Goal: Communication & Community: Answer question/provide support

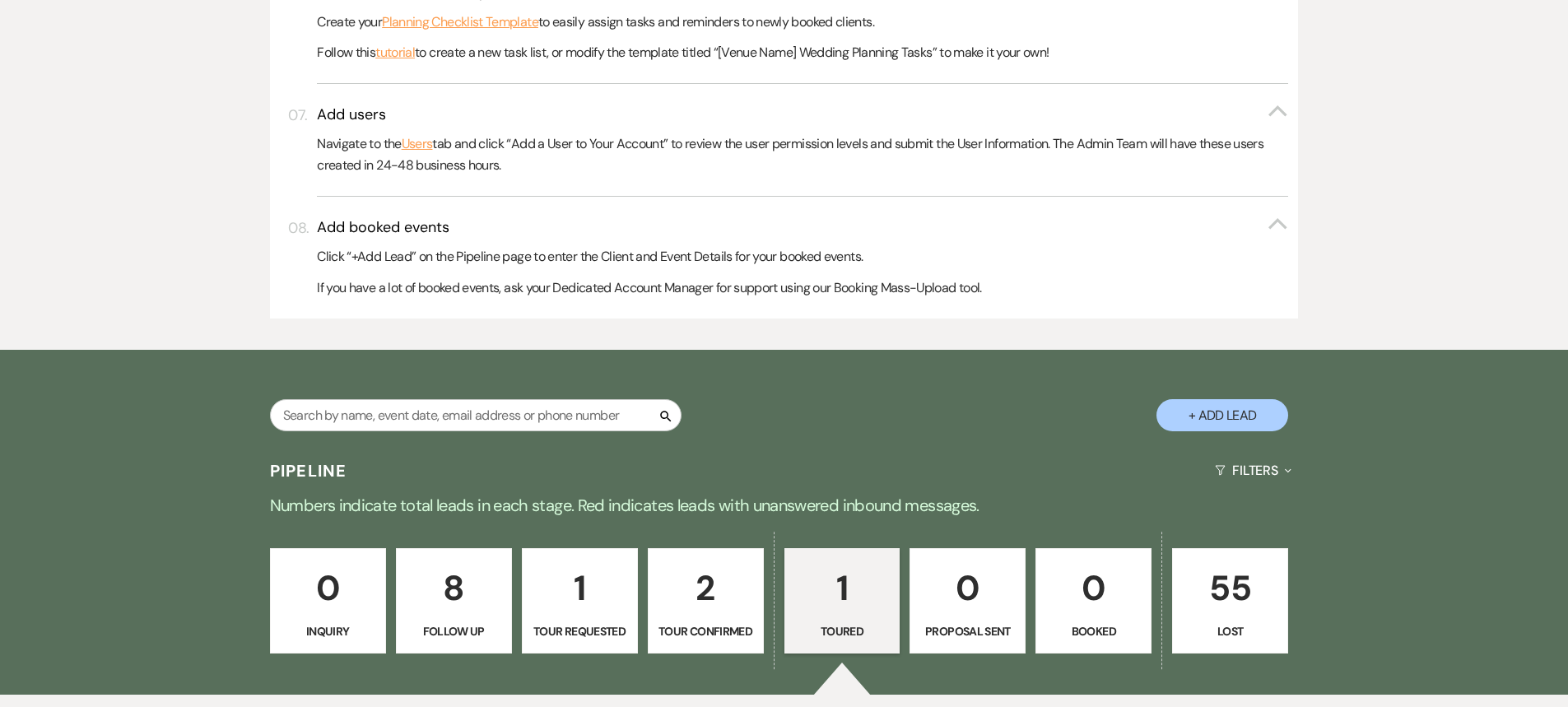
scroll to position [1317, 0]
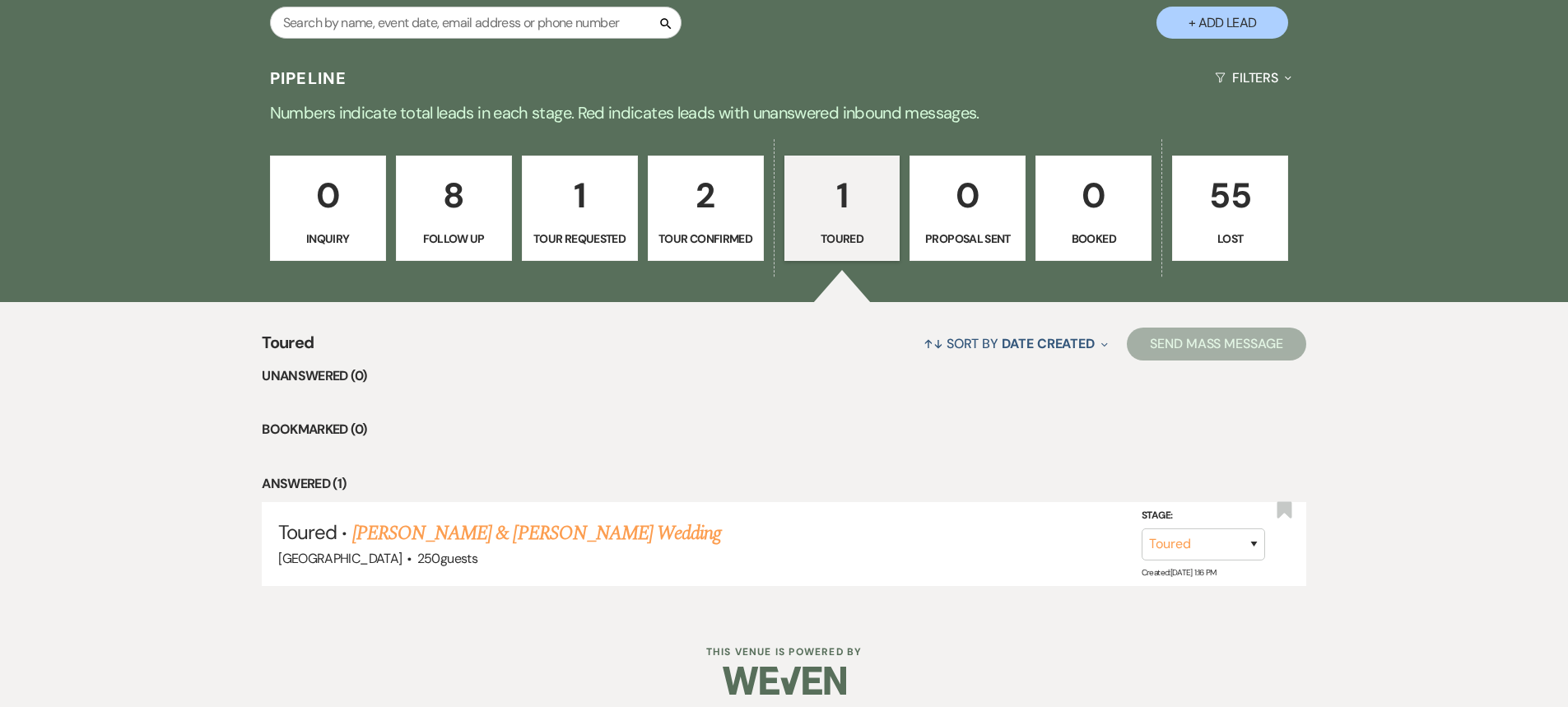
click at [842, 204] on p "1" at bounding box center [843, 196] width 94 height 55
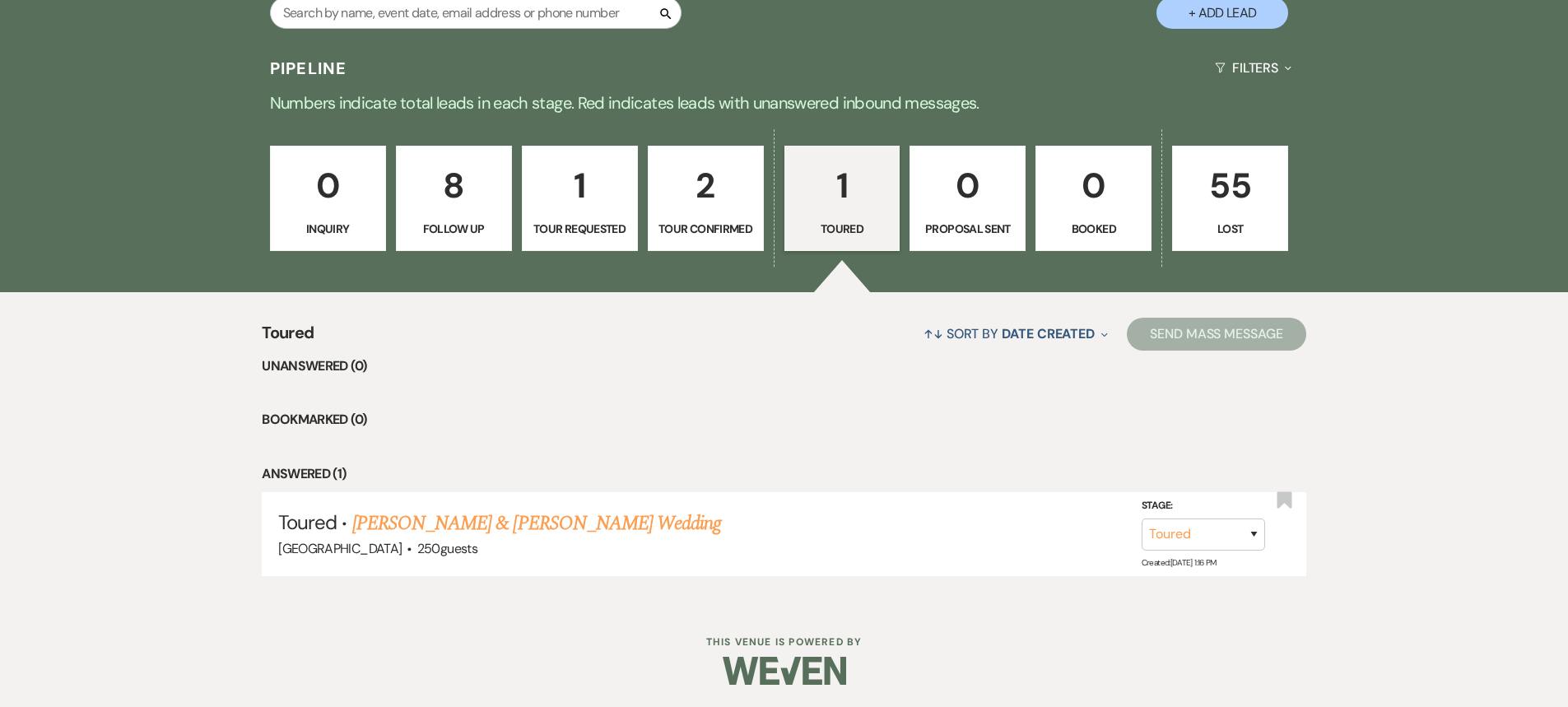
scroll to position [1330, 0]
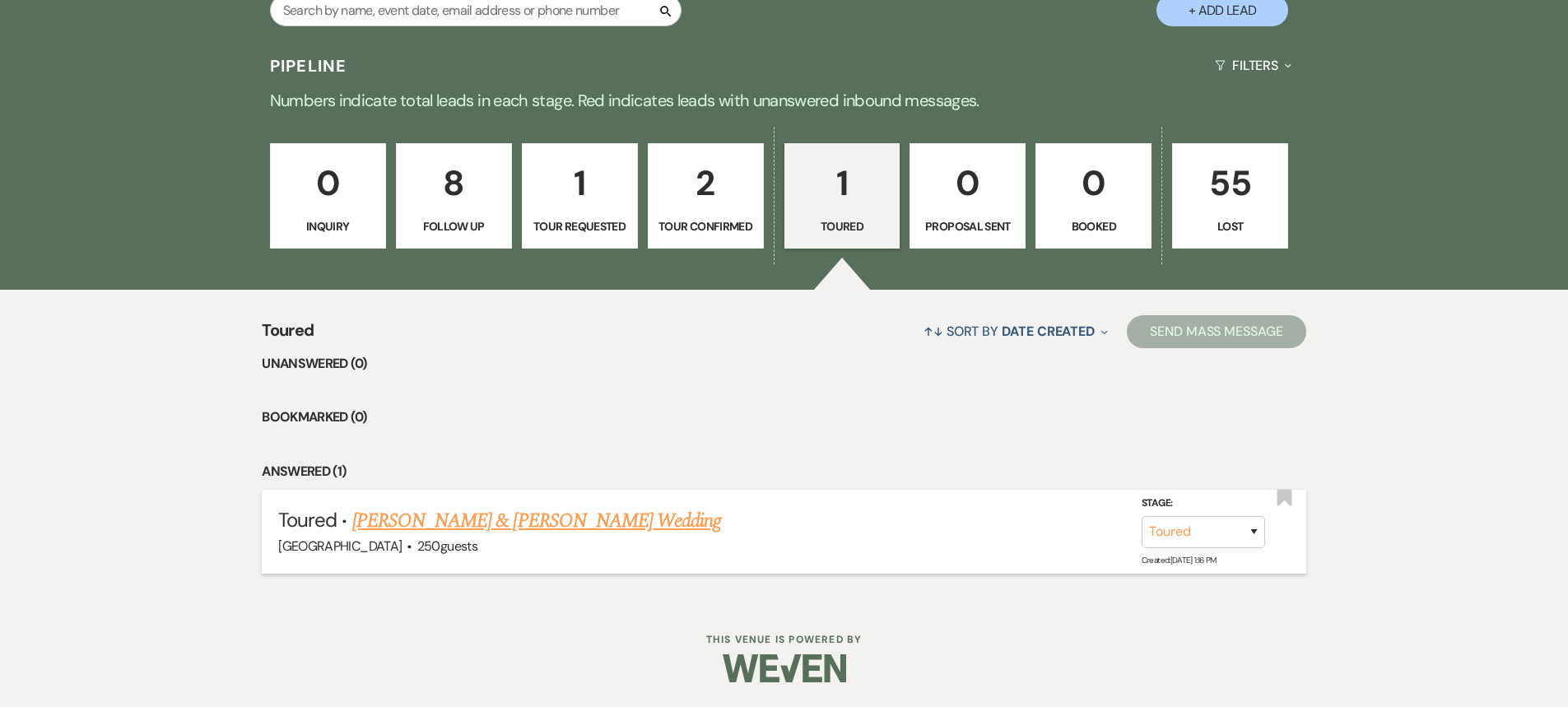
click at [470, 522] on link "[PERSON_NAME] & [PERSON_NAME] Wedding" at bounding box center [536, 521] width 369 height 30
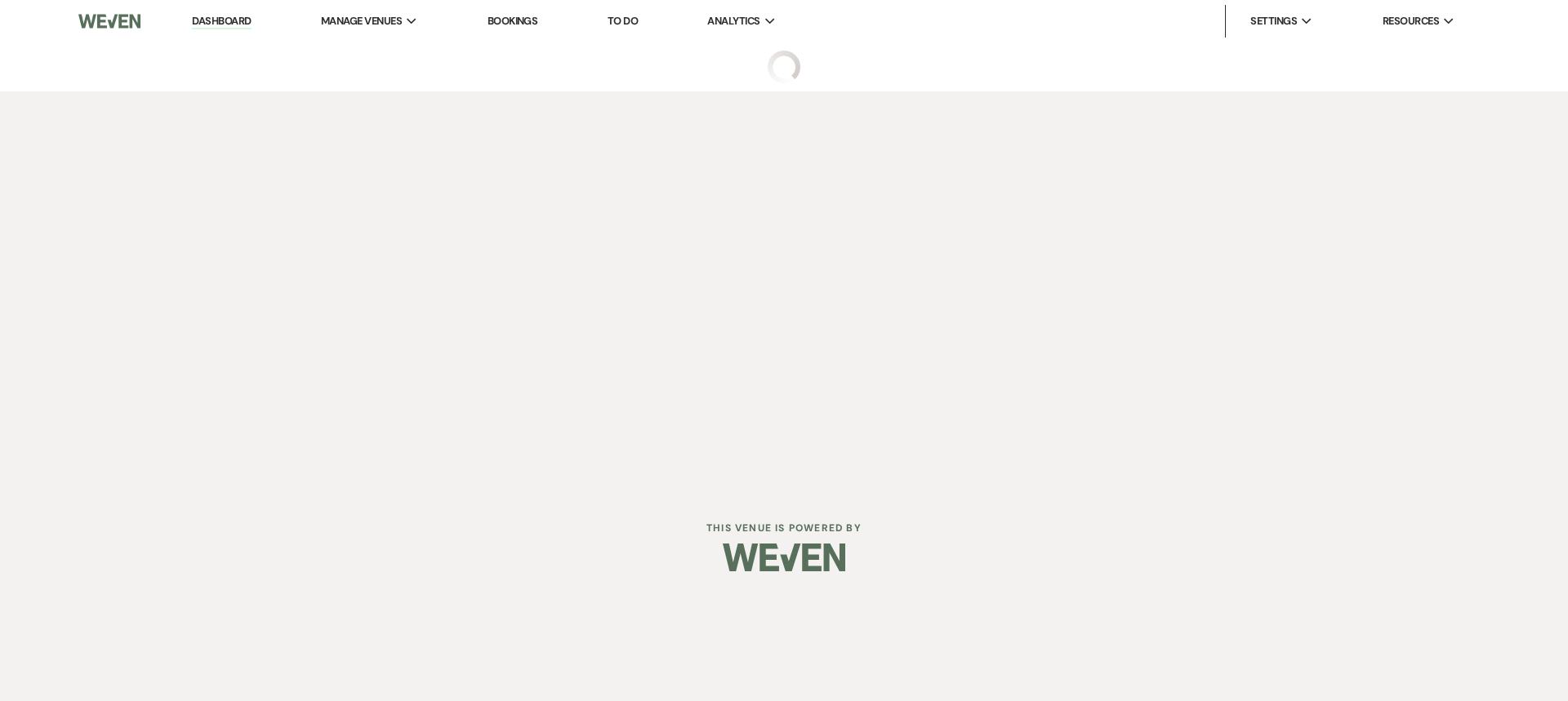
select select "5"
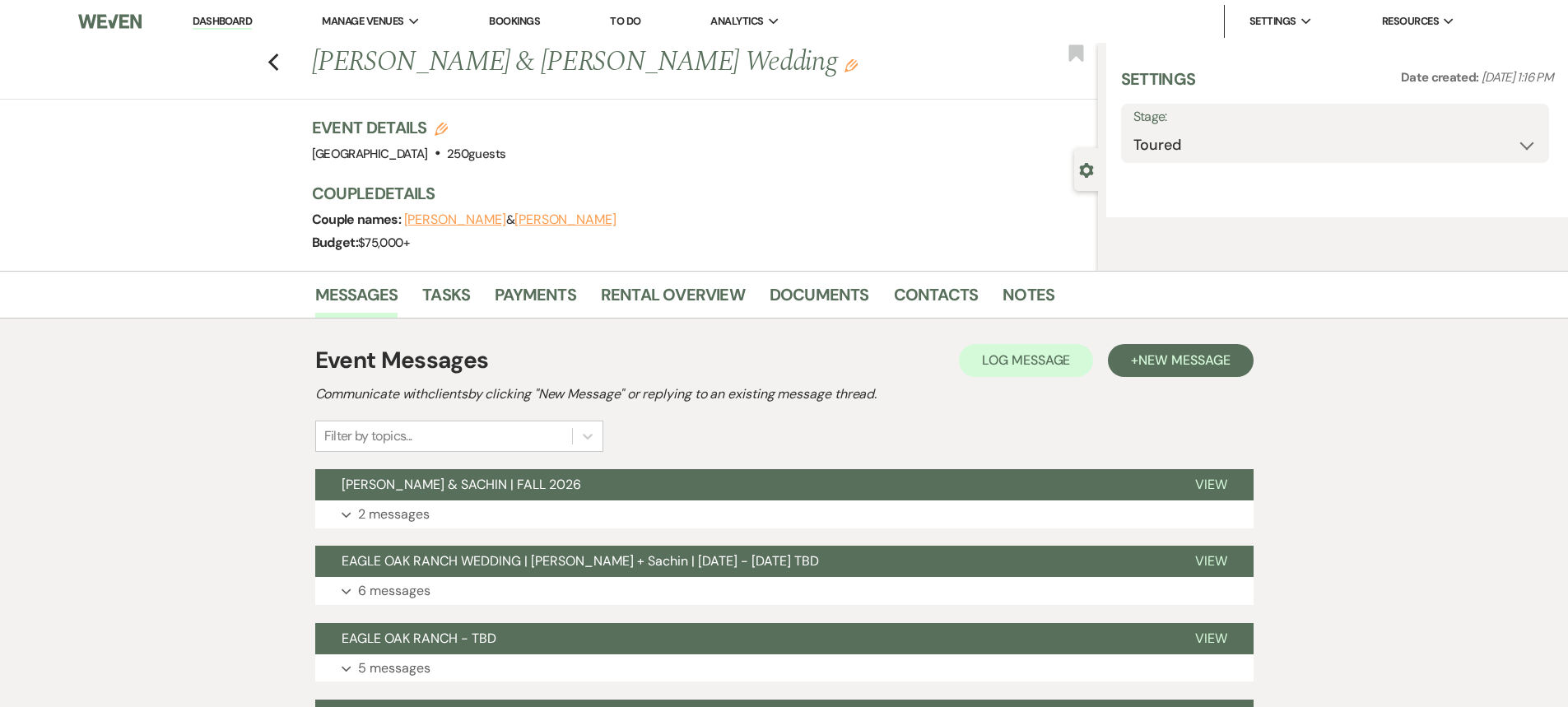
select select "5"
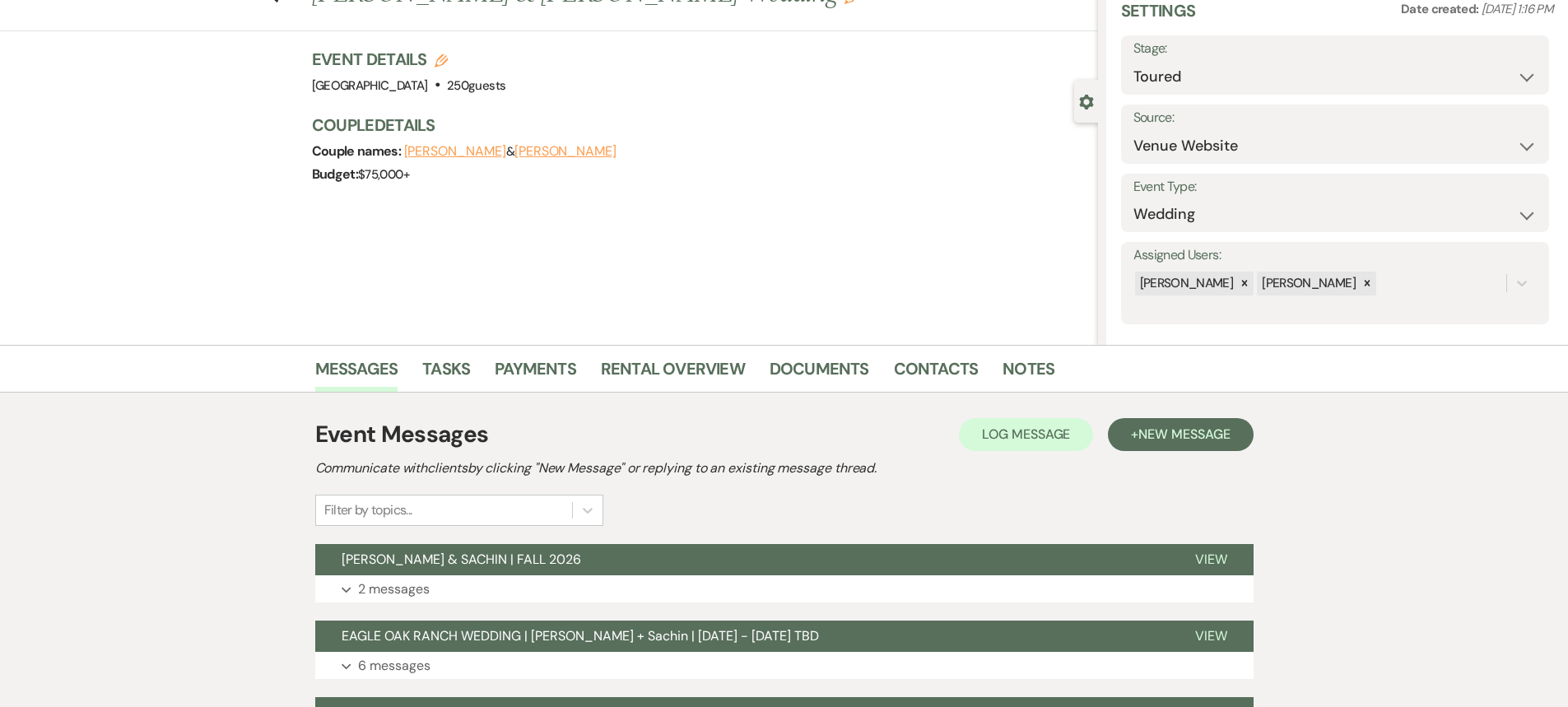
scroll to position [247, 0]
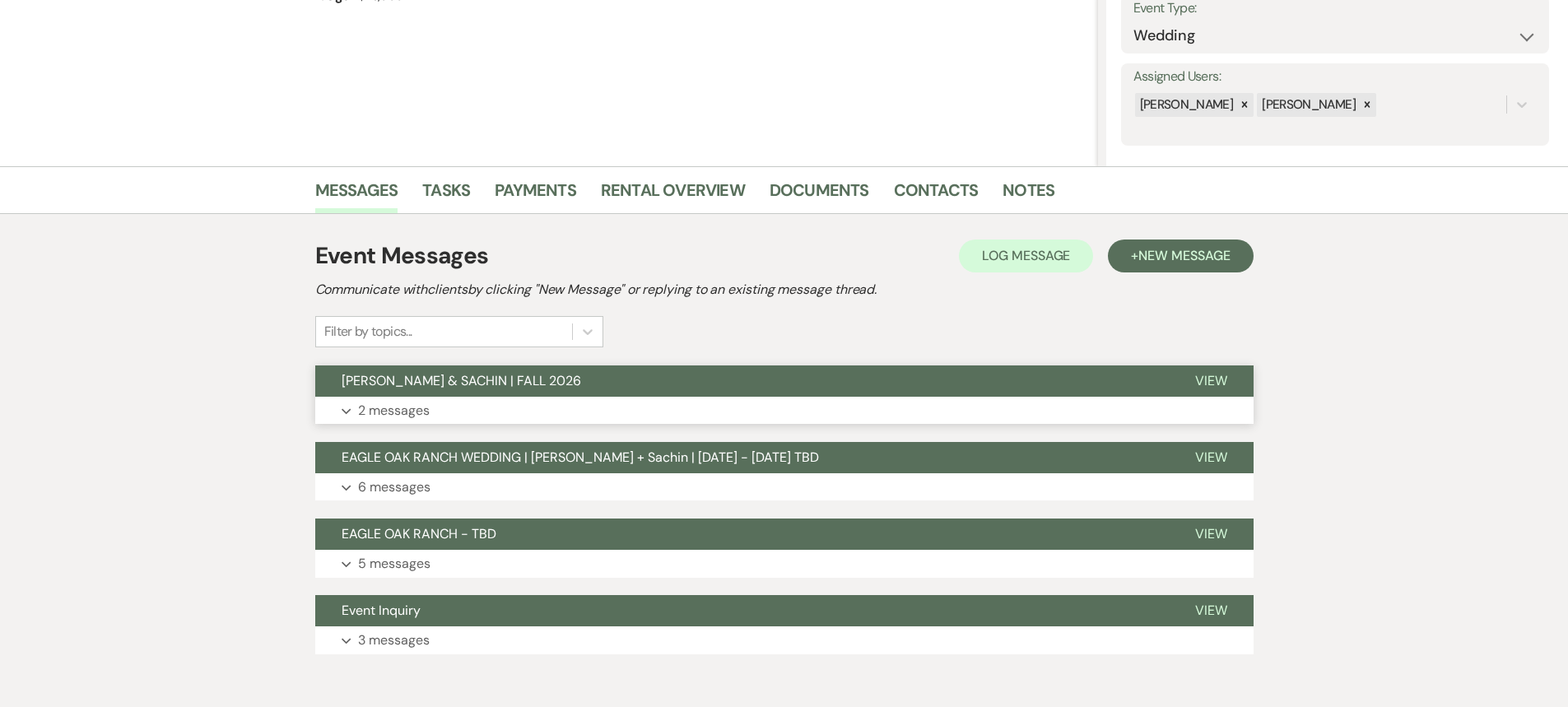
click at [664, 380] on button "[PERSON_NAME] & SACHIN | FALL 2026" at bounding box center [742, 382] width 854 height 31
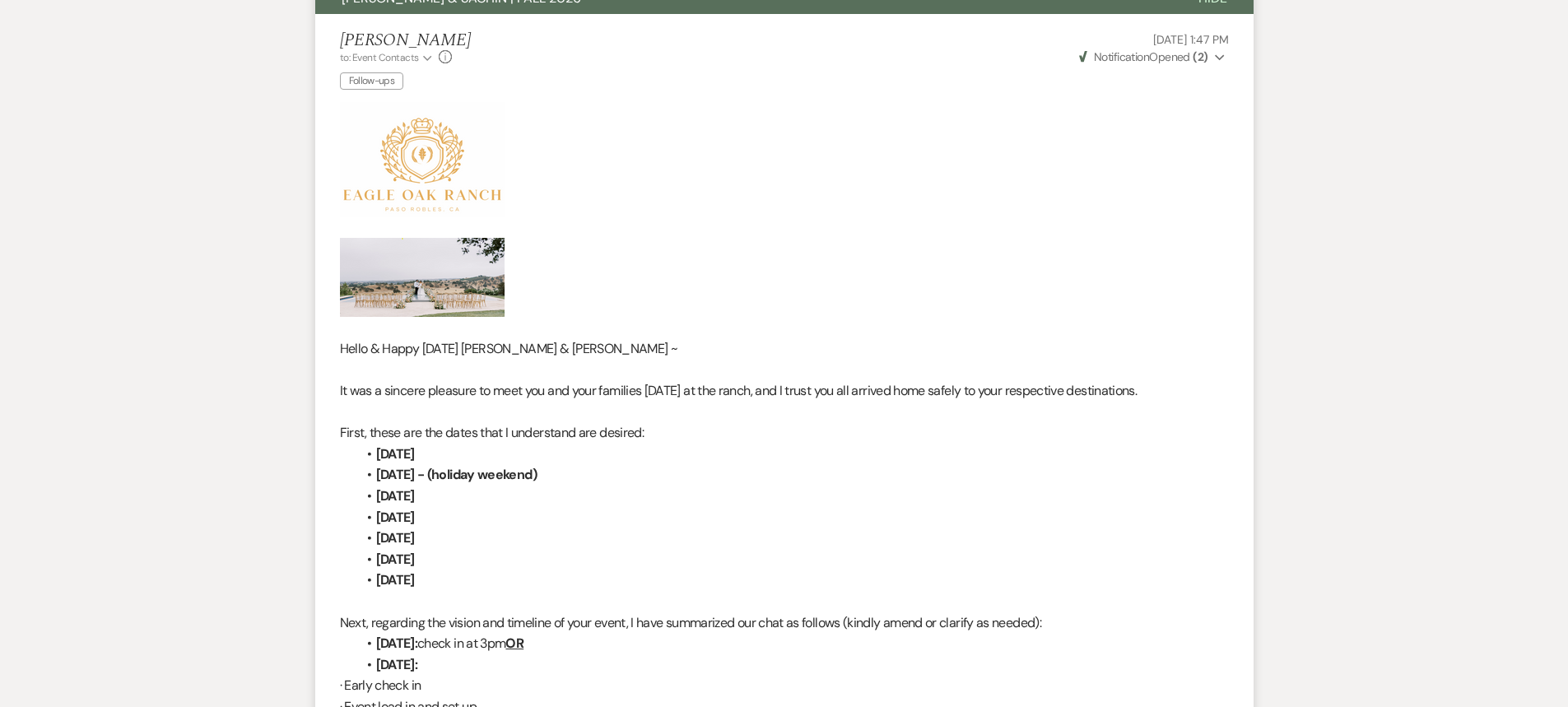
scroll to position [411, 0]
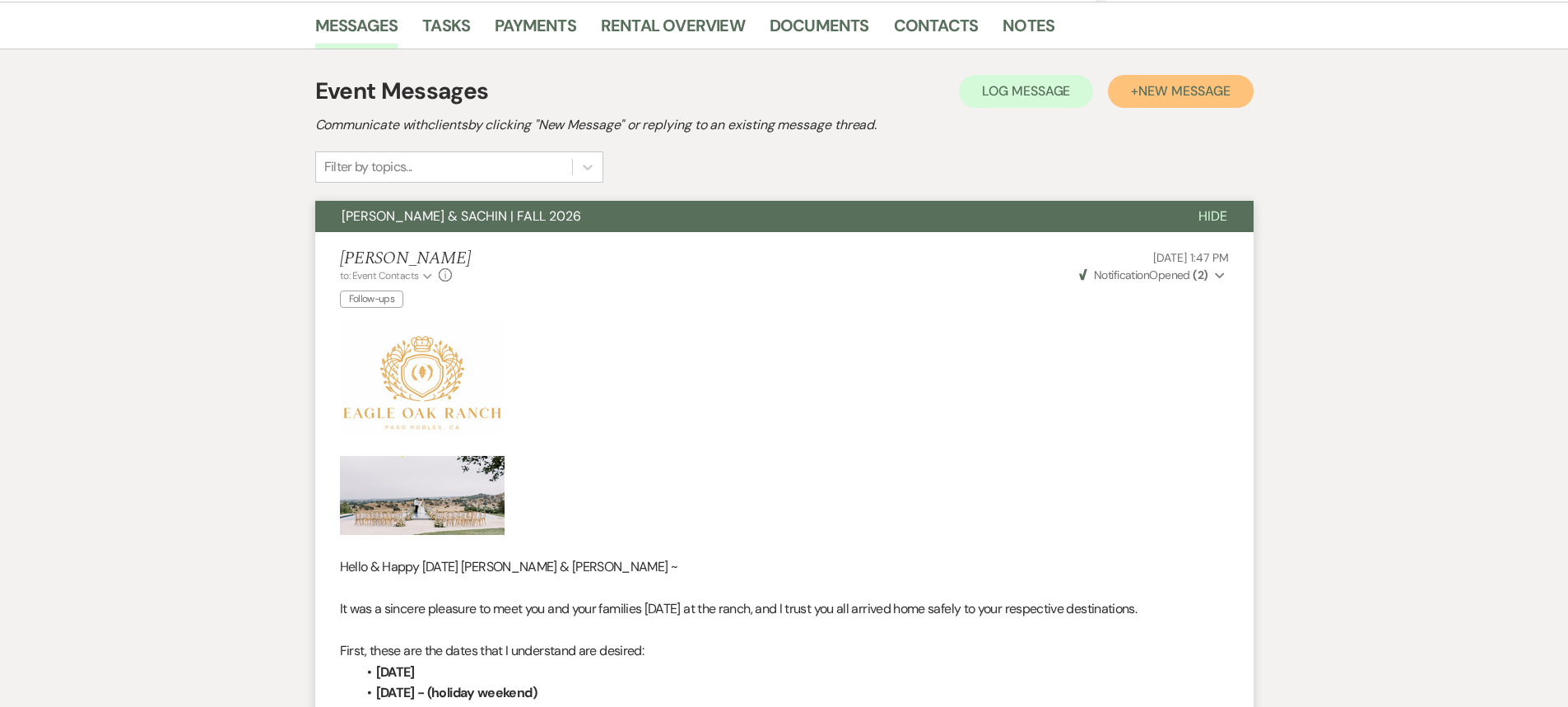
click at [1197, 87] on span "New Message" at bounding box center [1184, 91] width 91 height 18
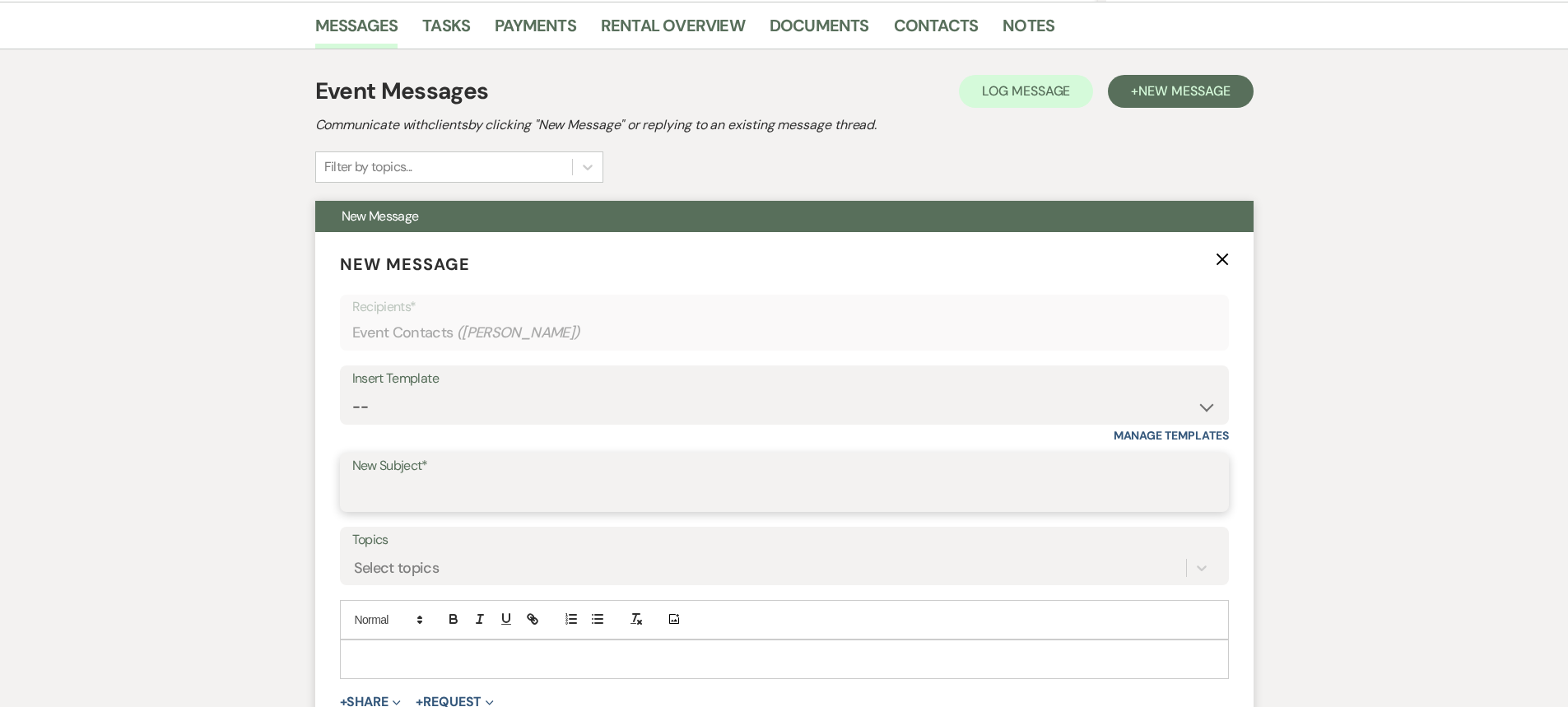
click at [433, 481] on input "New Subject*" at bounding box center [784, 494] width 864 height 32
type input "EAGLE OAK RANCH WEDDING"
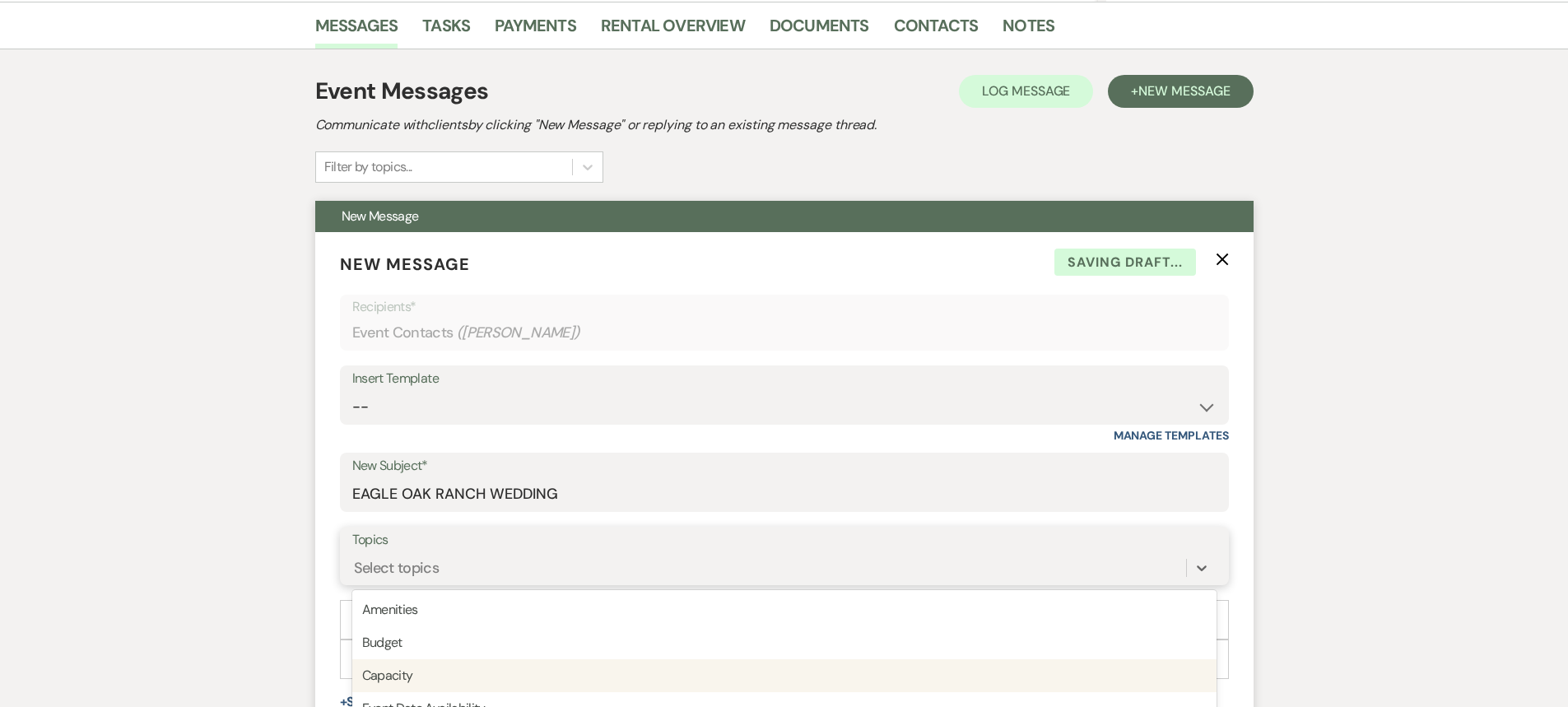
click at [480, 569] on div "option Capacity focused, 3 of 20. 20 results available. Use Up and Down to choo…" at bounding box center [784, 568] width 864 height 31
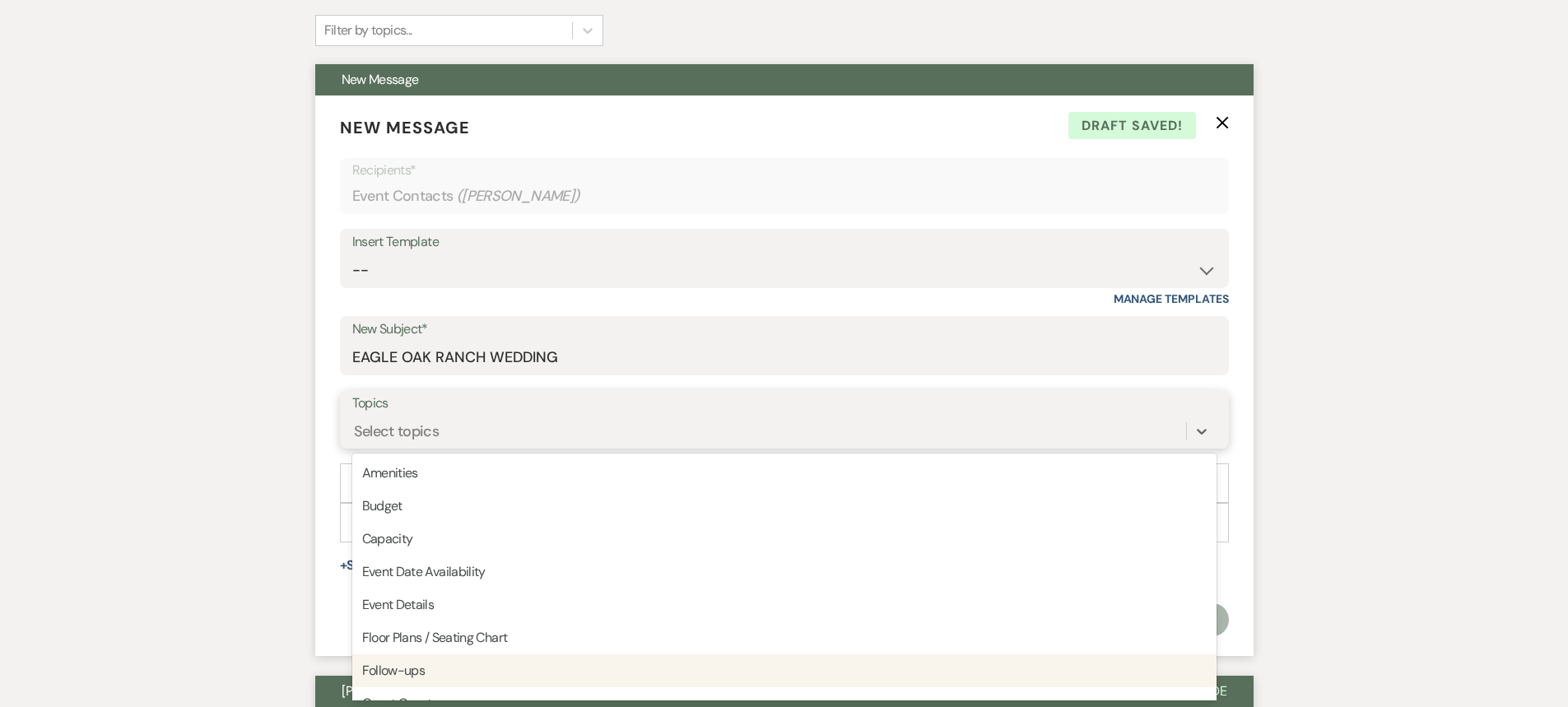
click at [449, 671] on div "Follow-ups" at bounding box center [784, 671] width 864 height 33
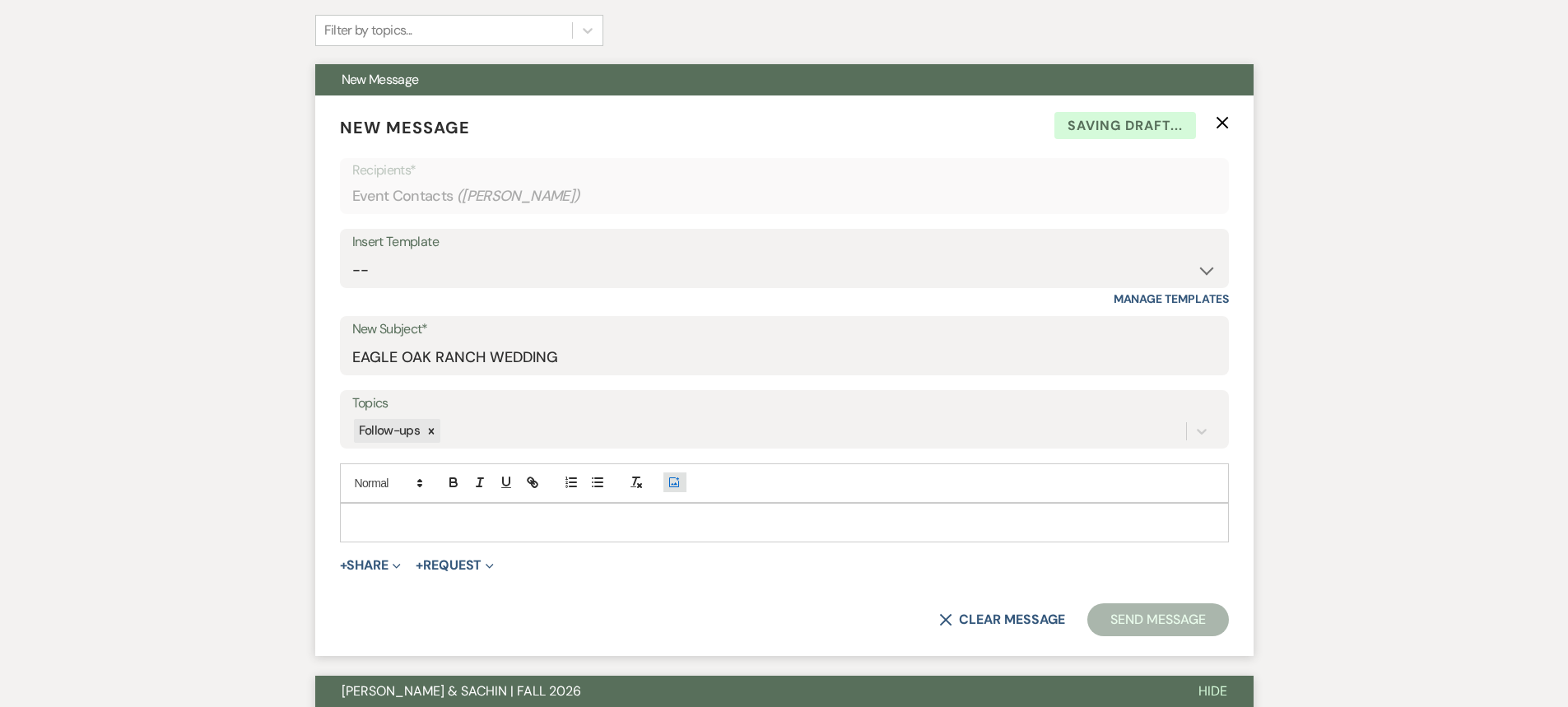
click at [672, 483] on icon "Add Photo" at bounding box center [674, 482] width 13 height 15
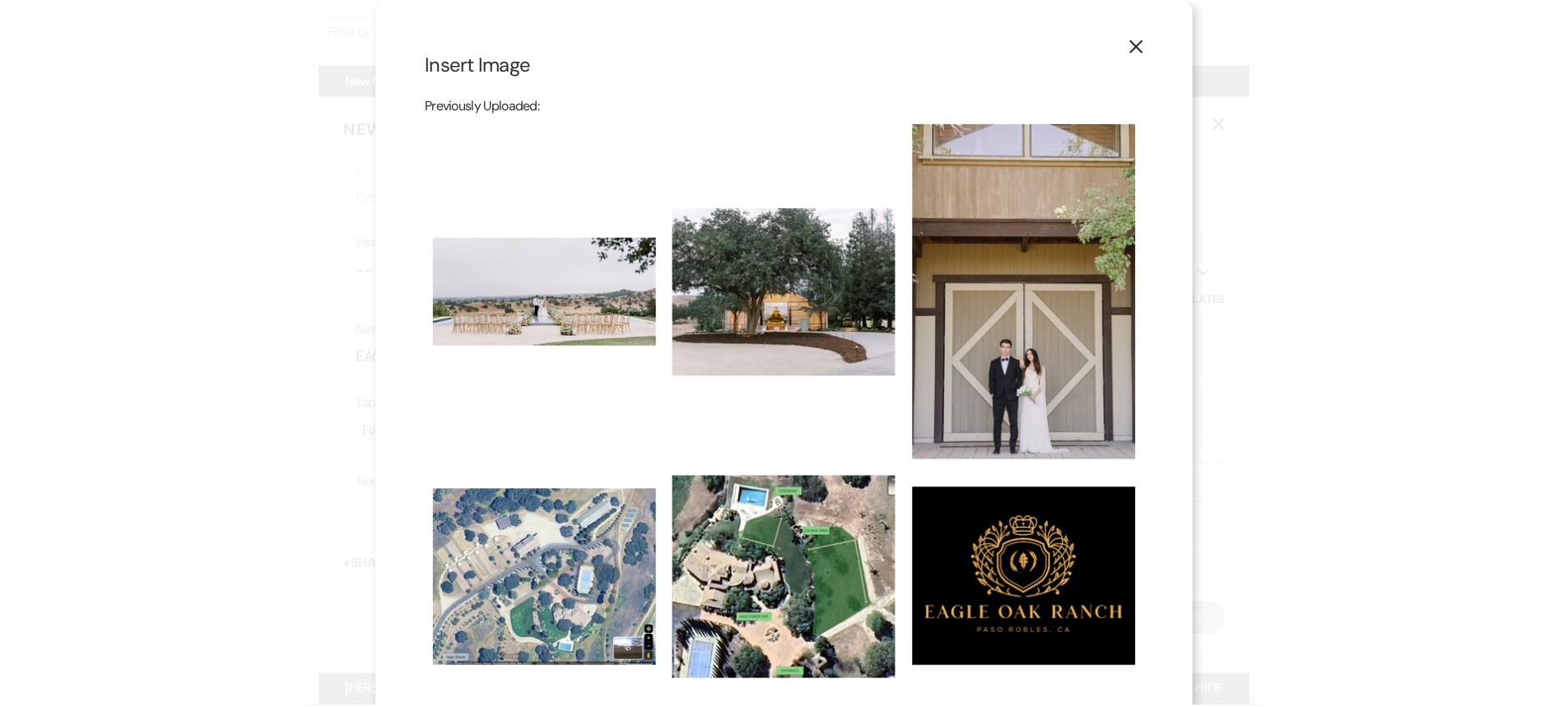
scroll to position [247, 0]
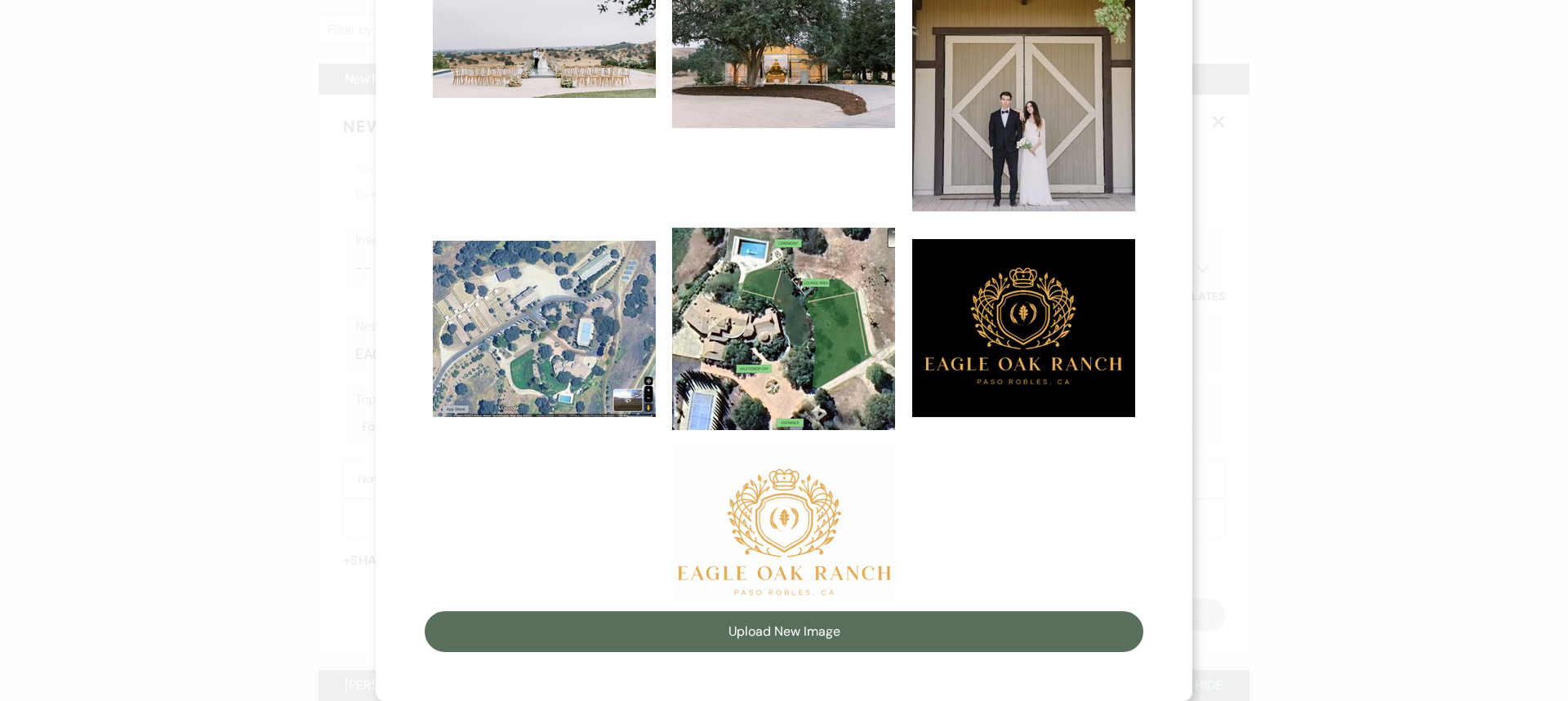
click at [789, 531] on img at bounding box center [784, 524] width 223 height 157
click at [0, 0] on input "checkbox" at bounding box center [0, 0] width 0 height 0
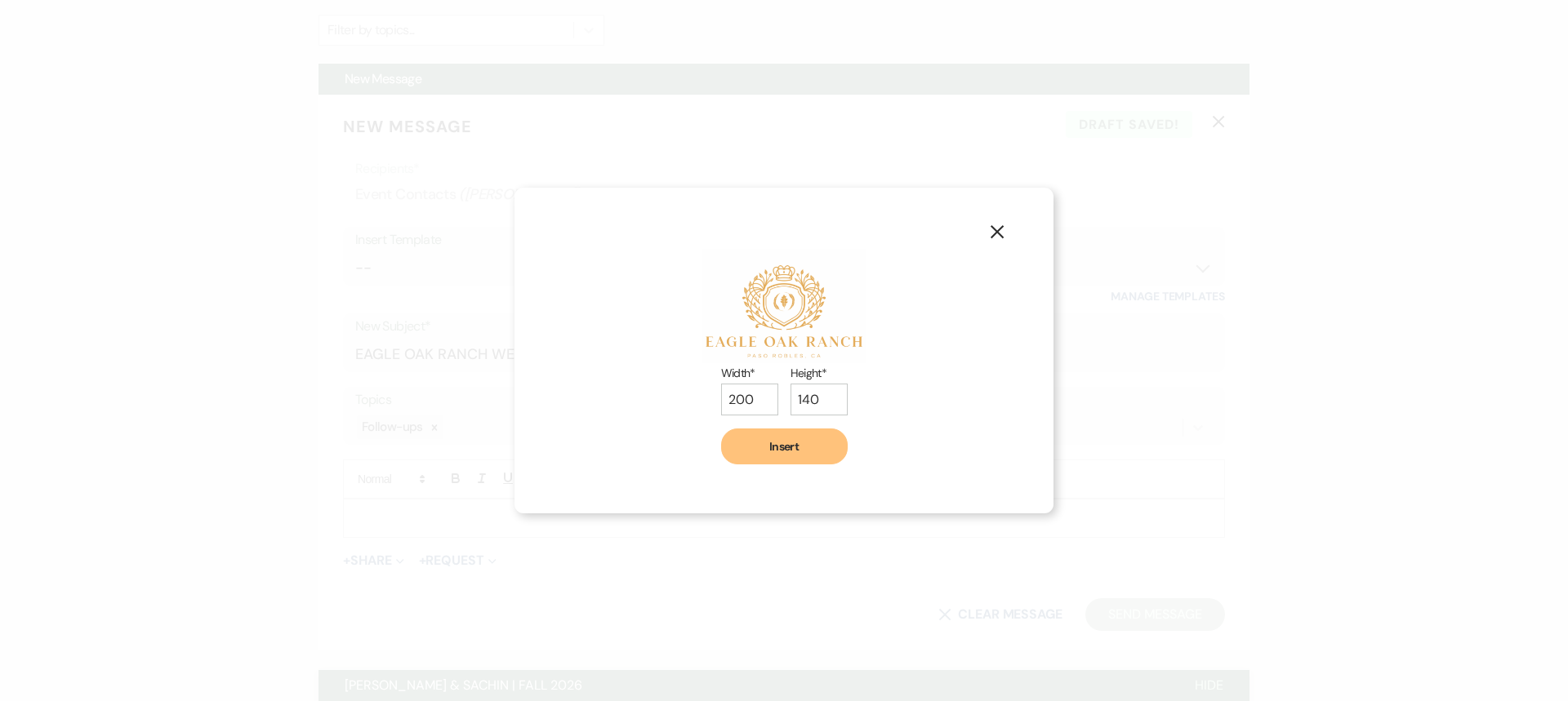
click at [814, 450] on button "Insert" at bounding box center [785, 446] width 127 height 36
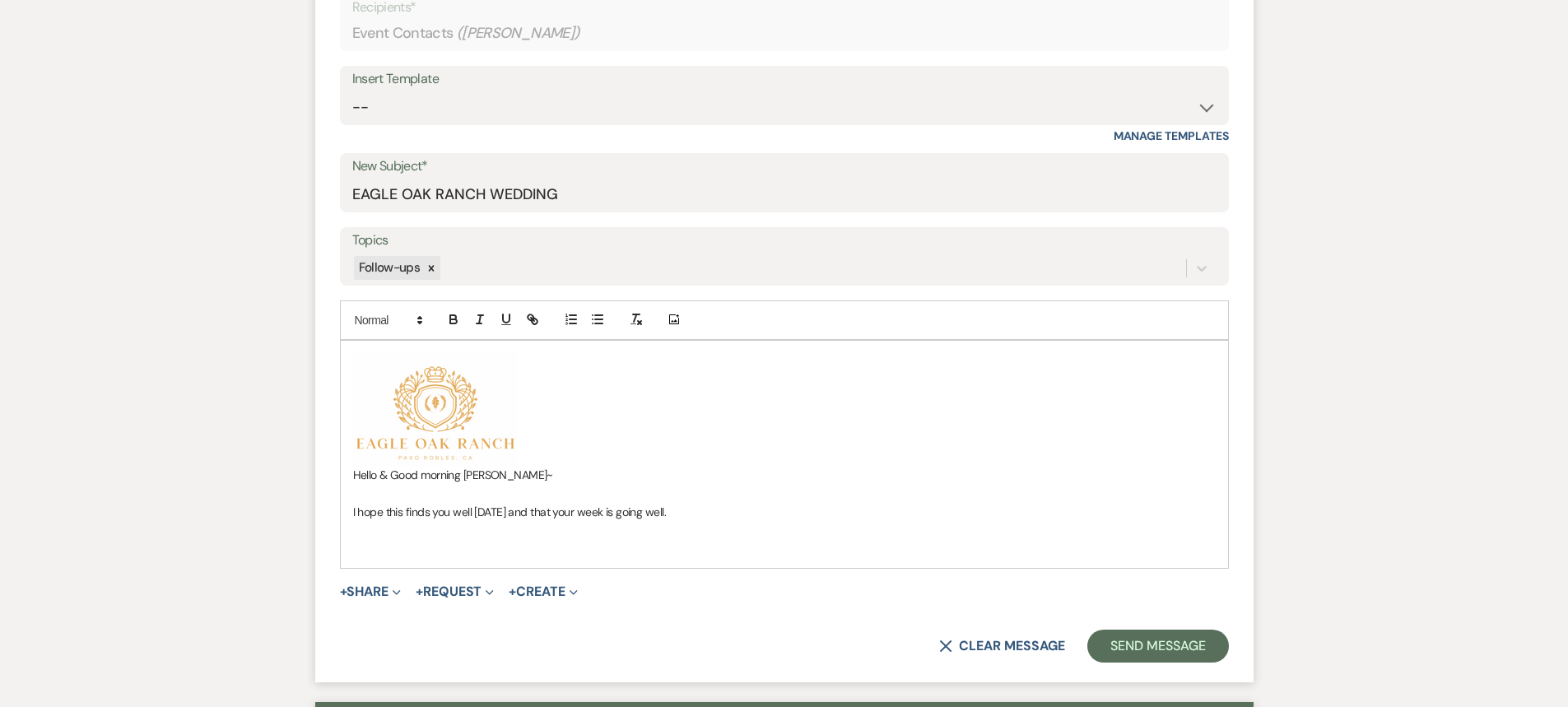
scroll to position [713, 0]
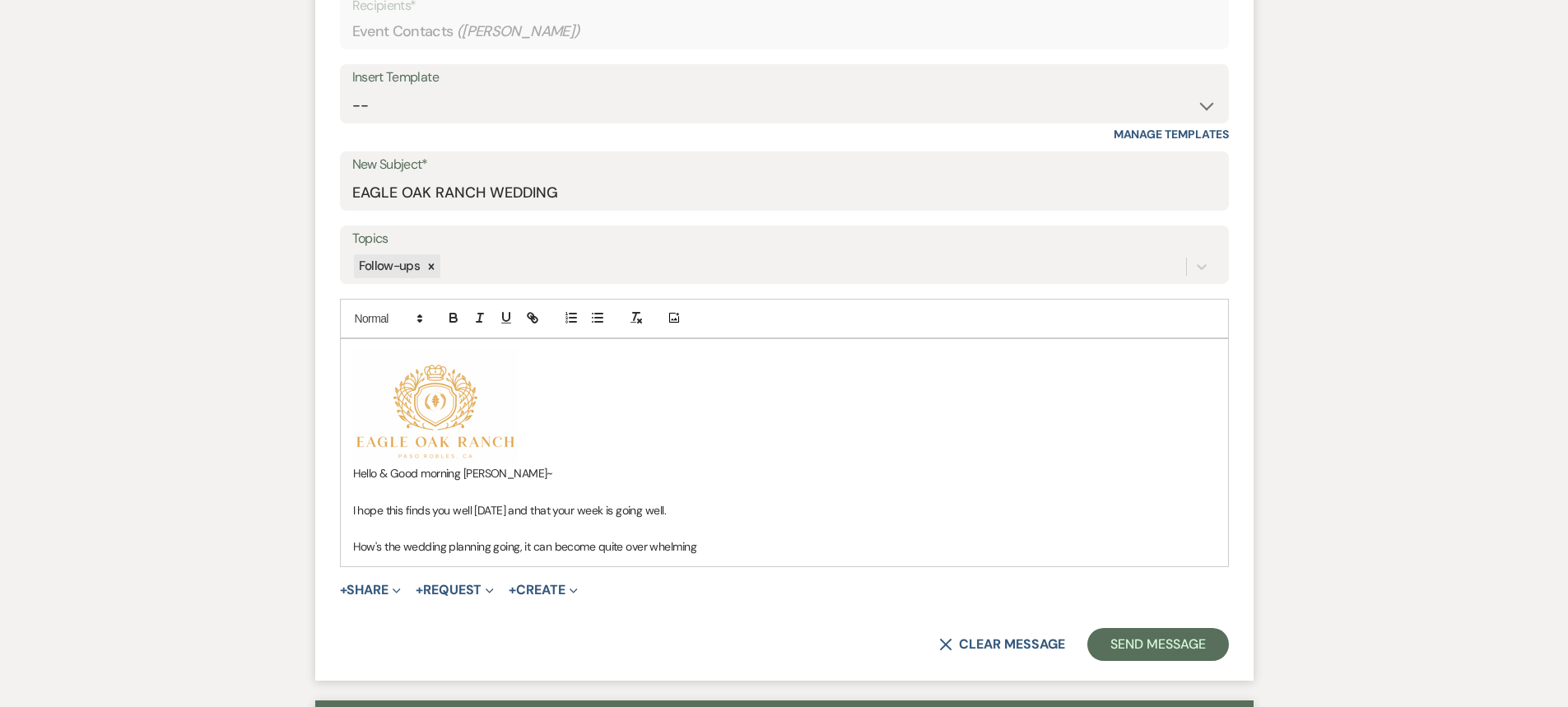
click at [518, 548] on p "How's the wedding planning going, it can become quite over whelming" at bounding box center [784, 547] width 863 height 18
click at [555, 546] on p "How's the wedding planning going, I know, it can become quite over whelming" at bounding box center [784, 547] width 863 height 18
click at [761, 547] on p "How's the wedding planning going, I know,it can become quite over whelming" at bounding box center [784, 547] width 863 height 18
click at [748, 553] on p "How's the wedding planning going, I know,it can become quite over whelming" at bounding box center [784, 547] width 863 height 18
click at [553, 545] on p "How's the wedding planning going, I know,it can become quite over whelming" at bounding box center [784, 547] width 863 height 18
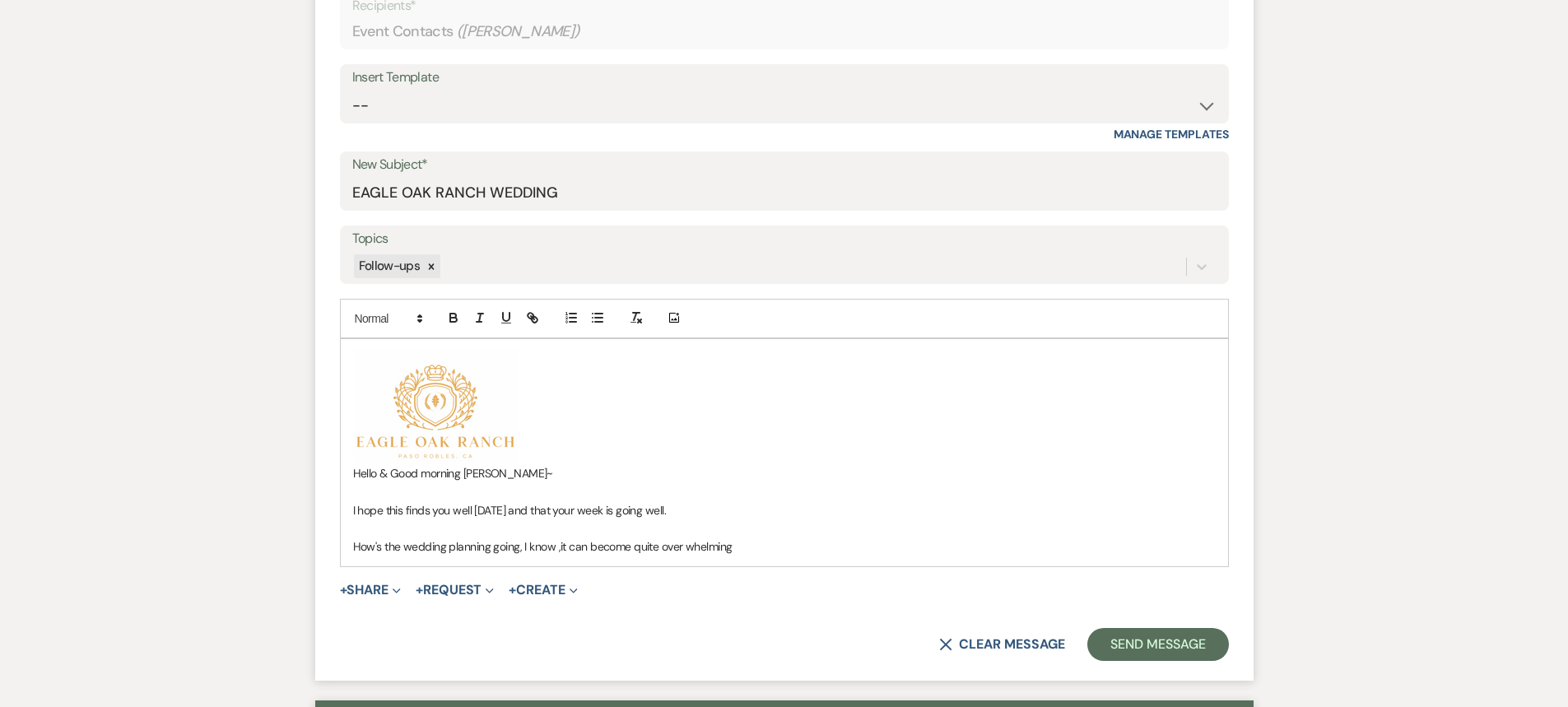
click at [735, 546] on p "How's the wedding planning going, I know ,it can become quite over whelming" at bounding box center [784, 547] width 863 height 18
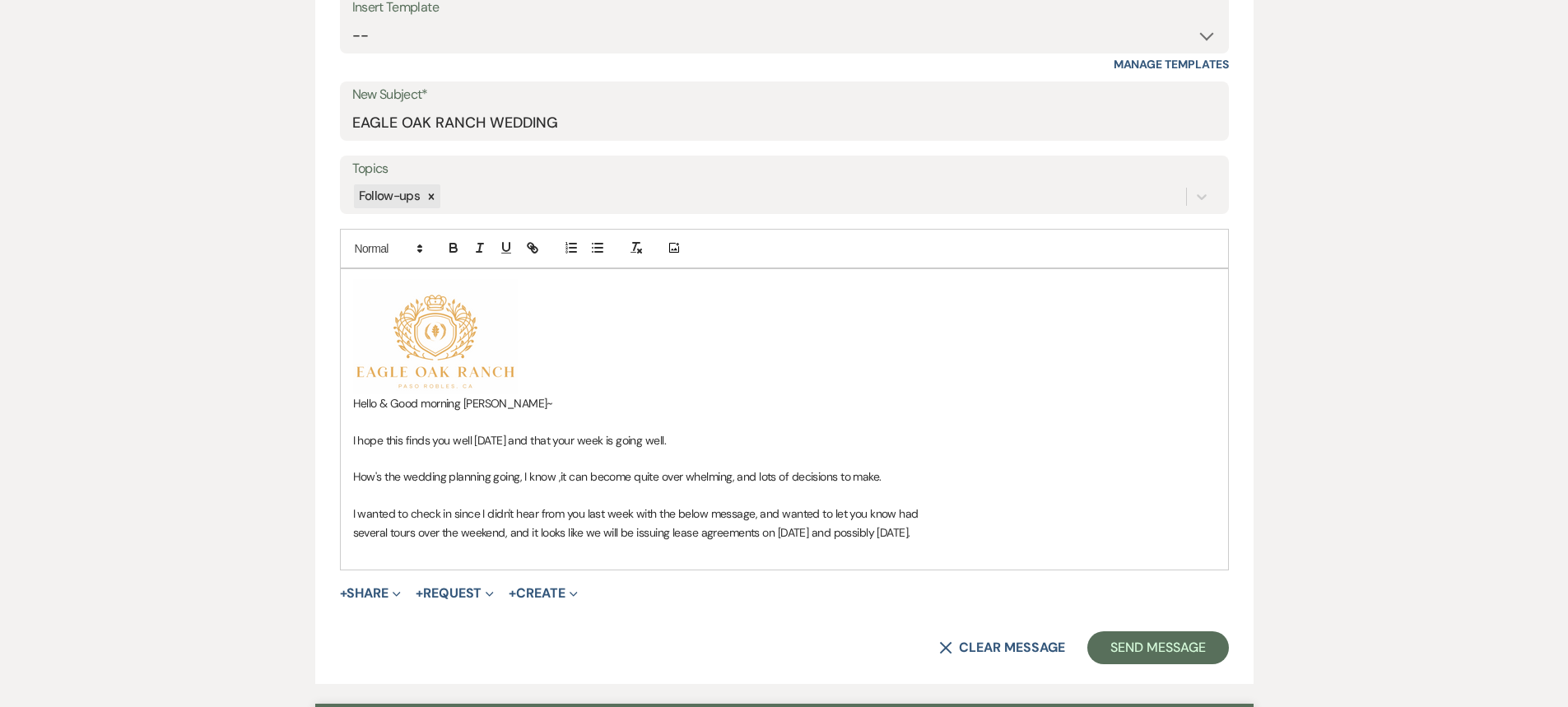
scroll to position [878, 0]
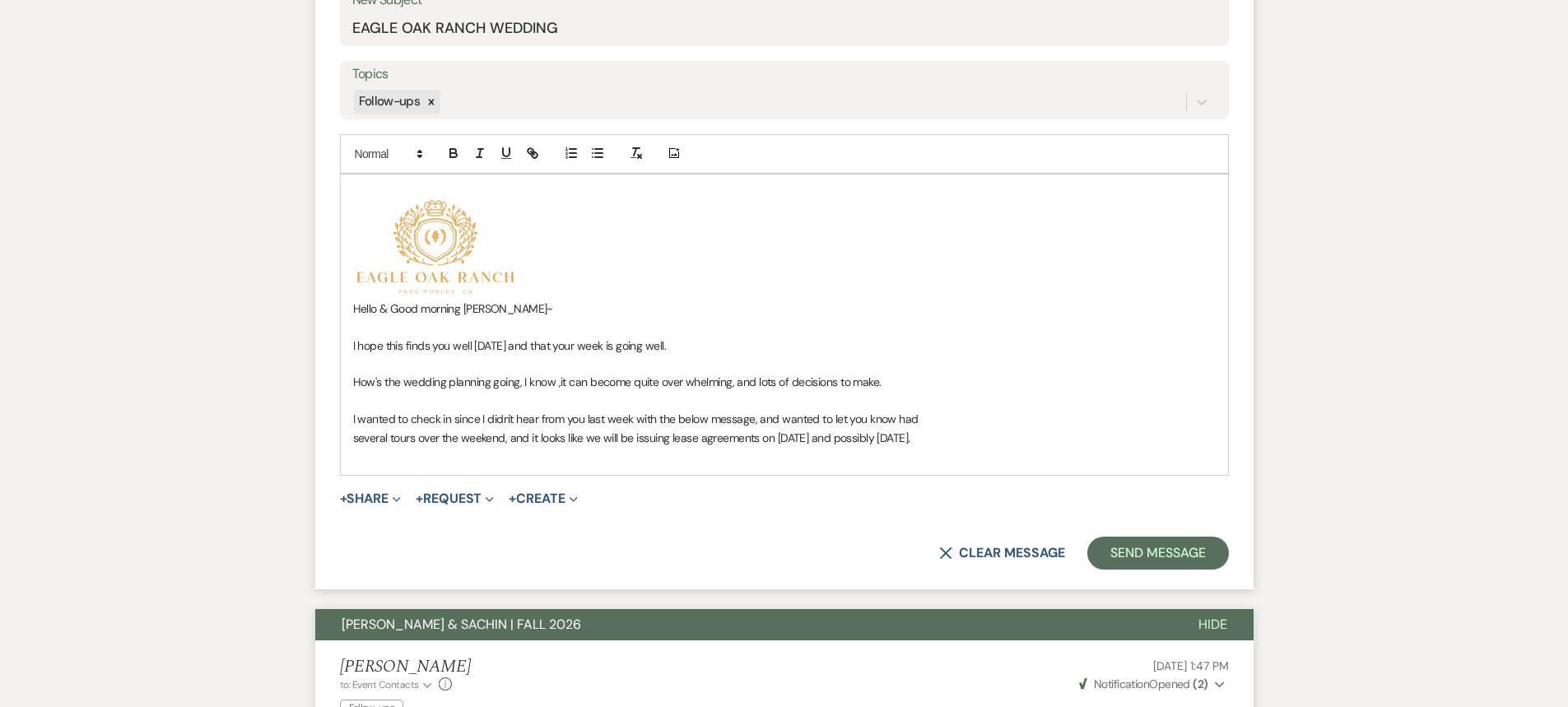
drag, startPoint x: 919, startPoint y: 440, endPoint x: 671, endPoint y: 440, distance: 248.0
click at [671, 440] on p "several tours over the weekend, and it looks like we will be issuing lease agre…" at bounding box center [784, 438] width 863 height 18
click at [456, 152] on icon "button" at bounding box center [453, 151] width 6 height 4
click at [967, 435] on p "several tours over the weekend, and it looks like we will be issuing lease agre…" at bounding box center [784, 438] width 863 height 18
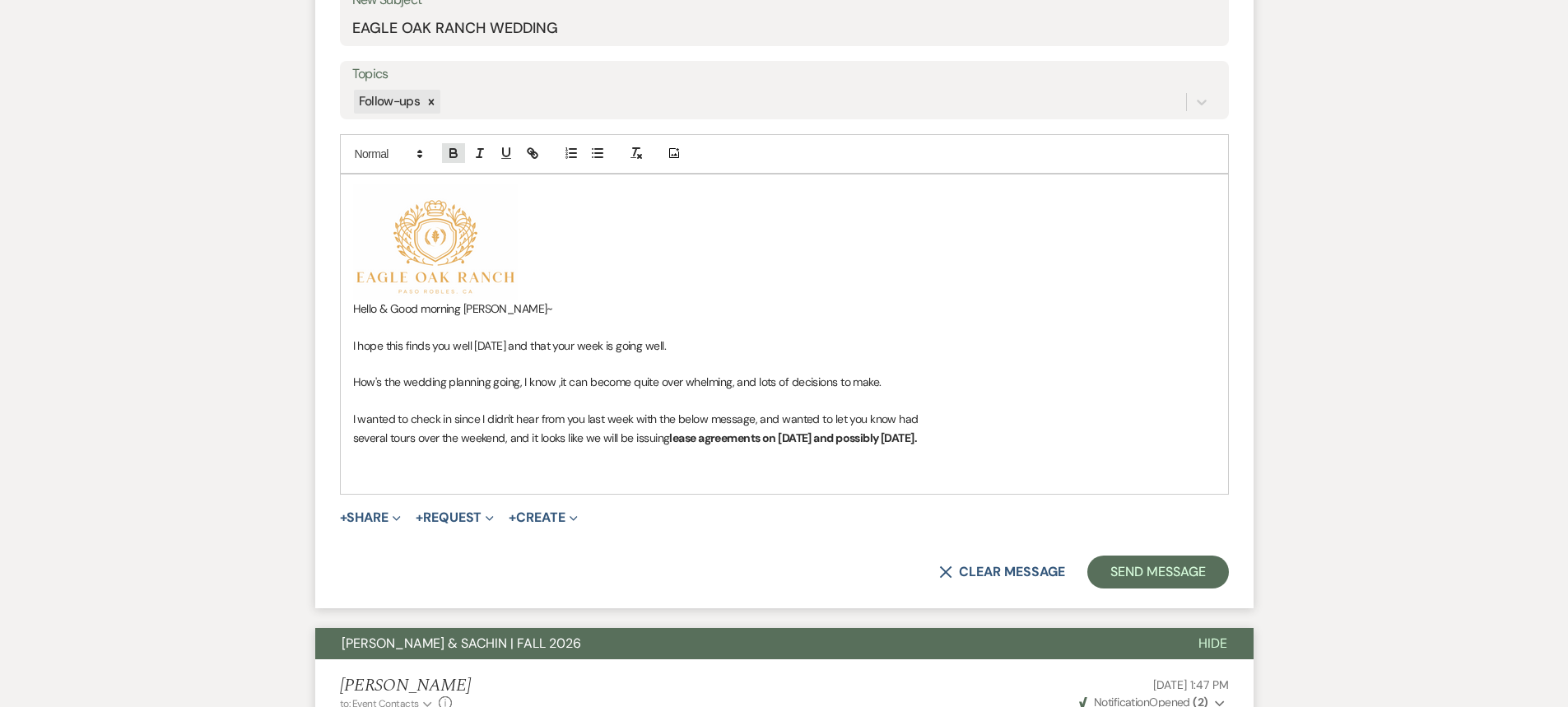
click at [448, 155] on icon "button" at bounding box center [454, 153] width 15 height 15
click at [458, 152] on icon "button" at bounding box center [454, 153] width 15 height 15
click at [456, 153] on icon "button" at bounding box center [453, 155] width 6 height 4
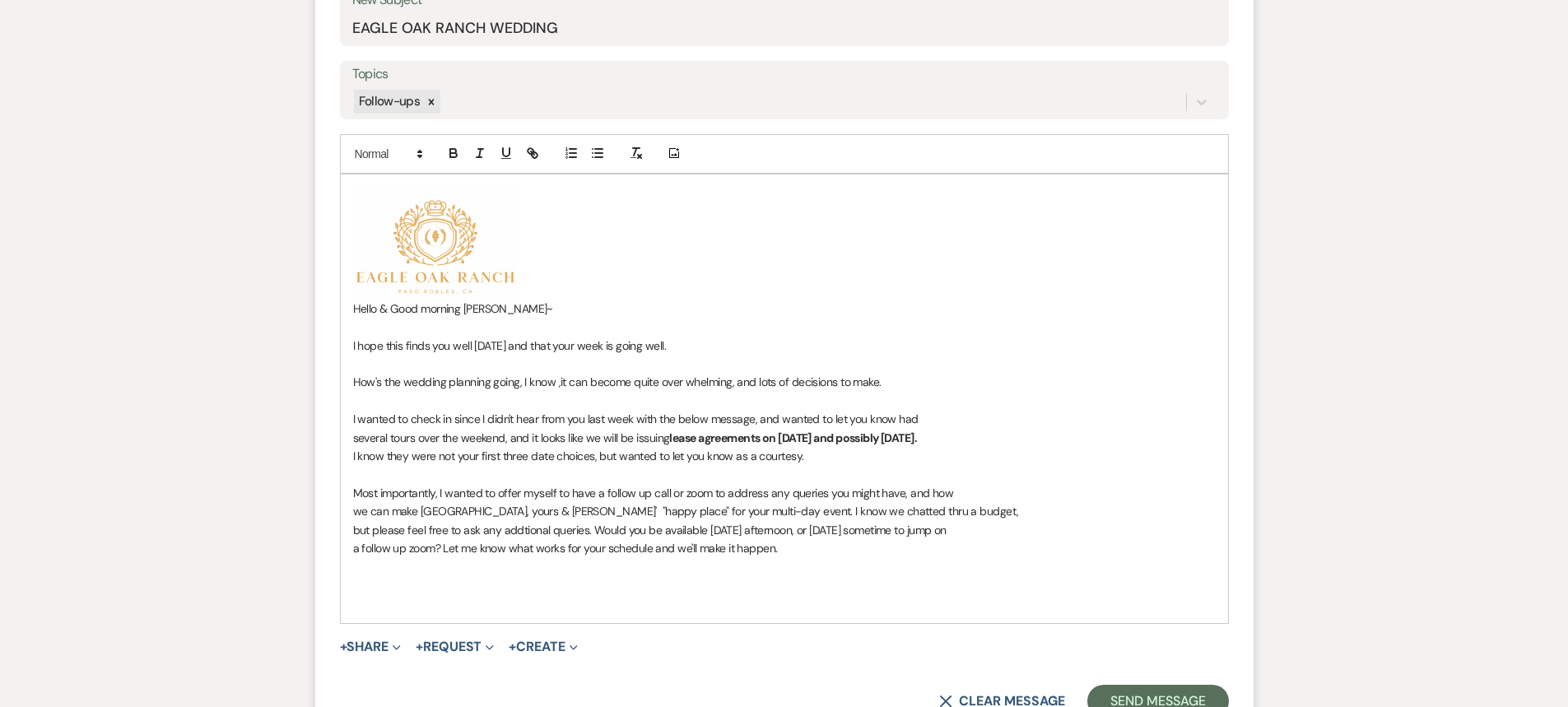
click at [461, 309] on p "Hello & Good morning Shivani~" at bounding box center [784, 309] width 863 height 18
click at [394, 571] on p at bounding box center [784, 567] width 863 height 18
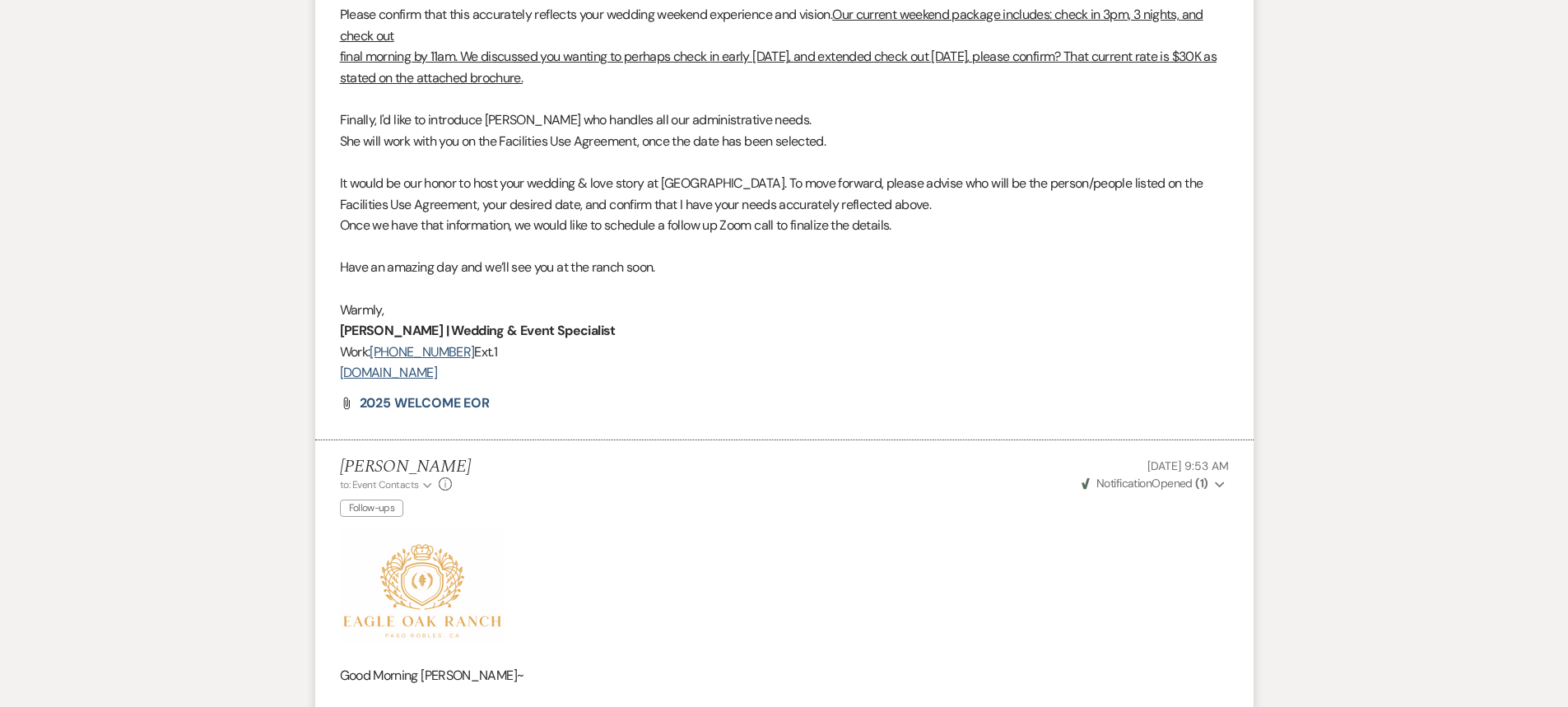
scroll to position [2772, 0]
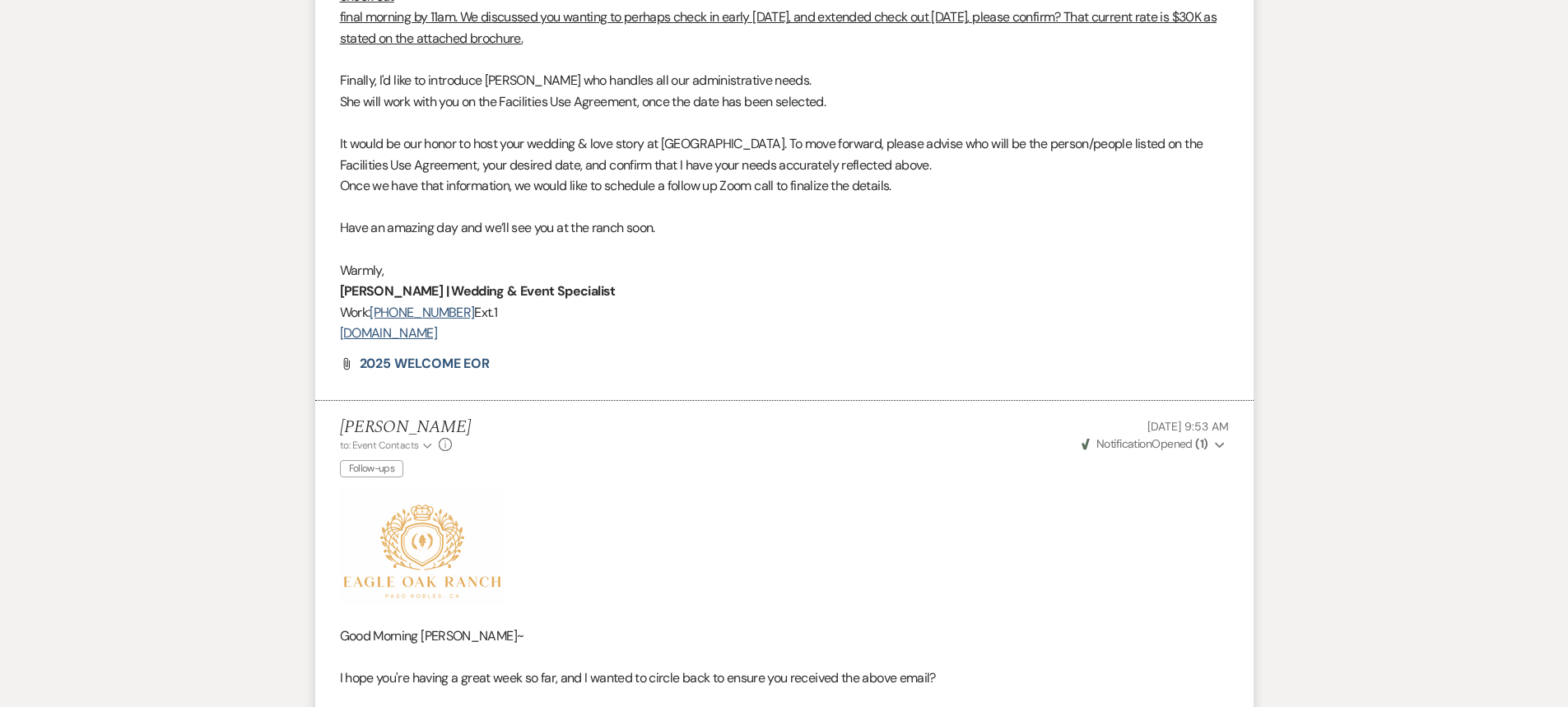
drag, startPoint x: 341, startPoint y: 266, endPoint x: 524, endPoint y: 335, distance: 195.6
copy div "Warmly, Deborah James | Wedding & Event Specialist Work: (805) 892-8035 Ext.1 w…"
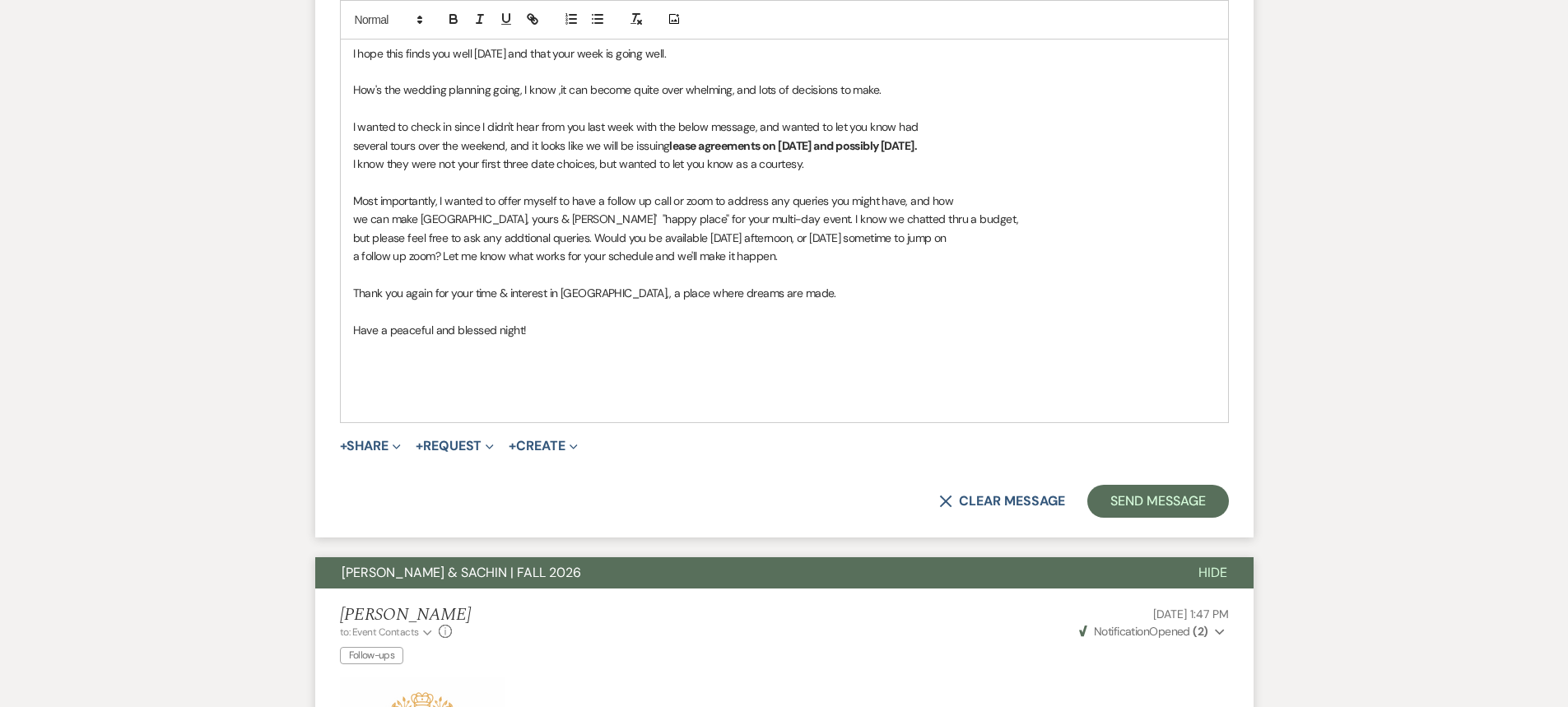
scroll to position [1042, 0]
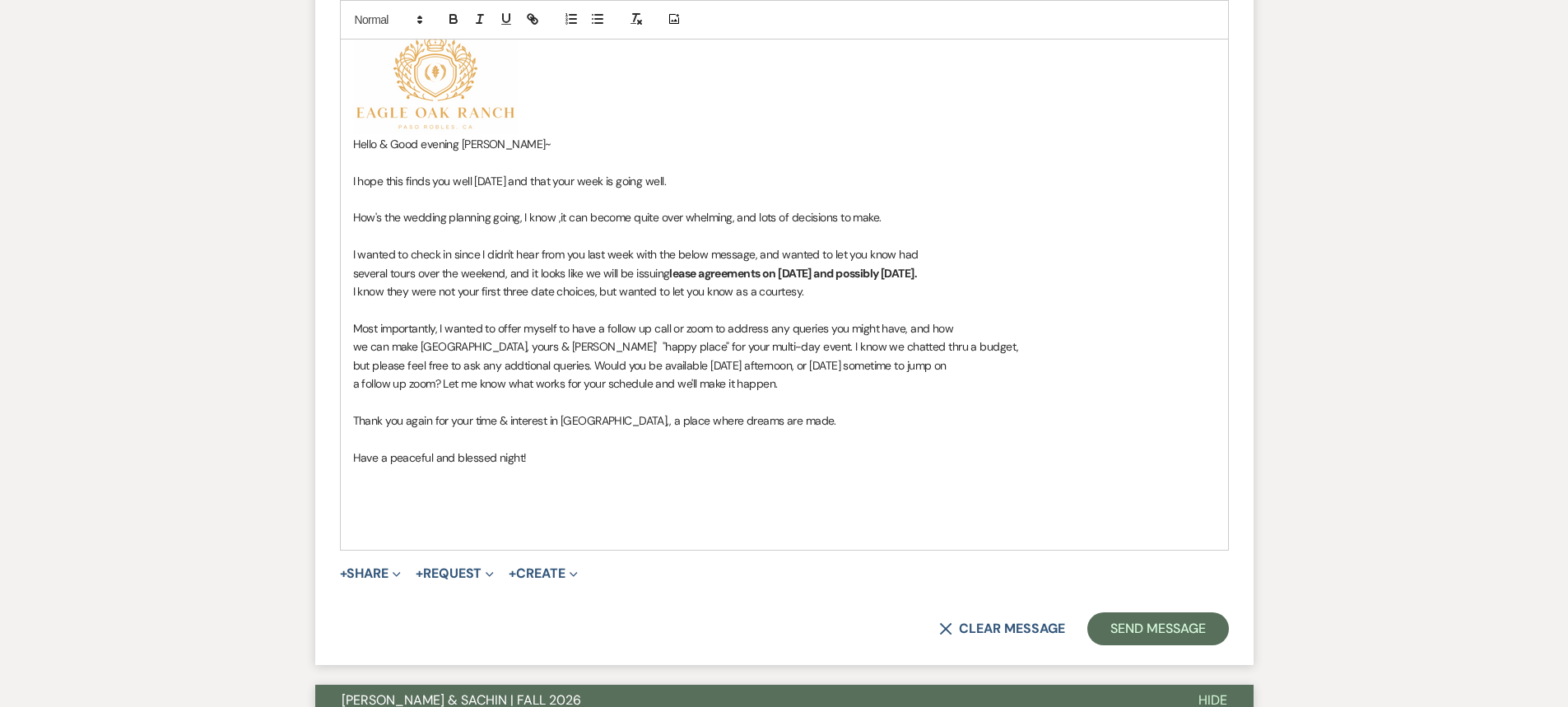
click at [364, 488] on p at bounding box center [784, 494] width 863 height 18
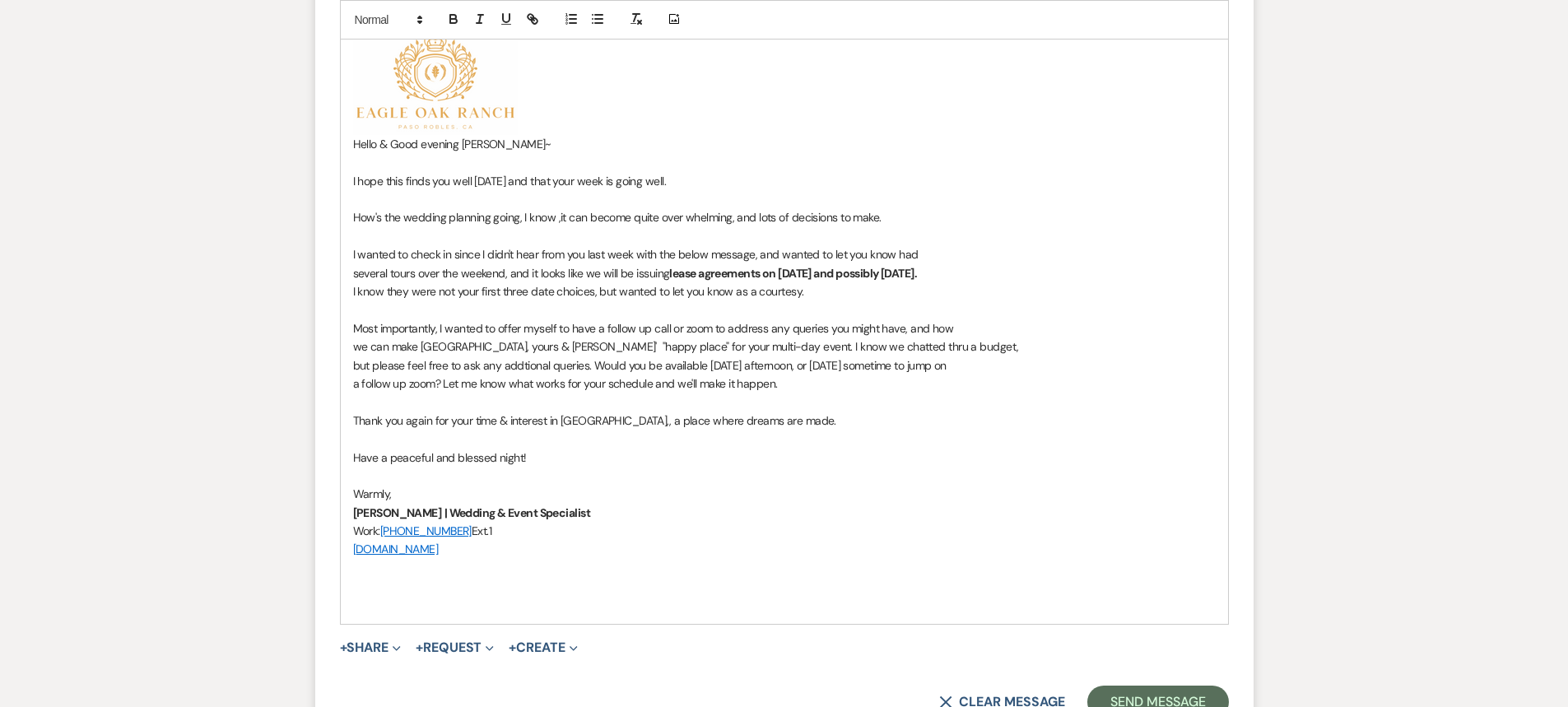
click at [587, 463] on p "Have a peaceful and blessed night!" at bounding box center [784, 458] width 863 height 18
click at [372, 570] on p at bounding box center [784, 568] width 863 height 18
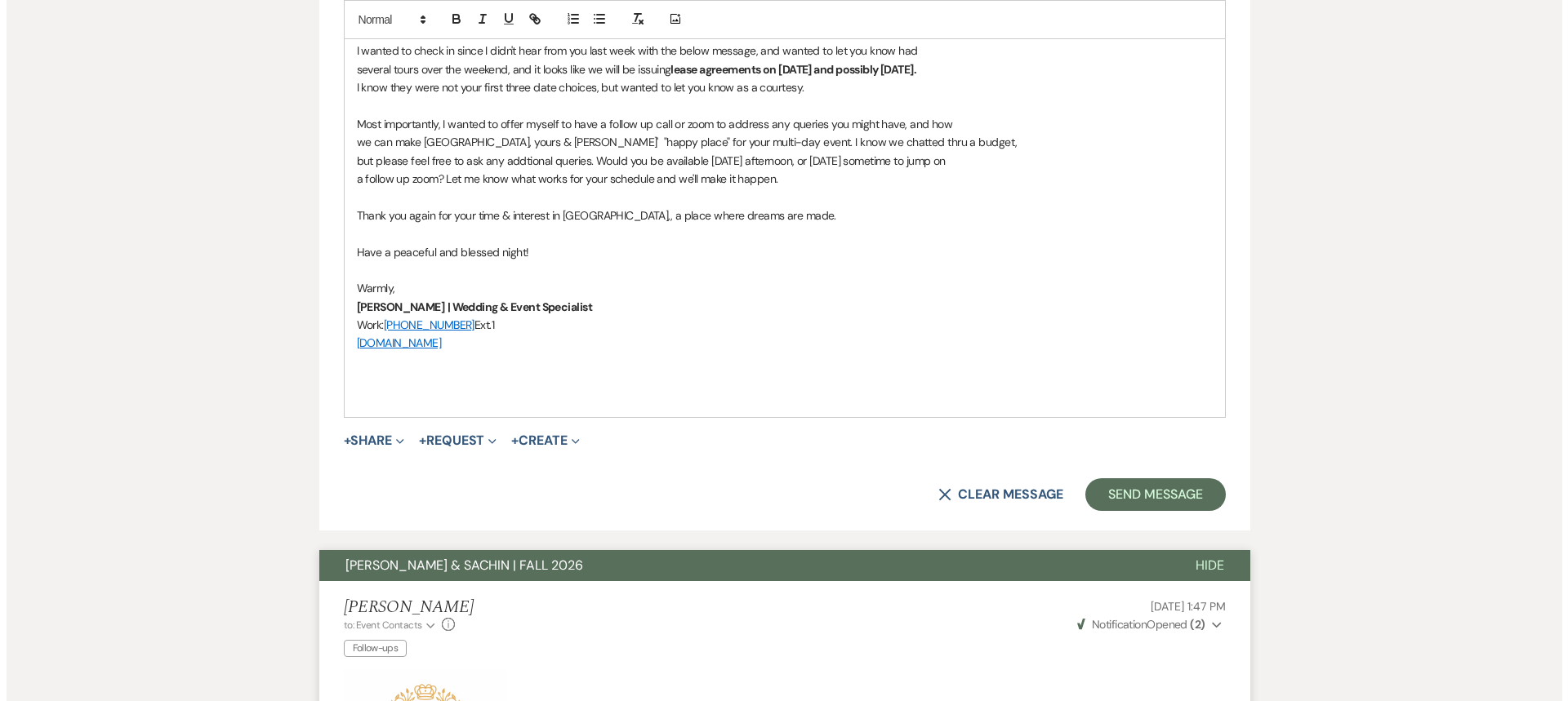
scroll to position [1230, 0]
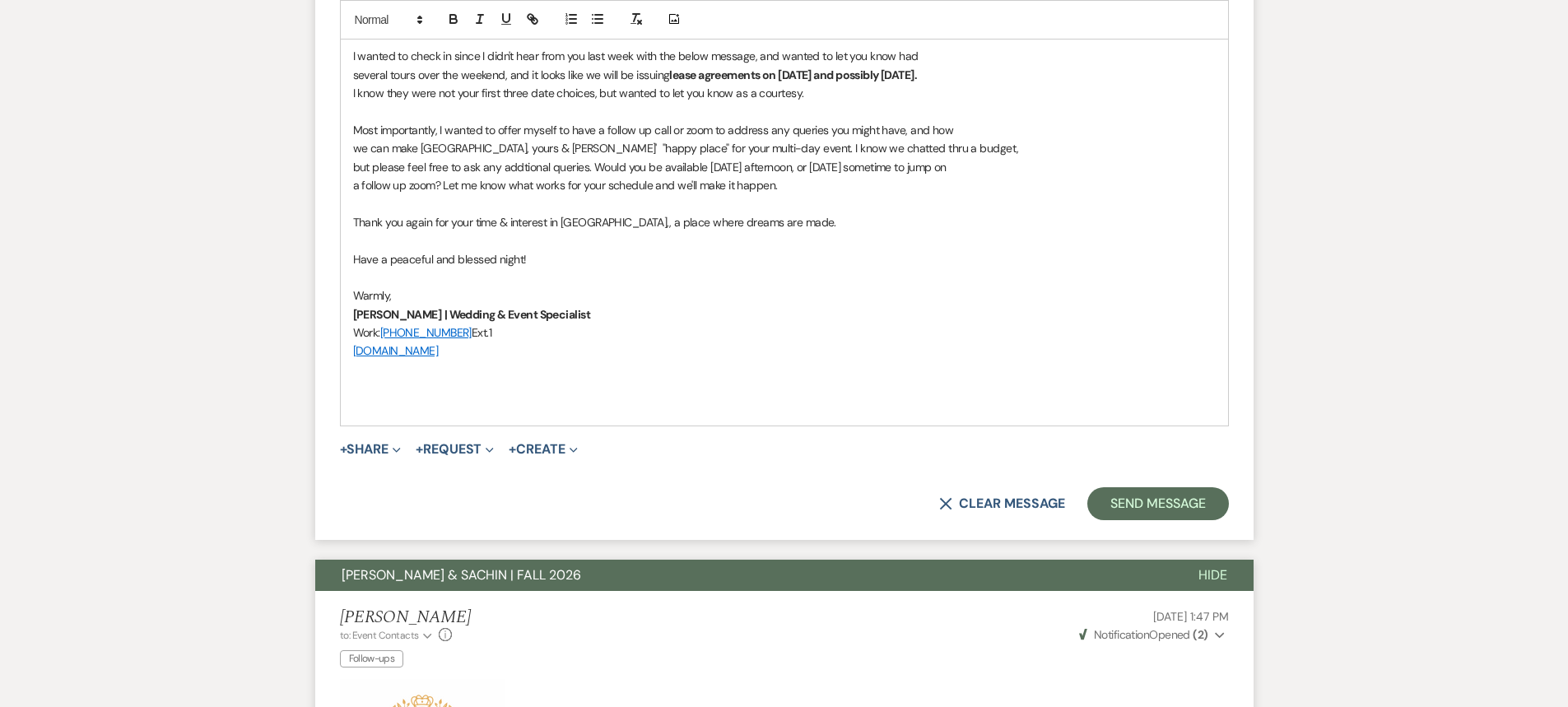
click at [397, 385] on p at bounding box center [784, 388] width 863 height 18
click at [344, 449] on span "+" at bounding box center [344, 449] width 7 height 13
click at [529, 396] on p at bounding box center [784, 388] width 863 height 18
click at [343, 447] on span "+" at bounding box center [344, 449] width 7 height 13
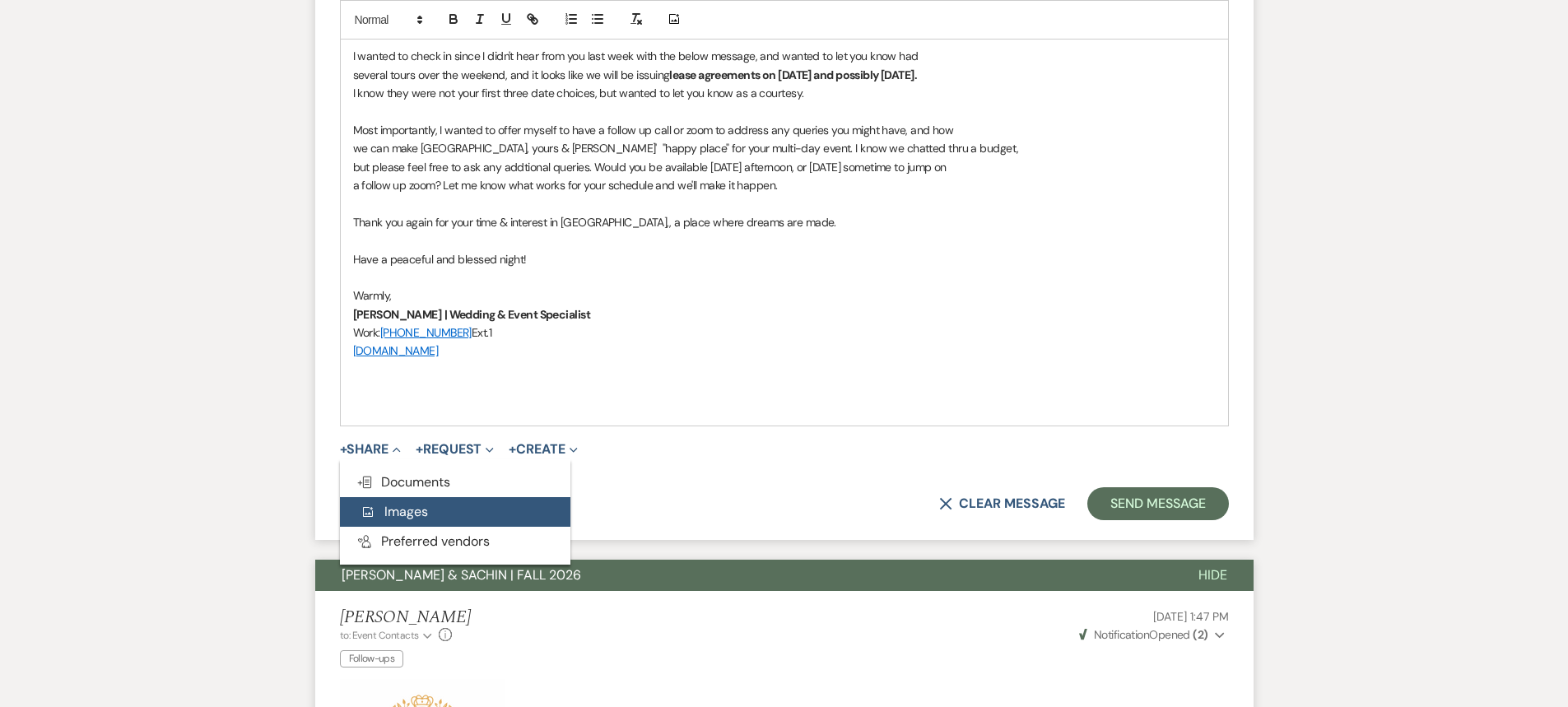
click at [404, 509] on span "Add Photo Images" at bounding box center [394, 511] width 68 height 18
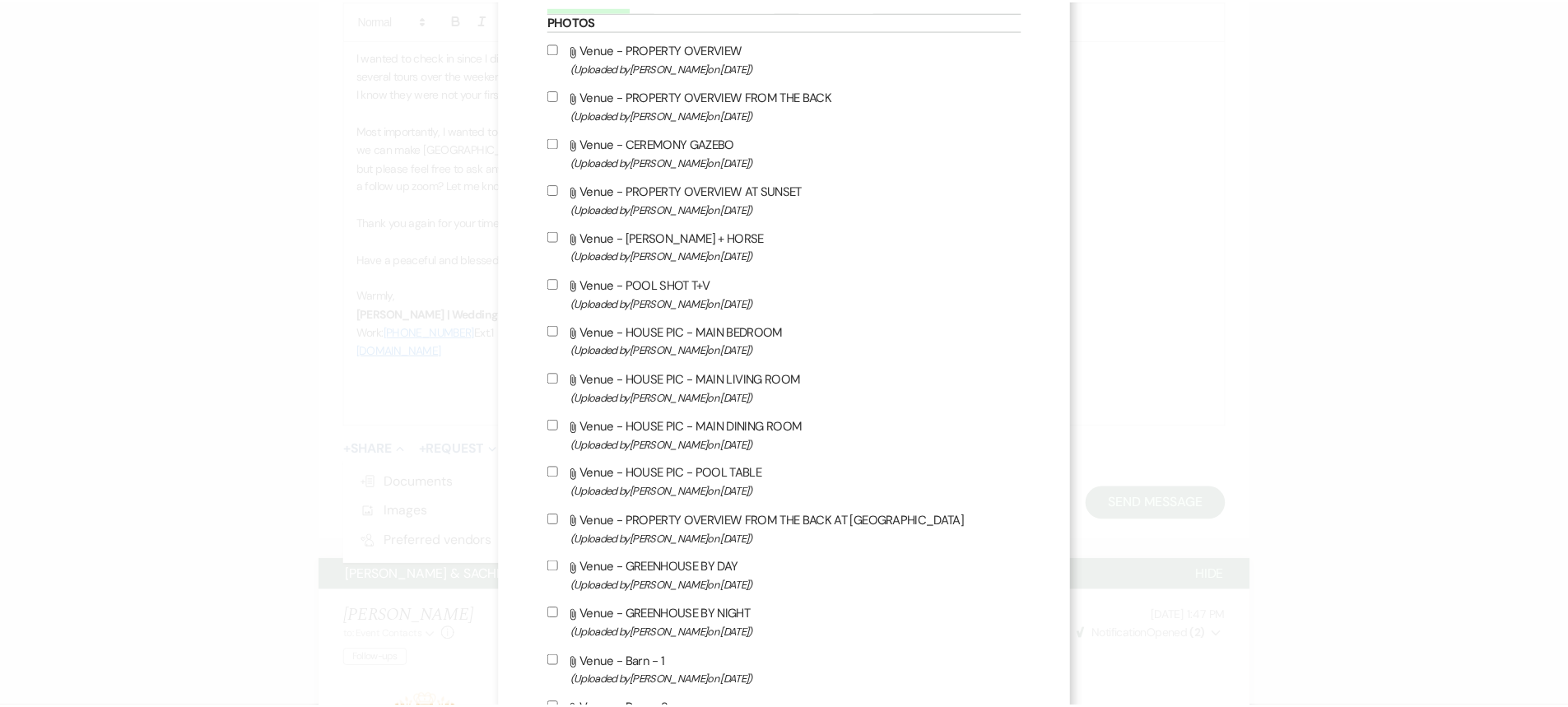
scroll to position [0, 0]
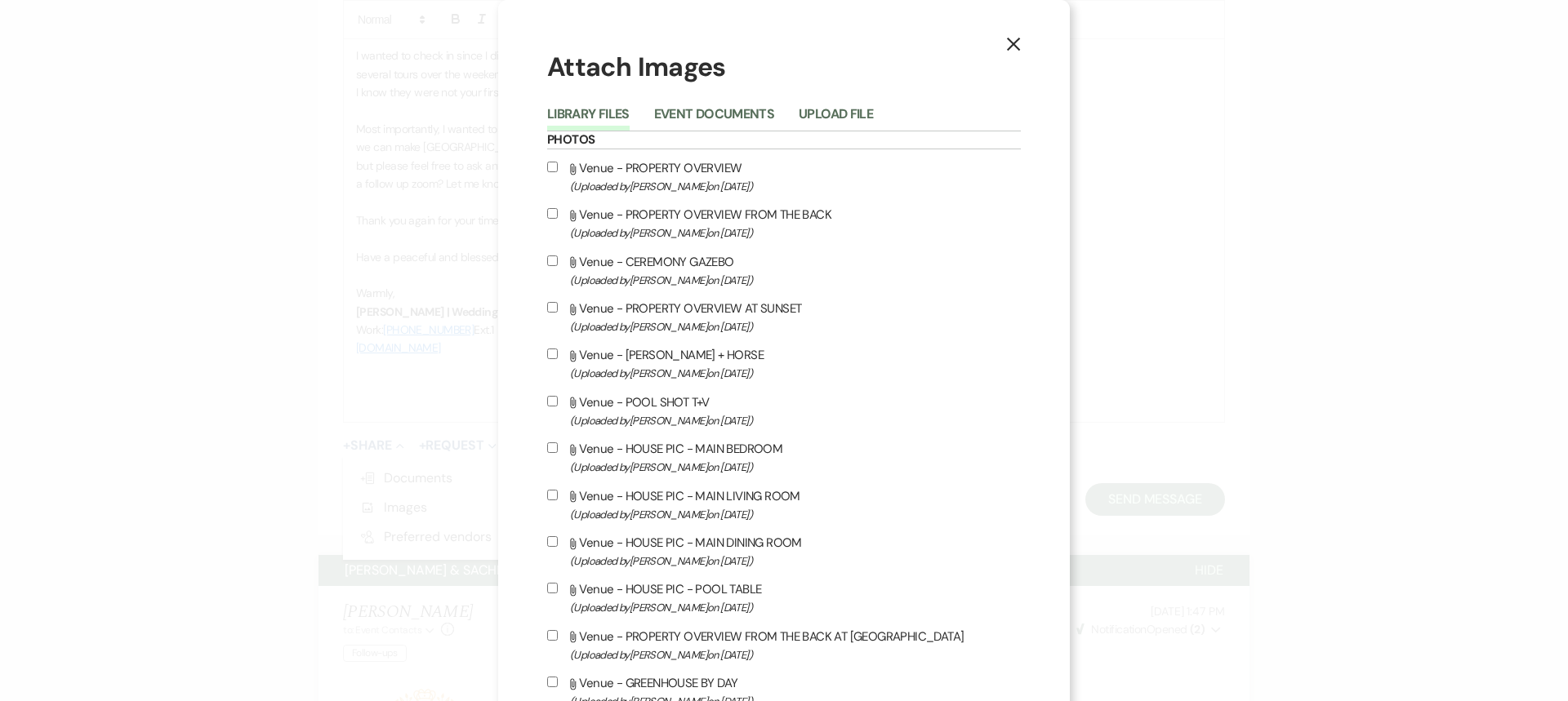
click at [1013, 43] on icon "X" at bounding box center [1014, 44] width 15 height 15
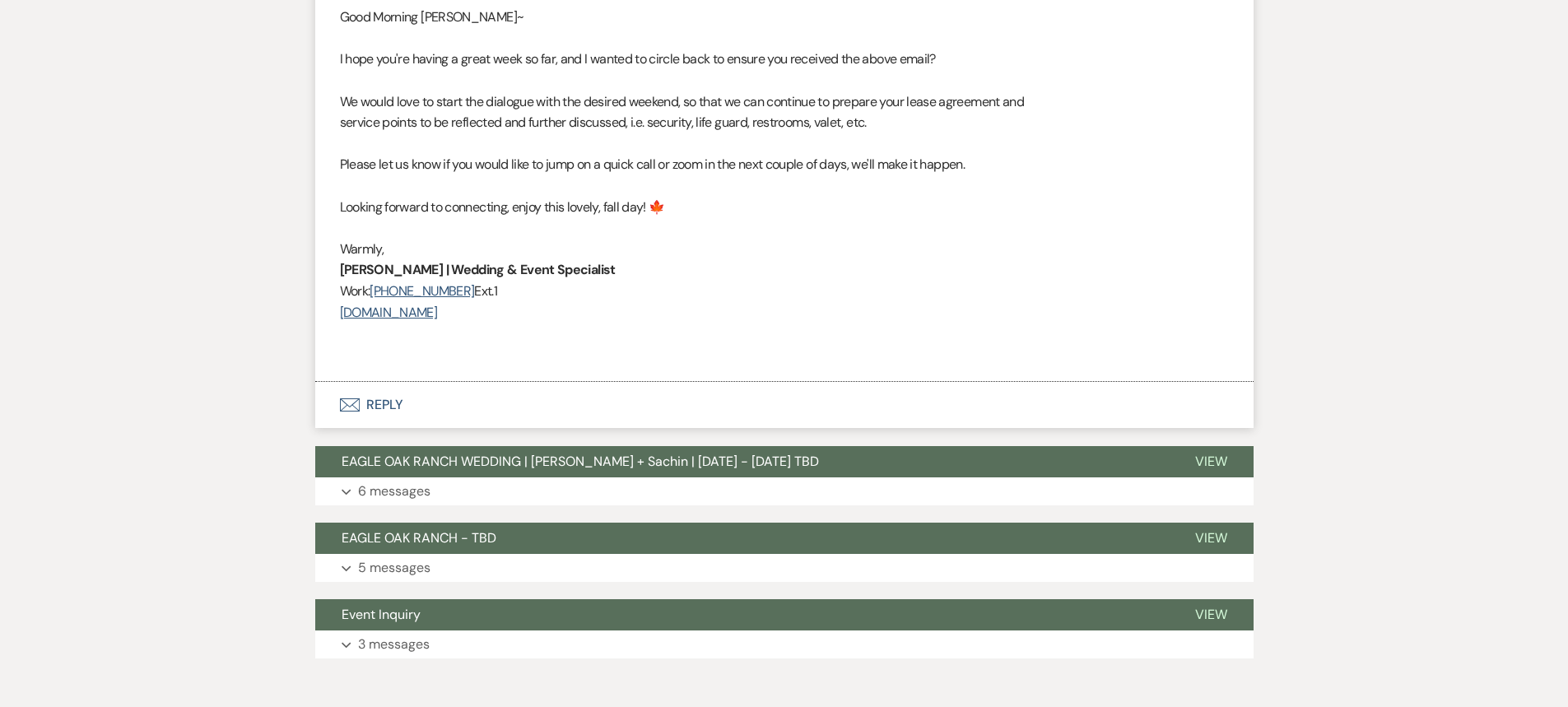
scroll to position [3546, 0]
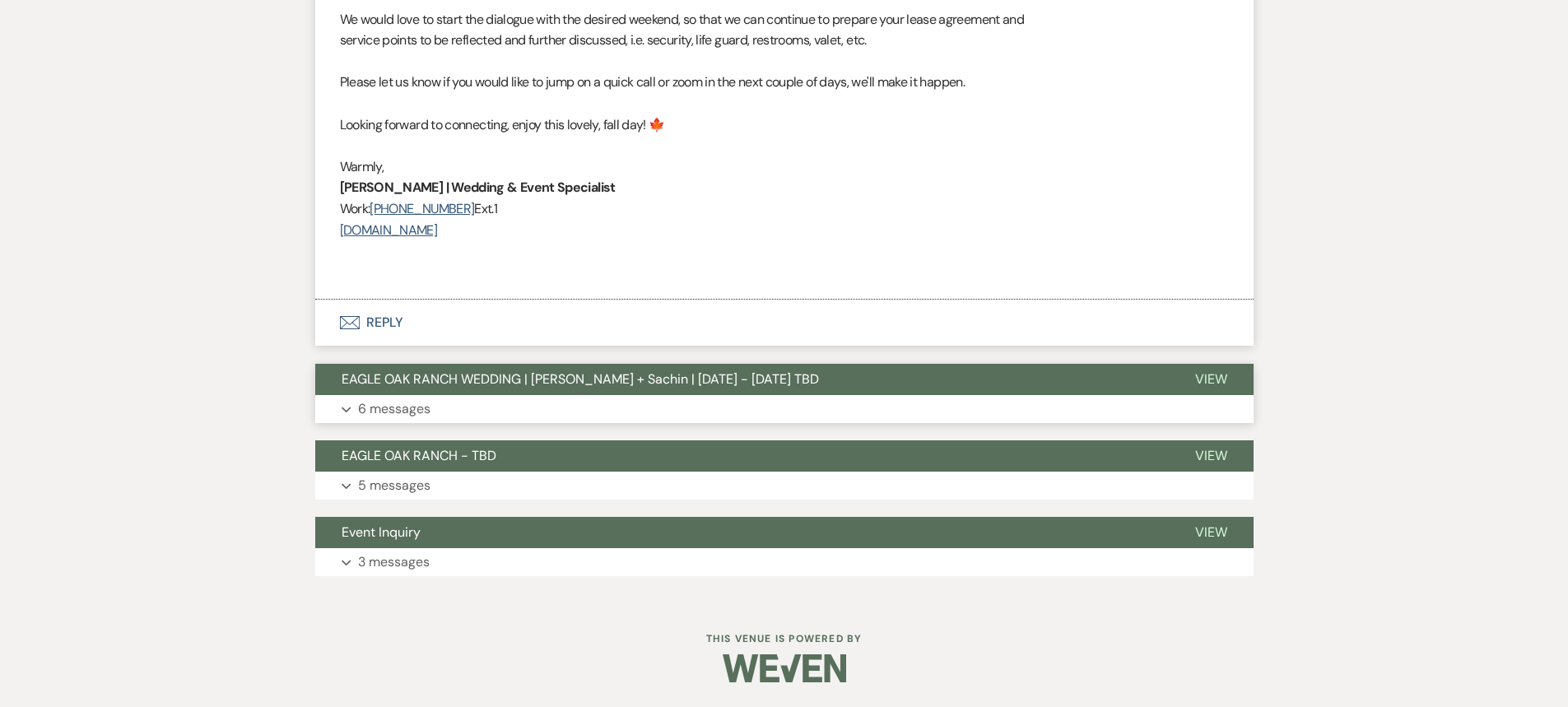
click at [466, 379] on span "EAGLE OAK RANCH WEDDING | [PERSON_NAME] + Sachin | [DATE] - [DATE] TBD" at bounding box center [580, 379] width 478 height 18
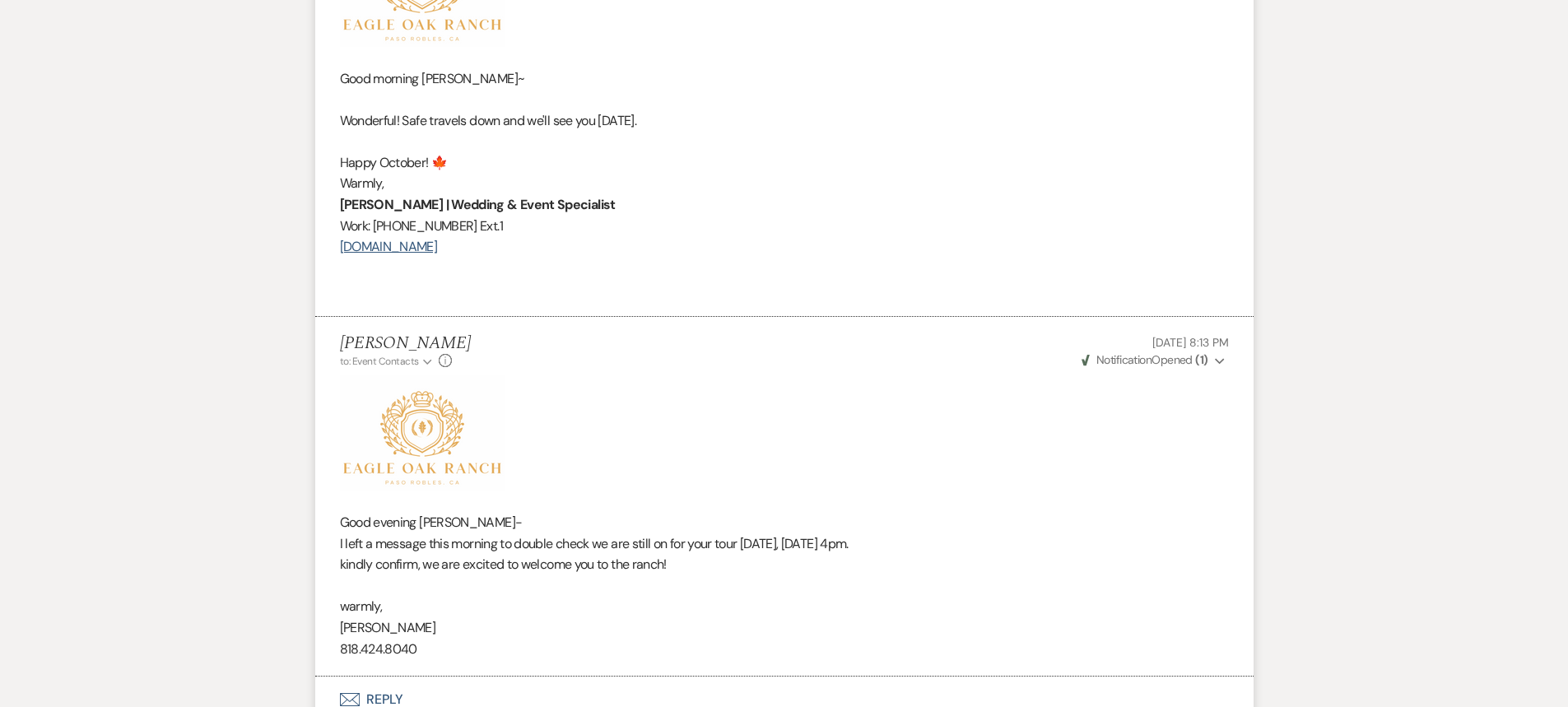
scroll to position [6839, 0]
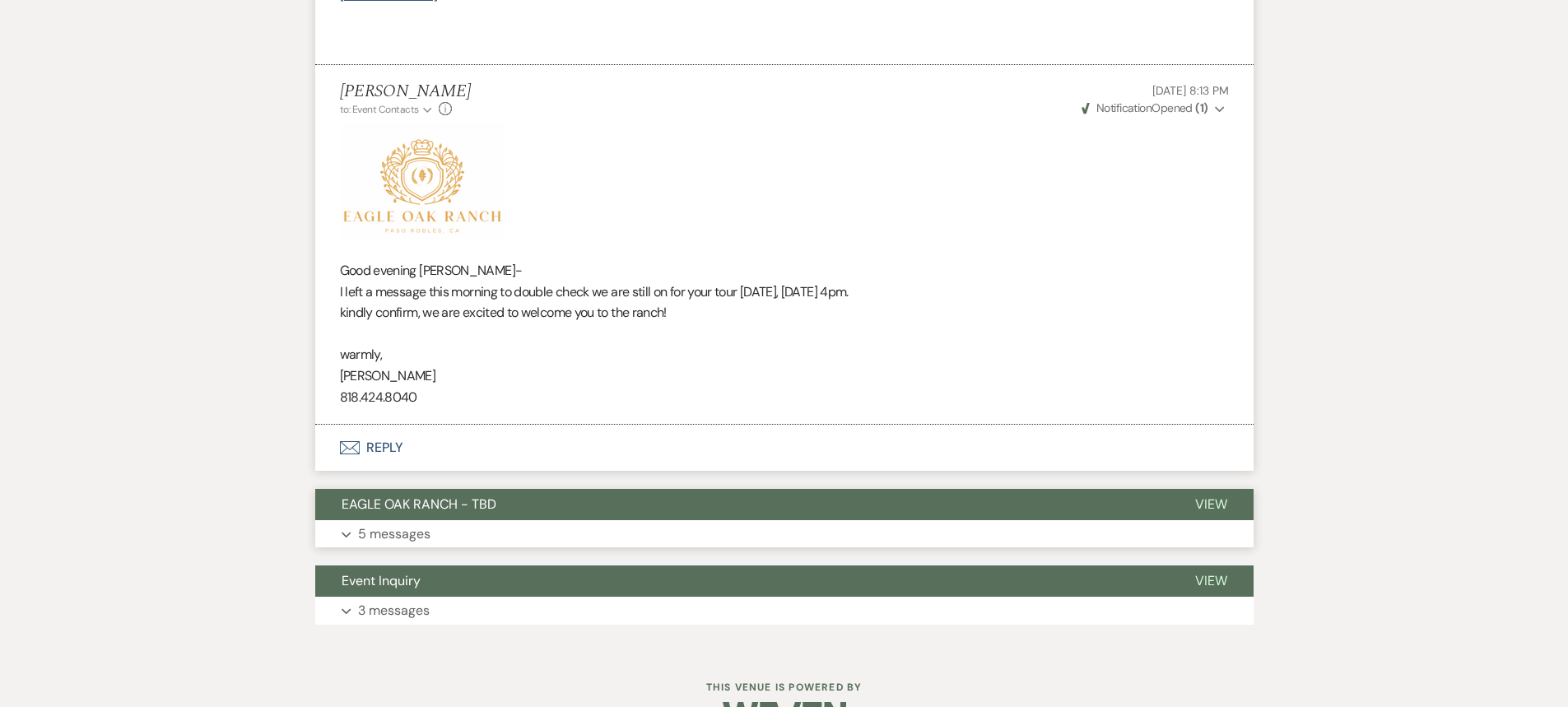
click at [503, 498] on button "EAGLE OAK RANCH - TBD" at bounding box center [742, 505] width 854 height 31
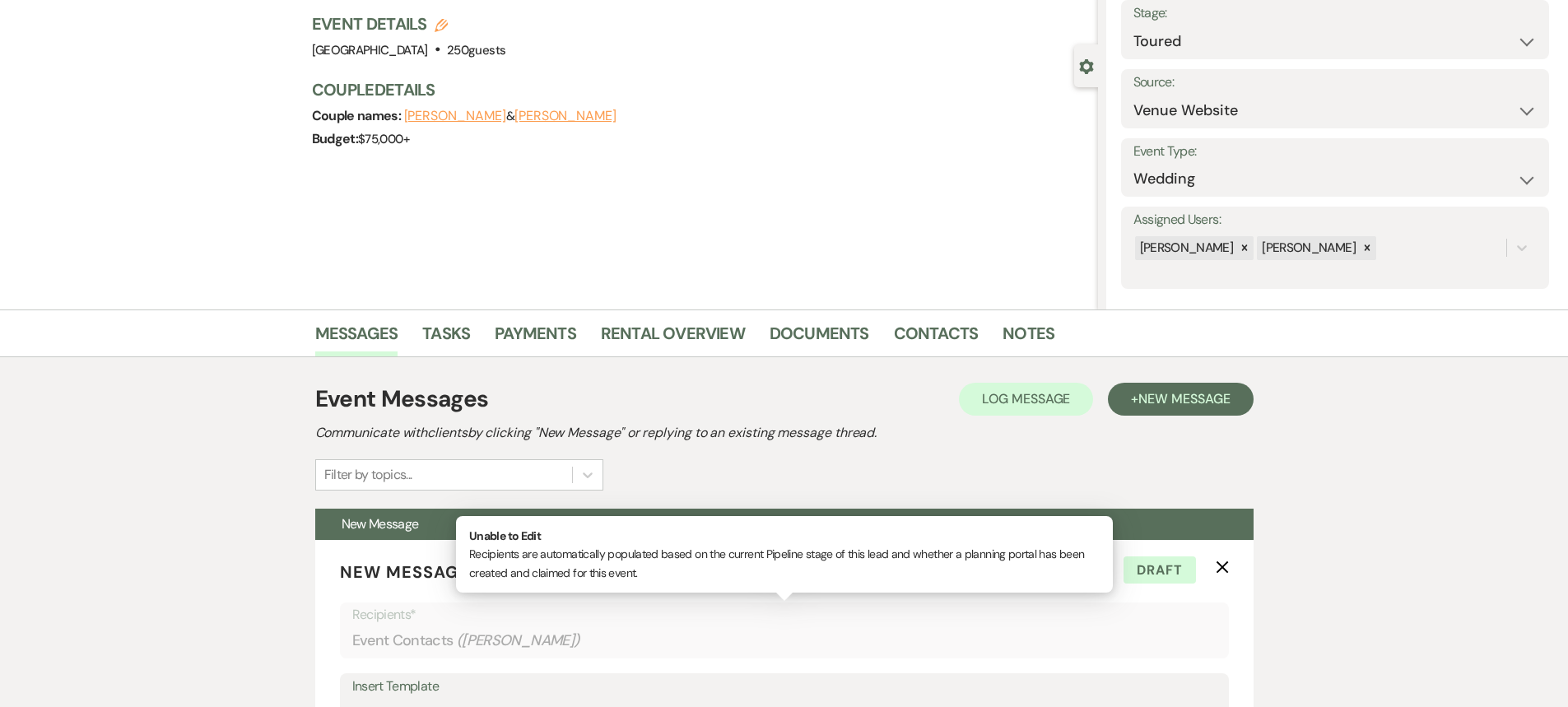
scroll to position [0, 0]
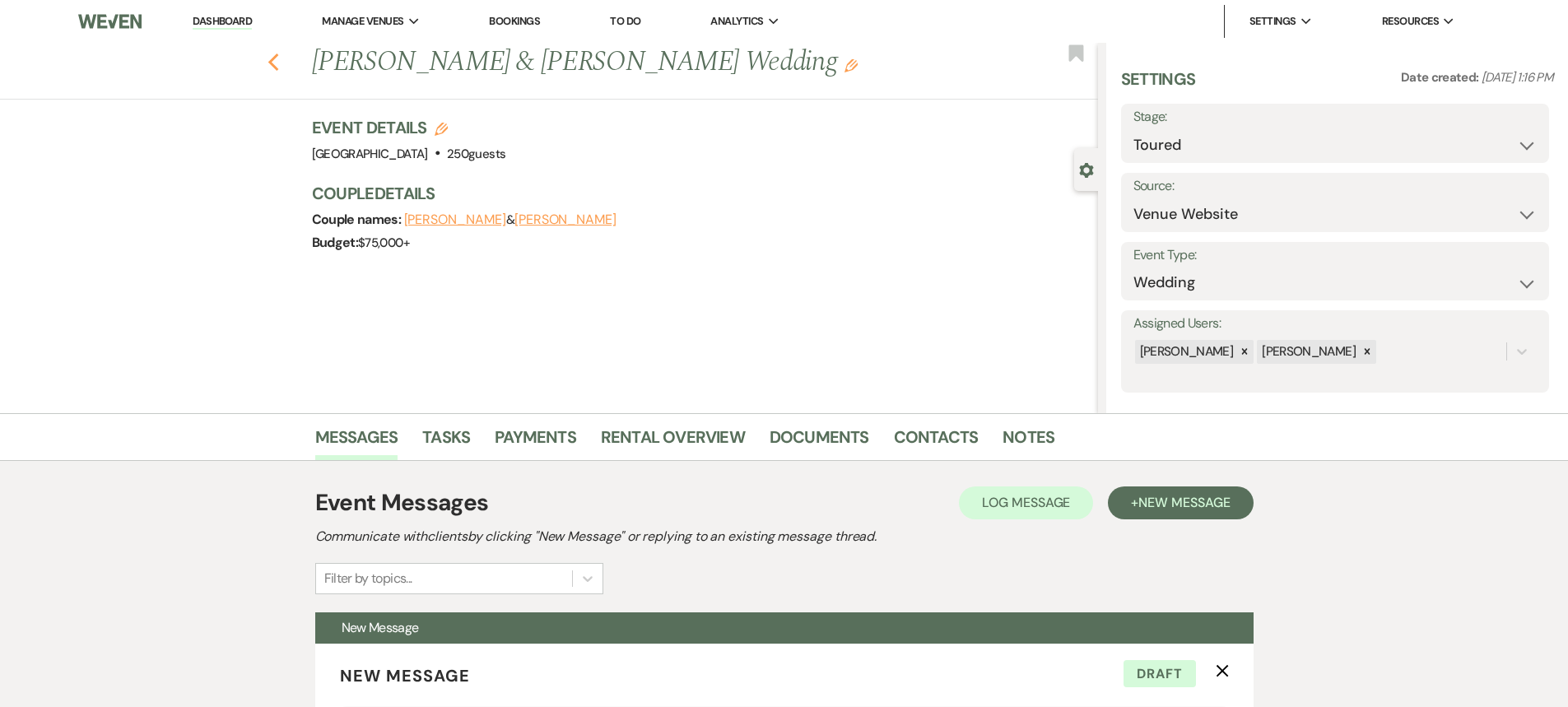
click at [280, 65] on icon "Previous" at bounding box center [273, 62] width 12 height 19
select select "5"
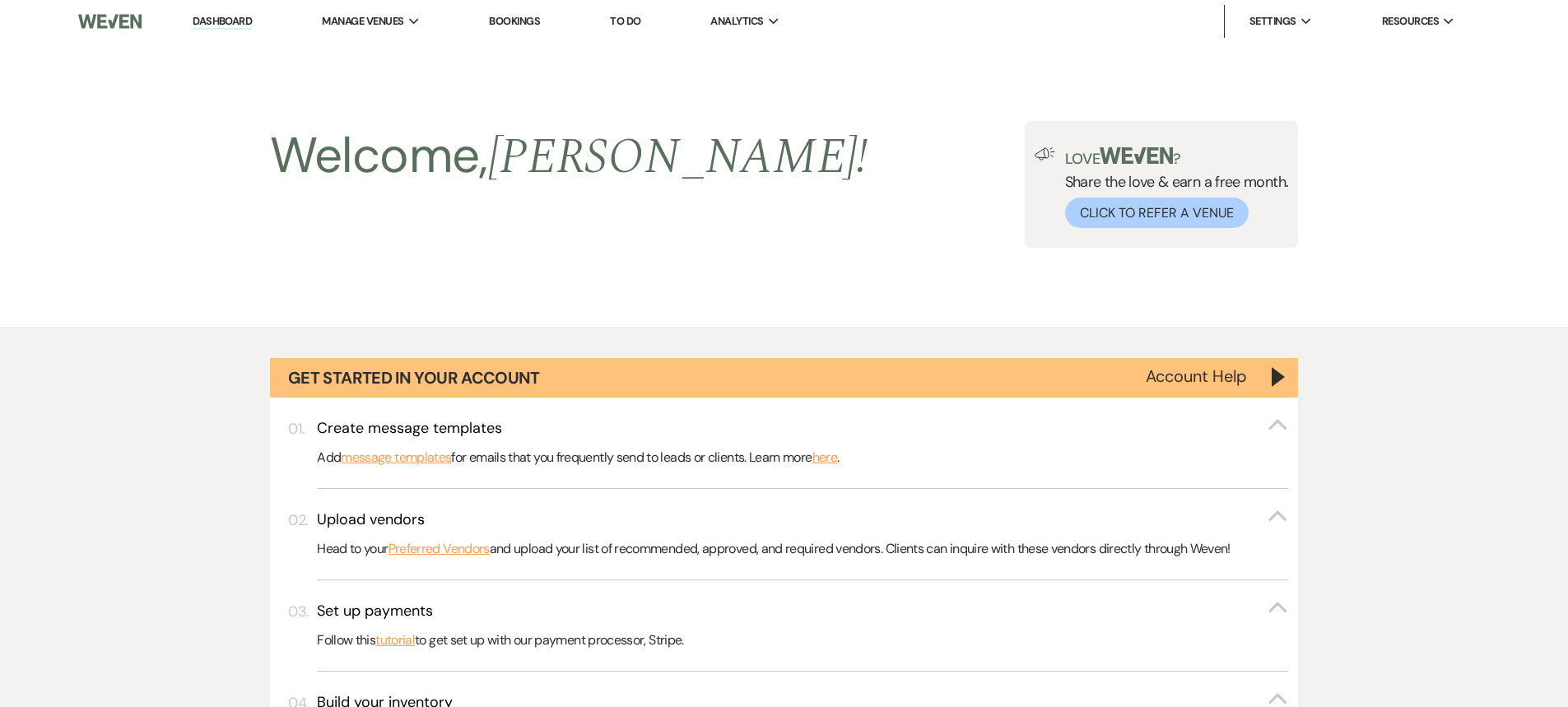
scroll to position [1330, 0]
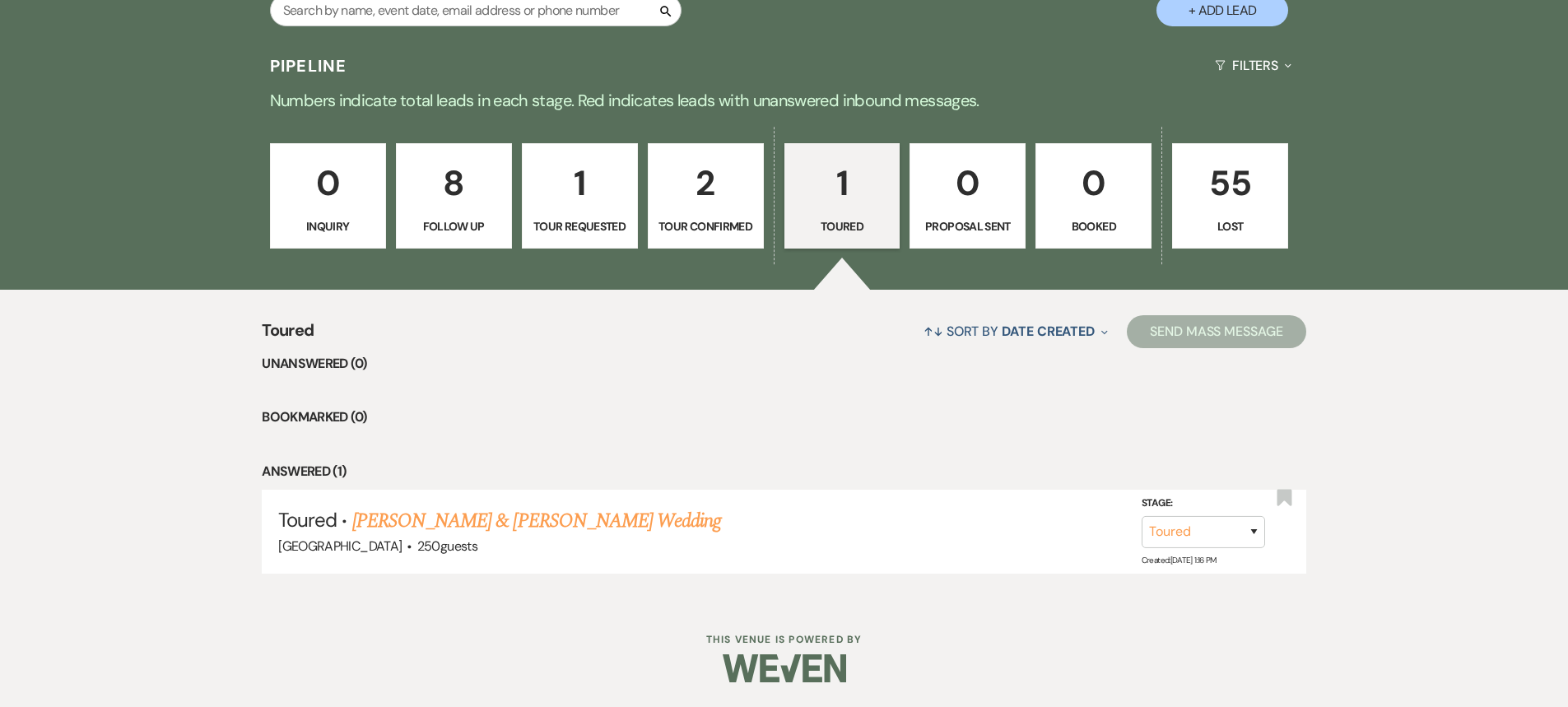
click at [464, 182] on p "8" at bounding box center [454, 183] width 94 height 55
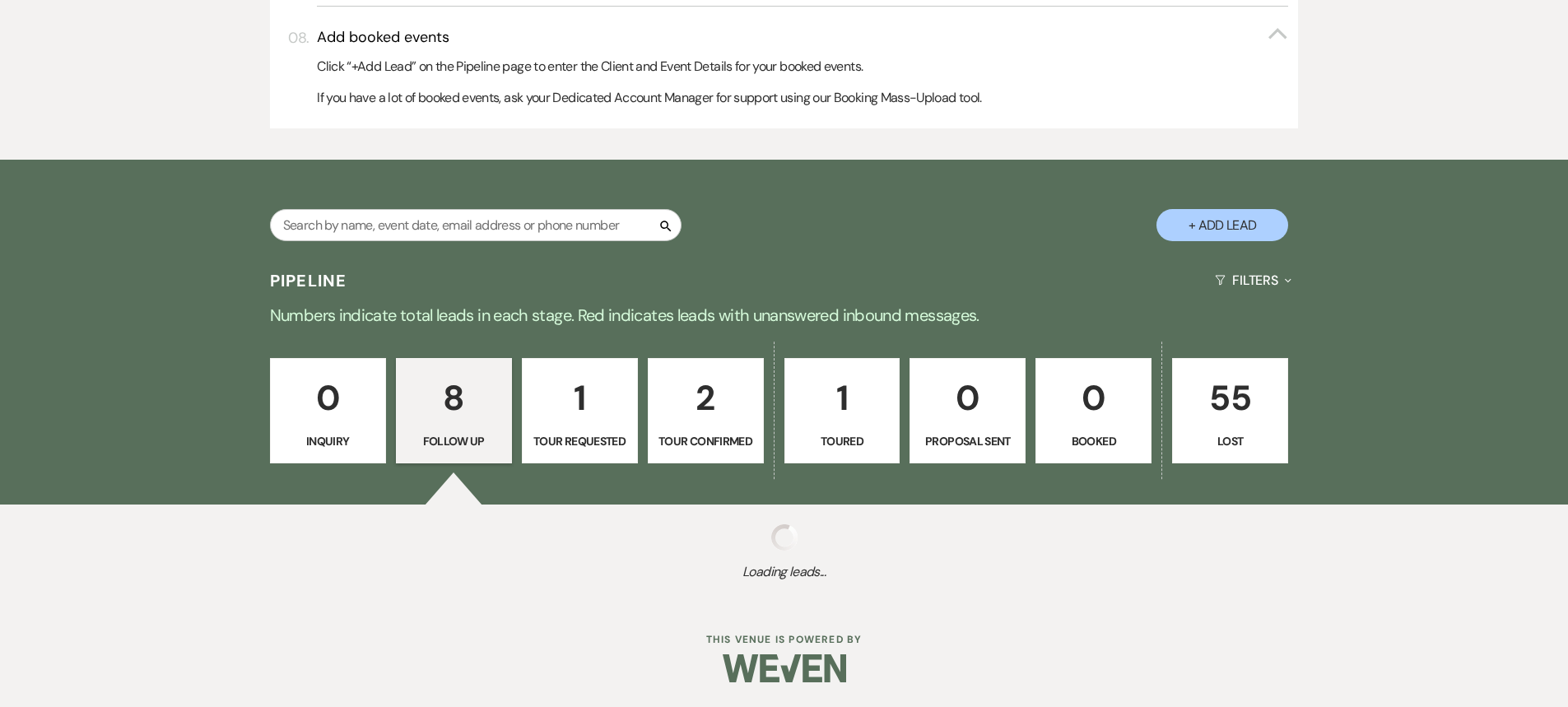
select select "9"
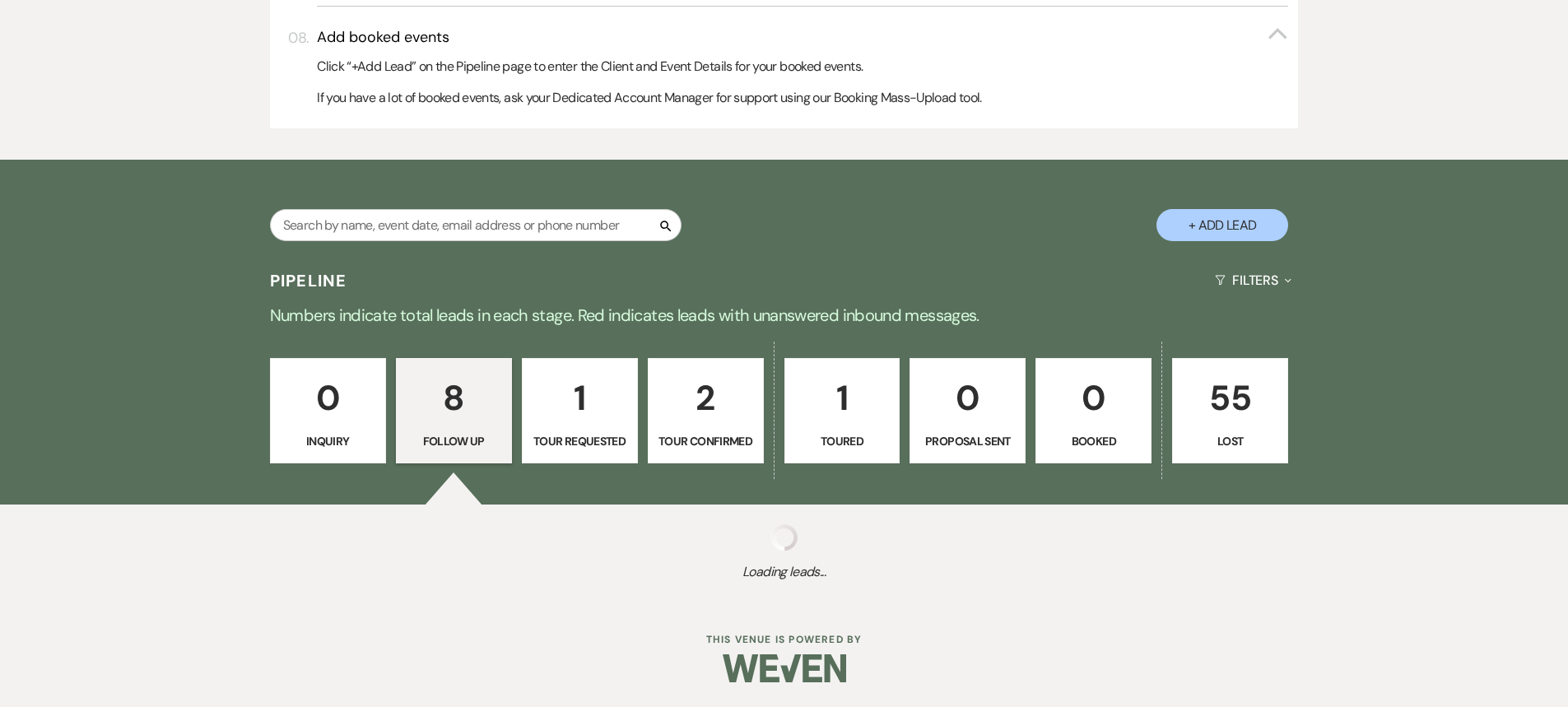
select select "9"
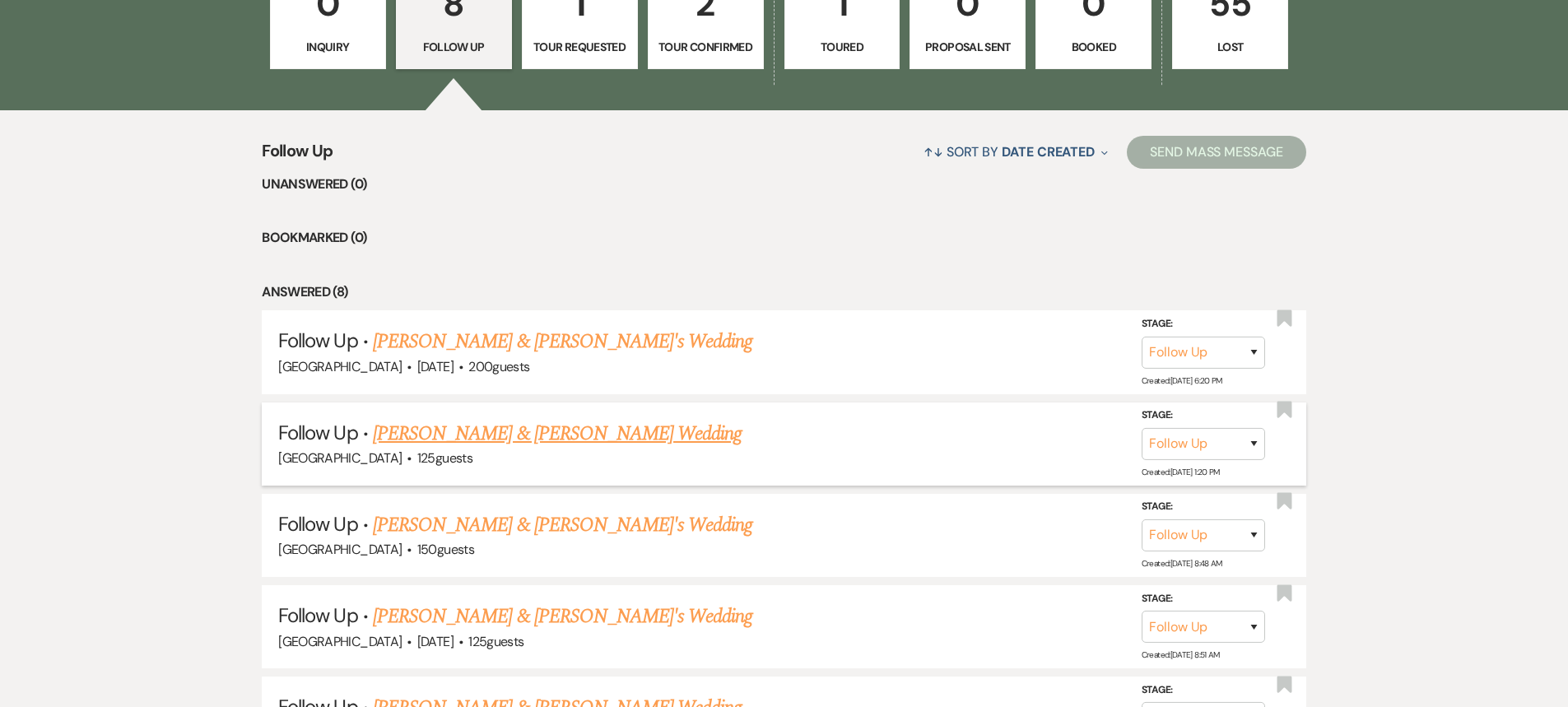
scroll to position [1577, 0]
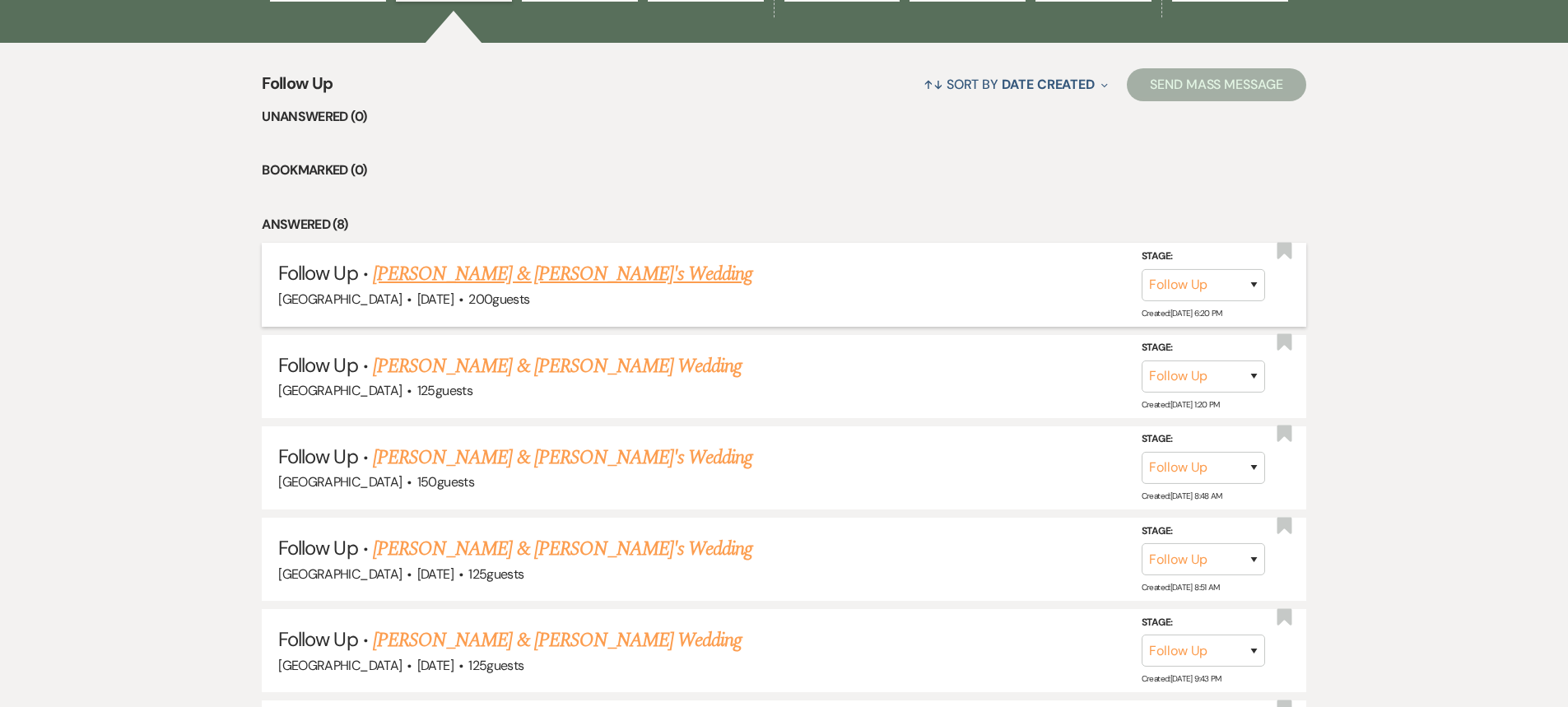
click at [497, 278] on link "Kevin & Veronica's Wedding" at bounding box center [564, 274] width 381 height 30
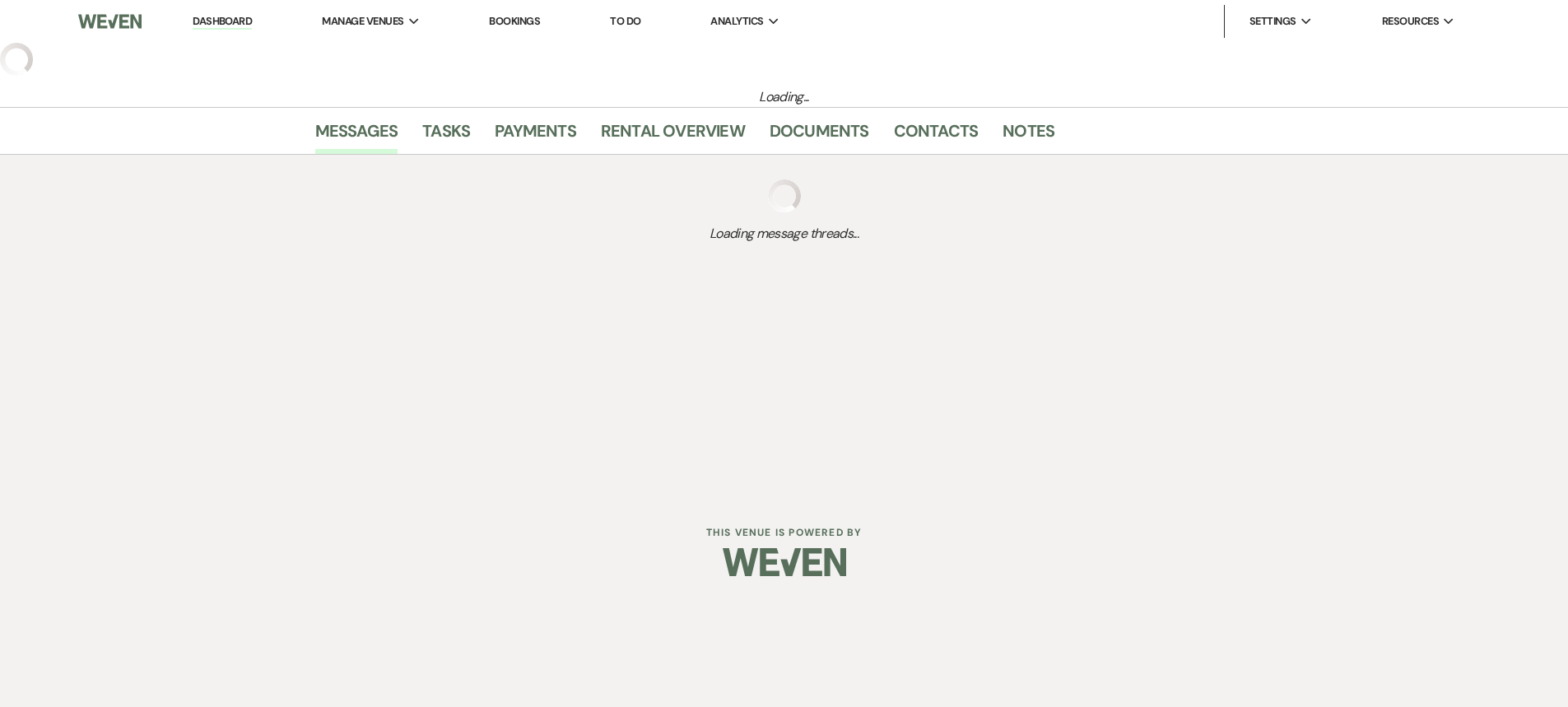
select select "9"
select select "17"
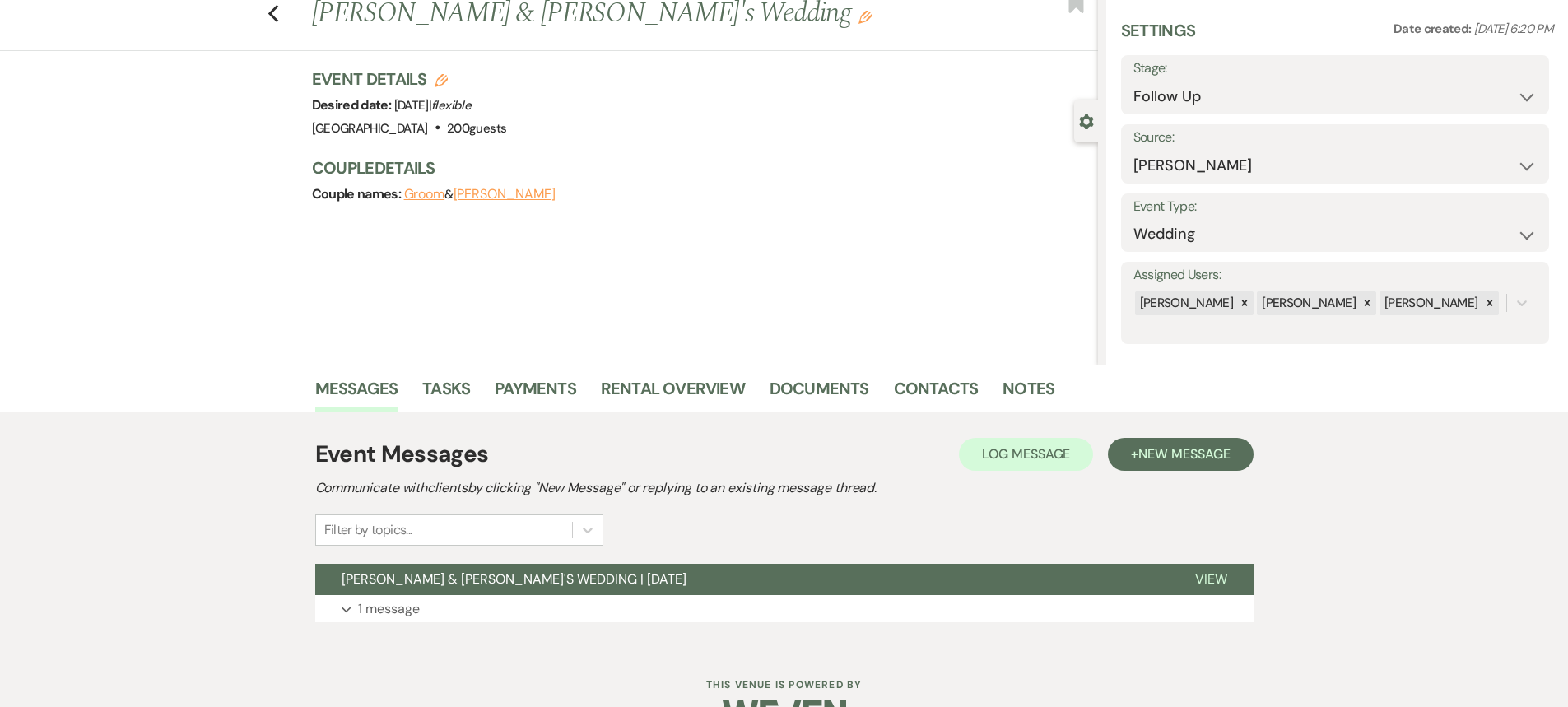
scroll to position [94, 0]
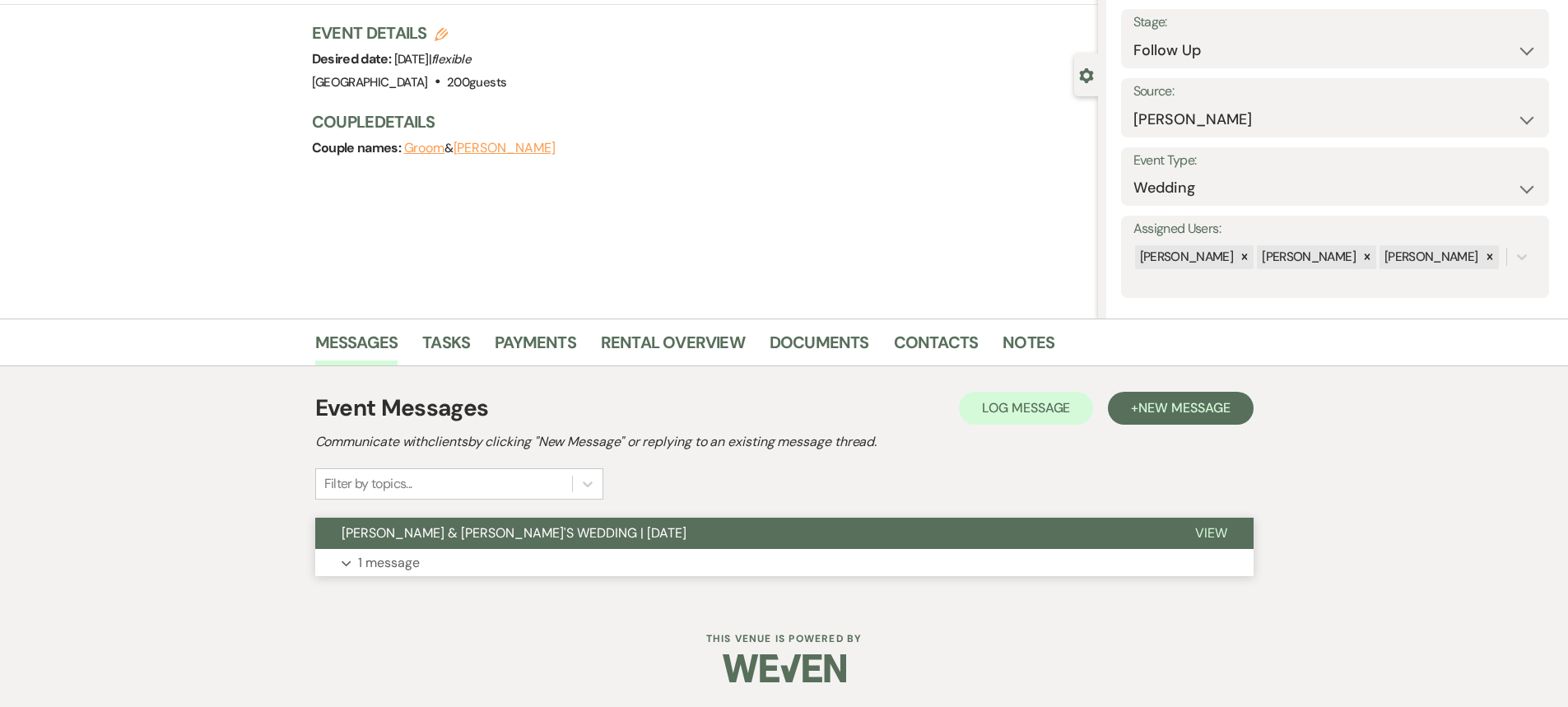
click at [596, 526] on span "KEVIN & VERONICA'S WEDDING | JUNE 2026" at bounding box center [514, 532] width 345 height 18
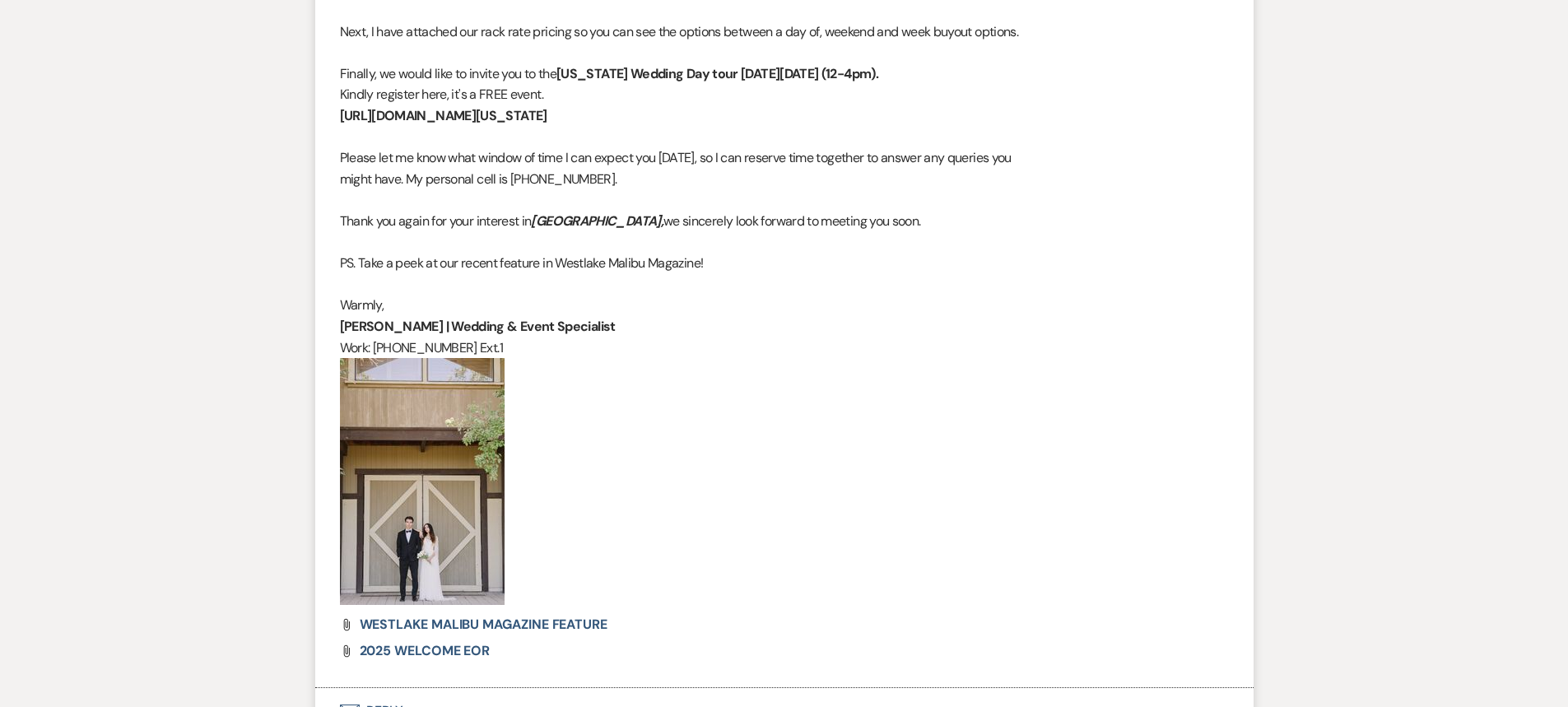
scroll to position [1406, 0]
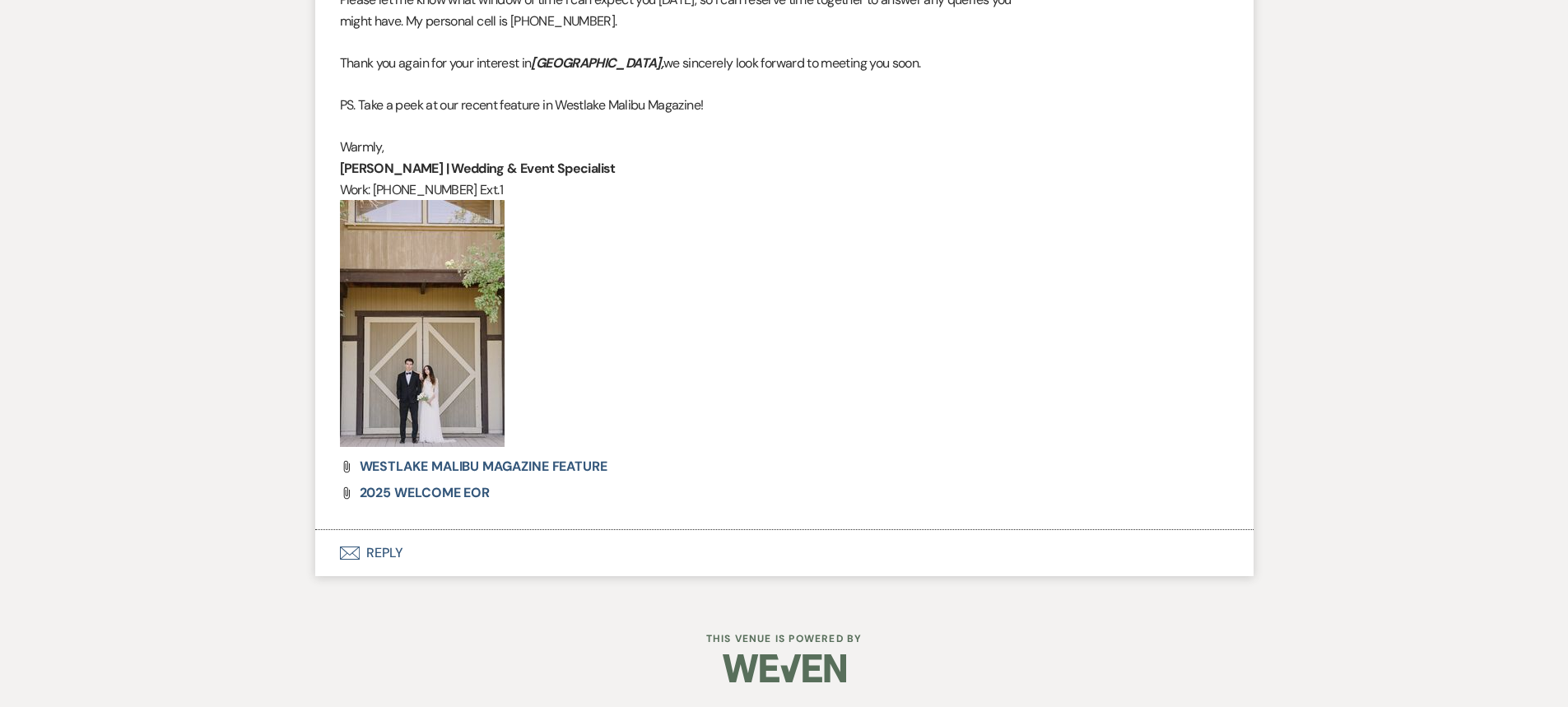
scroll to position [1577, 0]
select select "9"
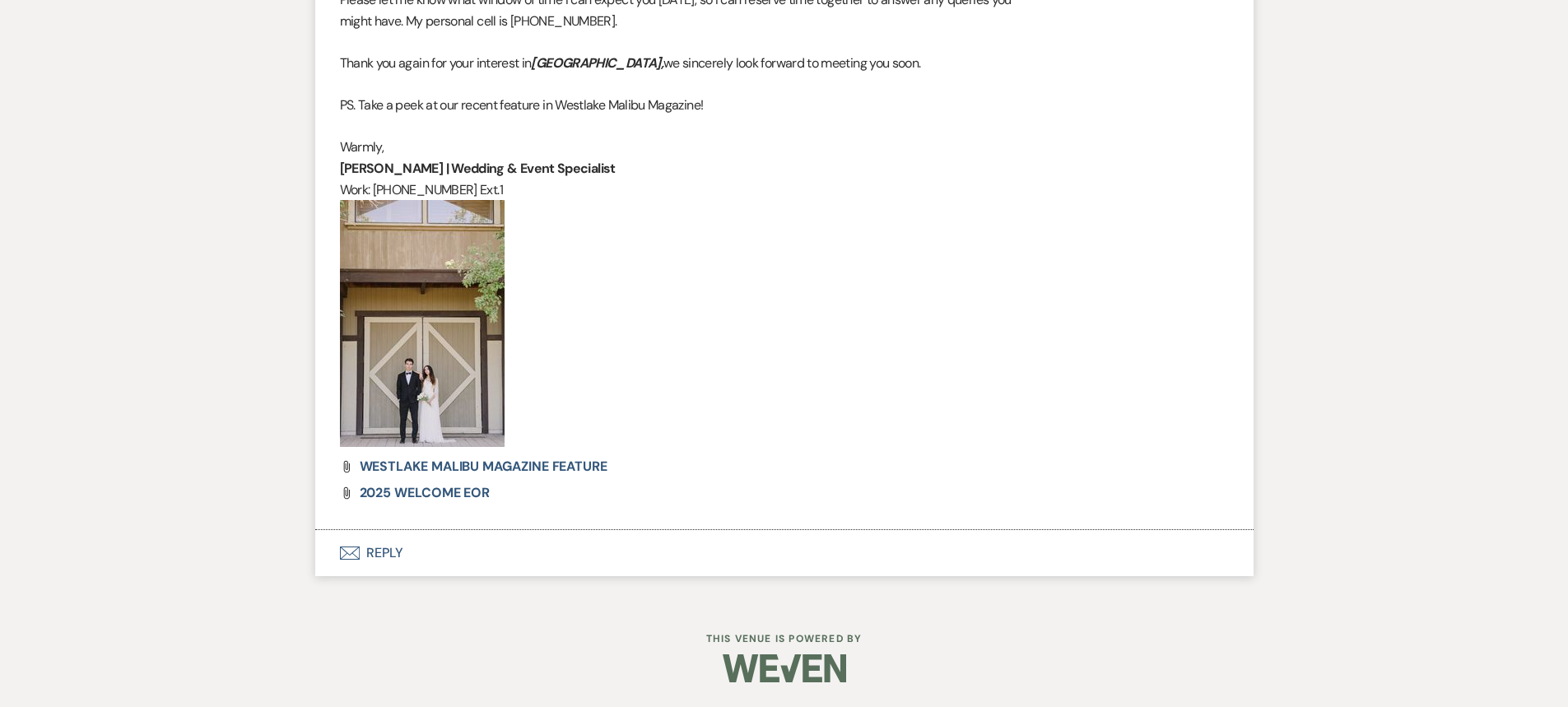
select select "9"
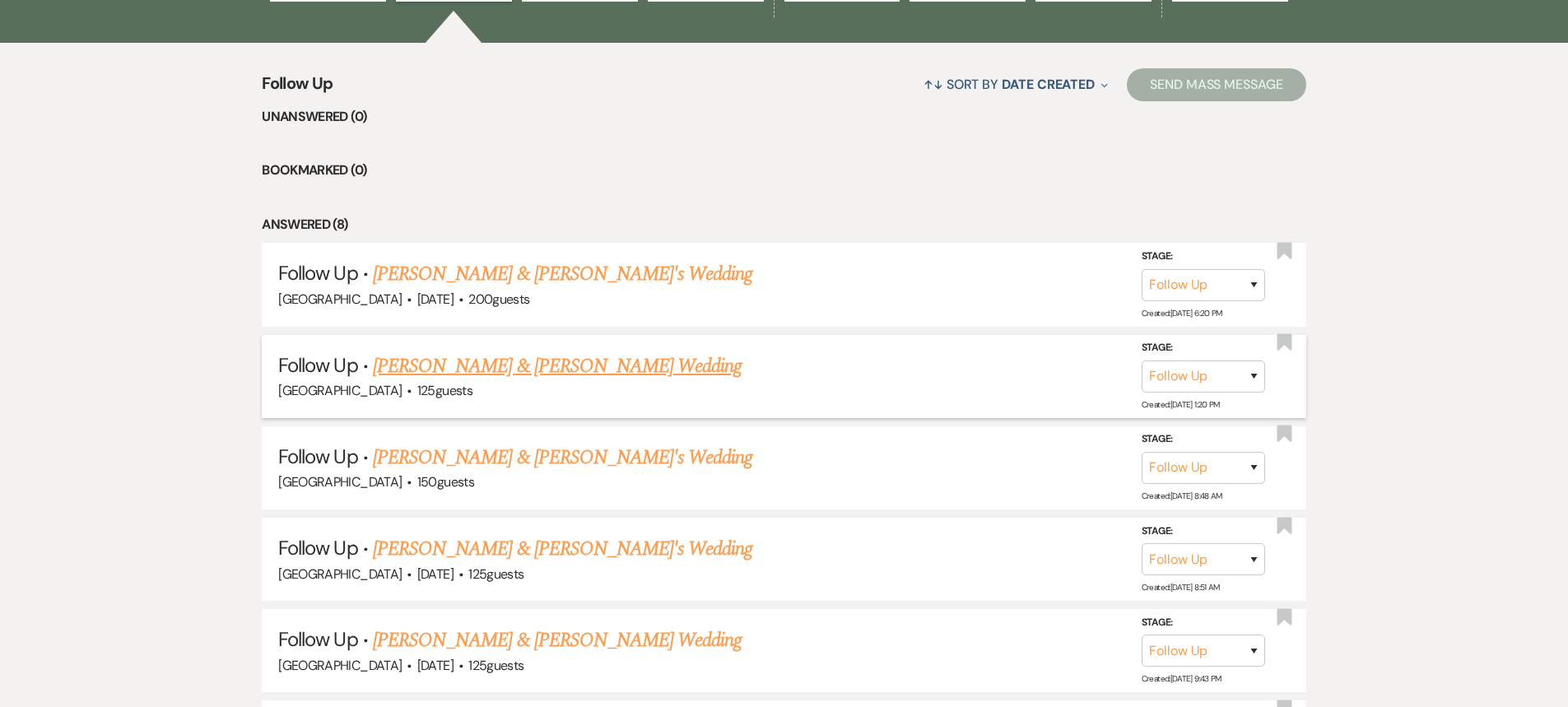
click at [446, 375] on link "Nicole Knudtson & Ryan Oswalt's Wedding" at bounding box center [557, 366] width 369 height 30
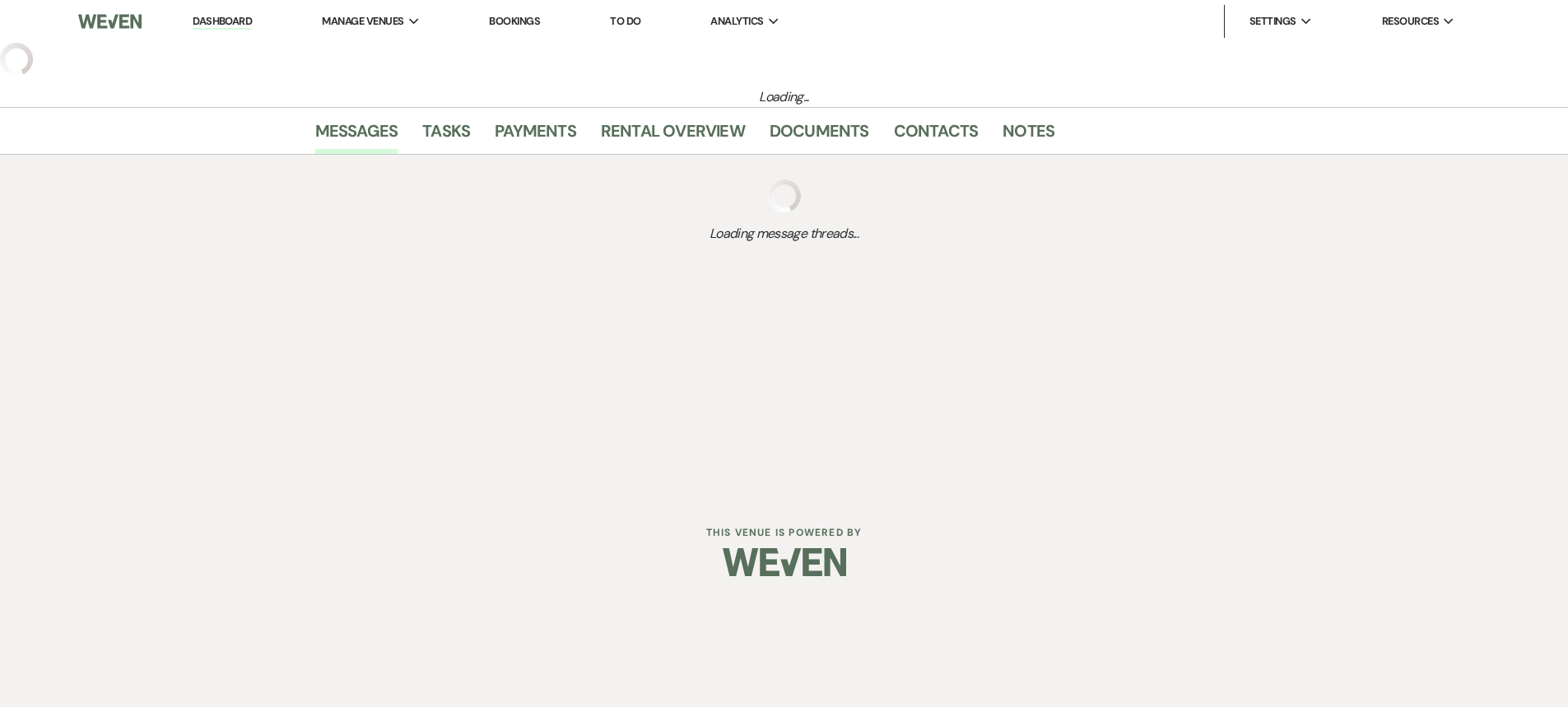
select select "9"
select select "5"
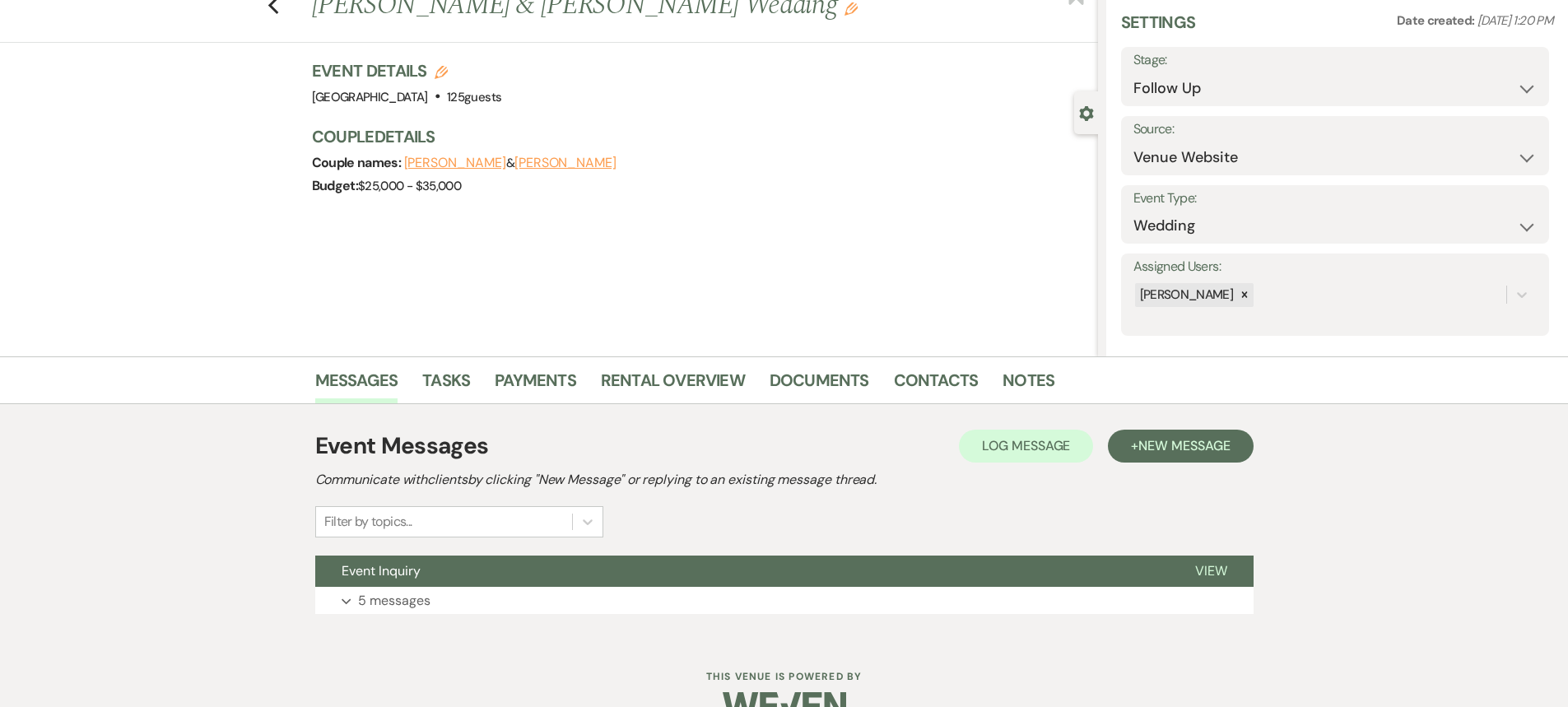
scroll to position [94, 0]
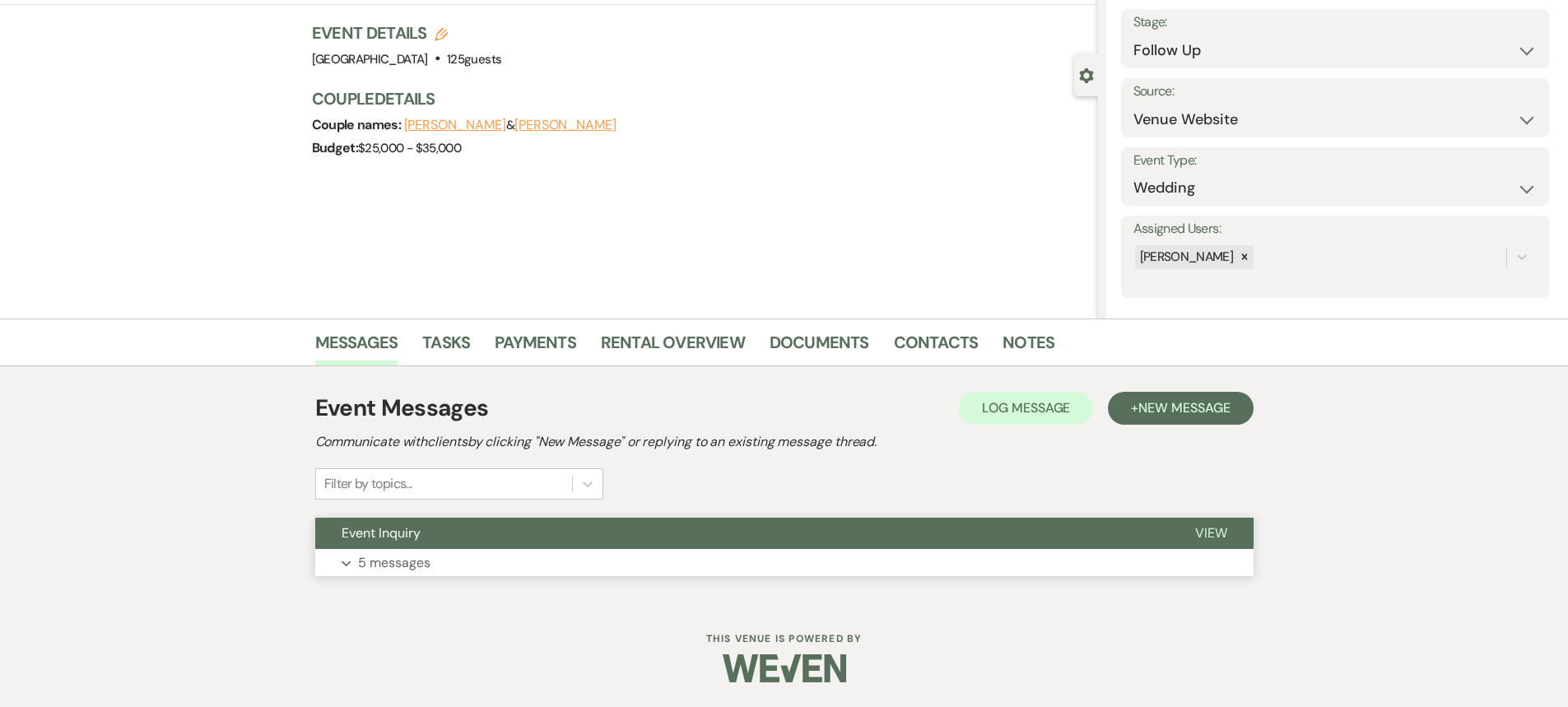
click at [517, 529] on button "Event Inquiry" at bounding box center [742, 533] width 854 height 31
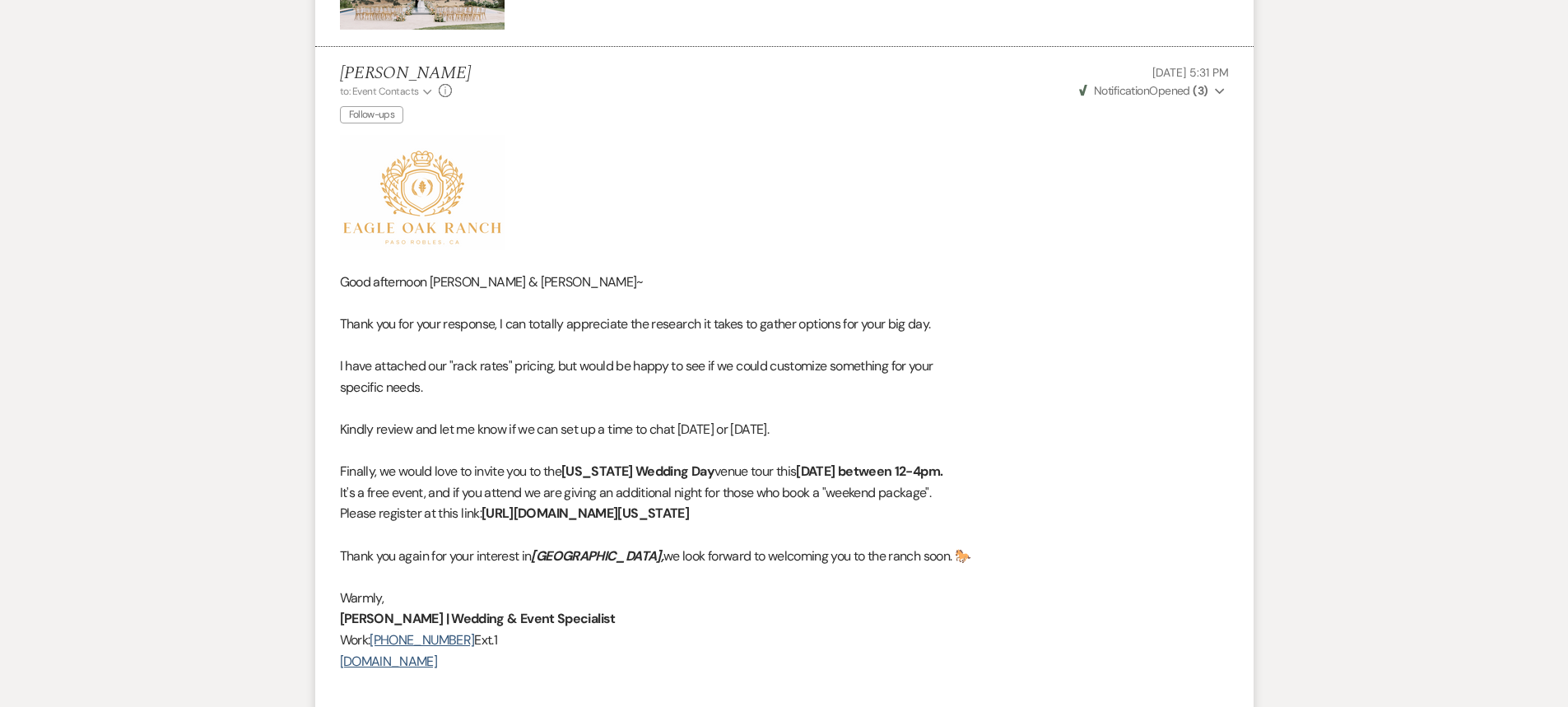
scroll to position [2560, 0]
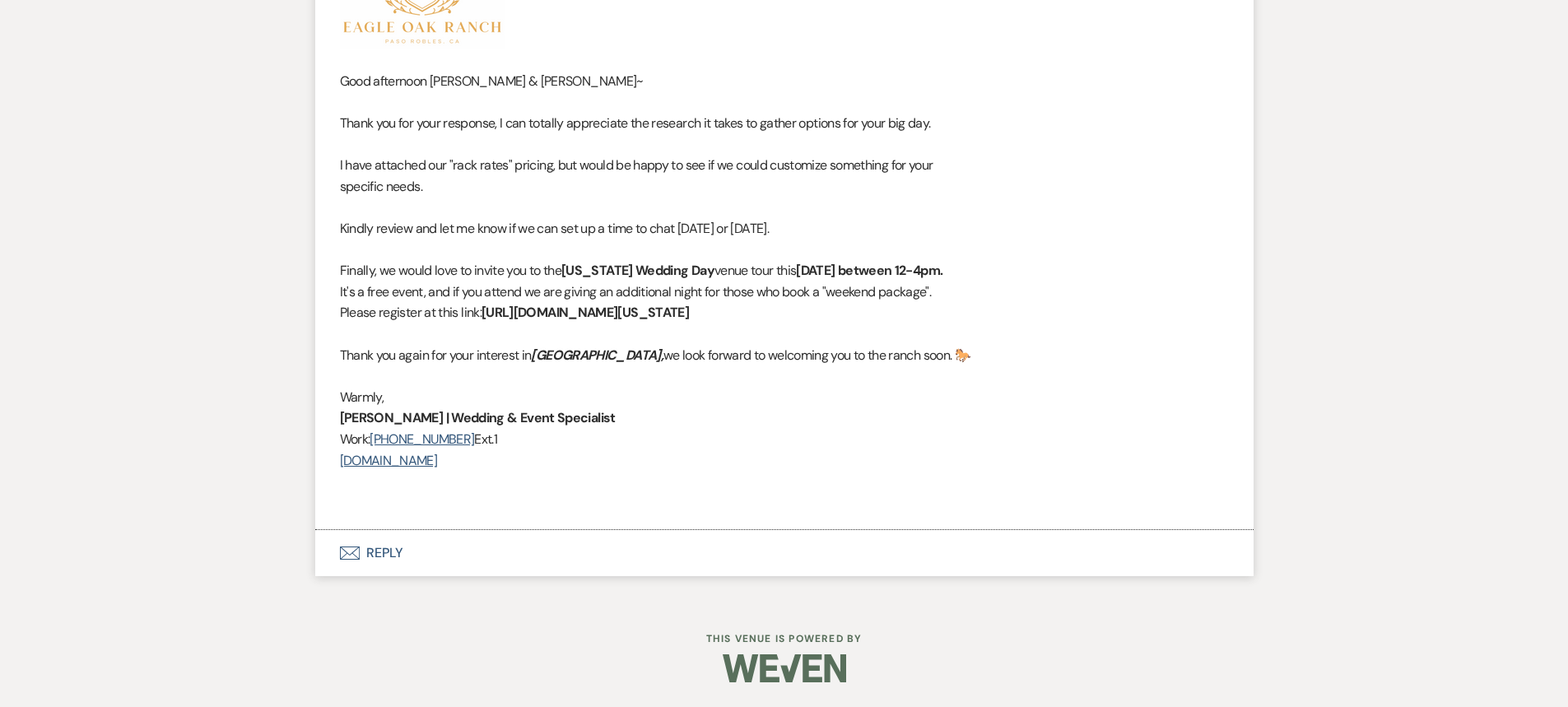
scroll to position [1577, 0]
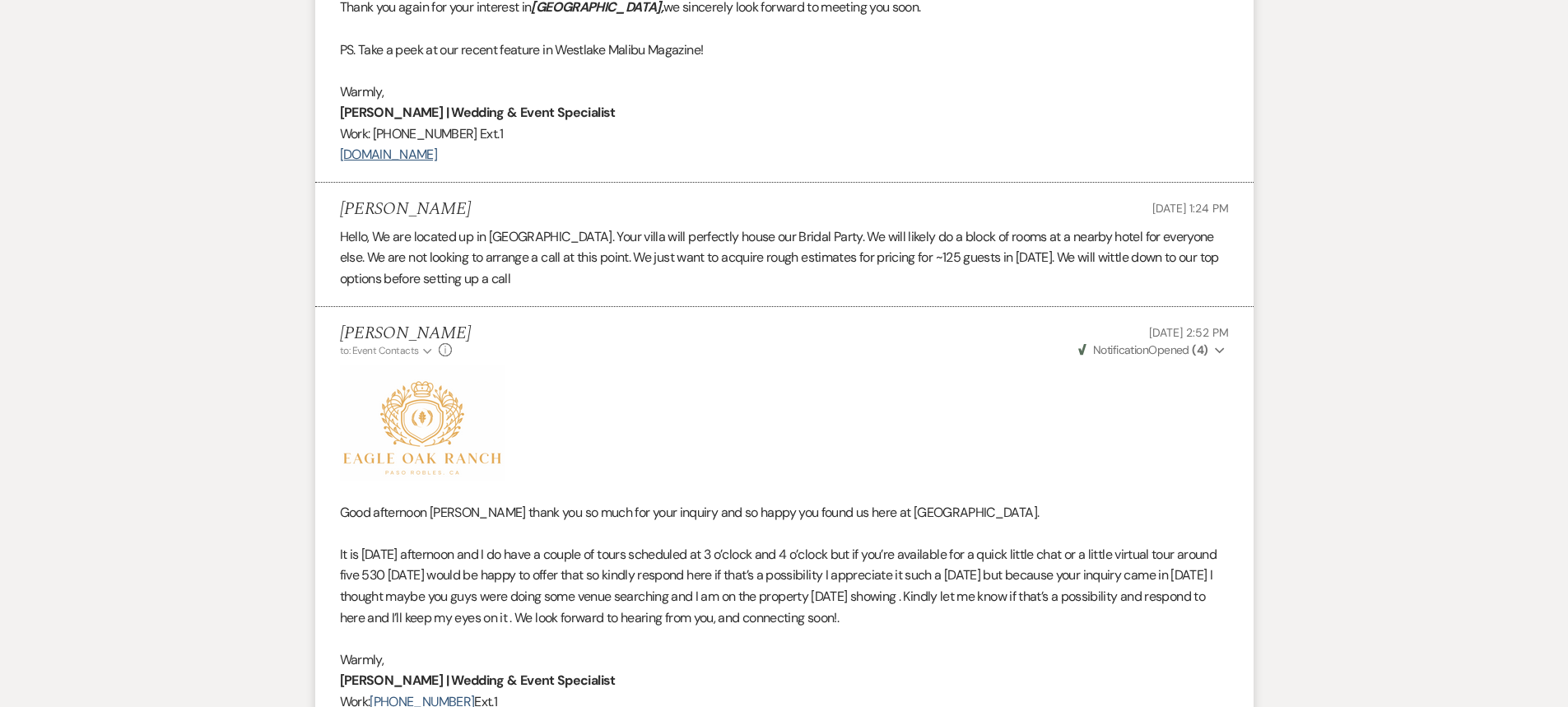
select select "9"
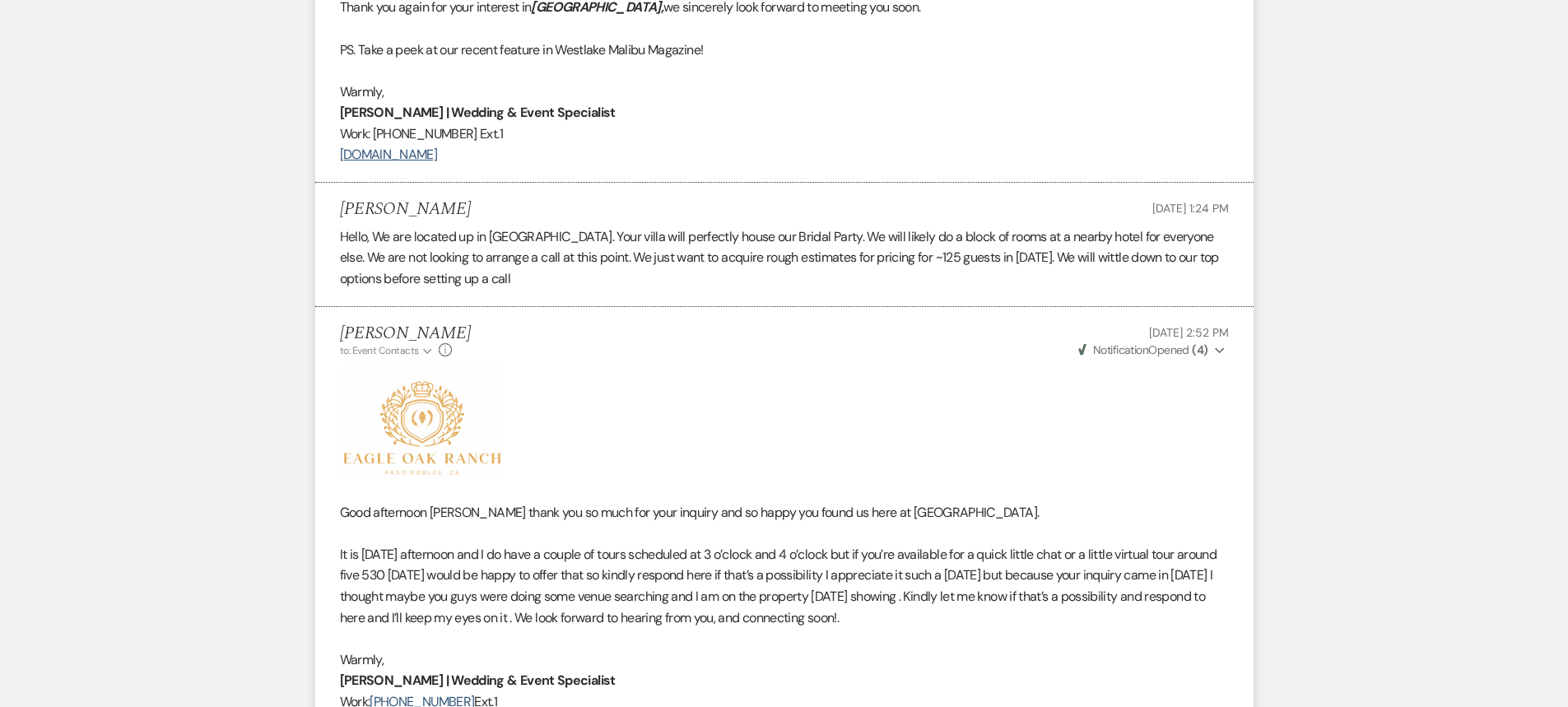
select select "9"
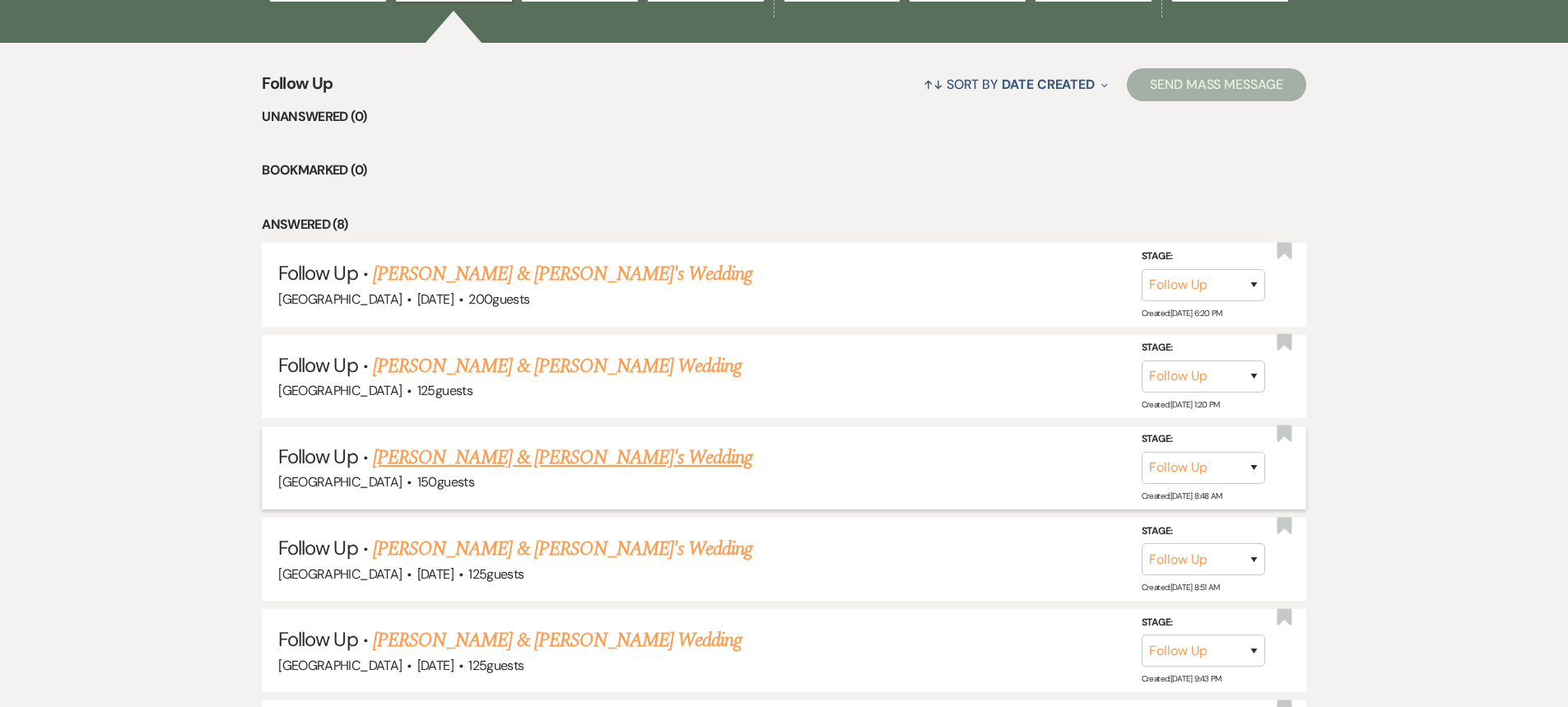
click at [455, 462] on link "Nilou & Jason's Wedding" at bounding box center [564, 457] width 381 height 30
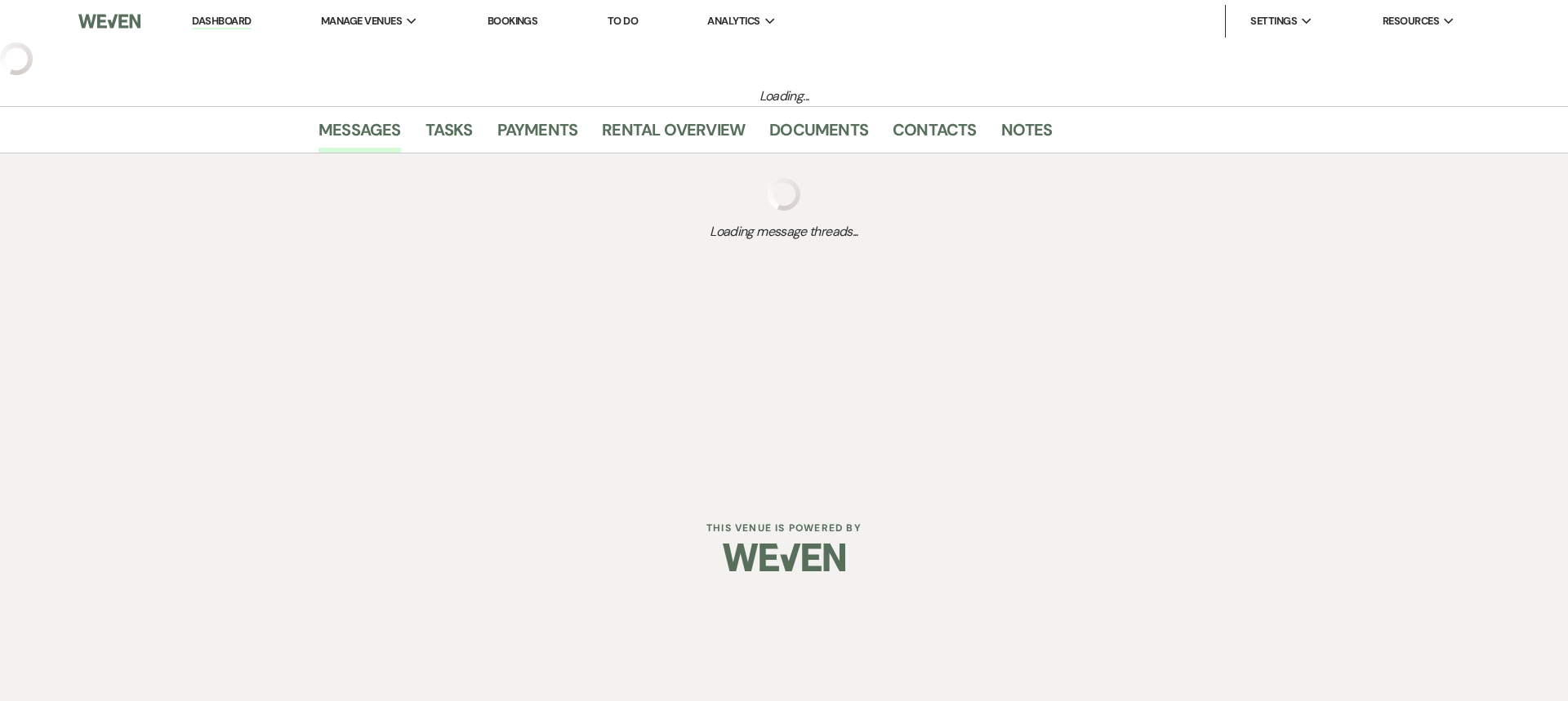
select select "9"
select select "5"
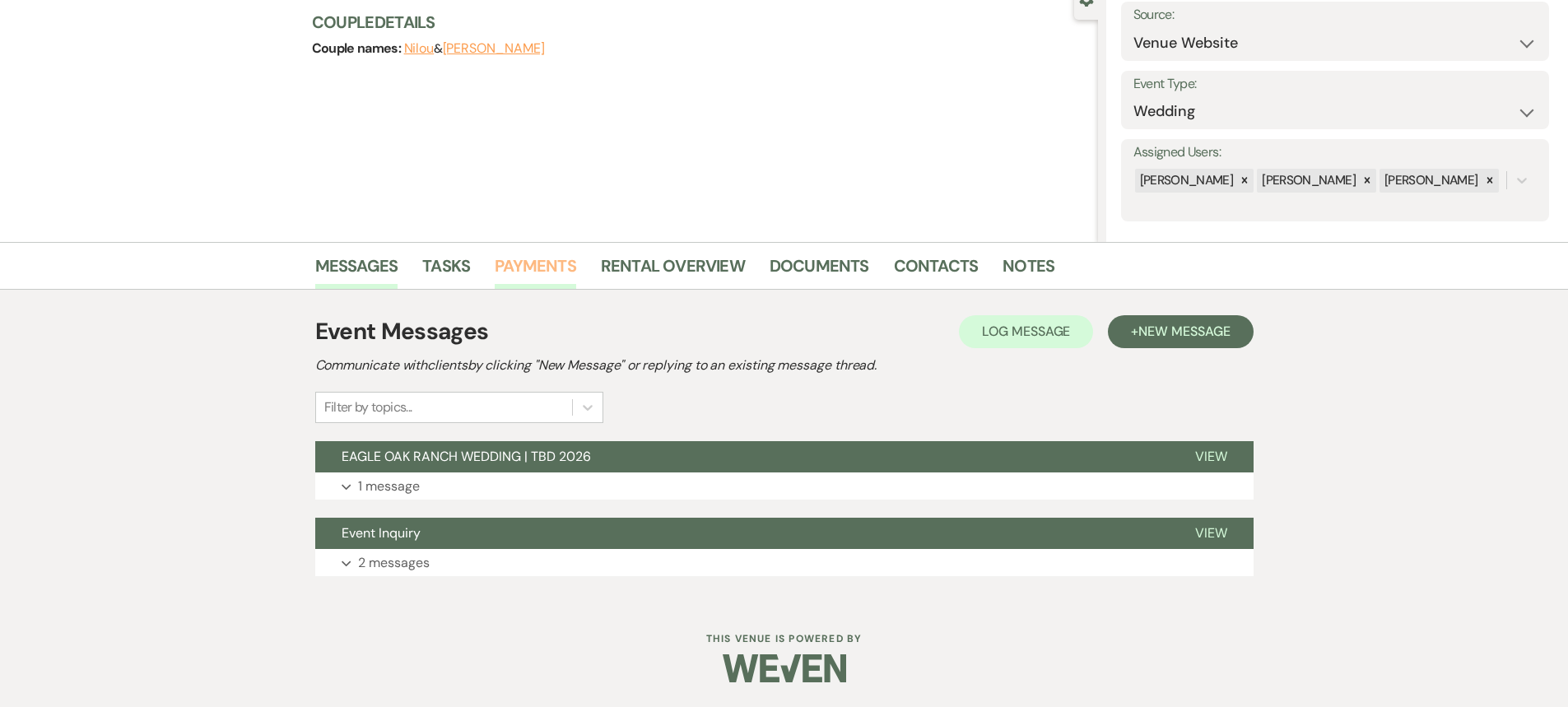
click at [507, 455] on span "EAGLE OAK RANCH WEDDING | TBD 2026" at bounding box center [467, 457] width 249 height 18
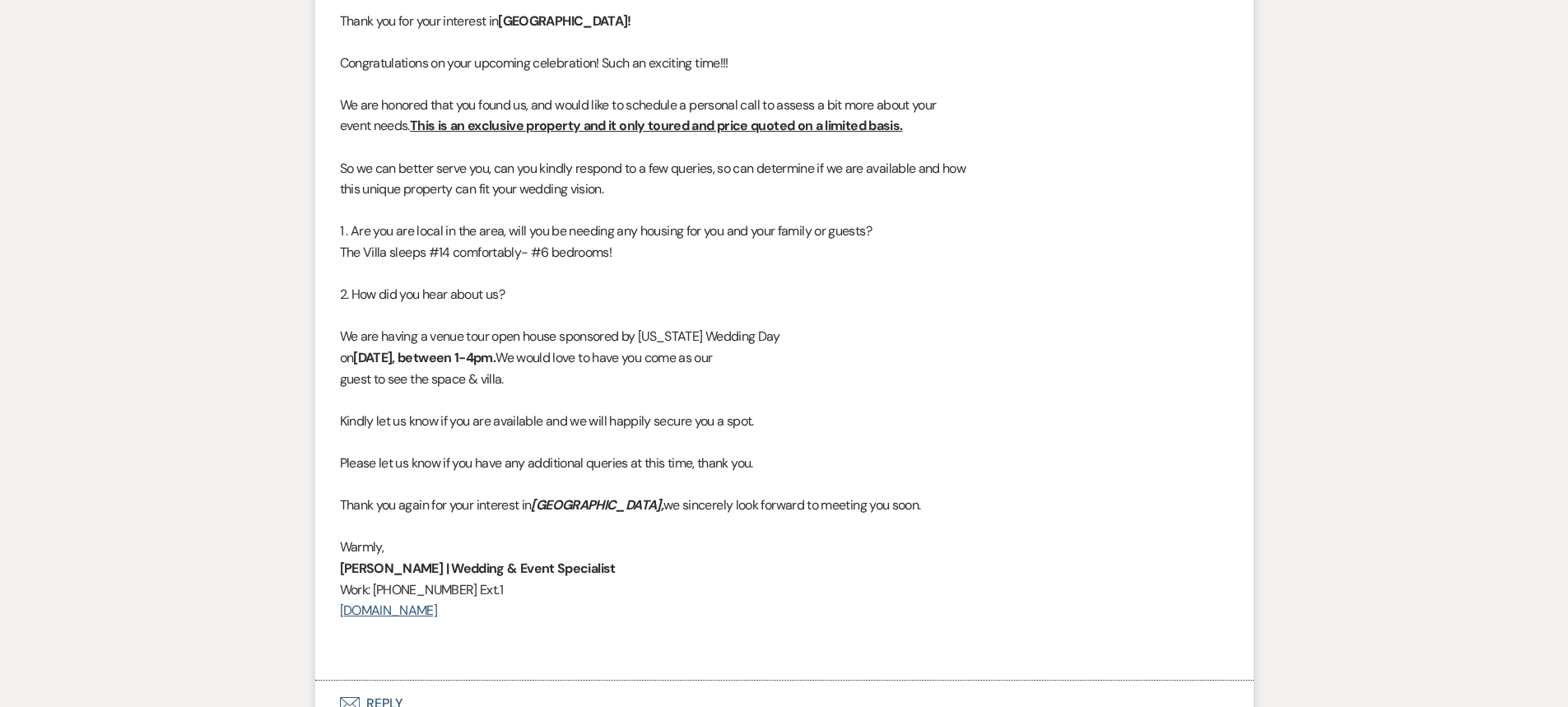
scroll to position [1374, 0]
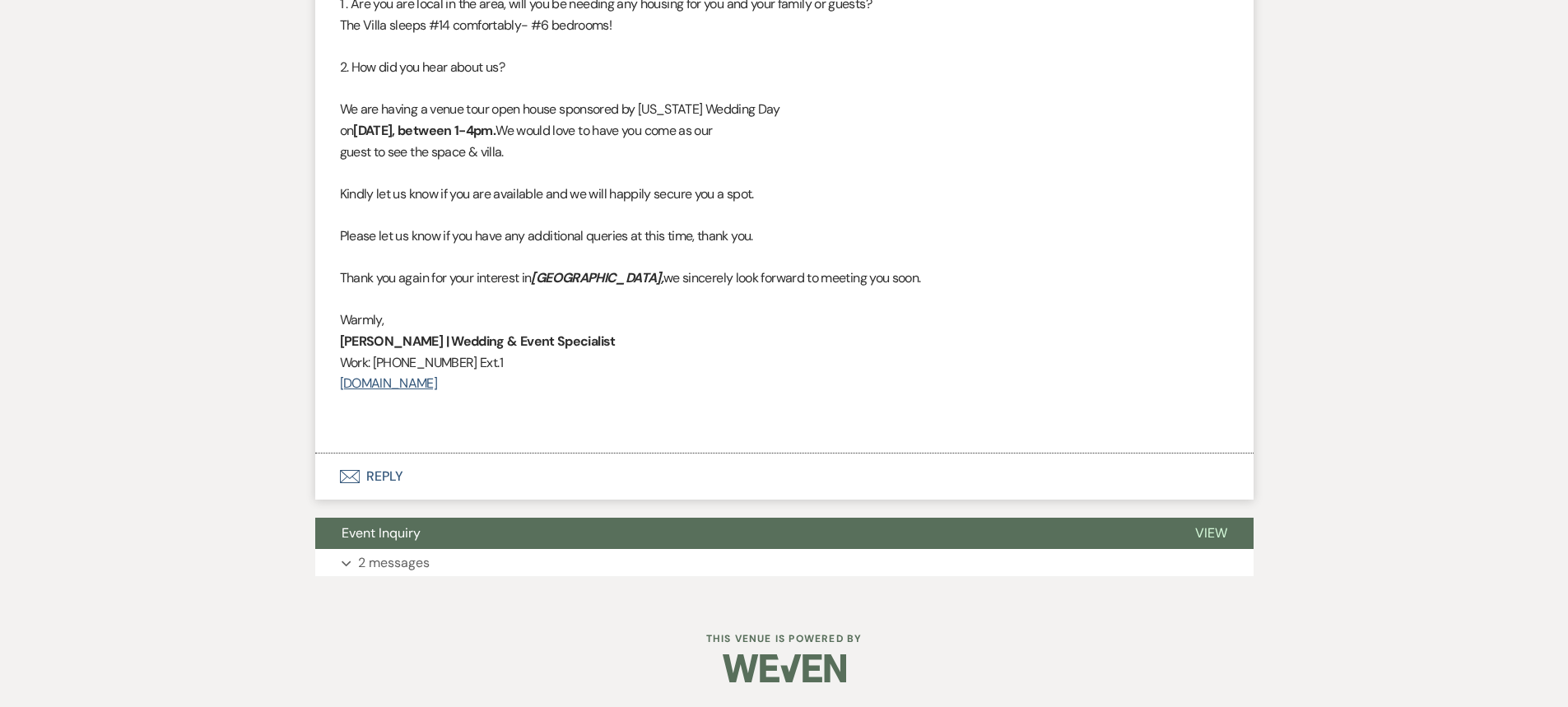
scroll to position [1577, 0]
select select "9"
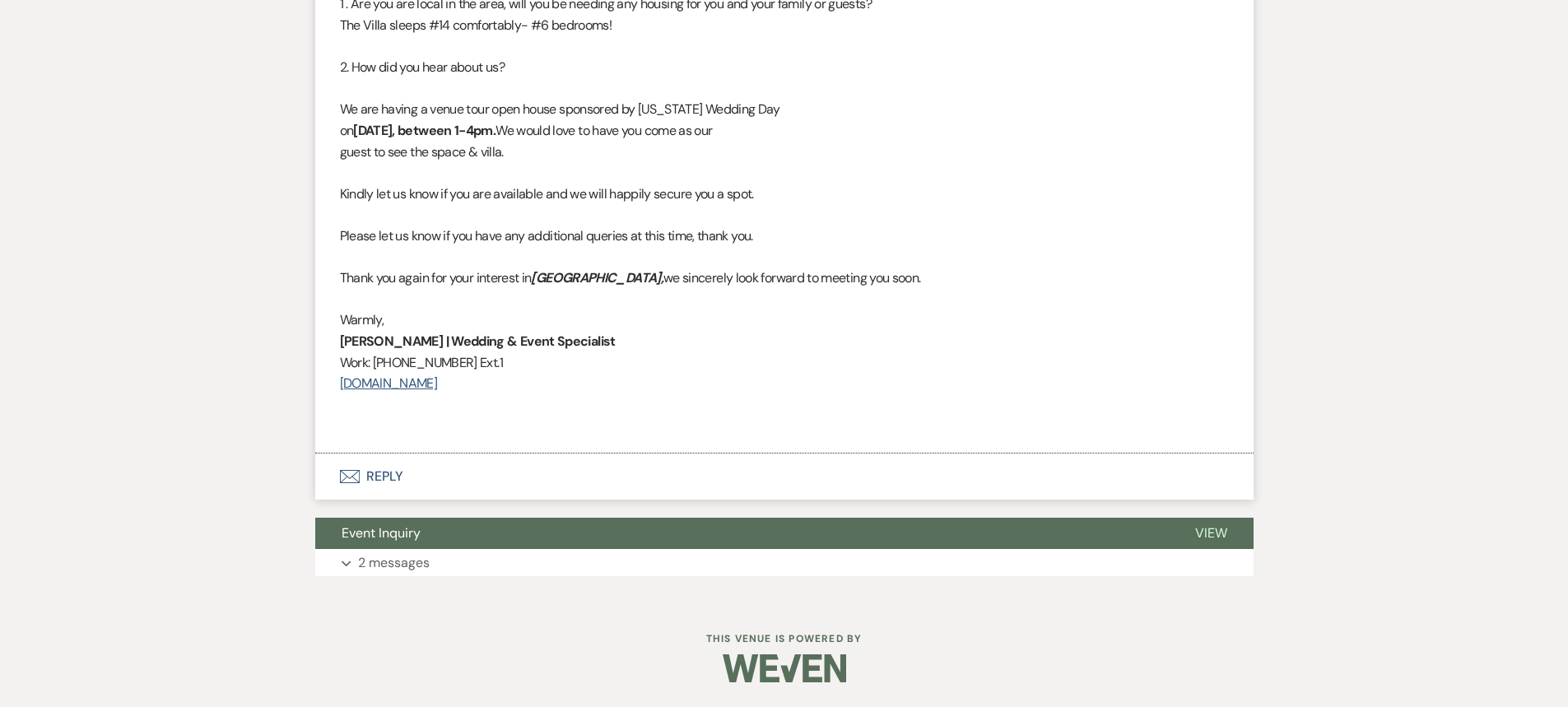
select select "9"
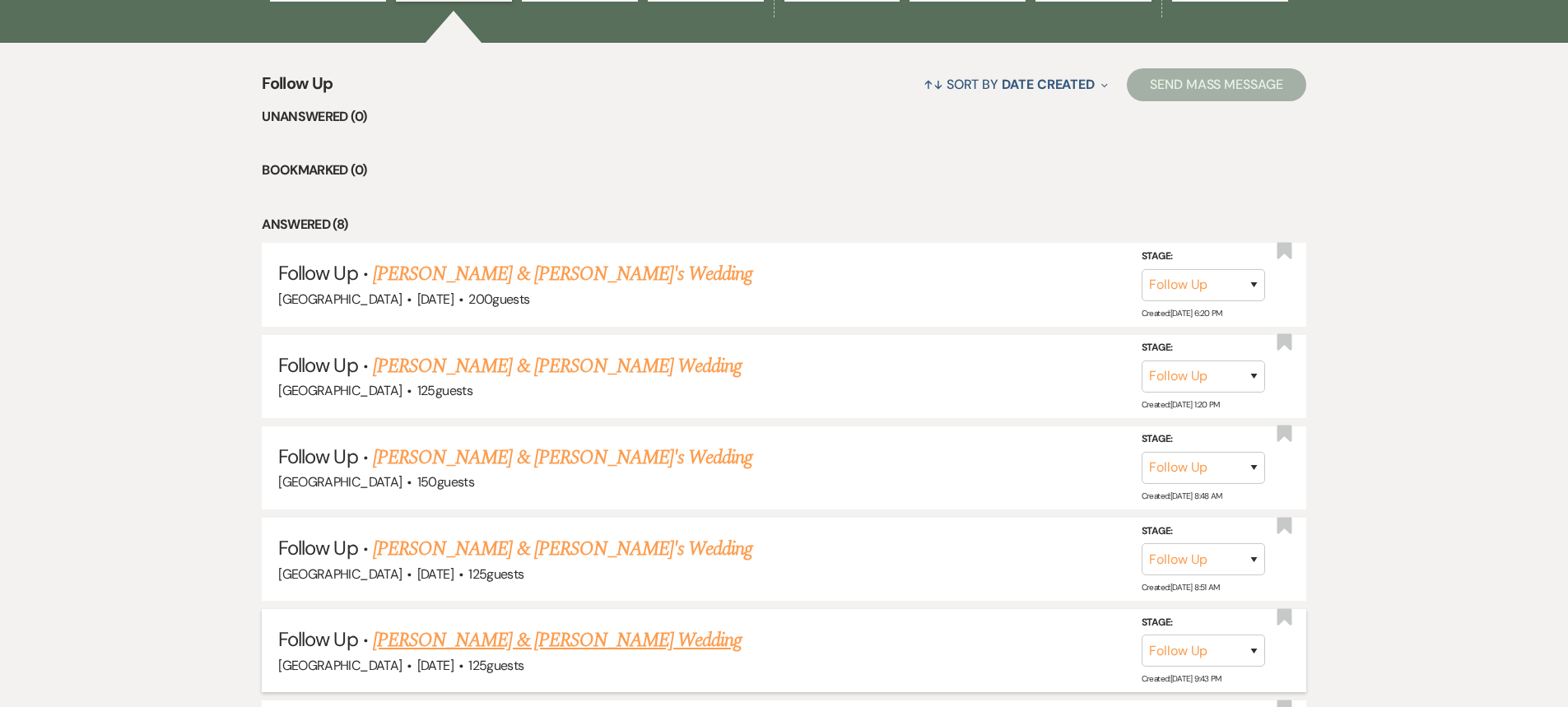
click at [525, 640] on link "Kyle & Morton's Wedding" at bounding box center [557, 640] width 369 height 30
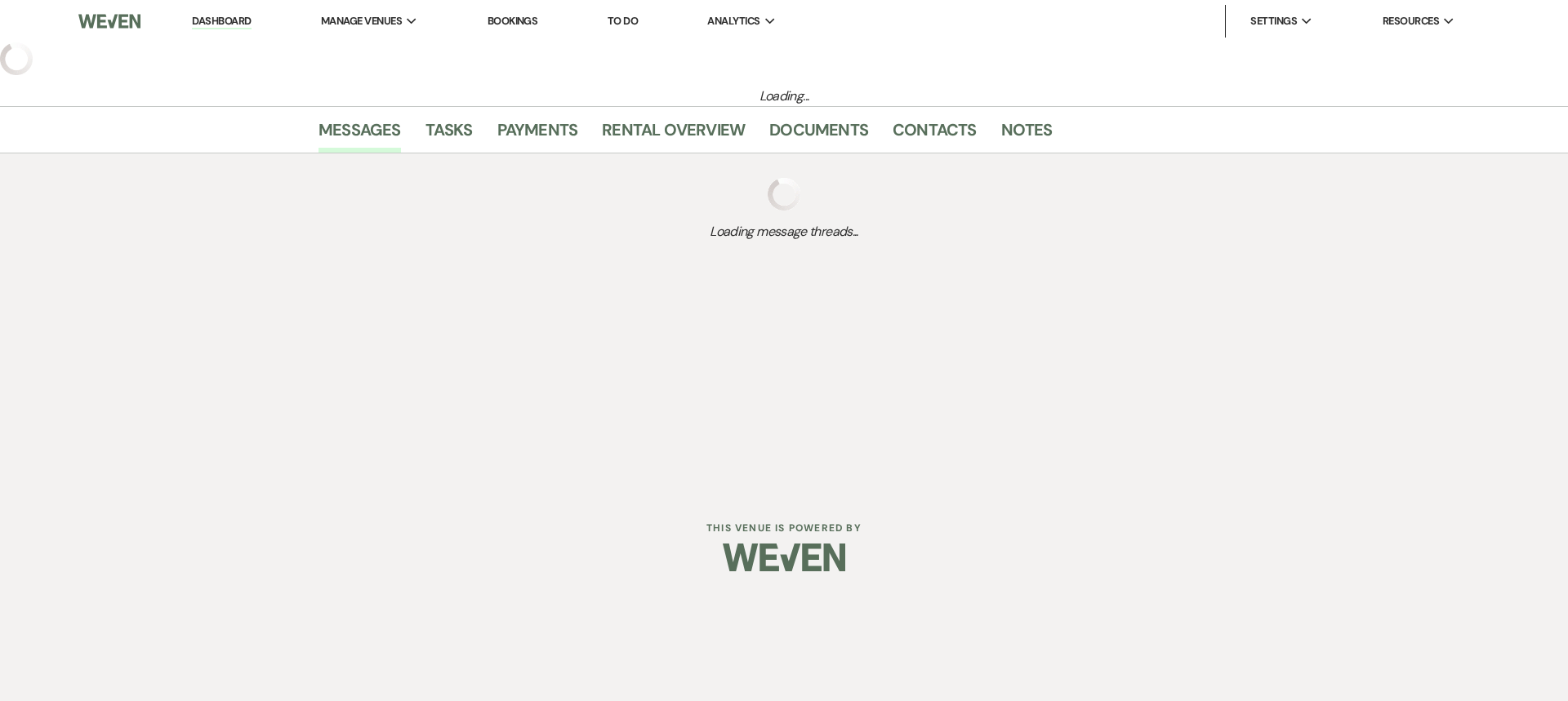
select select "9"
select select "5"
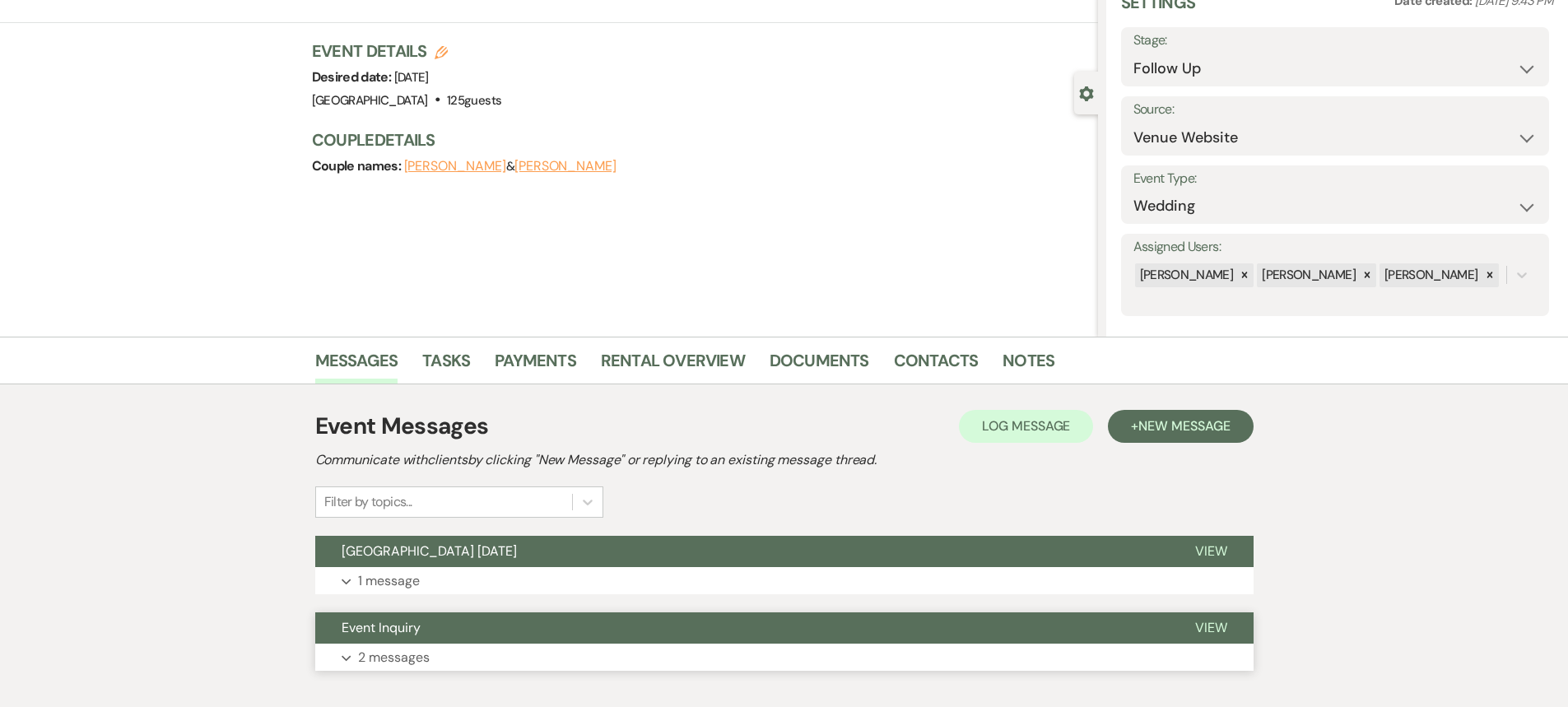
scroll to position [171, 0]
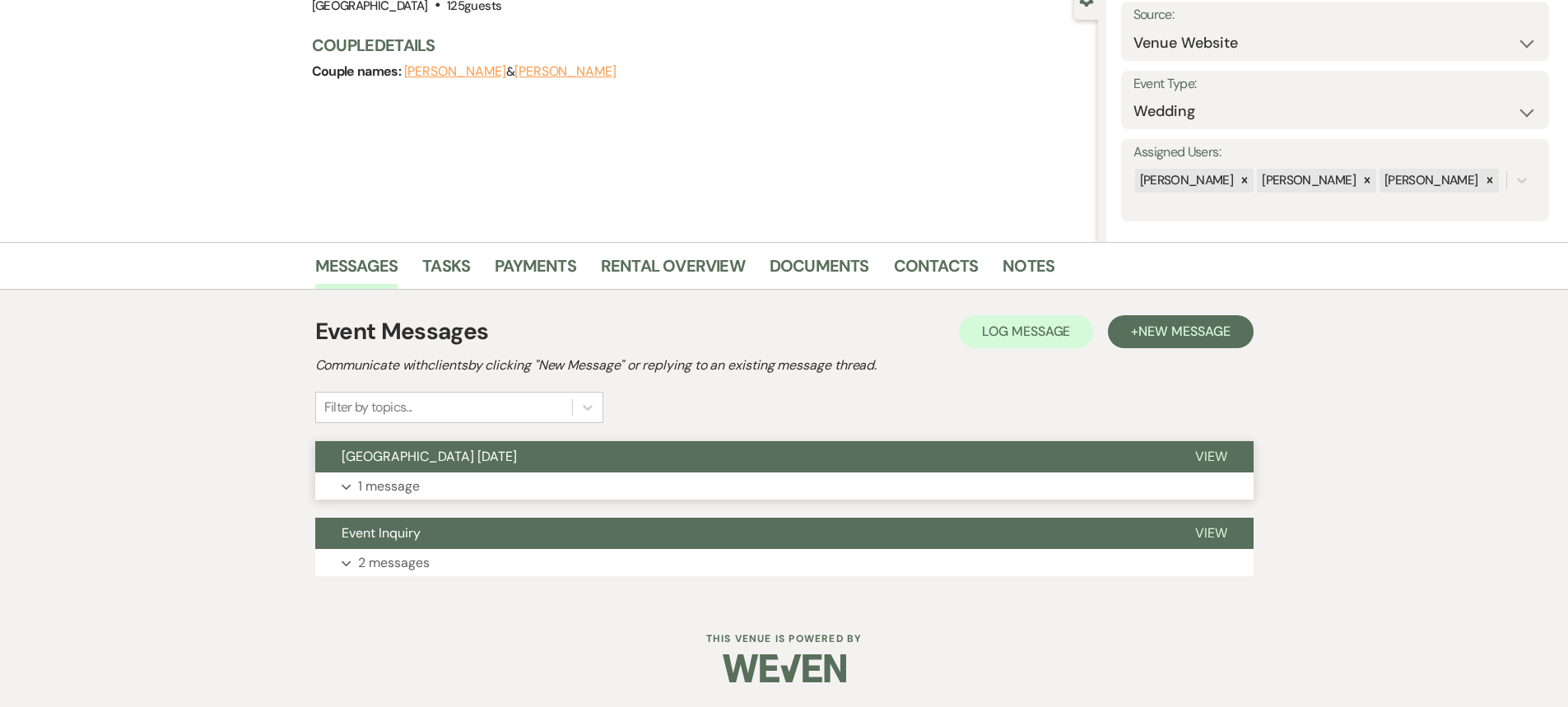
click at [517, 460] on button "EAGLE OAK RANCH 9.26.26" at bounding box center [742, 457] width 854 height 31
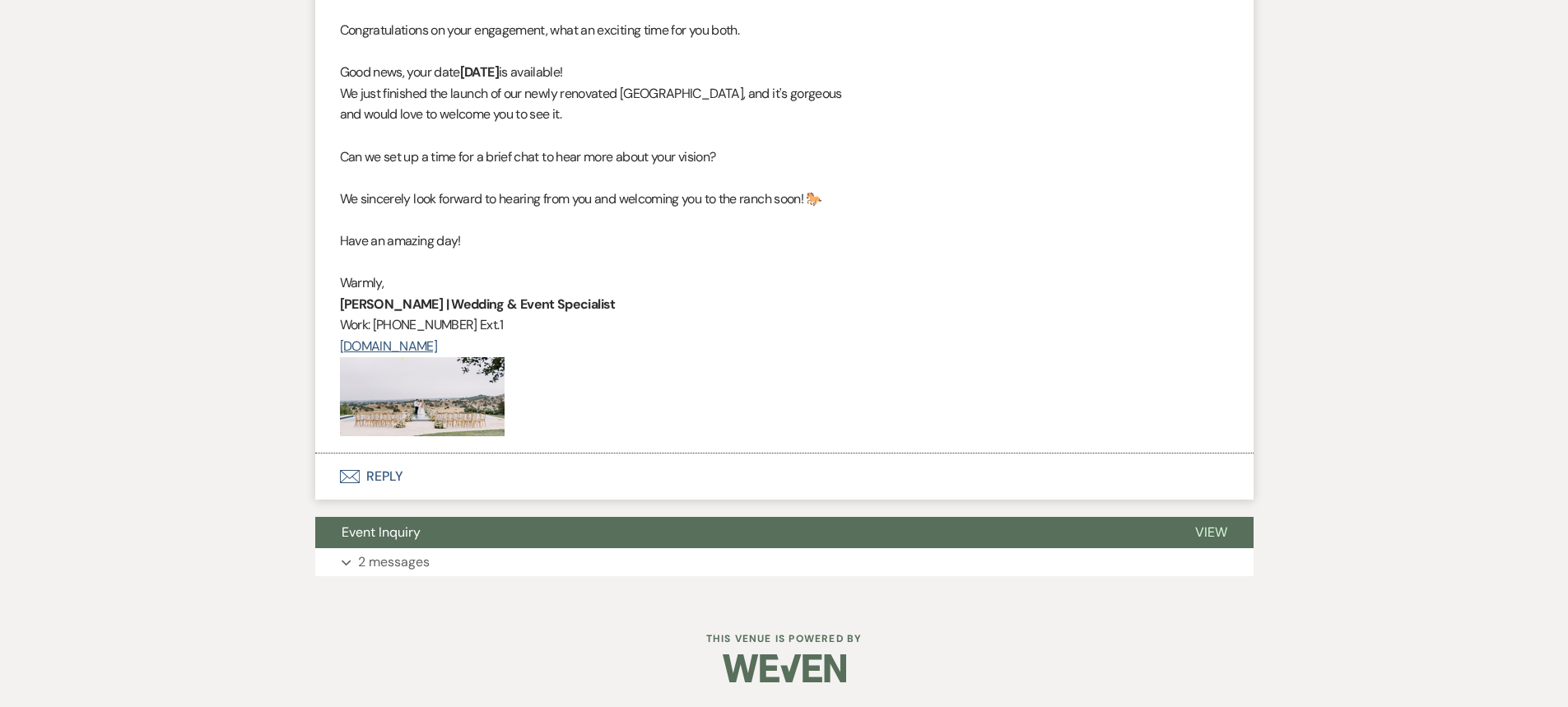
scroll to position [458, 0]
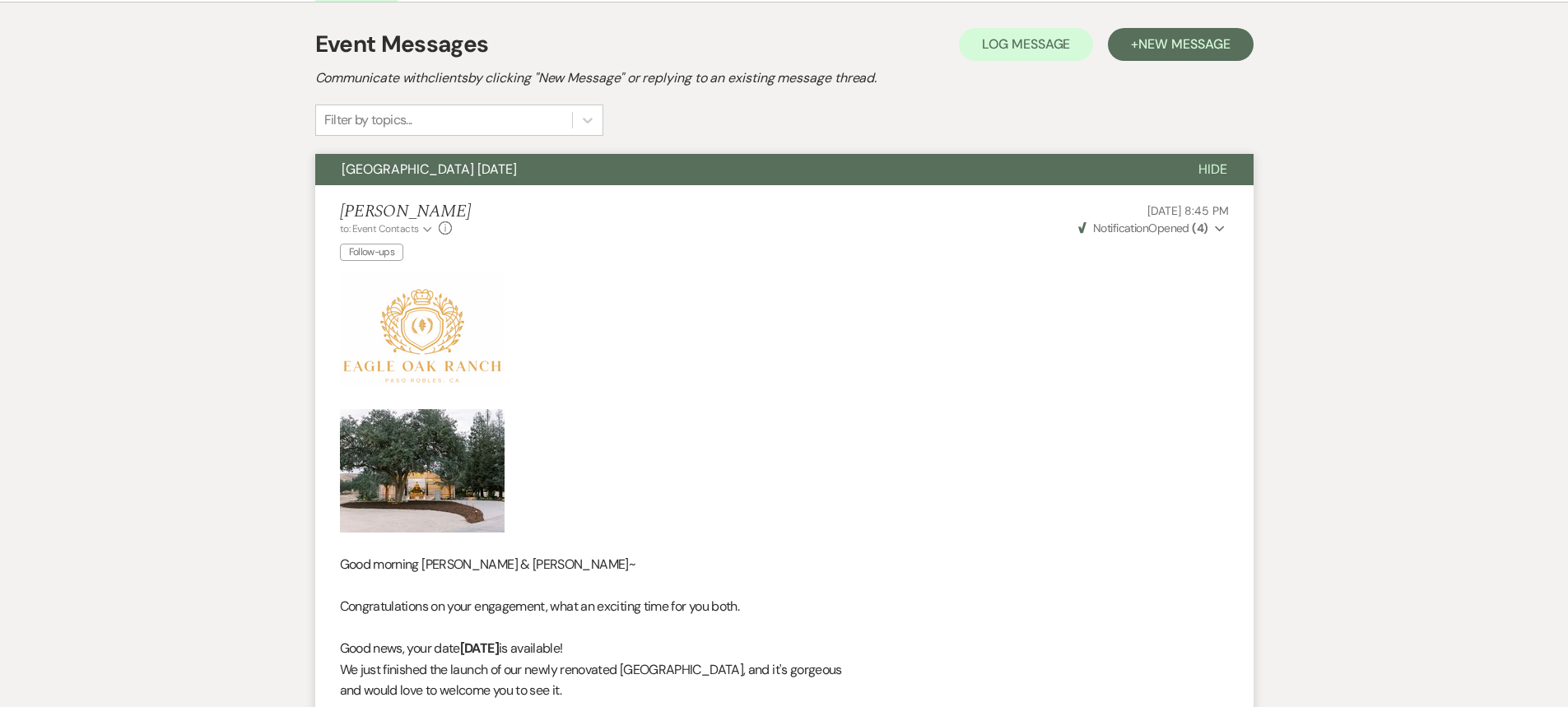
scroll to position [1577, 0]
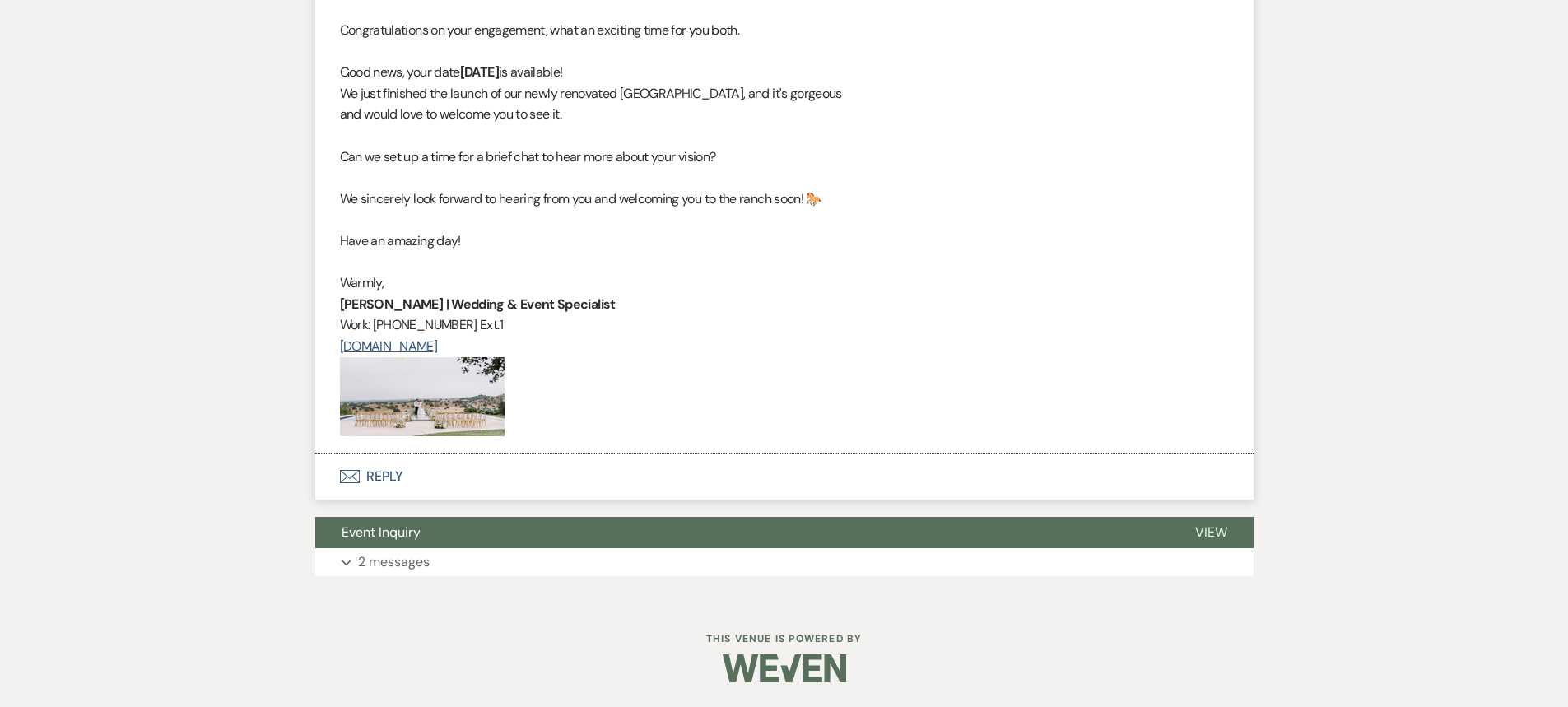
select select "9"
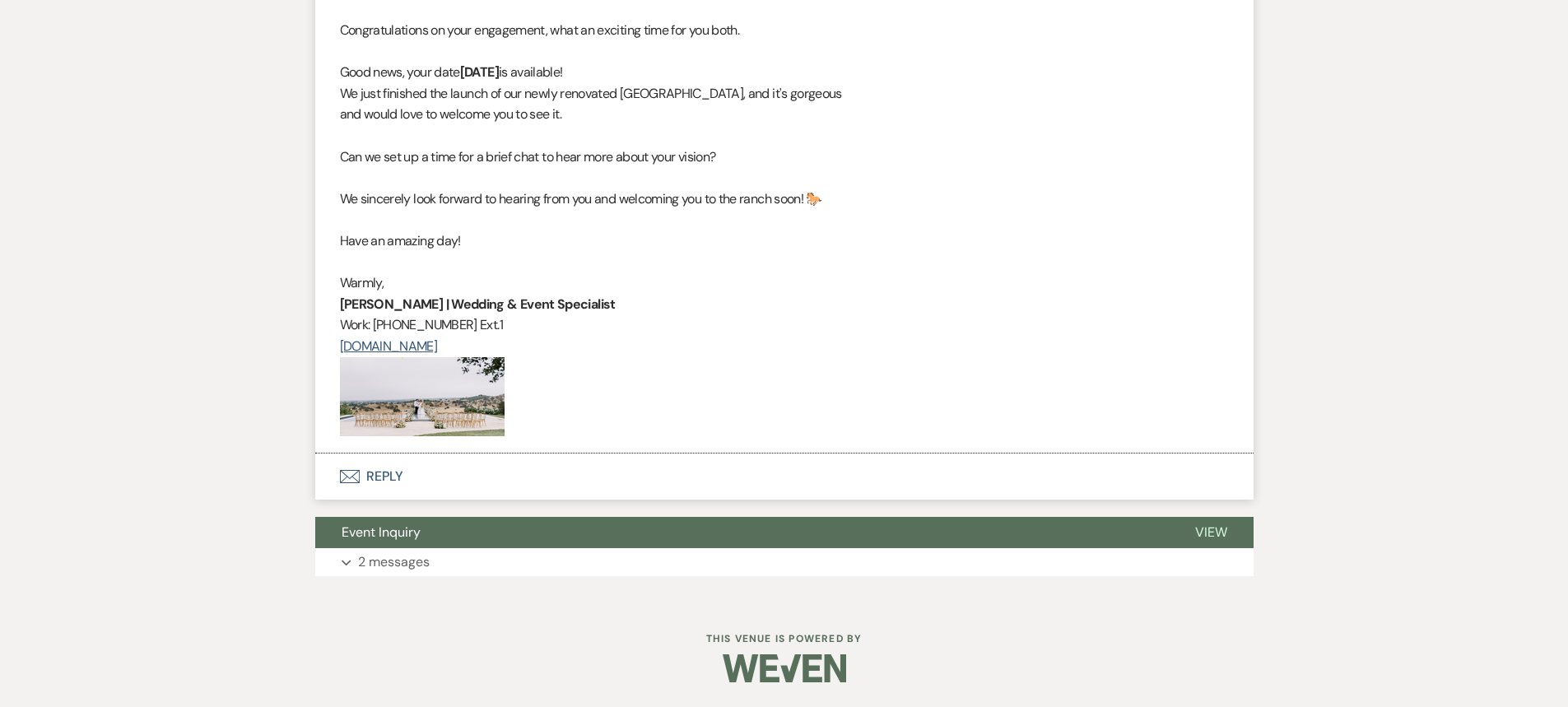
select select "9"
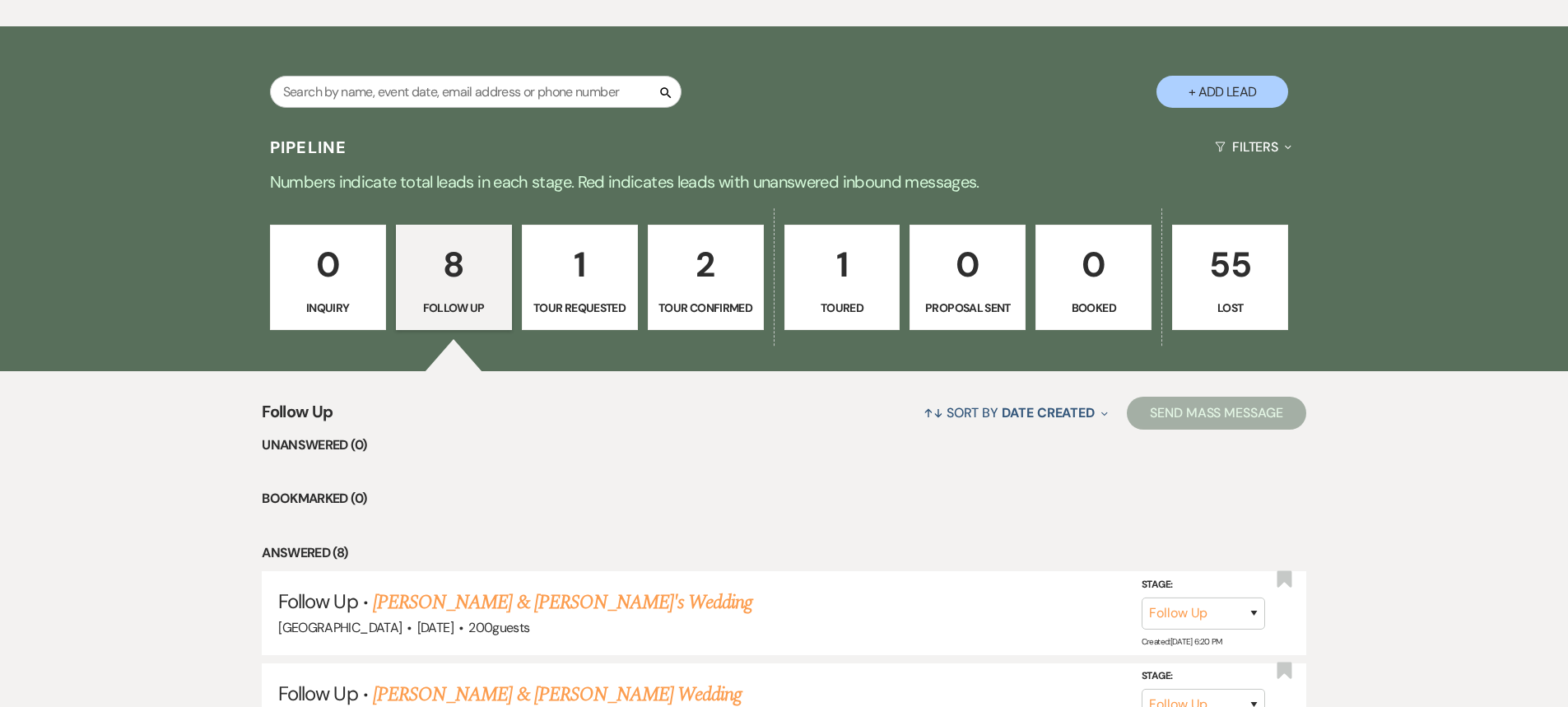
scroll to position [1248, 0]
click at [575, 267] on p "1" at bounding box center [579, 265] width 94 height 55
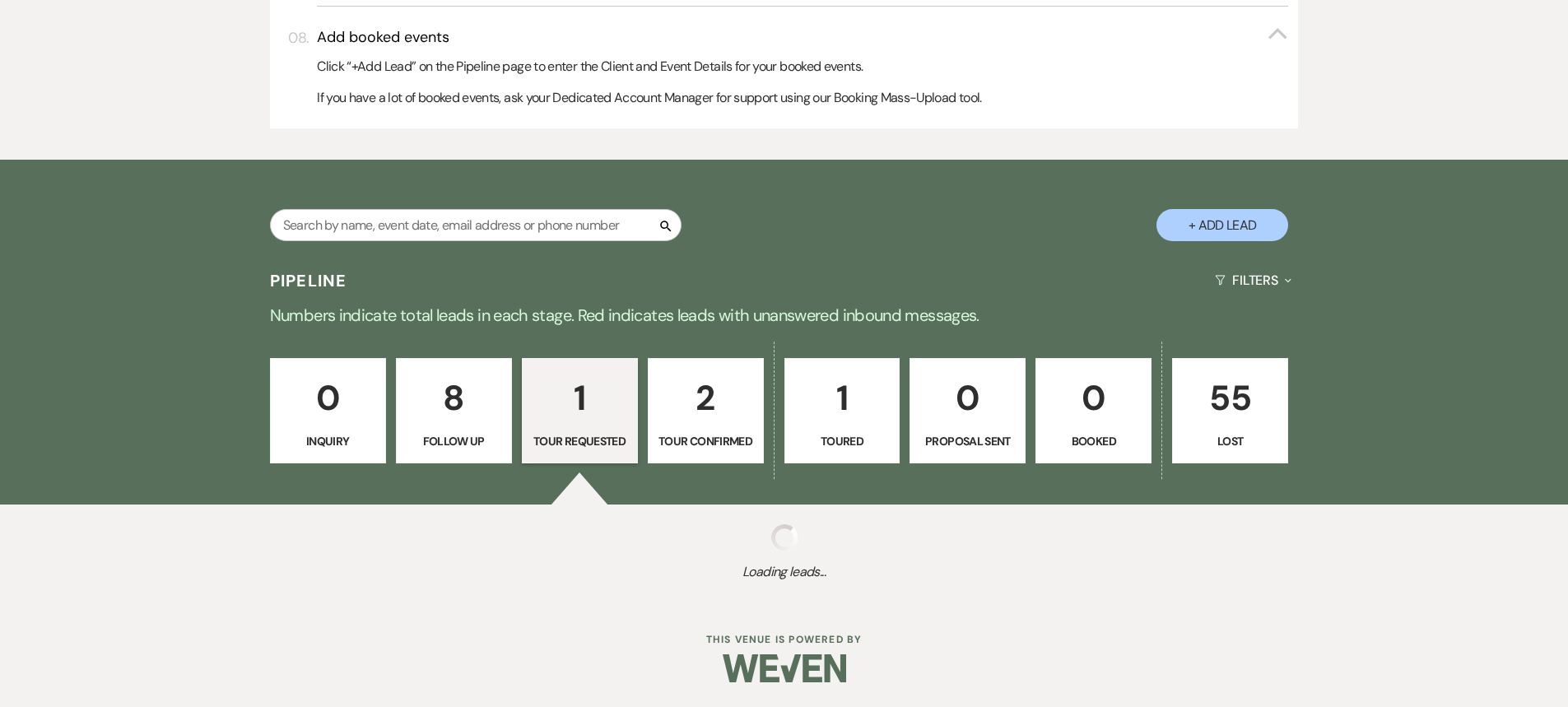
select select "2"
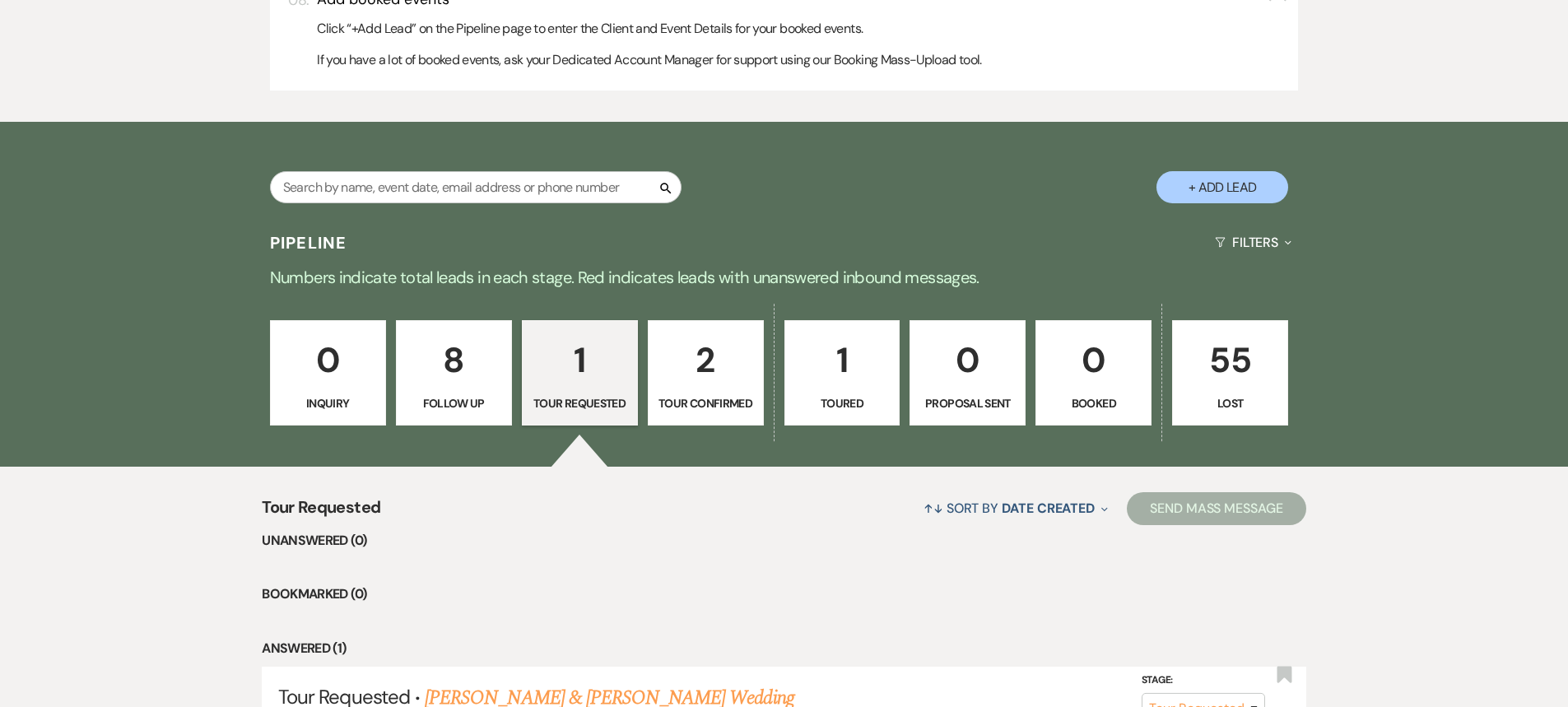
scroll to position [1000, 0]
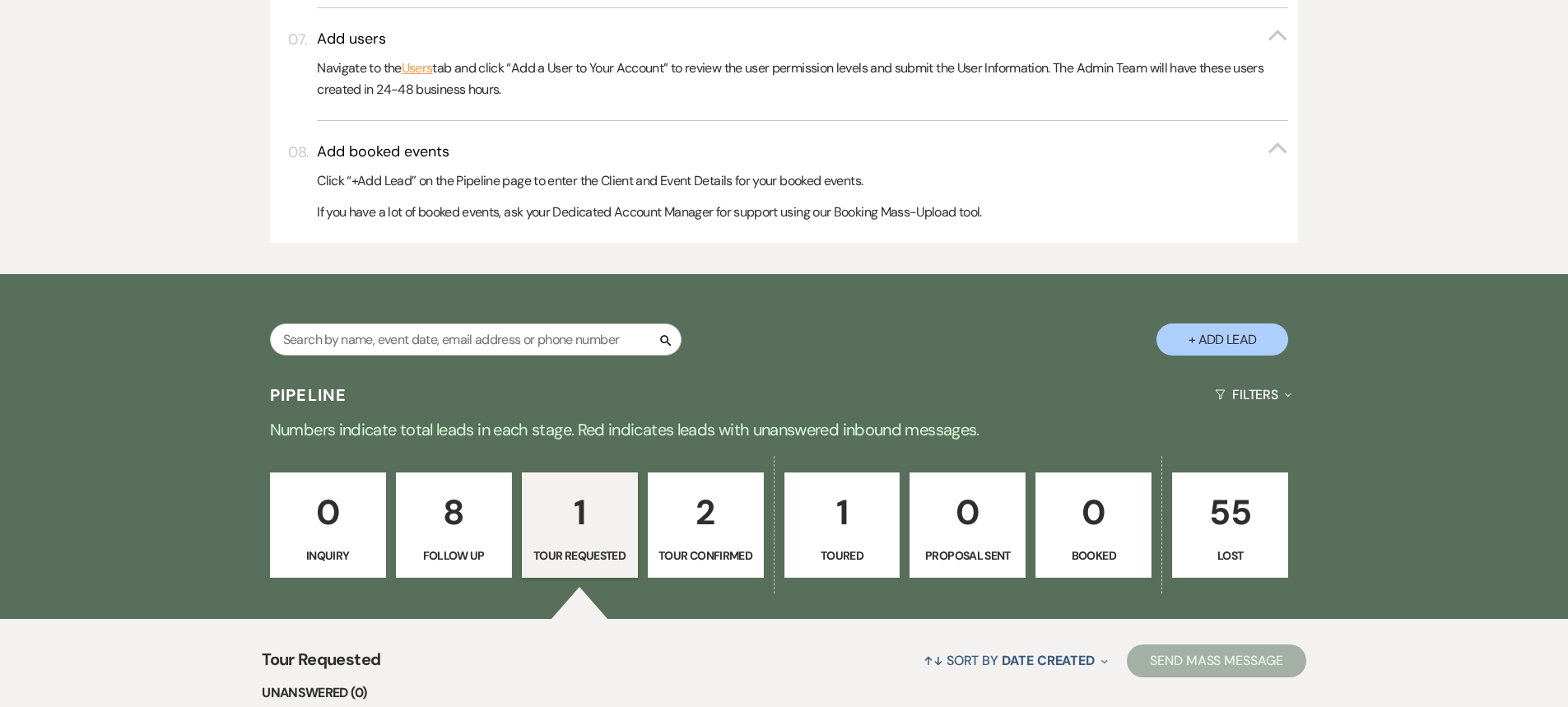
click at [841, 514] on p "1" at bounding box center [843, 513] width 94 height 55
select select "5"
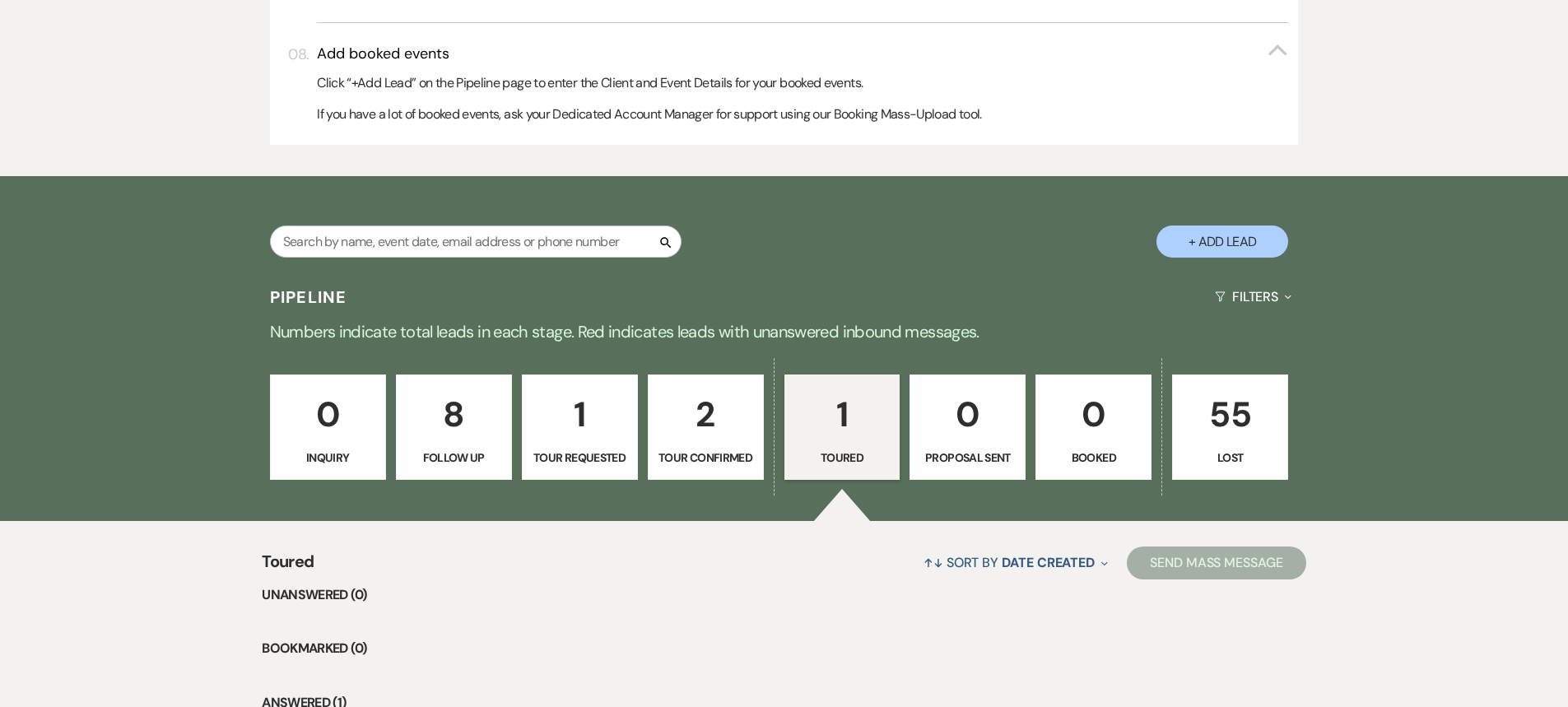
scroll to position [1330, 0]
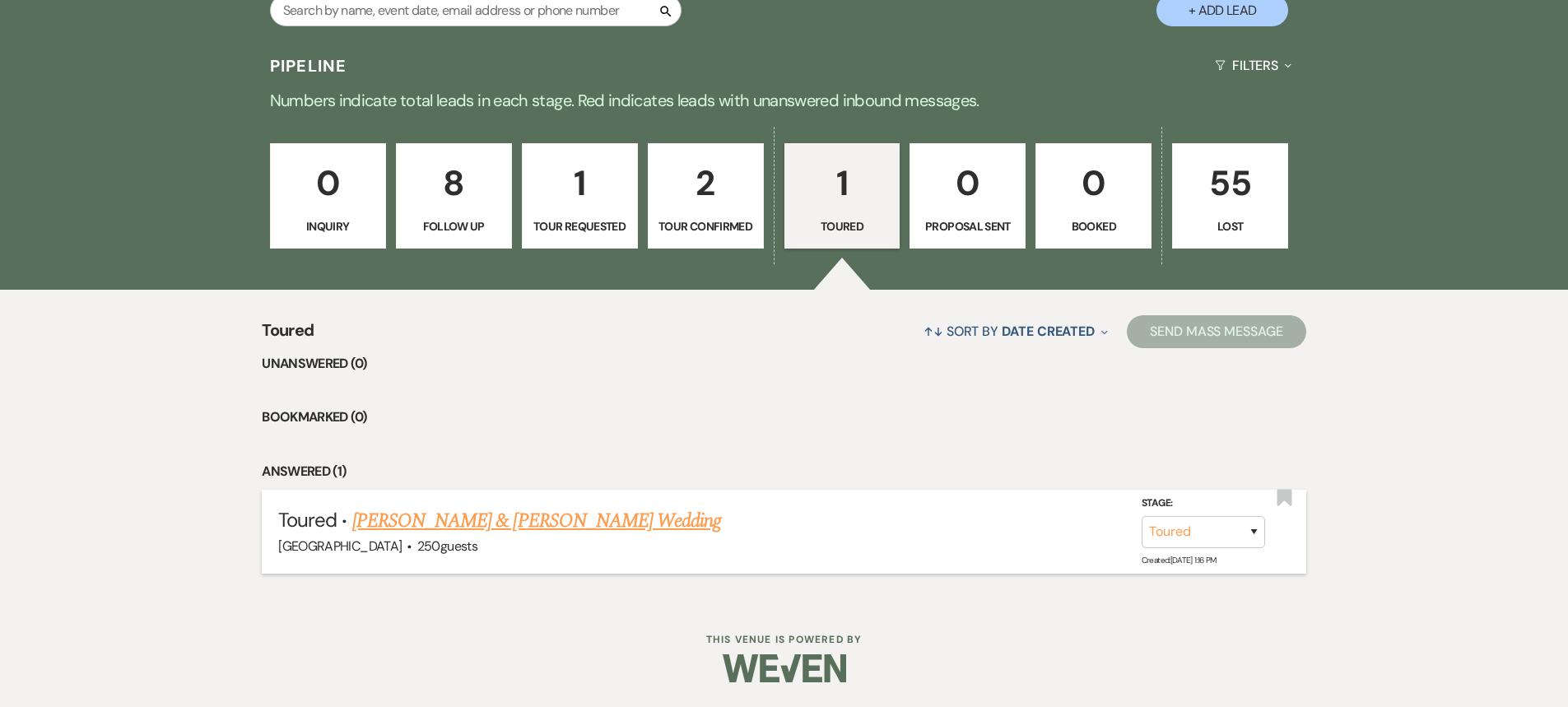
click at [560, 523] on link "[PERSON_NAME] & [PERSON_NAME] Wedding" at bounding box center [536, 521] width 369 height 30
select select "5"
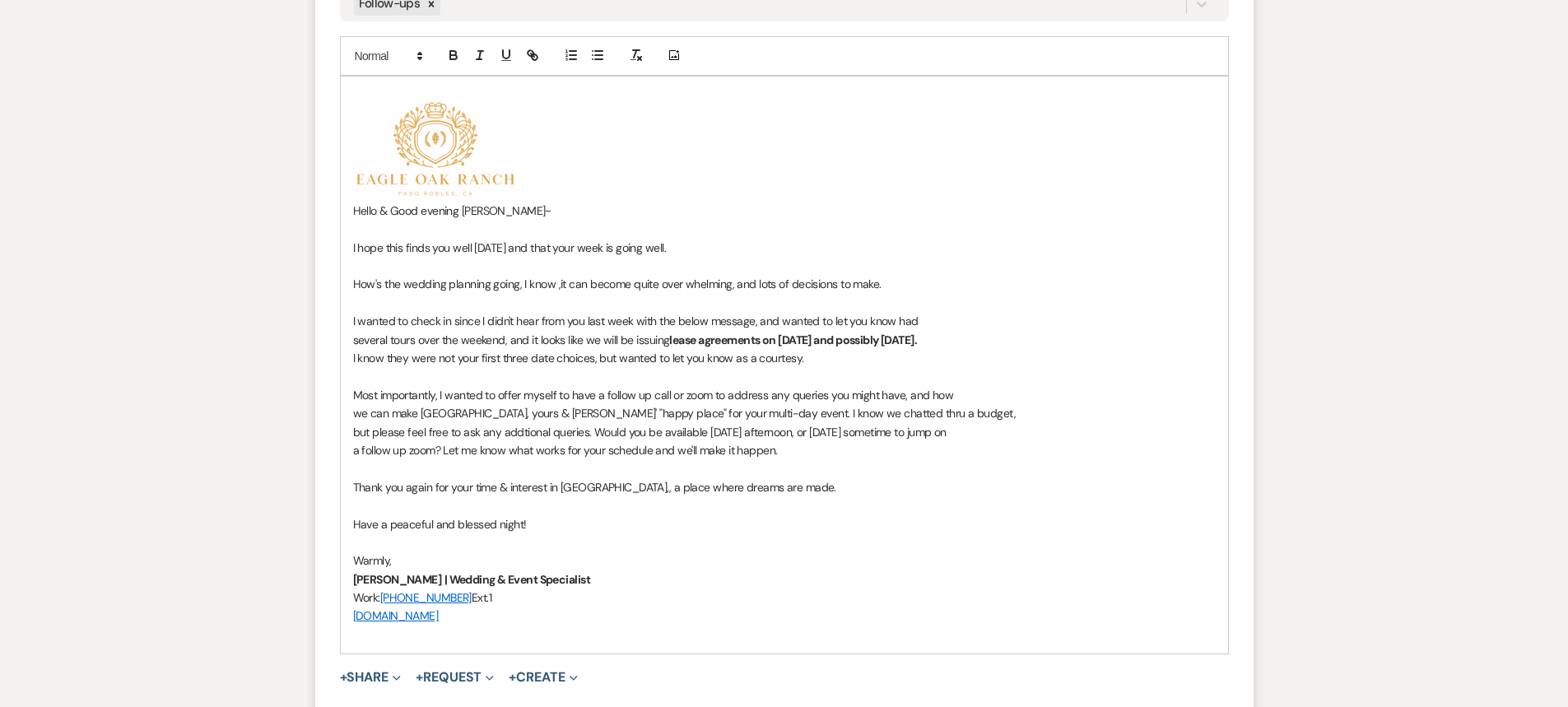
scroll to position [1070, 0]
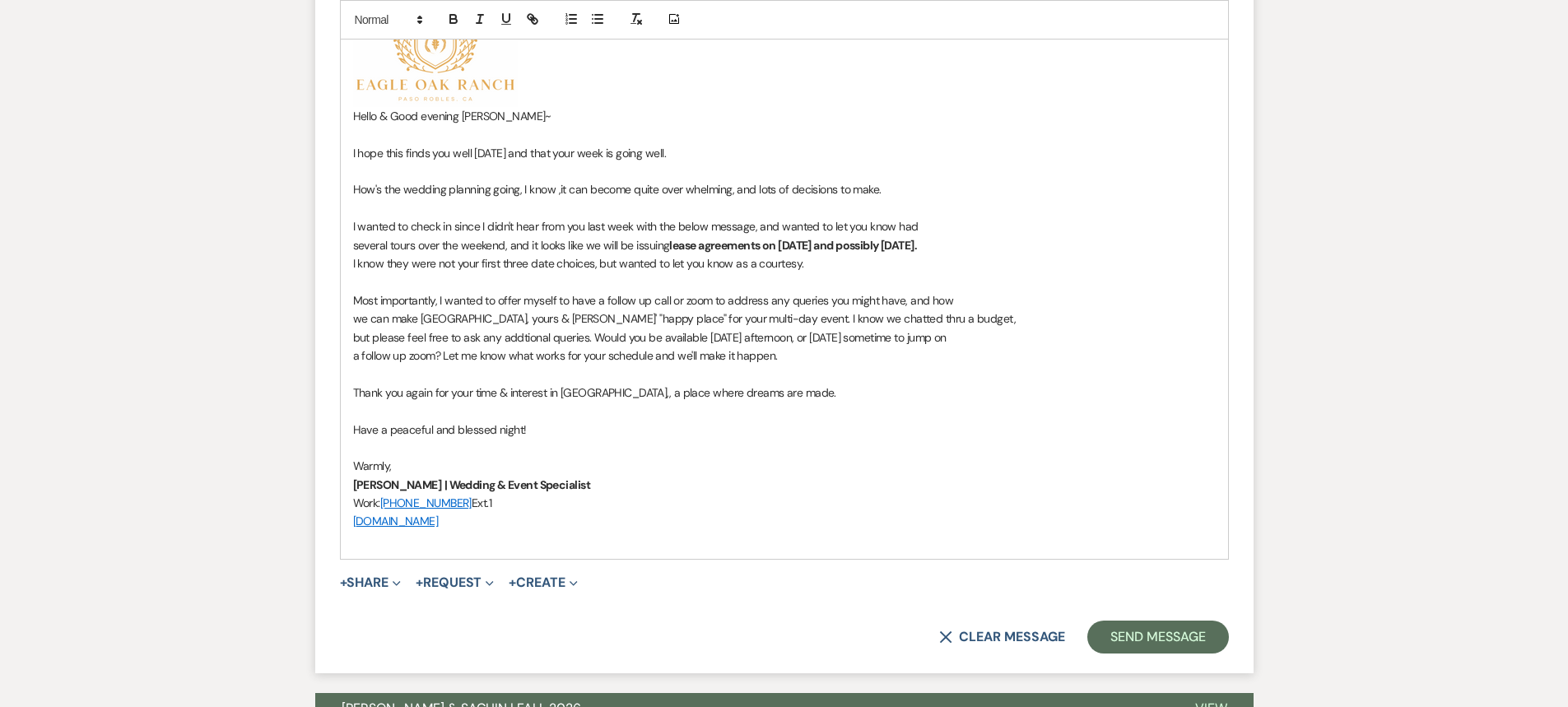
click at [517, 524] on p "[DOMAIN_NAME]" at bounding box center [784, 521] width 863 height 18
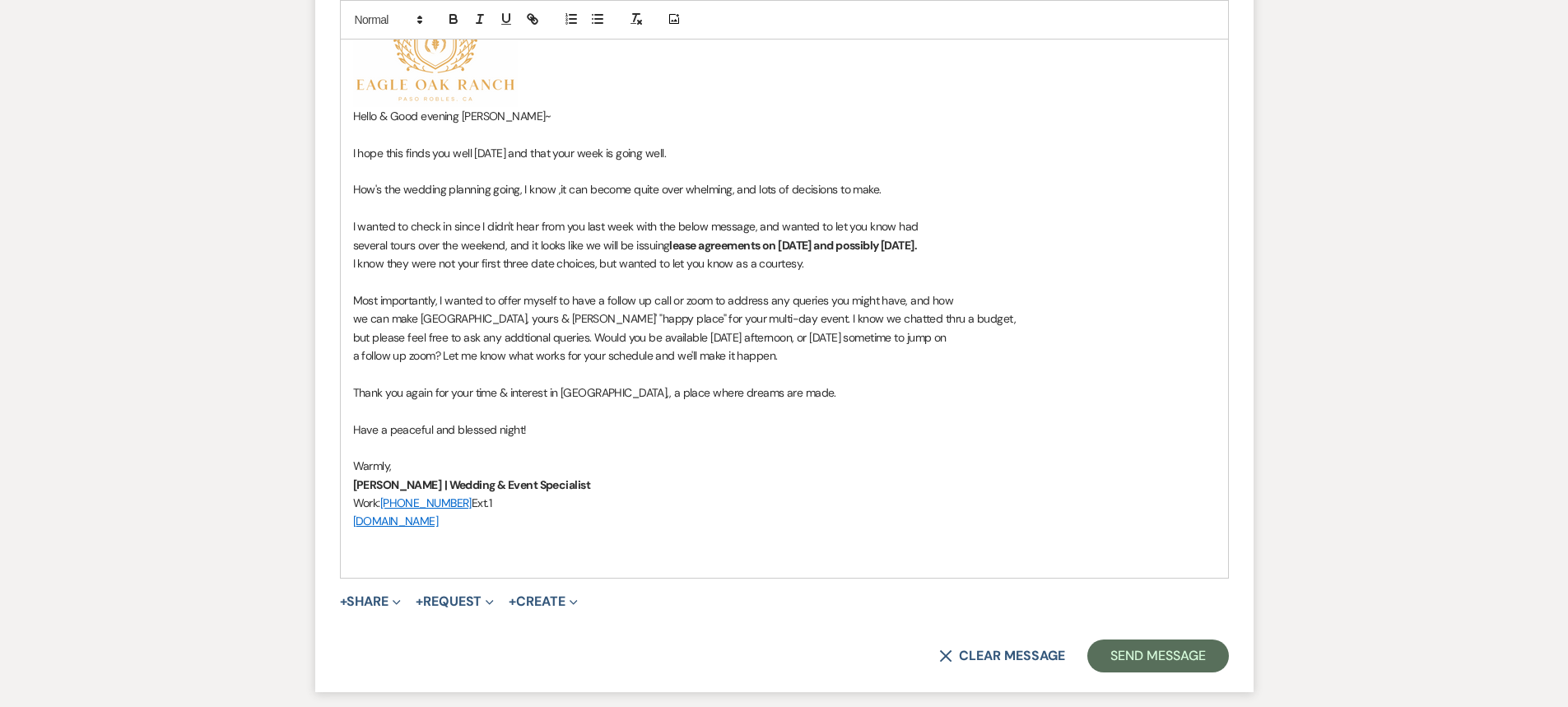
click at [388, 543] on p at bounding box center [784, 541] width 863 height 18
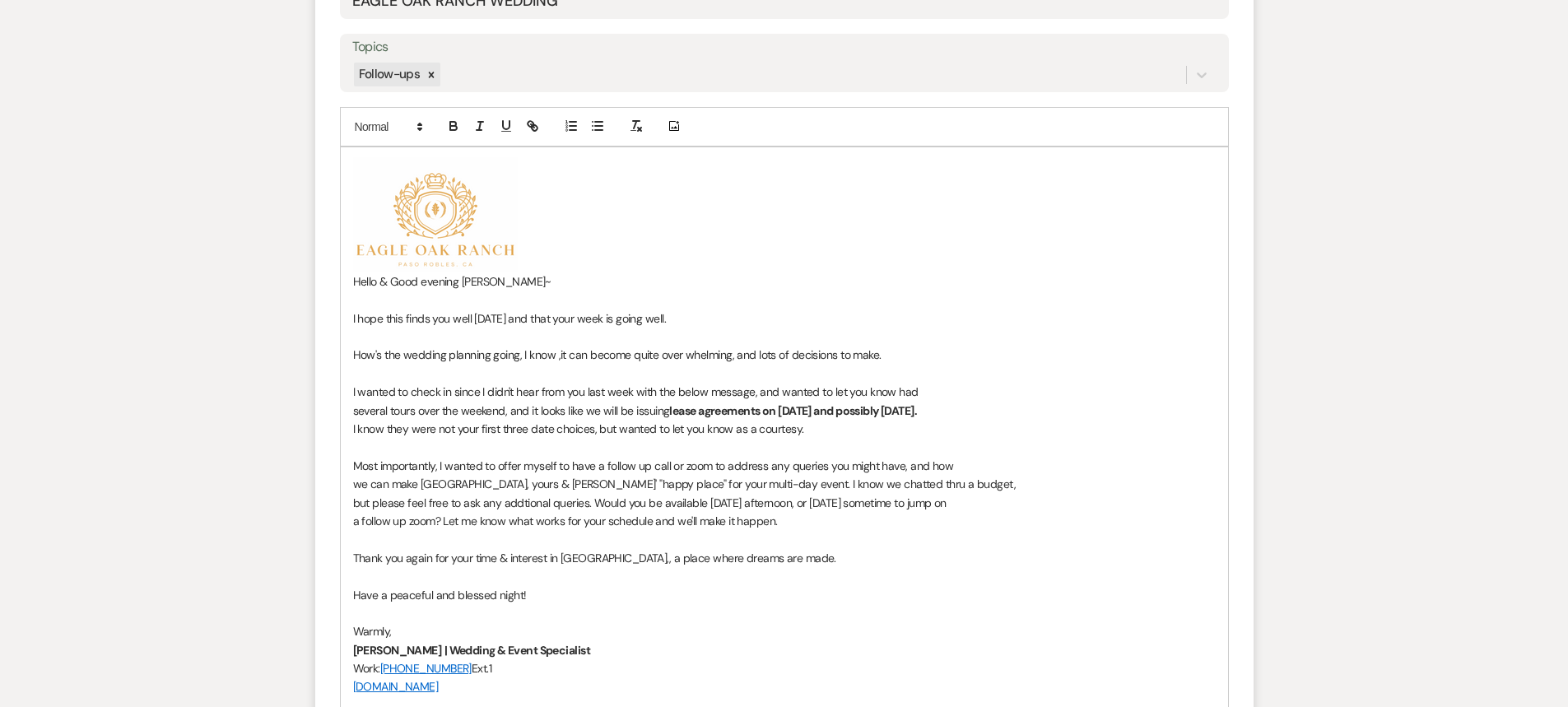
scroll to position [906, 0]
click at [502, 320] on p "I hope this finds you well today and that your week is going well." at bounding box center [784, 318] width 863 height 18
click at [683, 323] on p "I hope this finds you well today, and that your week is going well." at bounding box center [784, 318] width 863 height 18
click at [557, 356] on p "How's the wedding planning going, I know ,it can become quite over whelming, an…" at bounding box center [784, 354] width 863 height 18
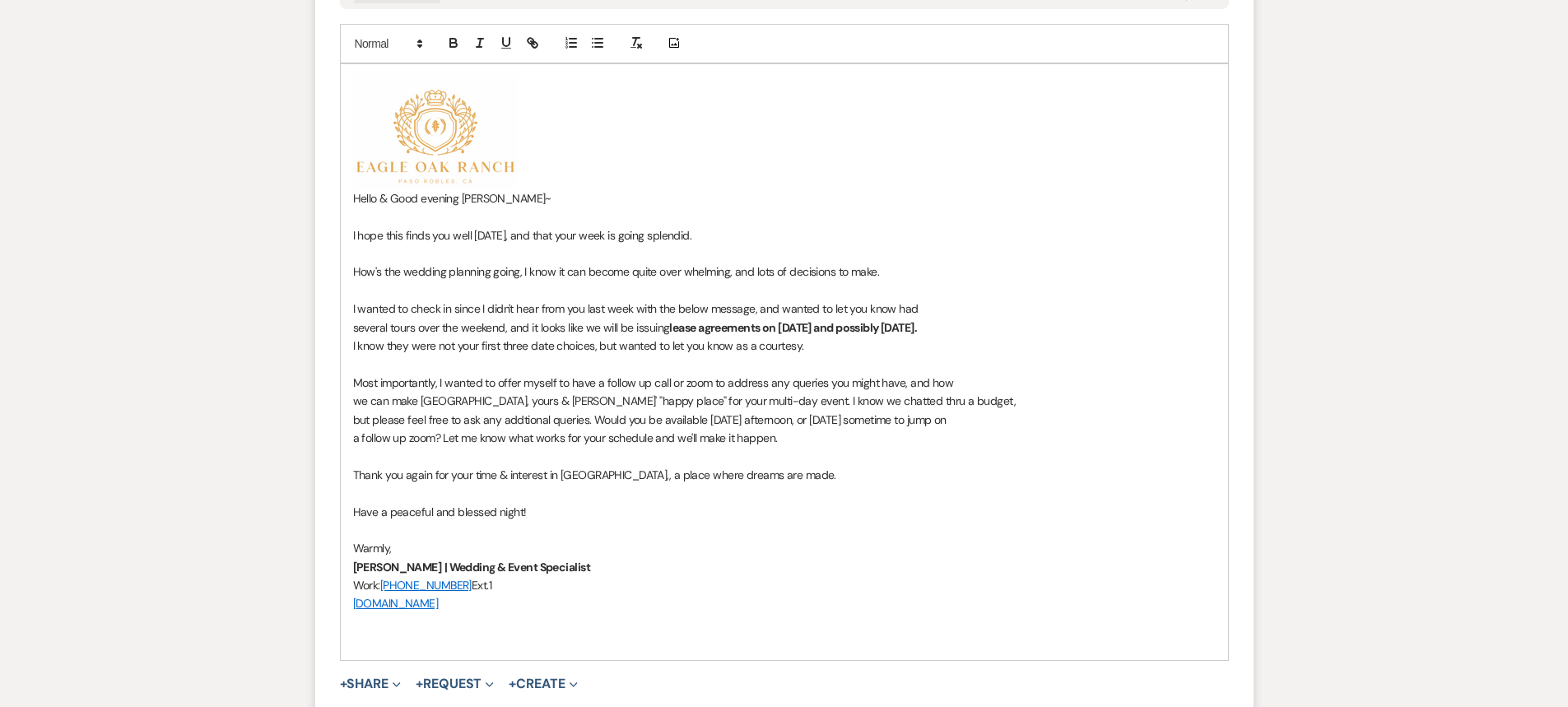
scroll to position [1070, 0]
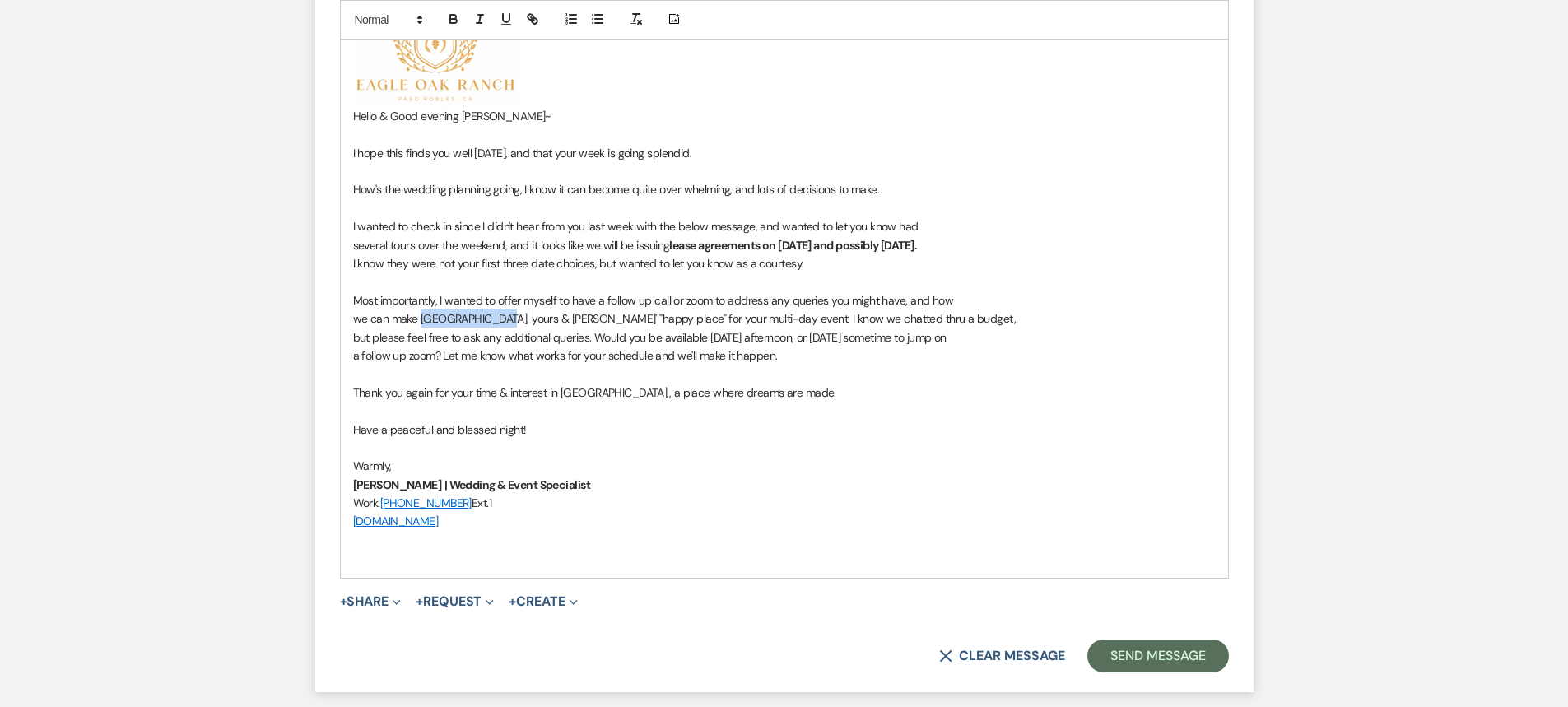
drag, startPoint x: 502, startPoint y: 321, endPoint x: 419, endPoint y: 324, distance: 83.1
click at [419, 324] on p "we can make Eagle Oak Ranch, yours & Sachins' "happy place" for your multi-day …" at bounding box center [784, 319] width 863 height 18
click at [453, 20] on icon "button" at bounding box center [454, 18] width 15 height 15
click at [480, 18] on line "button" at bounding box center [480, 18] width 2 height 8
click at [520, 336] on p "but please feel free to ask any addtional queries. Would you be available on We…" at bounding box center [784, 337] width 863 height 18
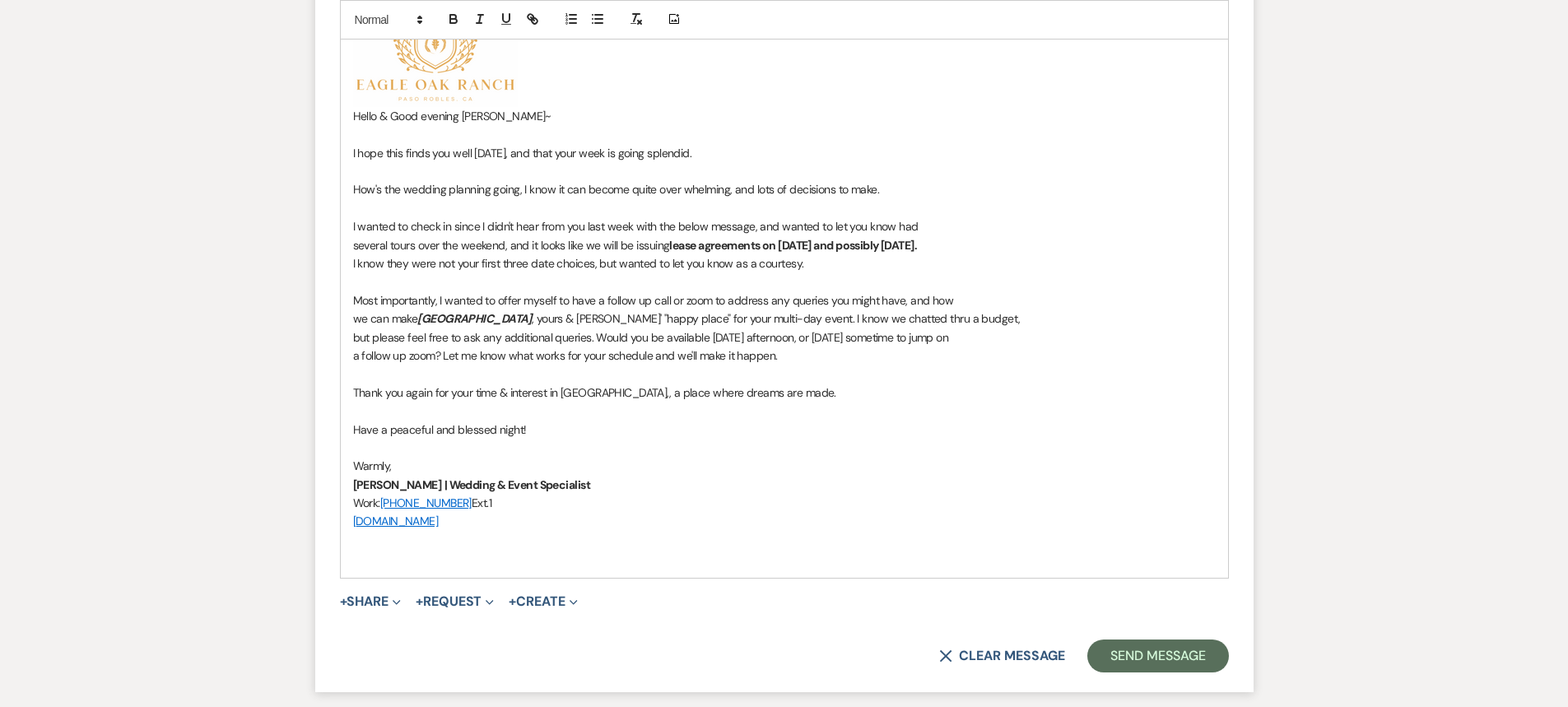
click at [650, 355] on p "a follow up zoom? Let me know what works for your schedule and we'll make it ha…" at bounding box center [784, 356] width 863 height 18
click at [591, 315] on p "we can make Eagle Oak Ranch , yours & Sachins' "happy place" for your multi-day…" at bounding box center [784, 319] width 863 height 18
click at [849, 378] on p at bounding box center [784, 374] width 863 height 18
click at [582, 319] on p "we can make Eagle Oak Ranch , yours & Sachins "happy place" for your multi-day …" at bounding box center [784, 319] width 863 height 18
click at [881, 384] on p "Thank you again for your time & interest in Eagle Oak Ranch,, a place where dre…" at bounding box center [784, 393] width 863 height 18
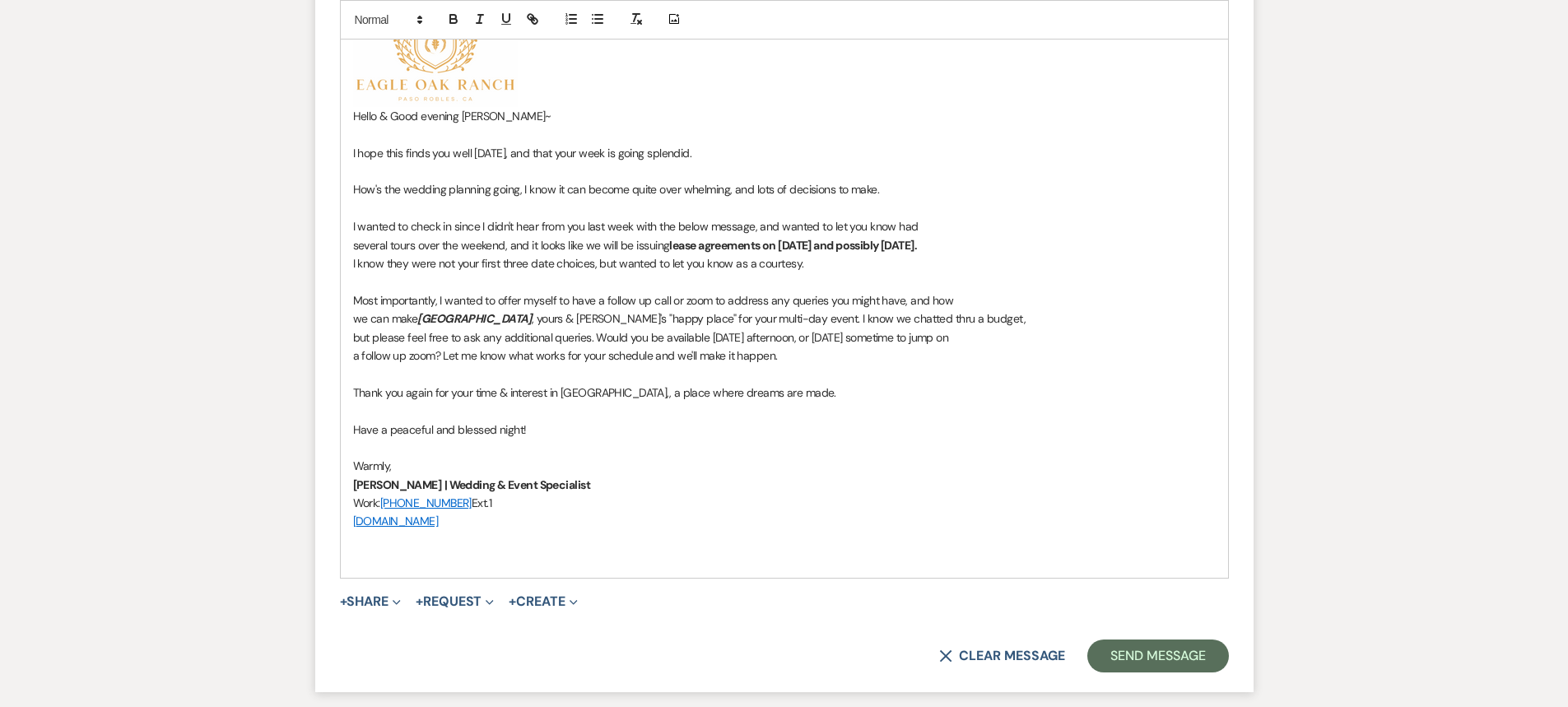
click at [645, 395] on p "Thank you again for your time & interest in Eagle Oak Ranch,, a place where dre…" at bounding box center [784, 393] width 863 height 18
drag, startPoint x: 643, startPoint y: 392, endPoint x: 561, endPoint y: 393, distance: 82.0
click at [561, 393] on p "Thank you again for your time & interest in Eagle Oak Ranch, a place where drea…" at bounding box center [784, 393] width 863 height 18
drag, startPoint x: 451, startPoint y: 18, endPoint x: 478, endPoint y: 18, distance: 27.0
click at [452, 18] on icon "button" at bounding box center [453, 20] width 6 height 4
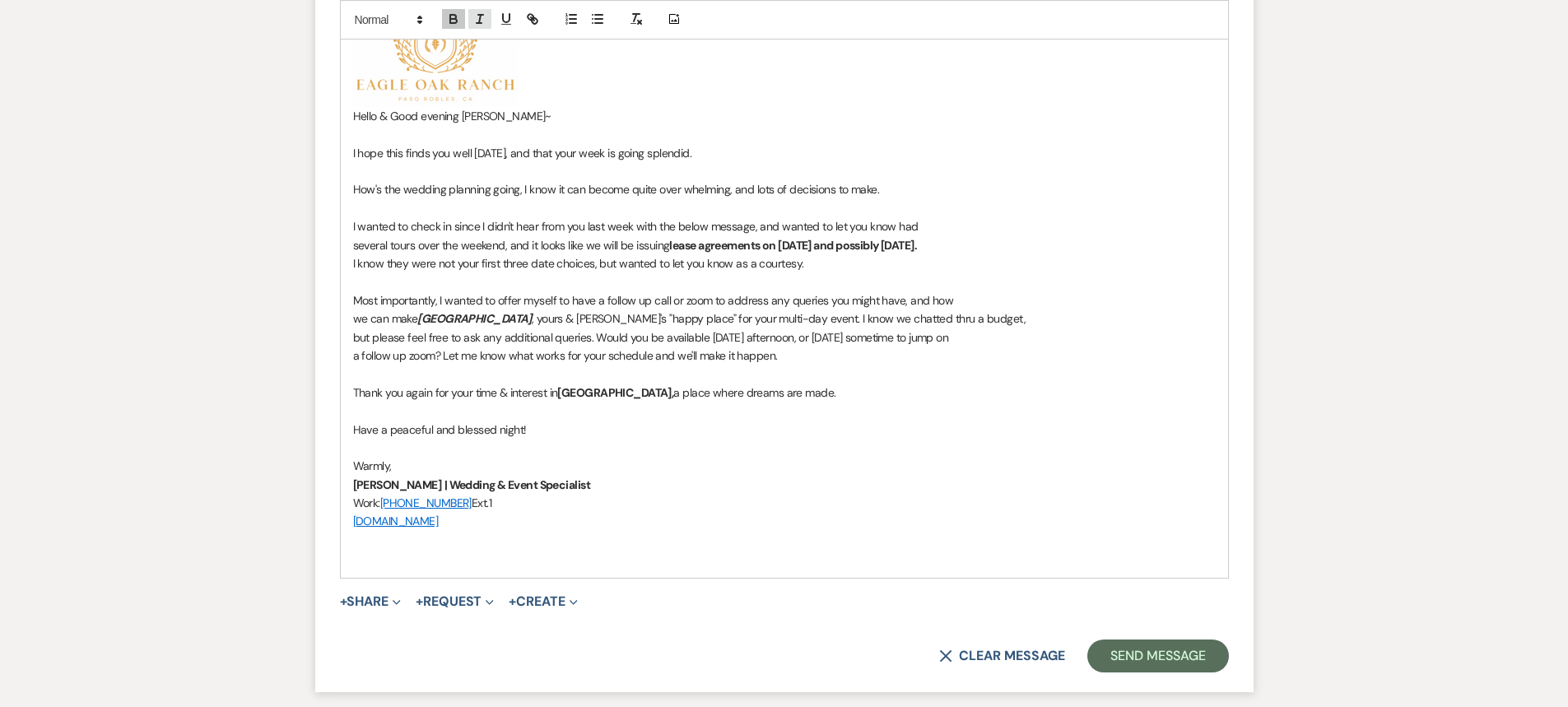
click at [478, 18] on icon "button" at bounding box center [480, 18] width 15 height 15
click at [755, 443] on p at bounding box center [784, 448] width 863 height 18
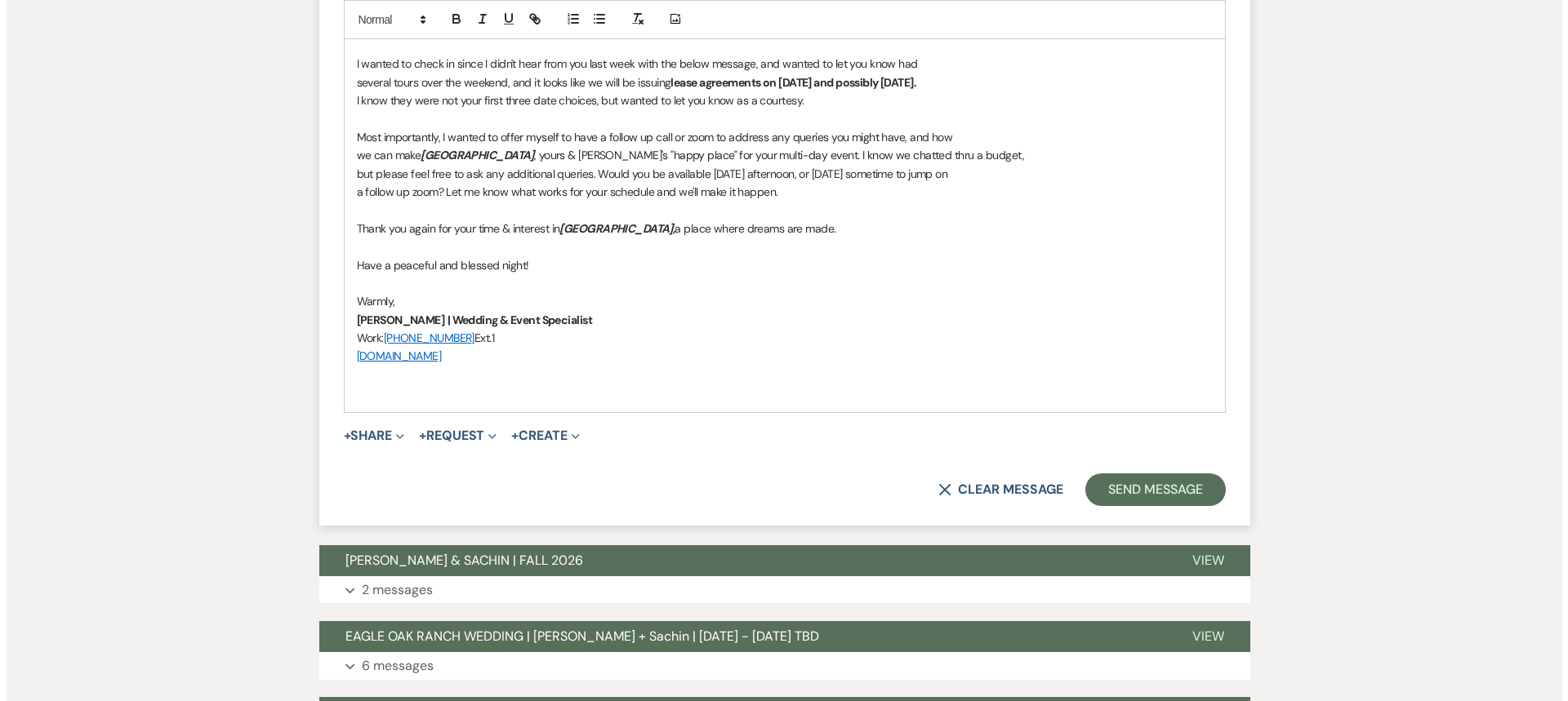
scroll to position [1224, 0]
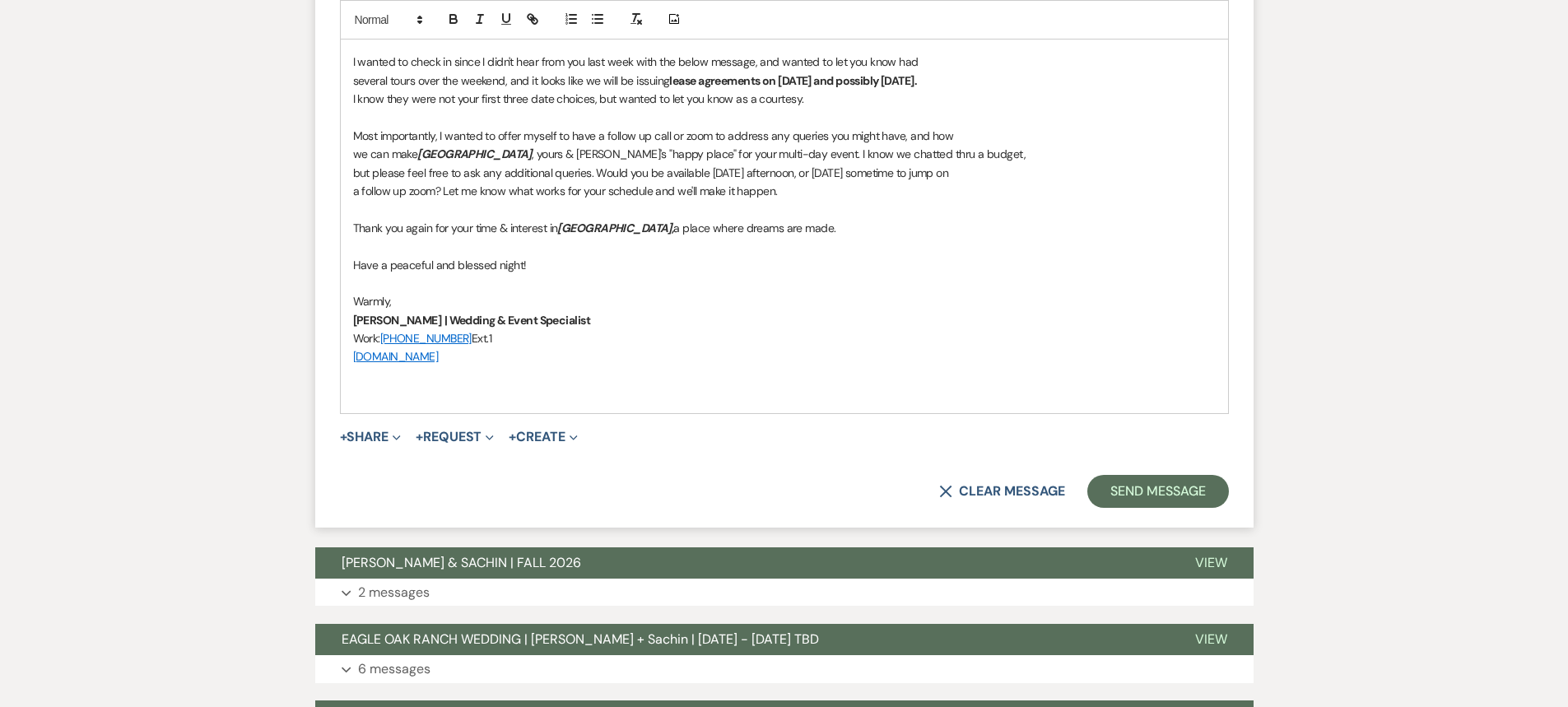
click at [465, 387] on p at bounding box center [784, 394] width 863 height 18
click at [346, 437] on span "+" at bounding box center [344, 437] width 7 height 13
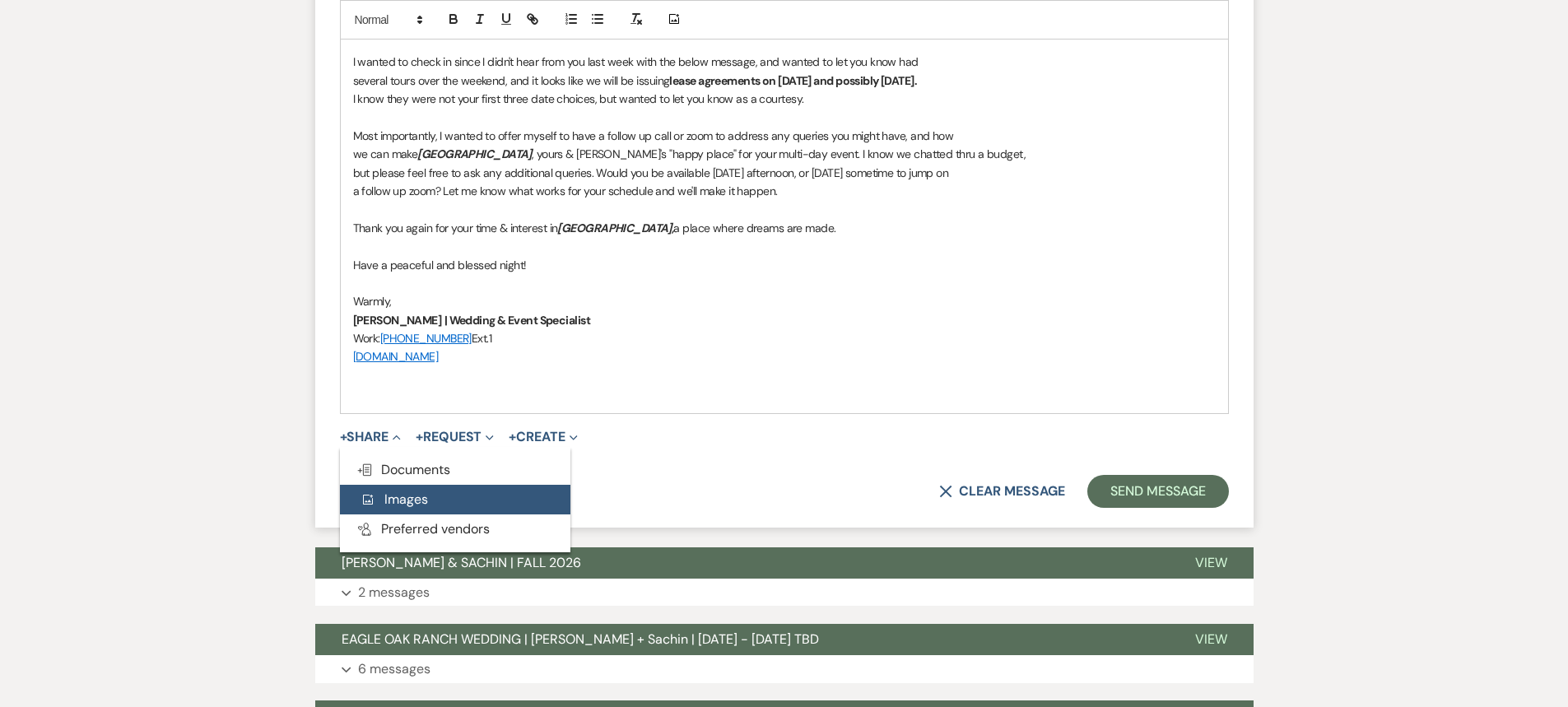
click at [419, 506] on span "Add Photo Images" at bounding box center [394, 499] width 68 height 18
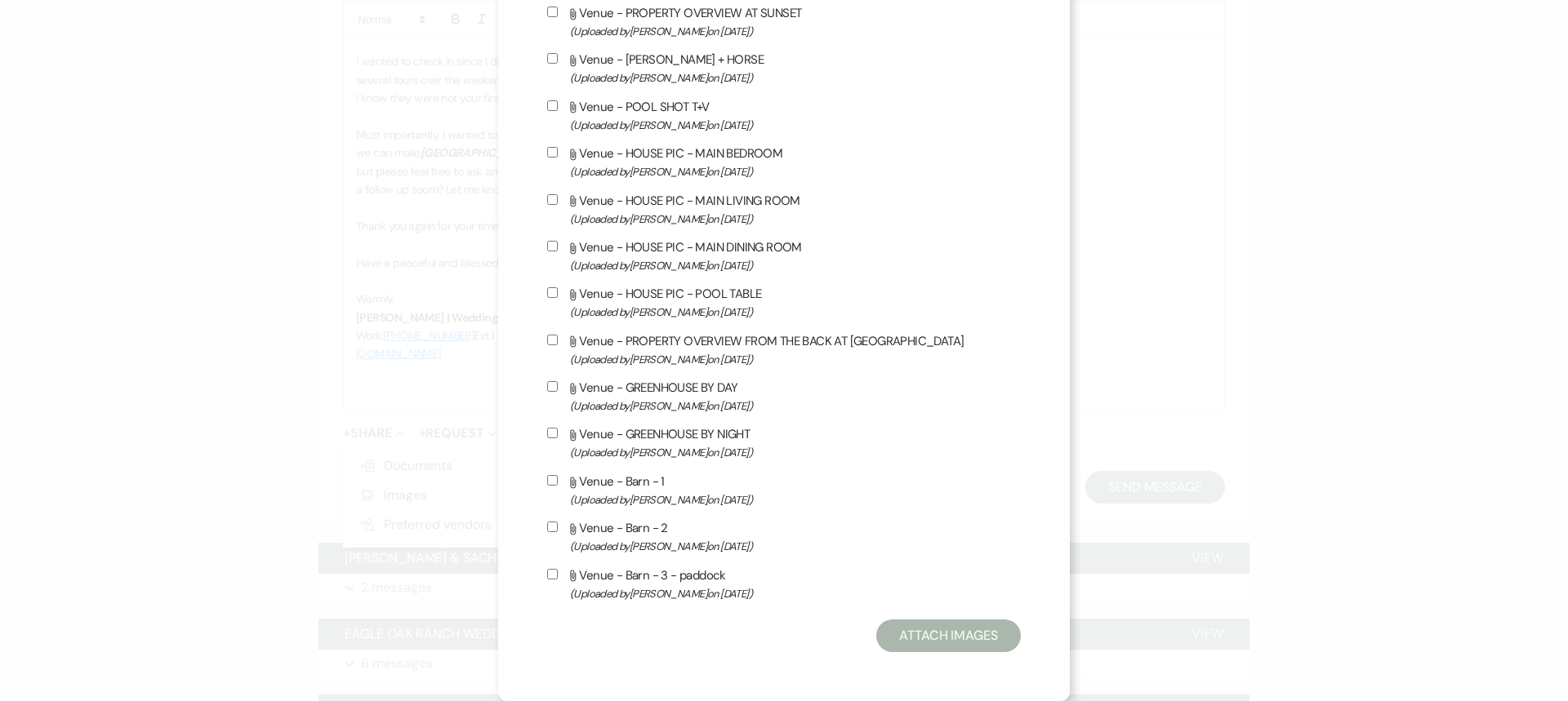
scroll to position [214, 0]
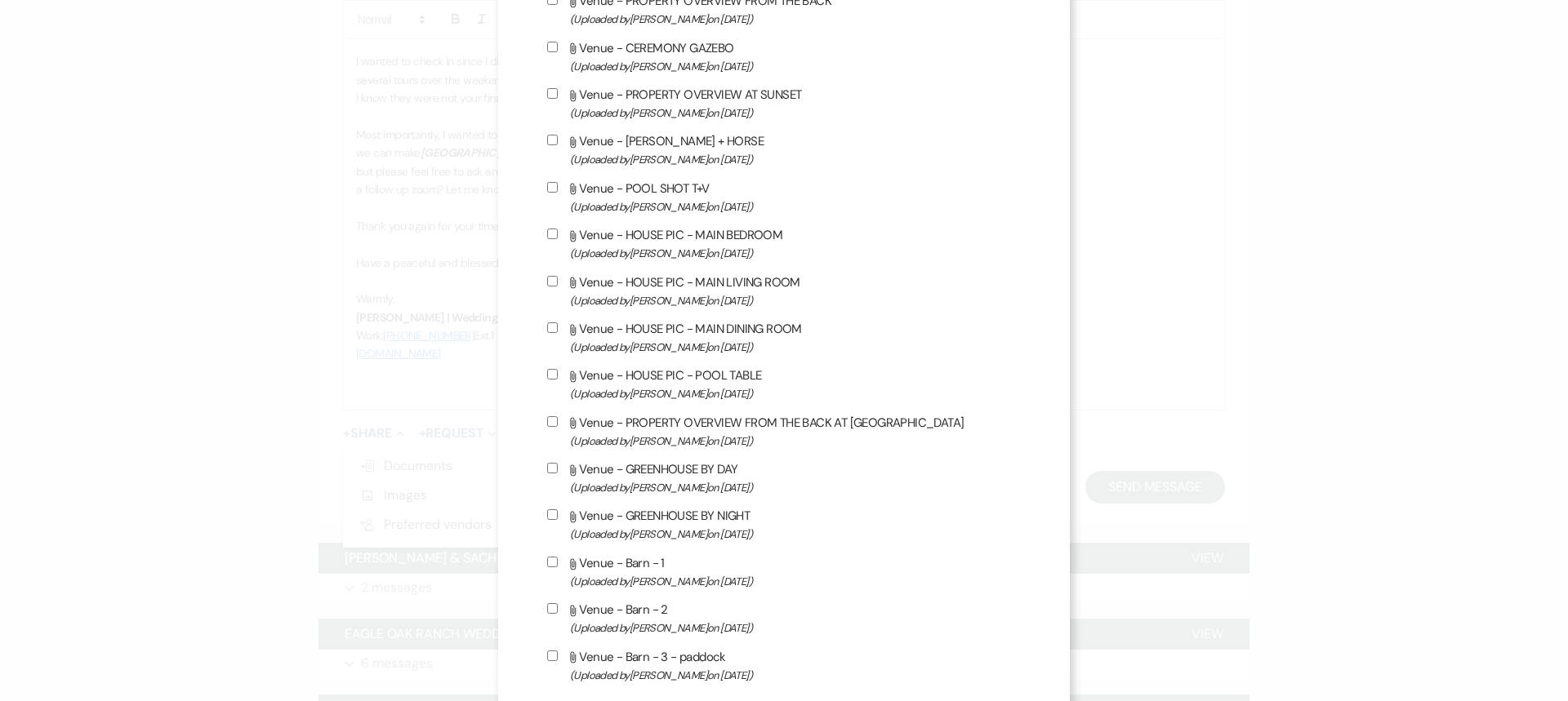
click at [547, 422] on input "Attach File Venue - PROPERTY OVERVIEW FROM THE BACK AT SUNSET (Uploaded by Vale…" at bounding box center [553, 422] width 11 height 11
checkbox input "true"
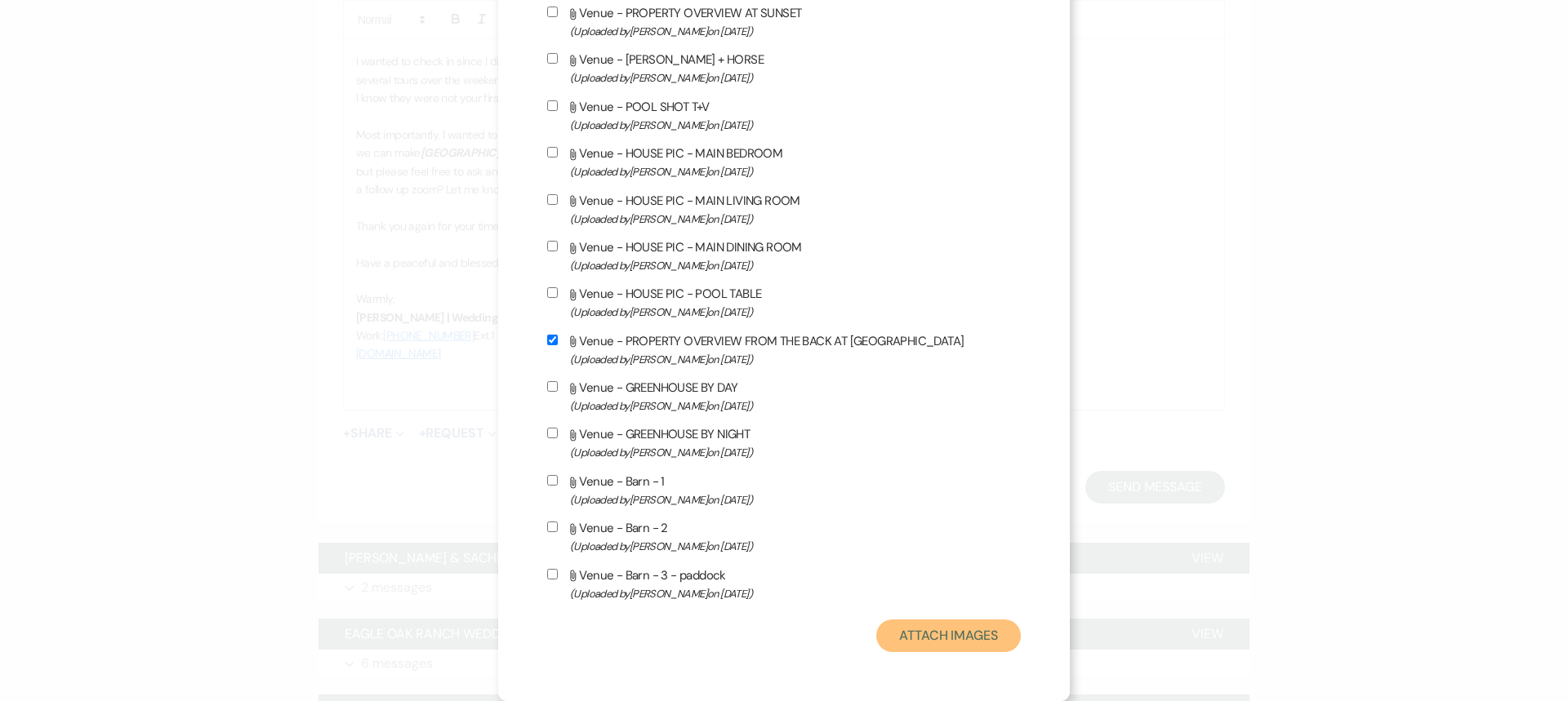
click at [912, 633] on button "Attach Images" at bounding box center [949, 636] width 145 height 33
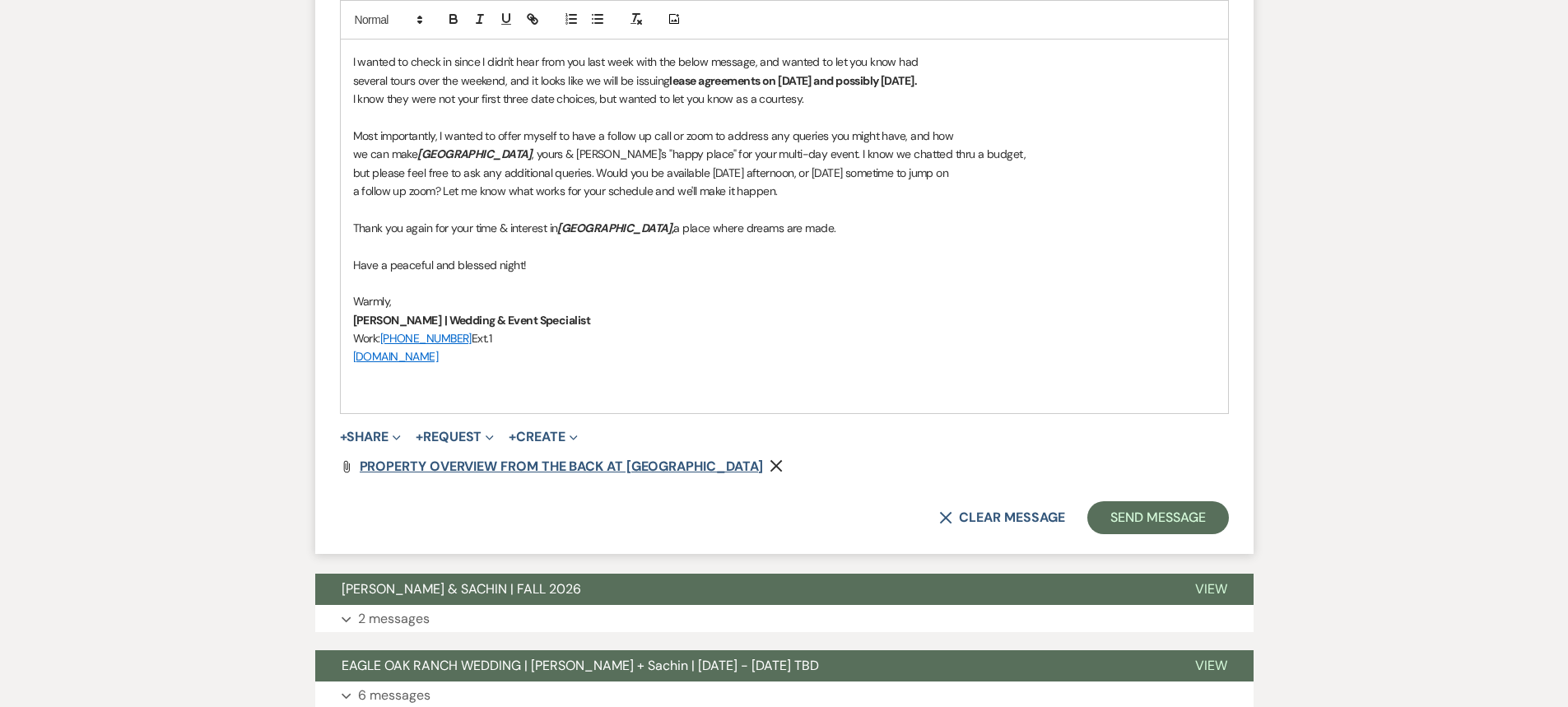
click at [414, 464] on span "PROPERTY OVERVIEW FROM THE BACK AT SUNSET" at bounding box center [561, 466] width 404 height 18
click at [560, 464] on span "PROPERTY OVERVIEW FROM THE BACK AT SUNSET" at bounding box center [561, 466] width 404 height 18
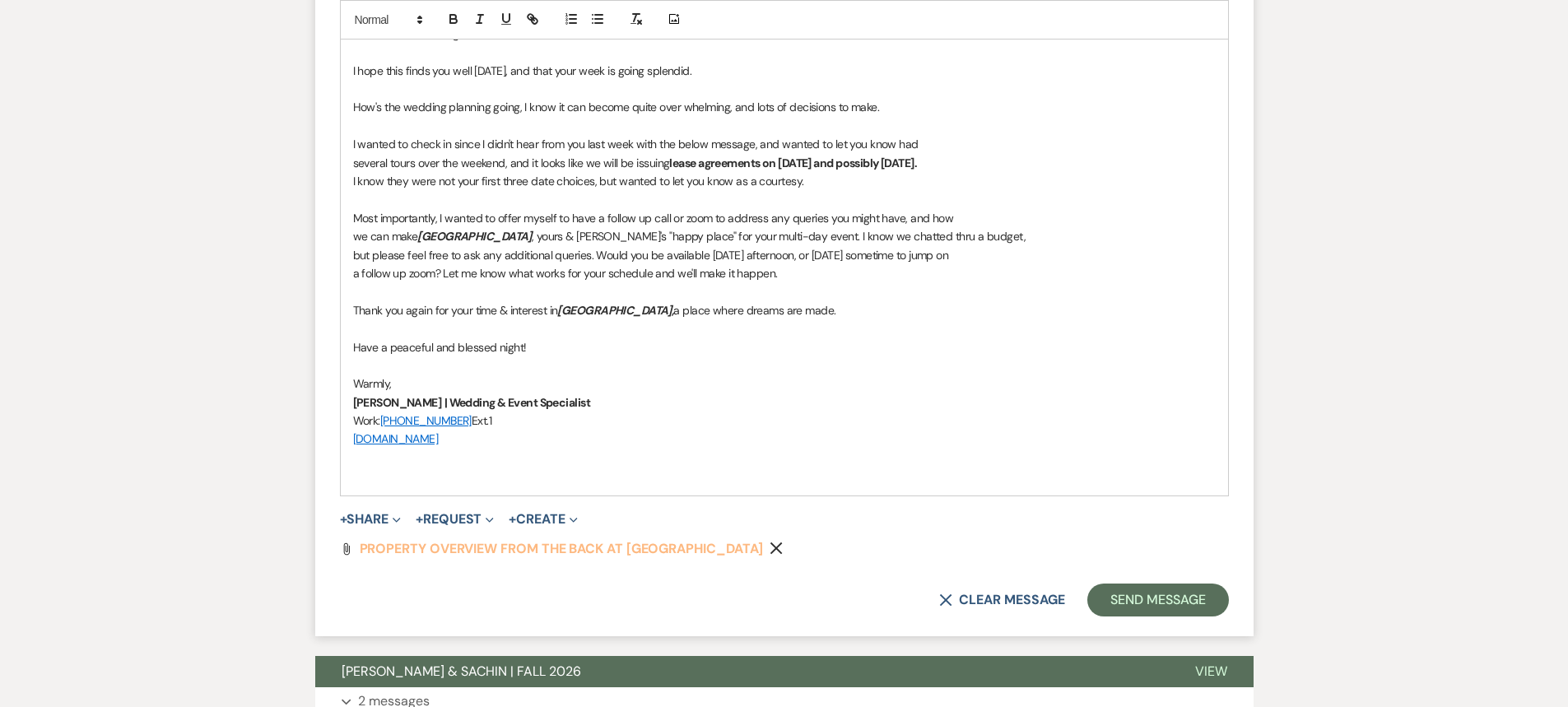
scroll to position [1317, 0]
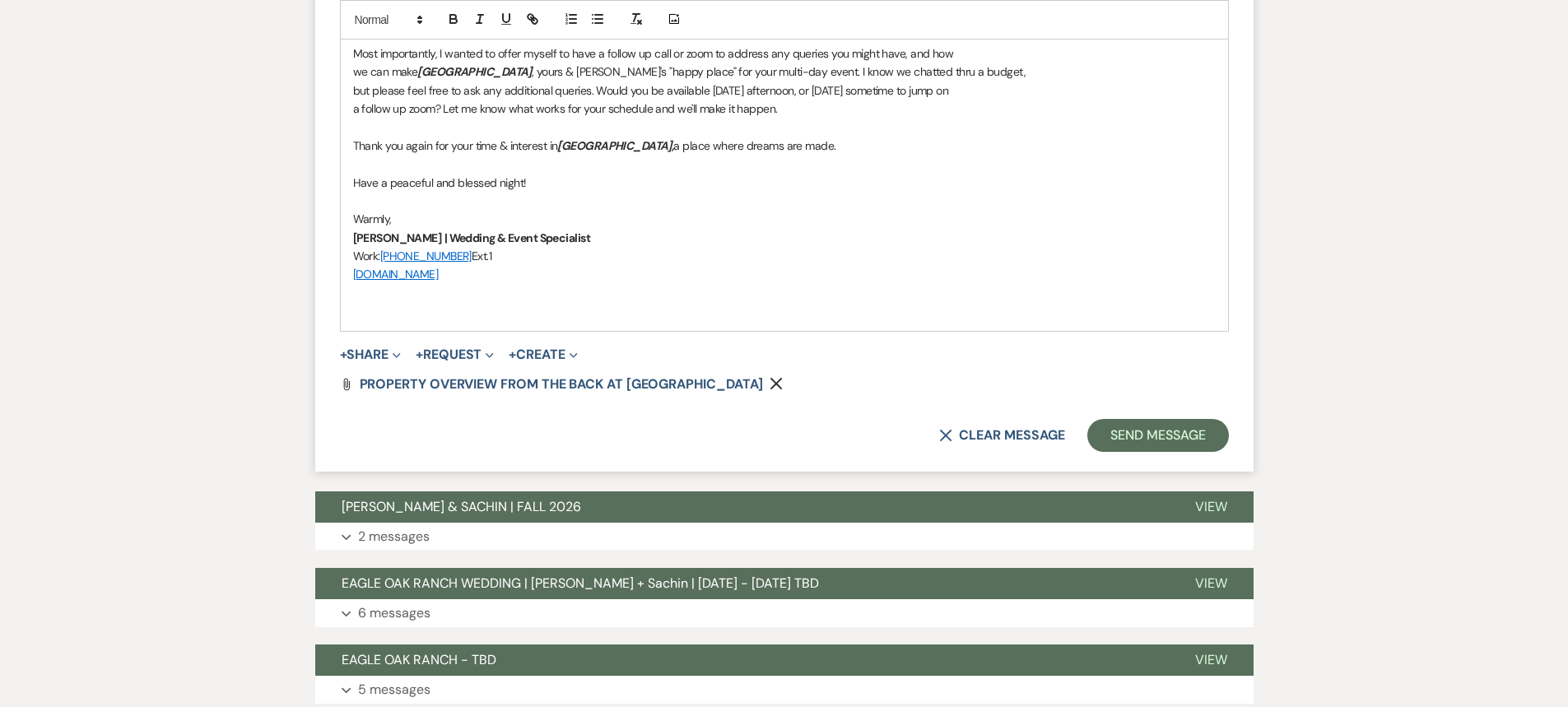
click at [770, 382] on icon "Remove" at bounding box center [776, 384] width 13 height 13
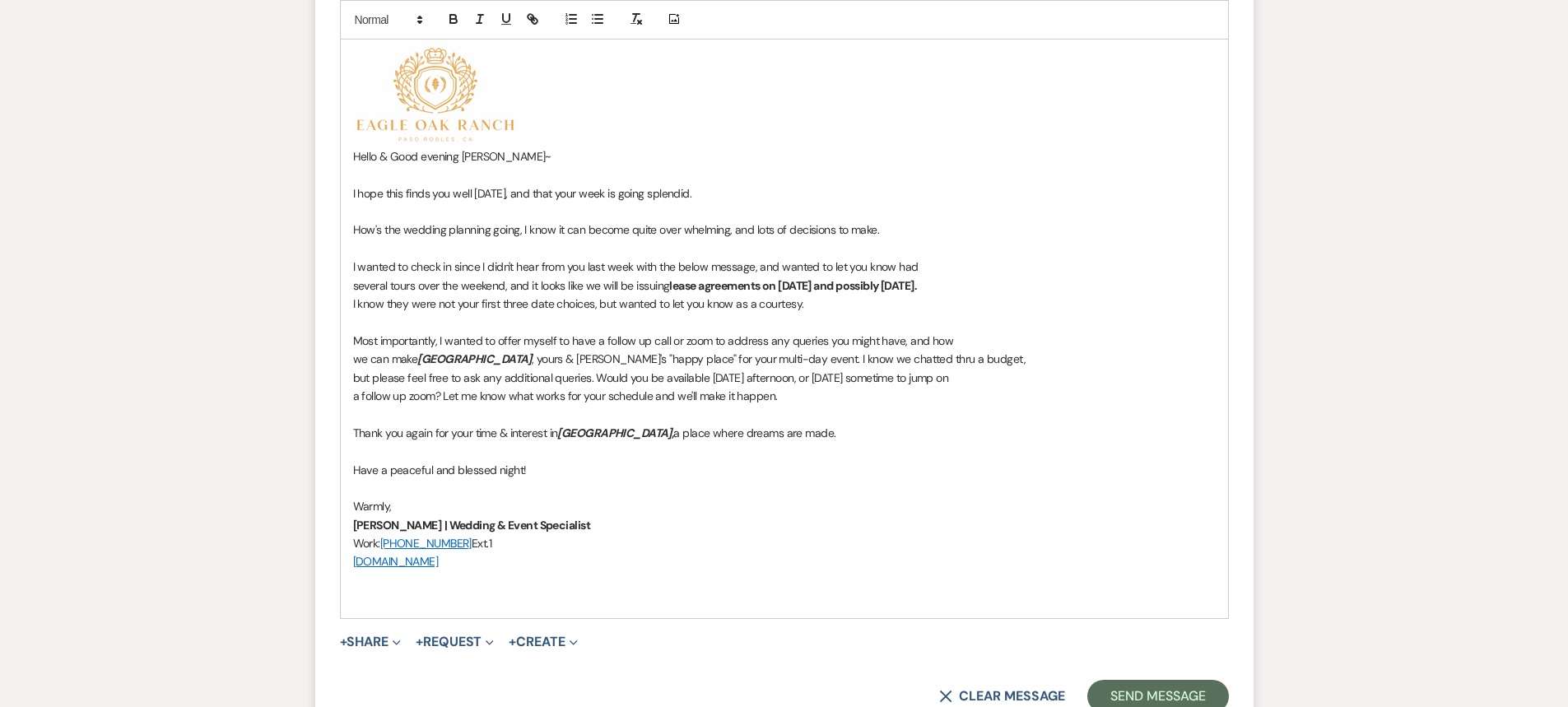
scroll to position [1070, 0]
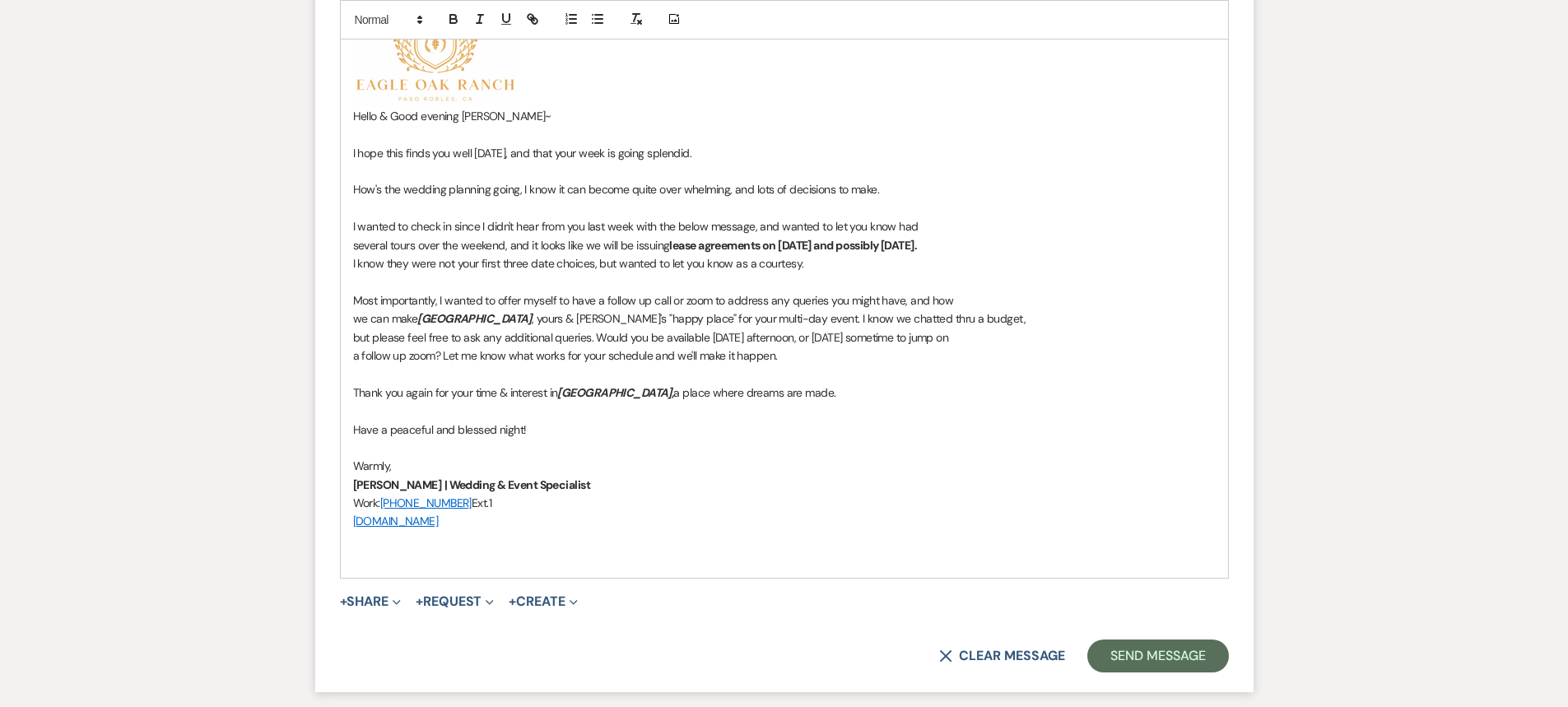
click at [373, 542] on p at bounding box center [784, 541] width 863 height 18
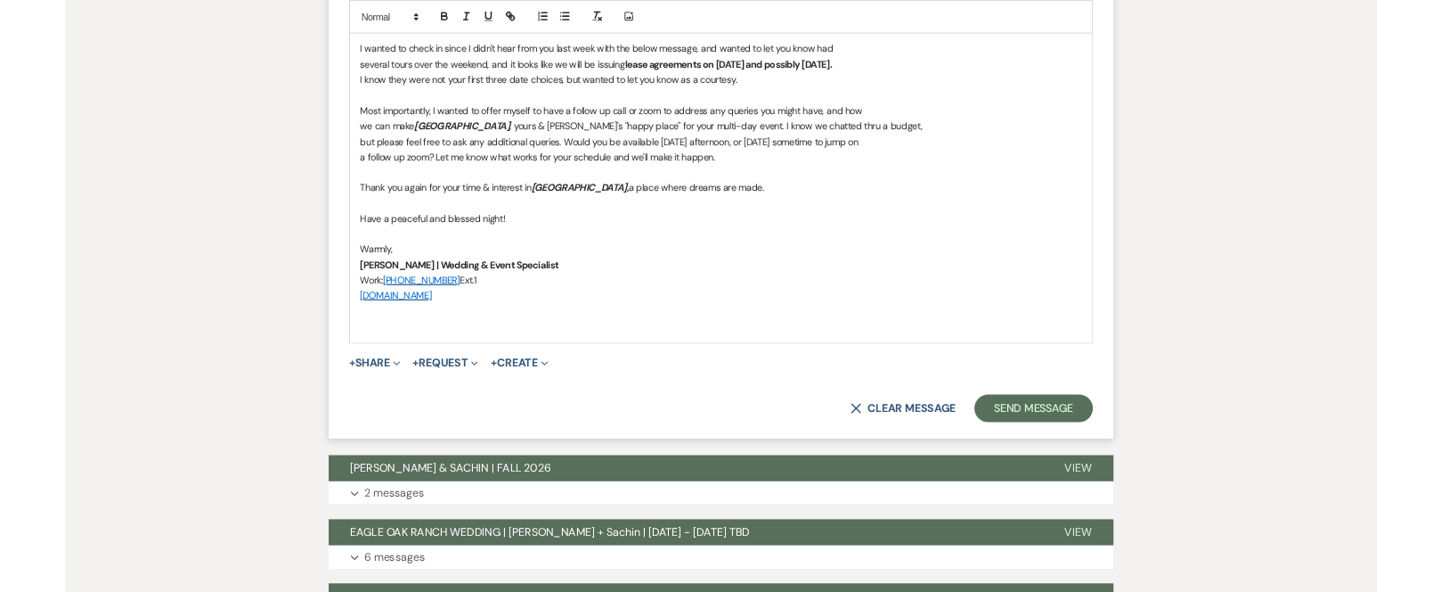
scroll to position [1425, 0]
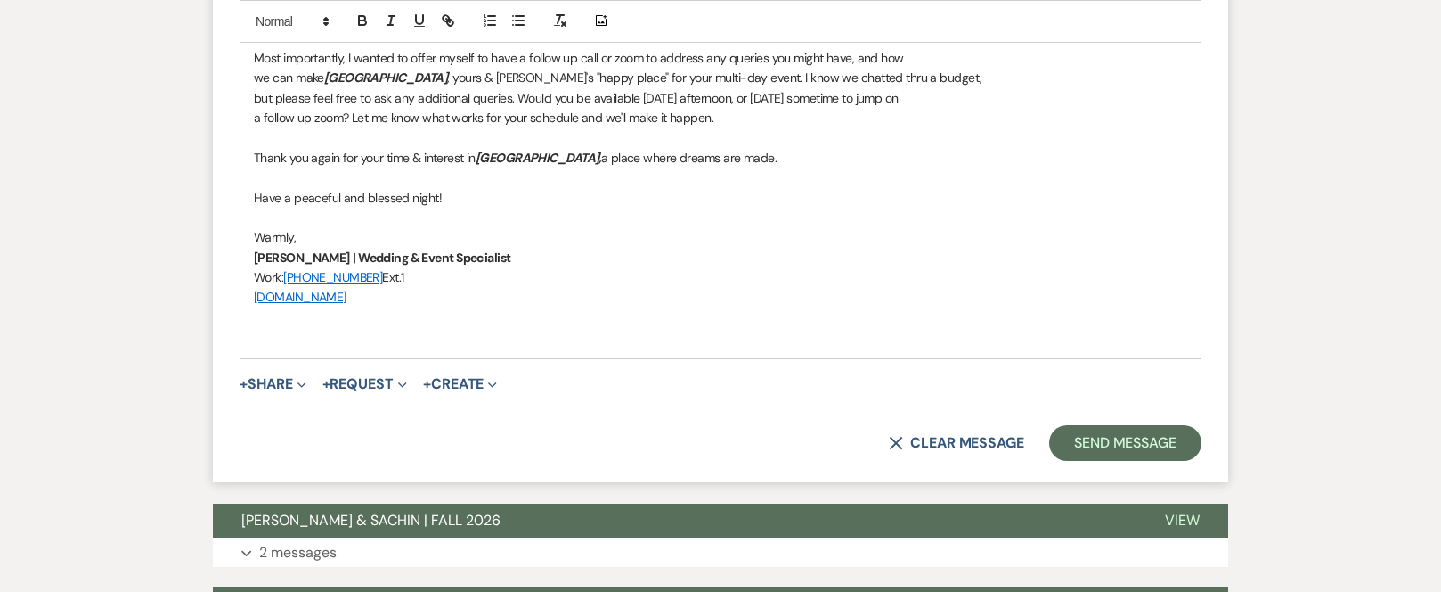
click at [277, 318] on p at bounding box center [721, 317] width 934 height 20
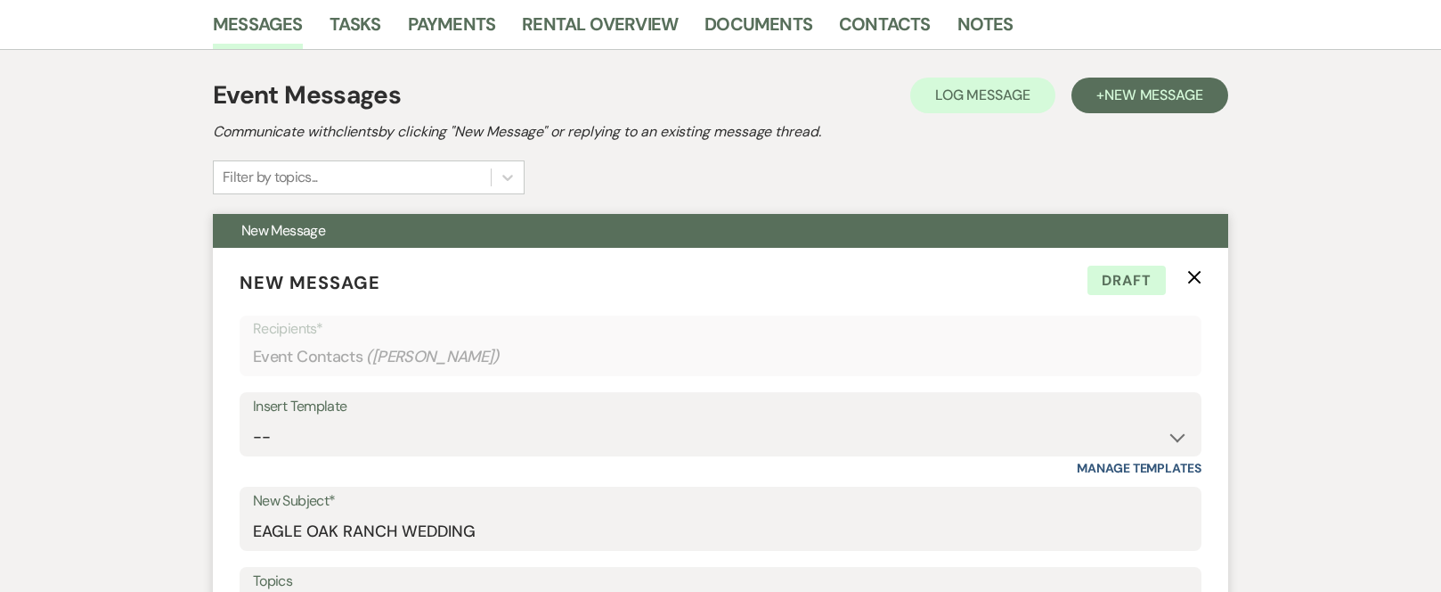
scroll to position [445, 0]
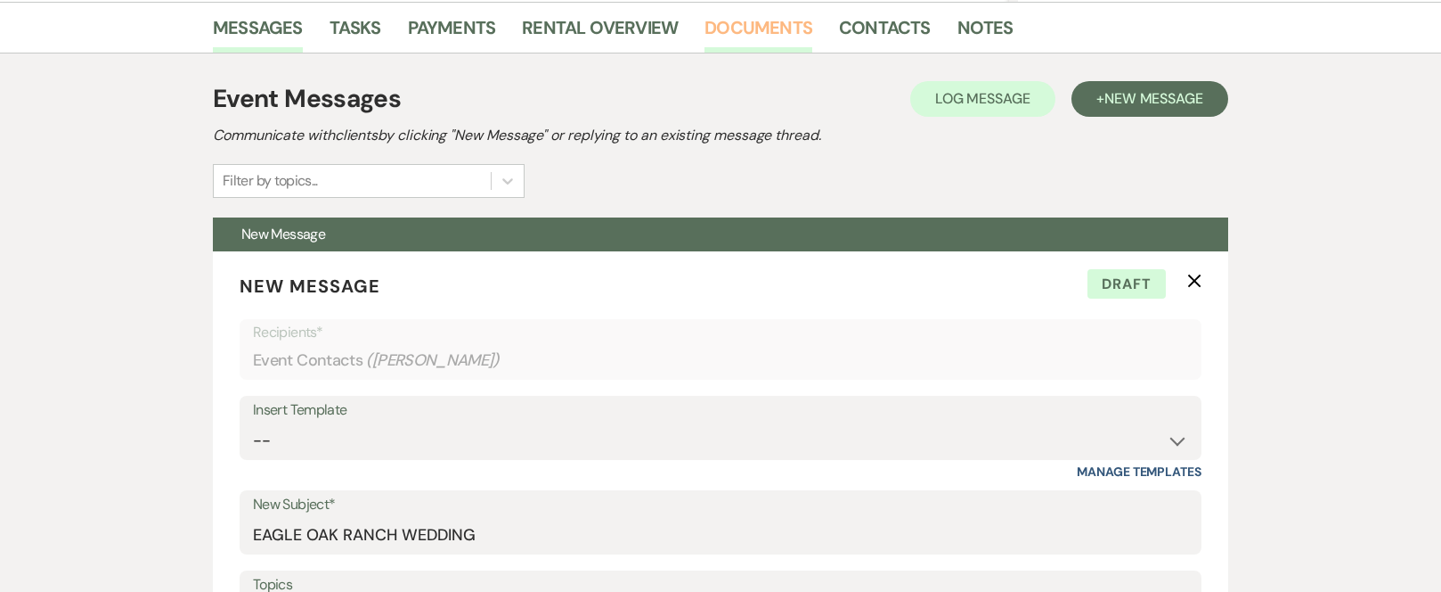
click at [757, 22] on link "Documents" at bounding box center [759, 32] width 108 height 39
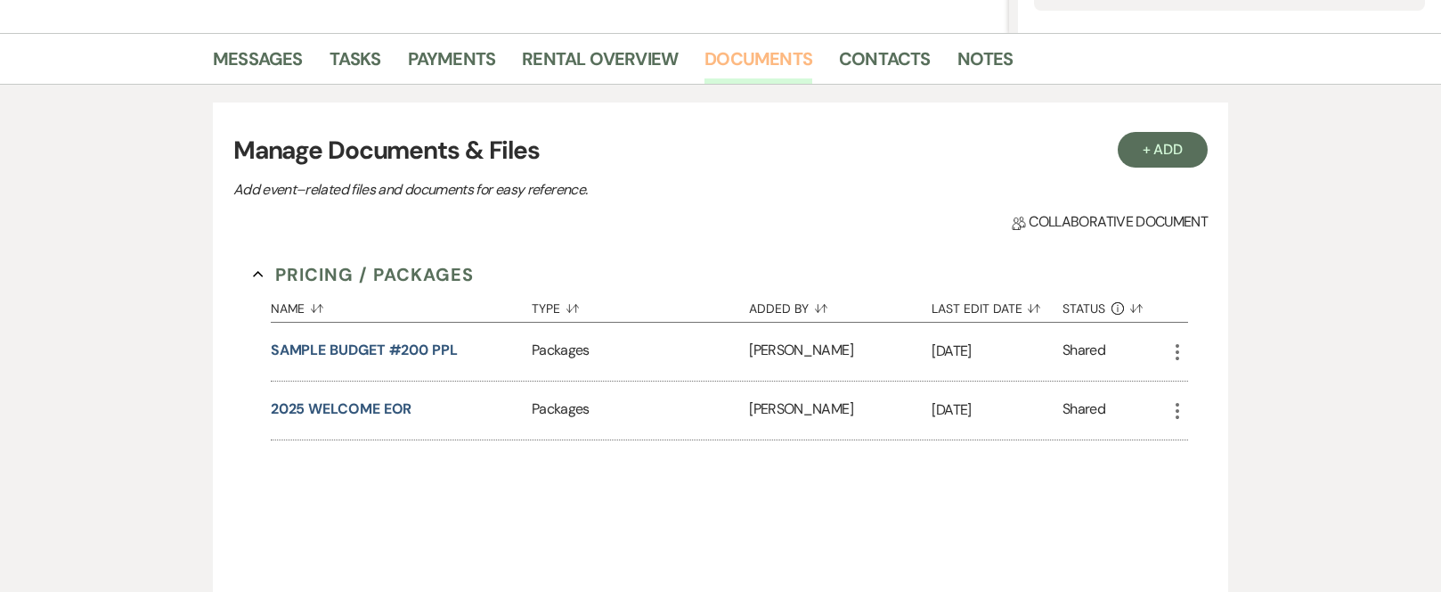
scroll to position [394, 0]
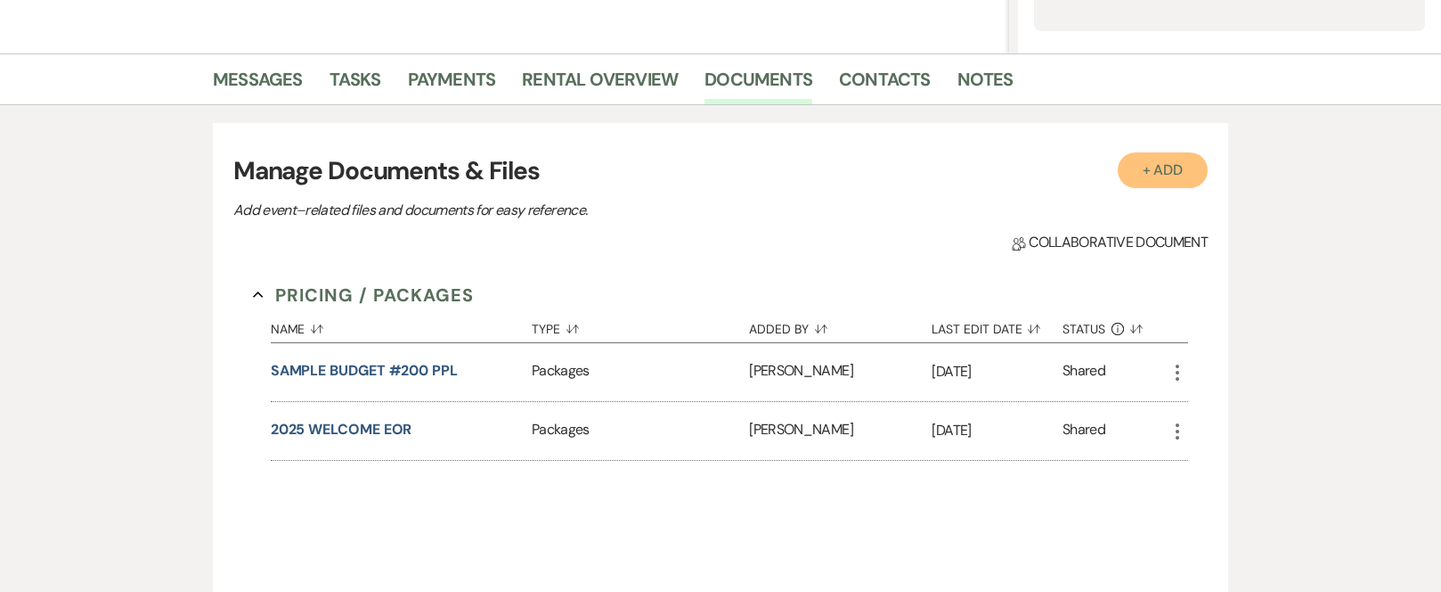
click at [1146, 177] on button "+ Add" at bounding box center [1163, 170] width 91 height 36
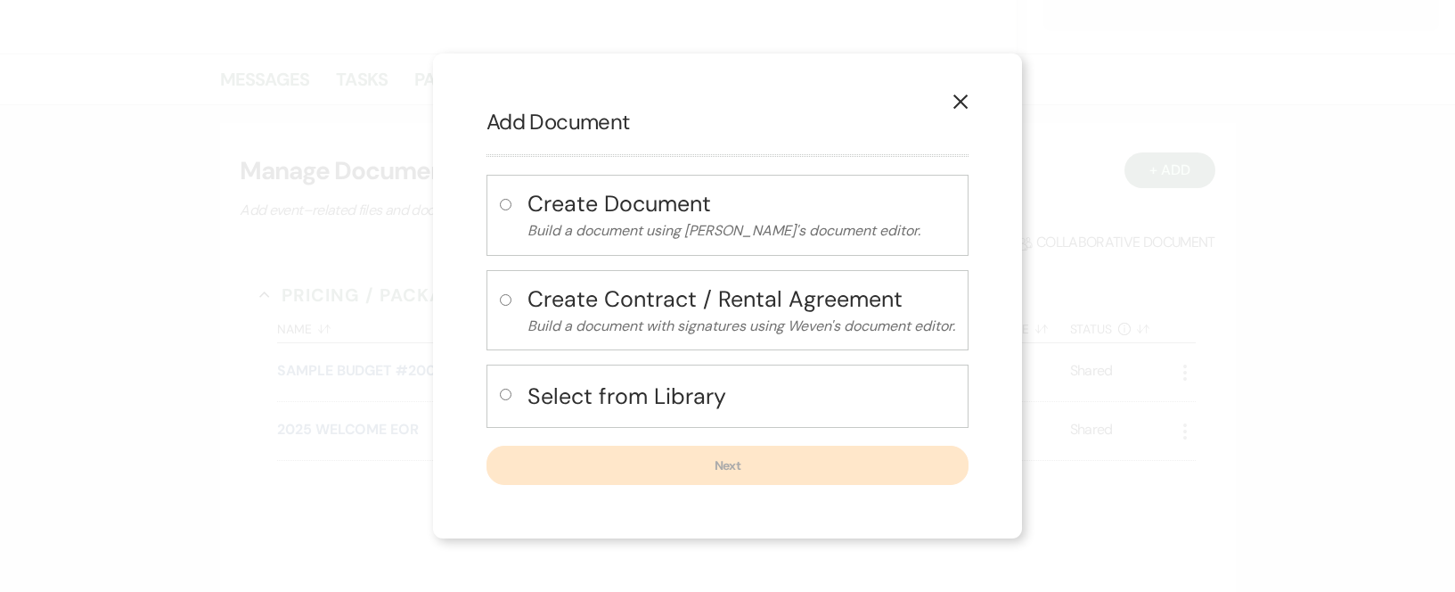
click at [958, 100] on icon "X" at bounding box center [960, 102] width 16 height 16
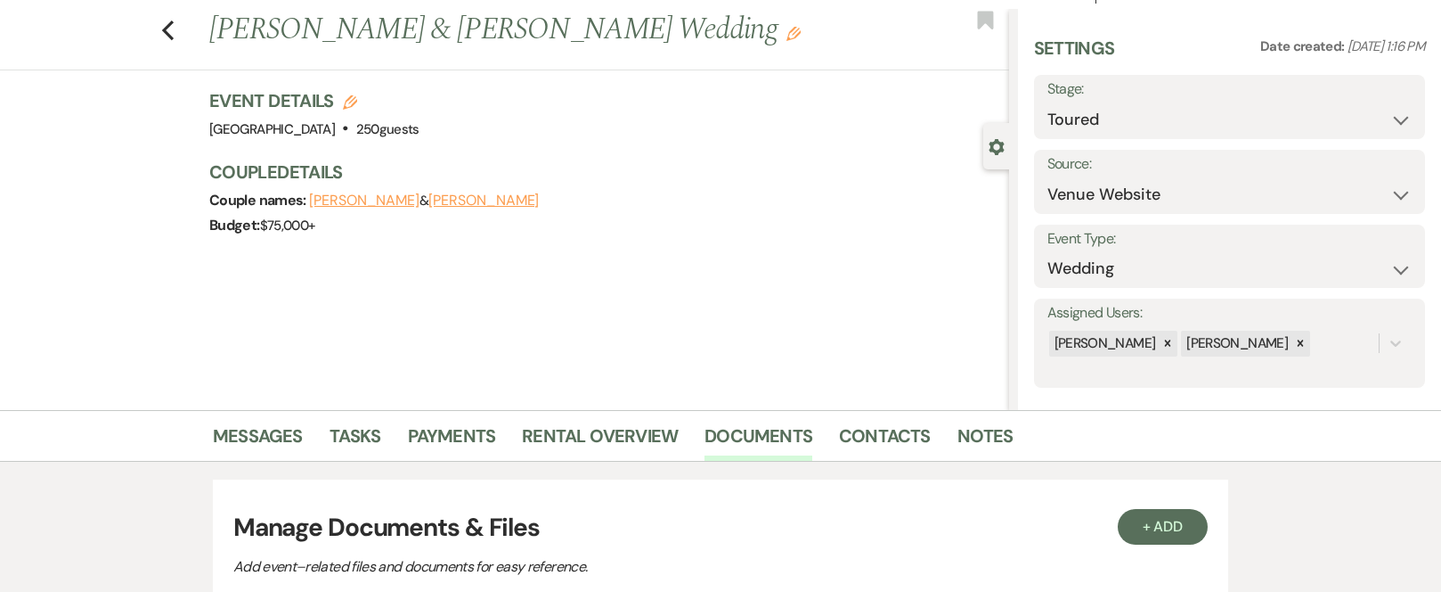
scroll to position [0, 0]
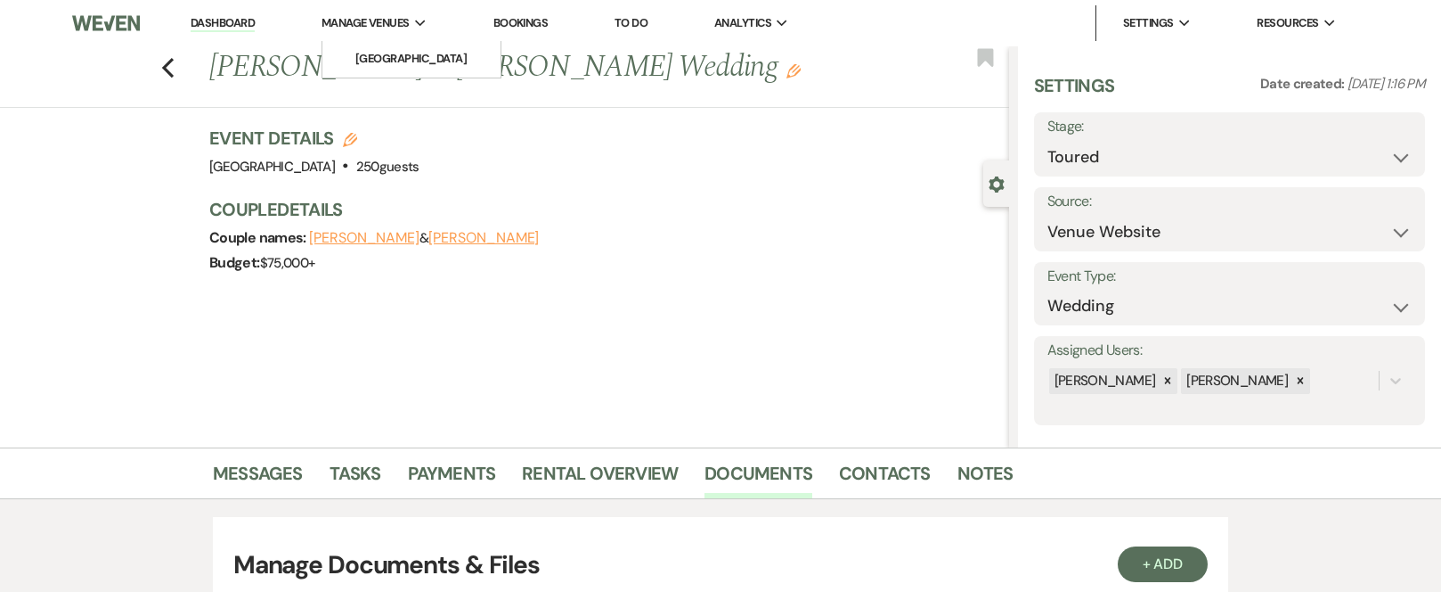
click at [377, 24] on span "Manage Venues" at bounding box center [366, 23] width 88 height 18
click at [386, 57] on li "[GEOGRAPHIC_DATA]" at bounding box center [411, 59] width 160 height 18
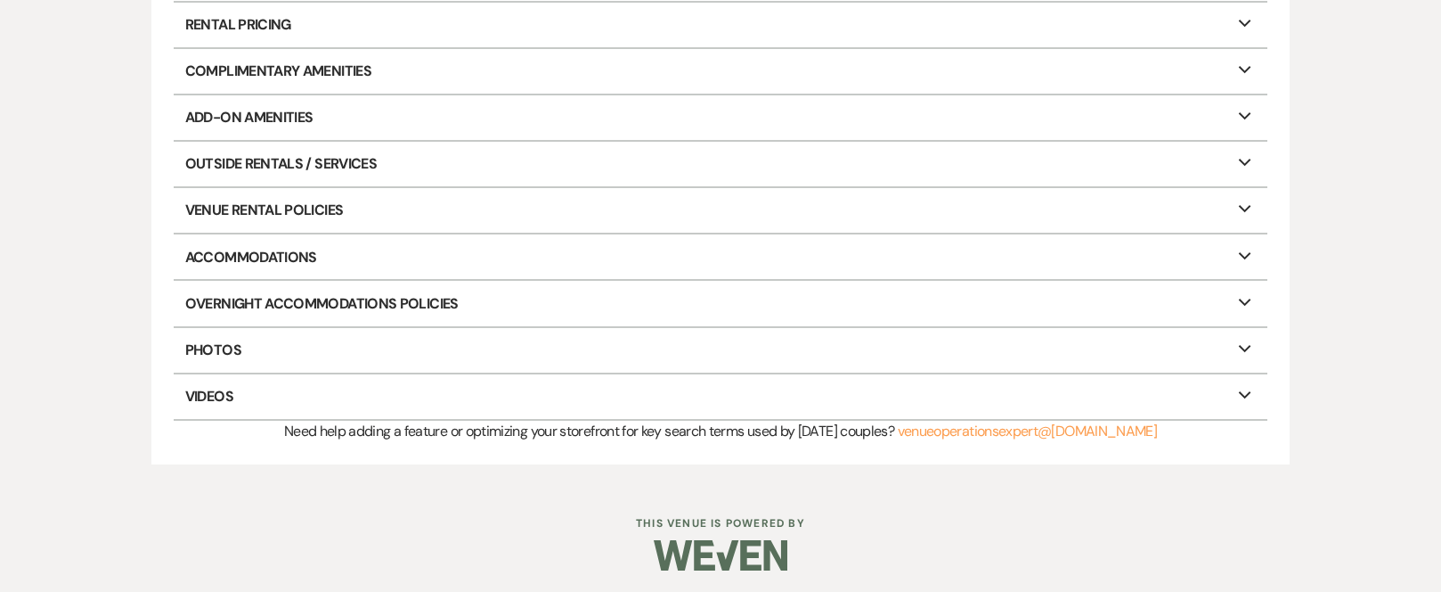
scroll to position [394, 0]
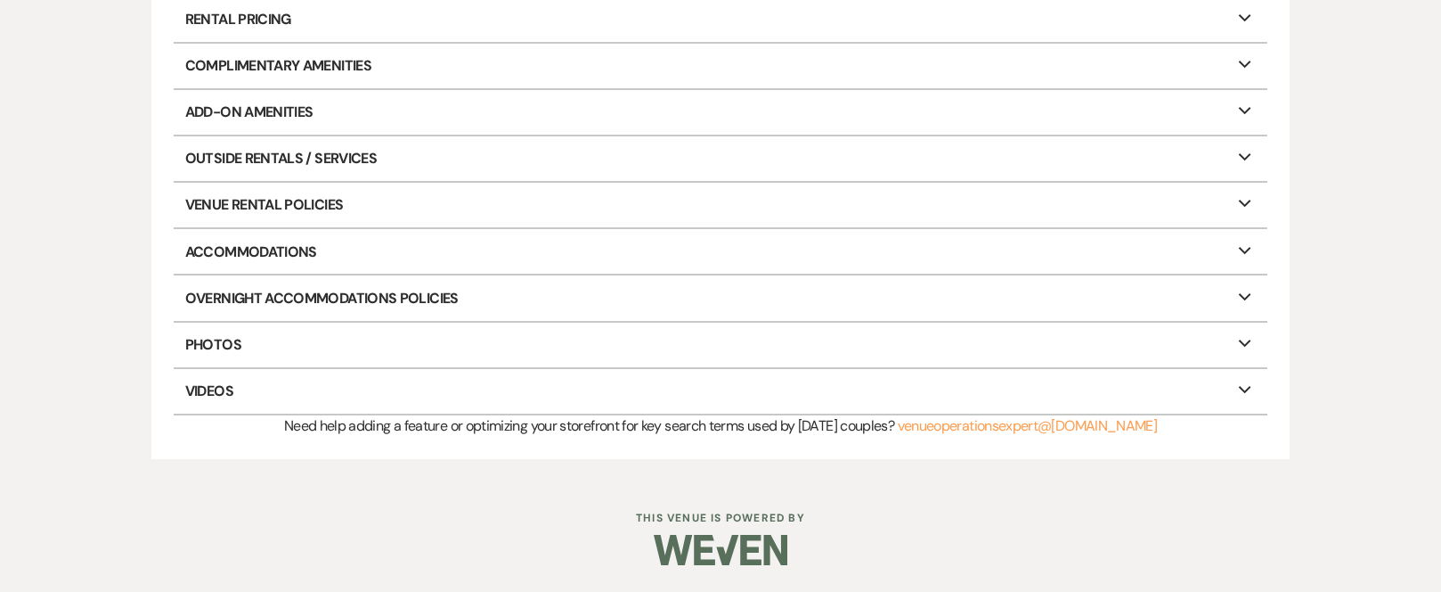
click at [1244, 340] on icon "Expand" at bounding box center [1245, 340] width 21 height 14
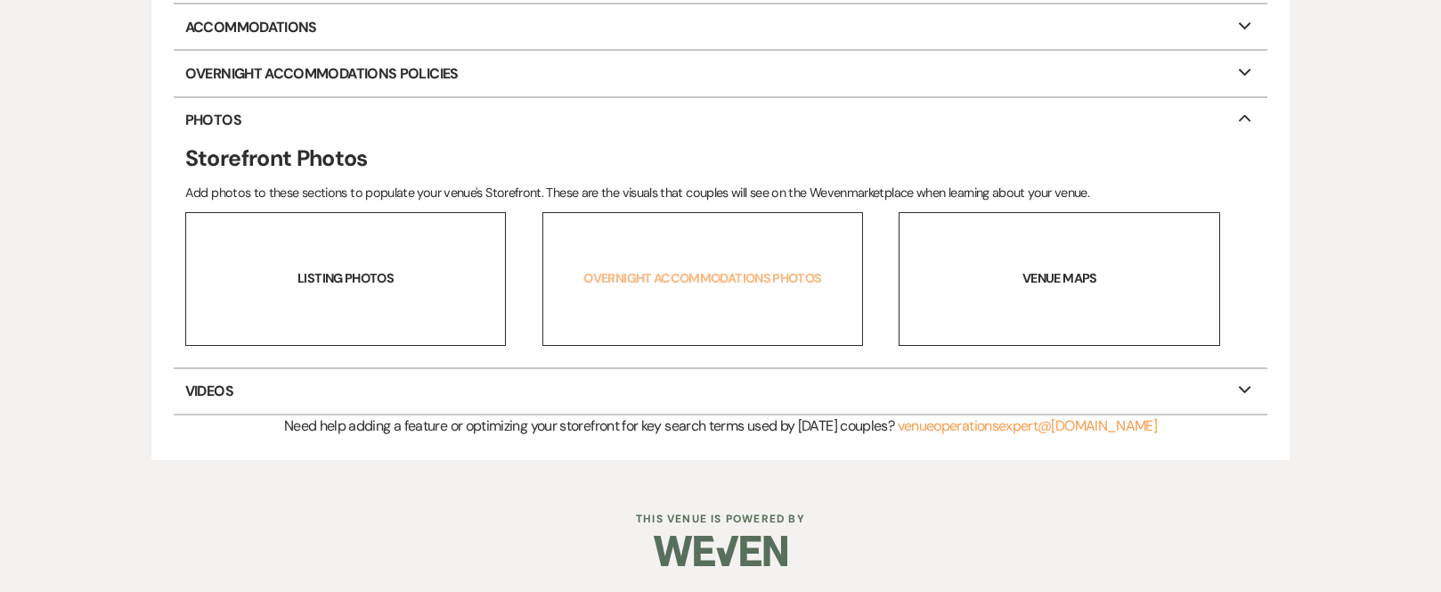
scroll to position [619, 0]
click at [361, 273] on link "Listing Photos" at bounding box center [346, 278] width 322 height 134
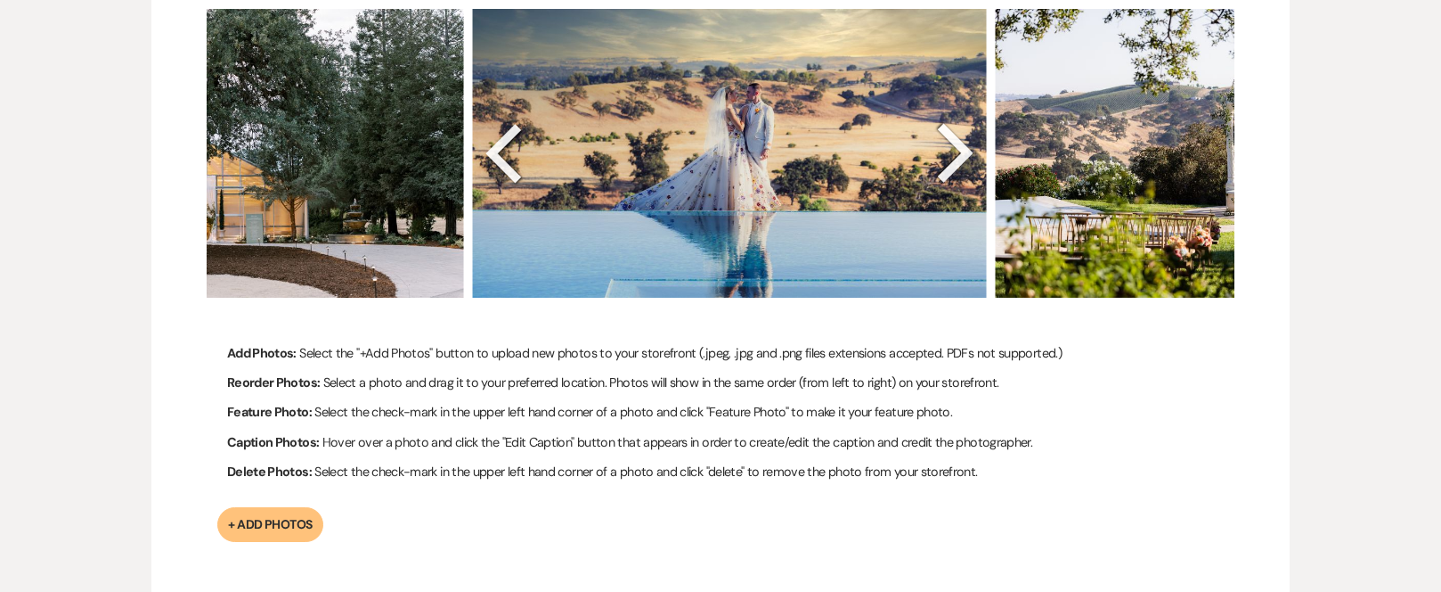
scroll to position [886, 0]
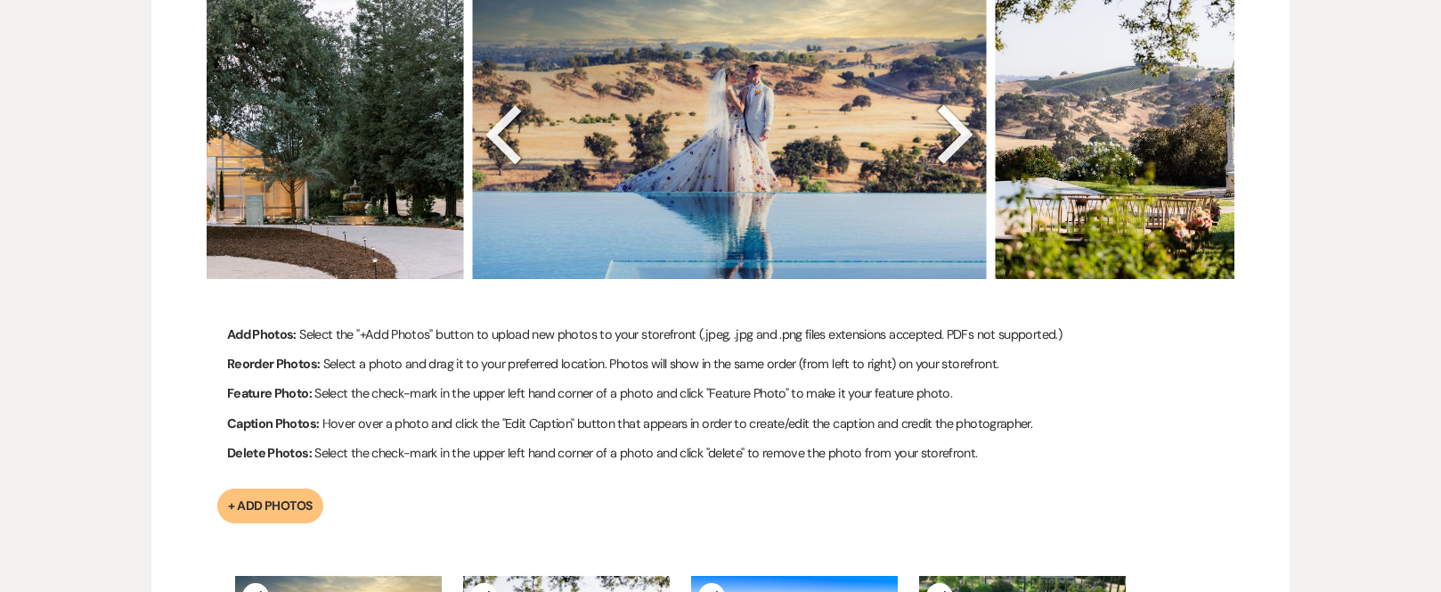
click at [1220, 151] on img at bounding box center [1253, 135] width 514 height 290
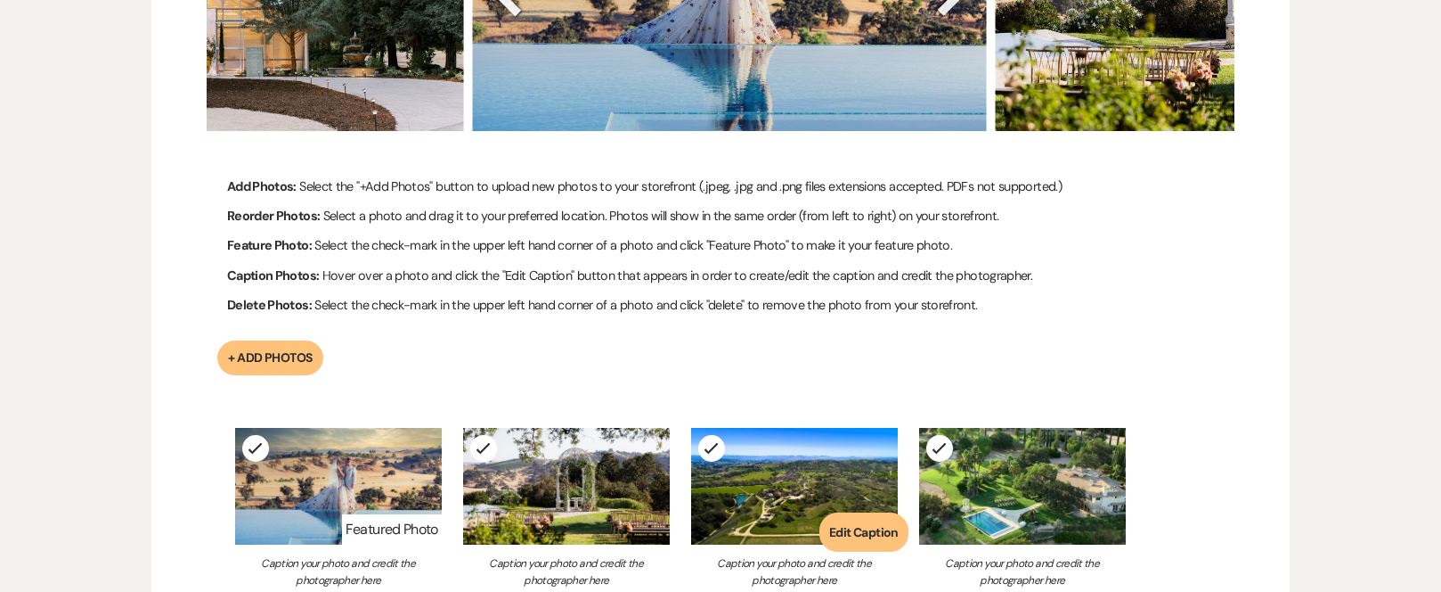
scroll to position [975, 0]
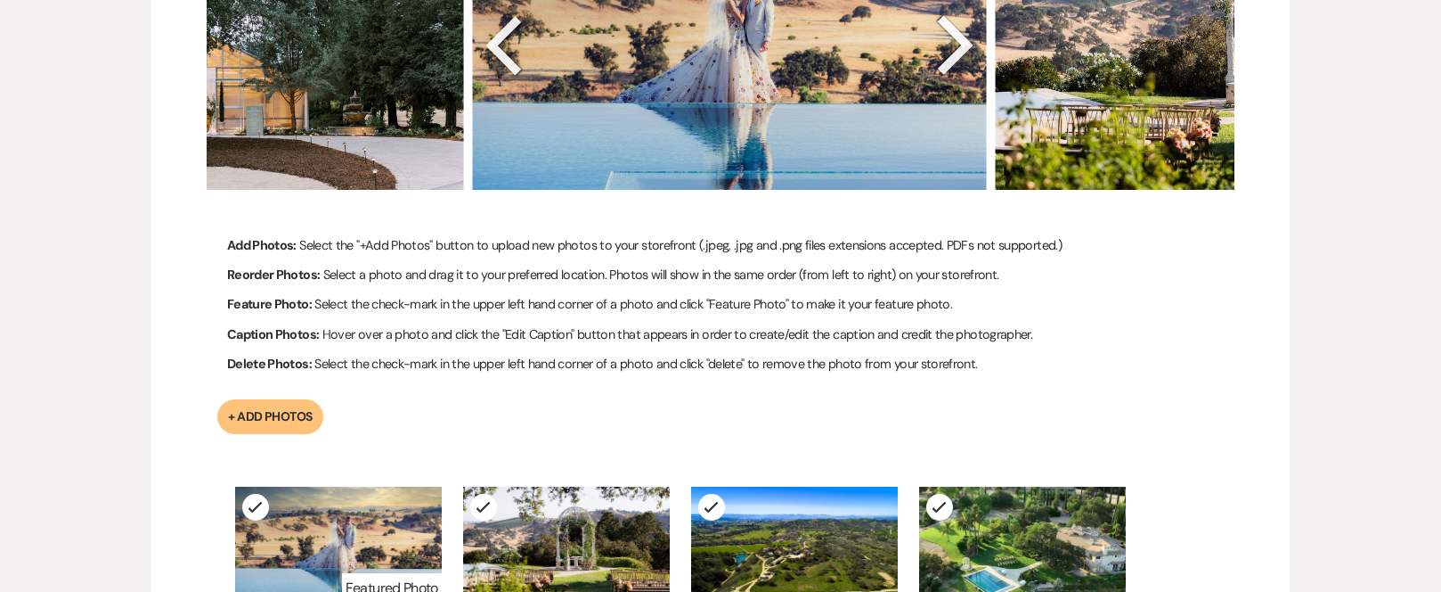
click at [272, 408] on button "+ Add Photos" at bounding box center [270, 416] width 106 height 35
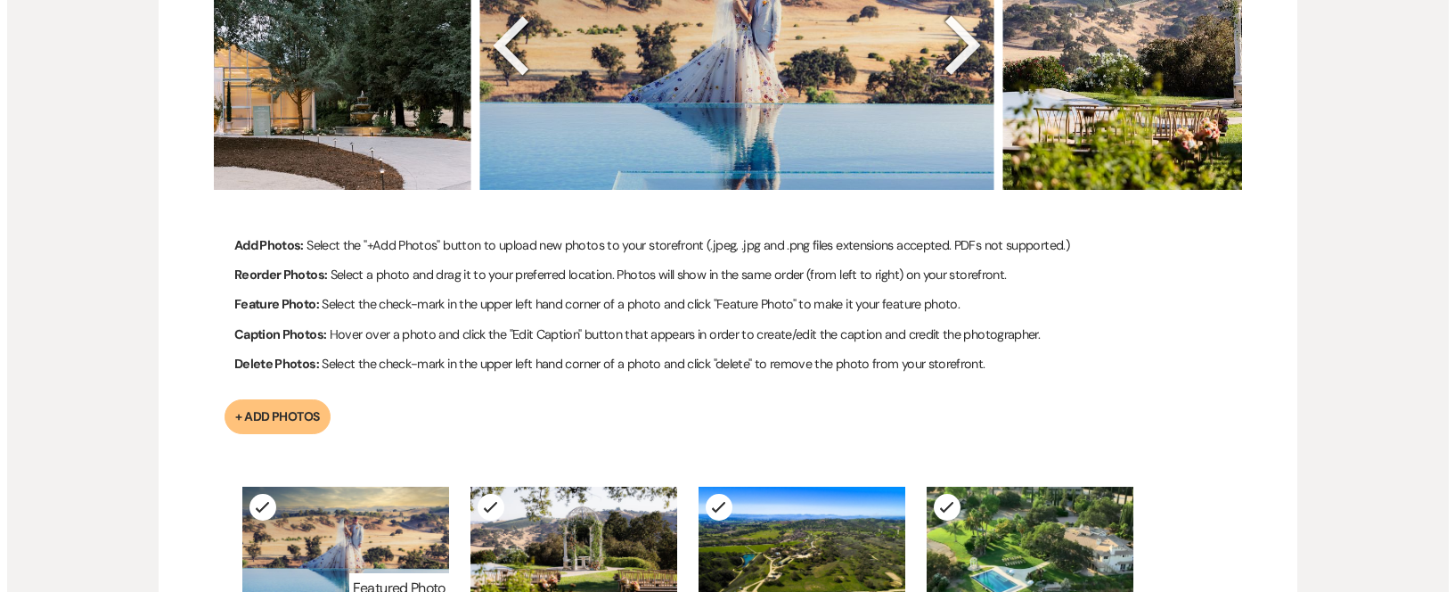
scroll to position [975, 0]
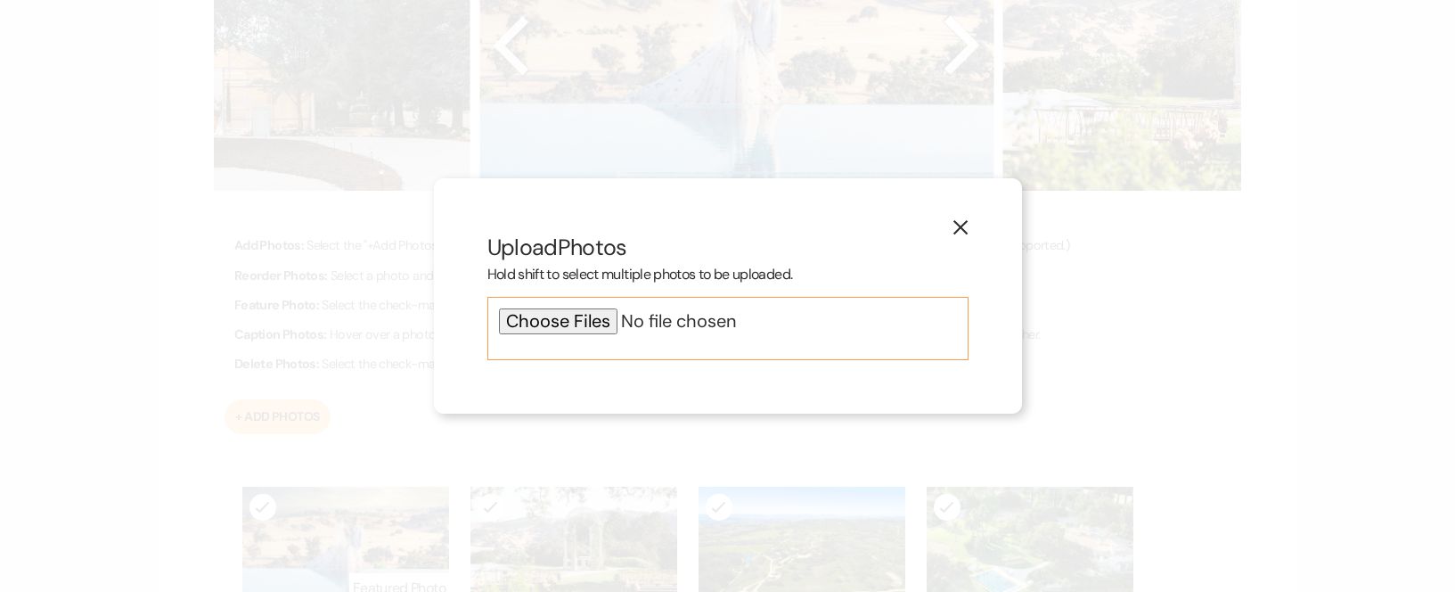
click at [575, 322] on input "file" at bounding box center [728, 321] width 458 height 26
type input "C:\fakepath\OAK PAVILLON.jpg"
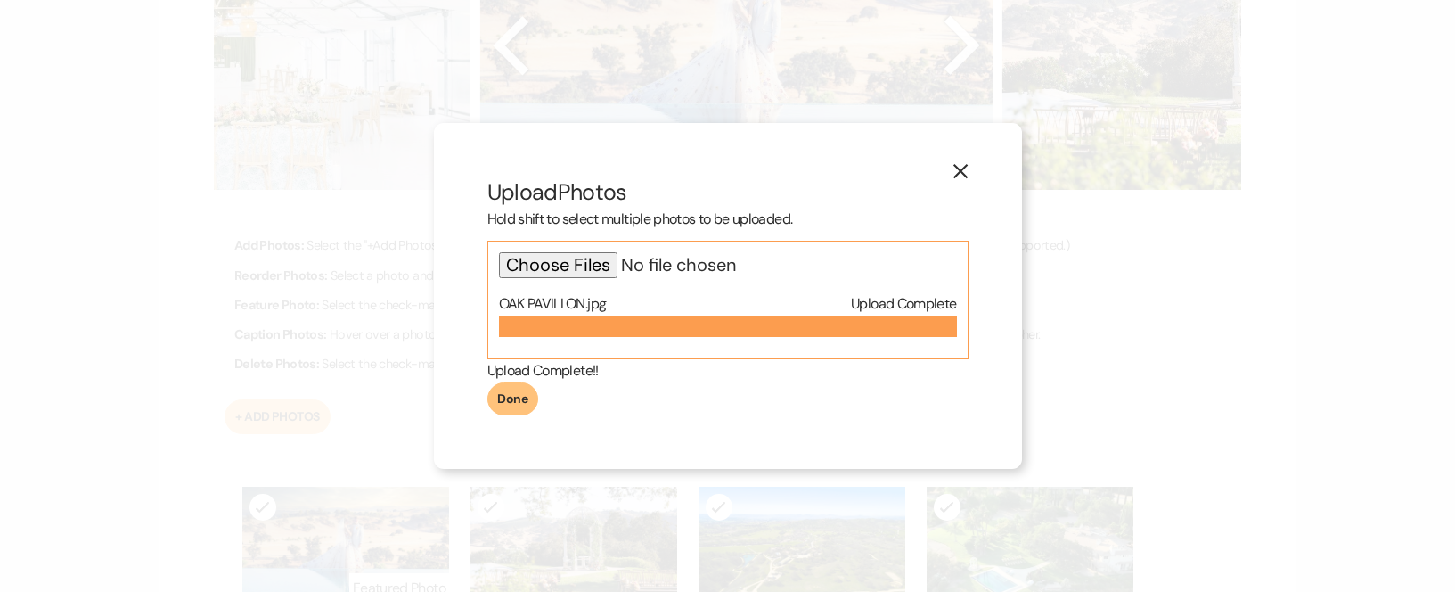
click at [523, 397] on button "Done" at bounding box center [512, 399] width 51 height 34
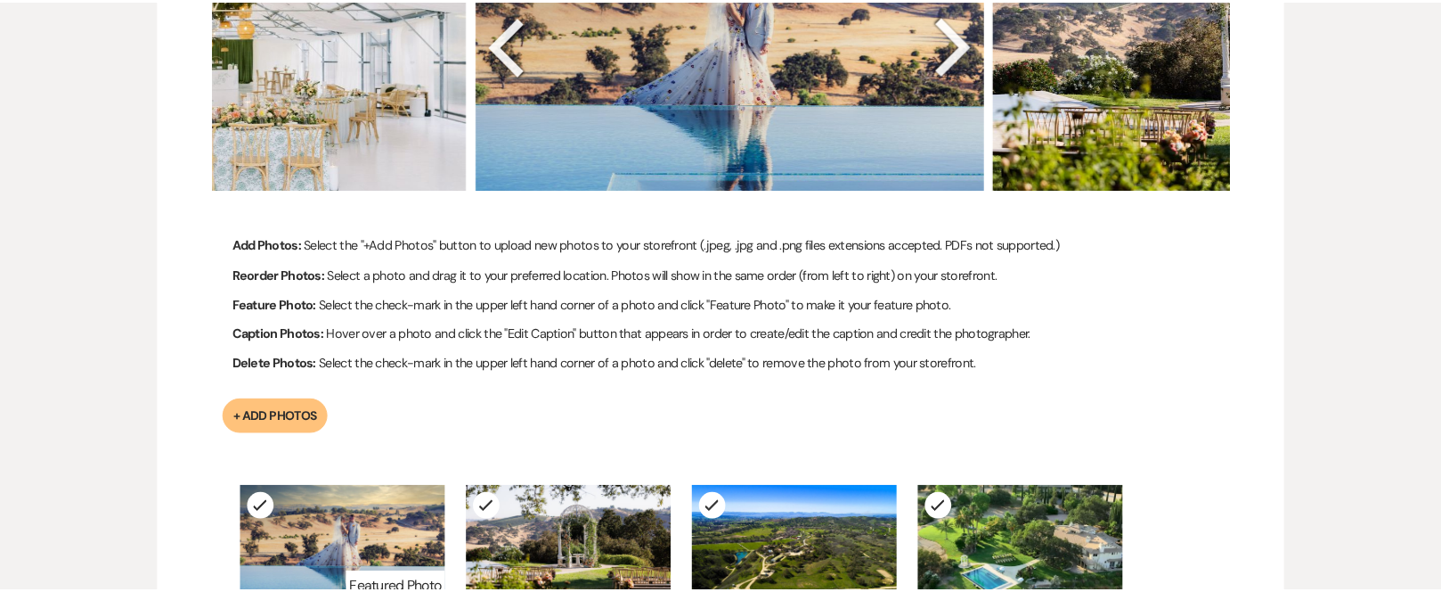
scroll to position [975, 0]
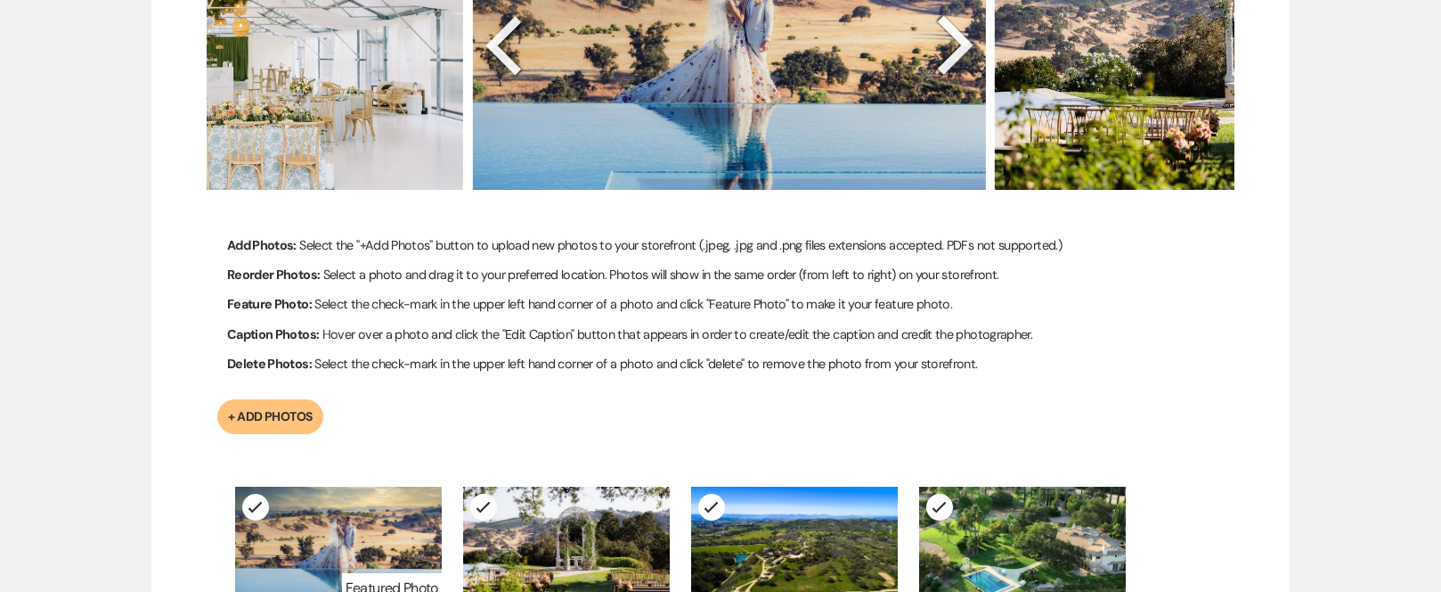
scroll to position [619, 0]
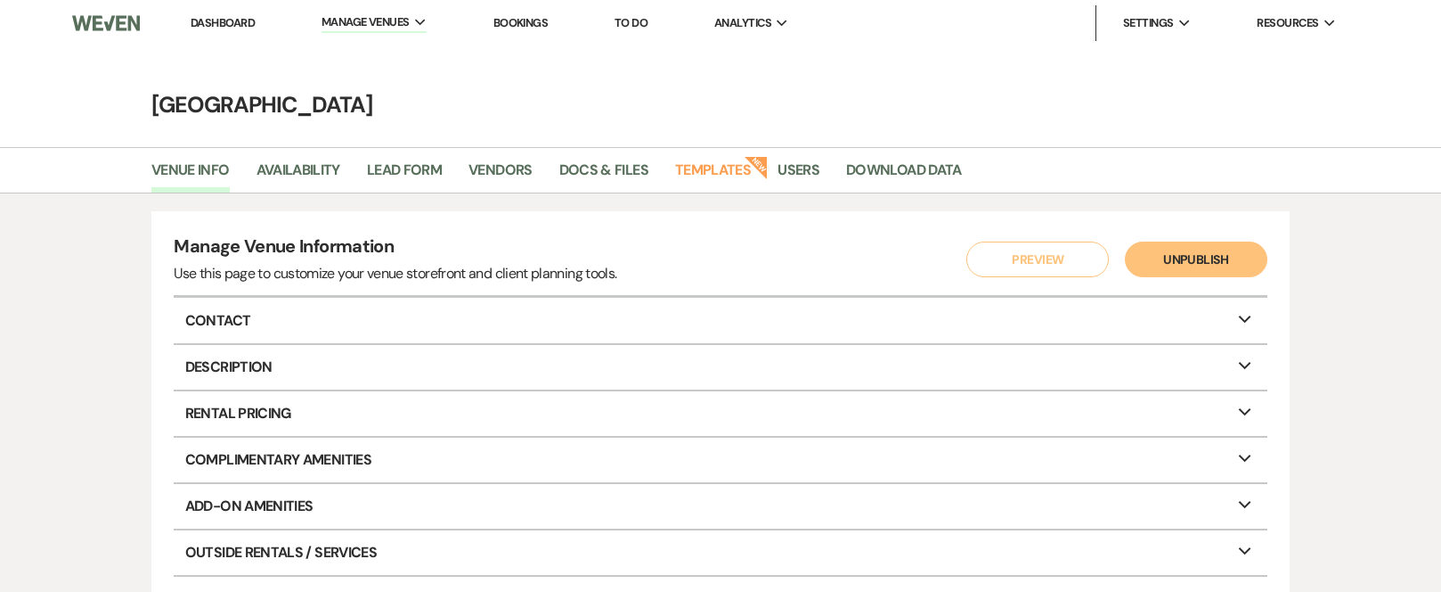
select select "5"
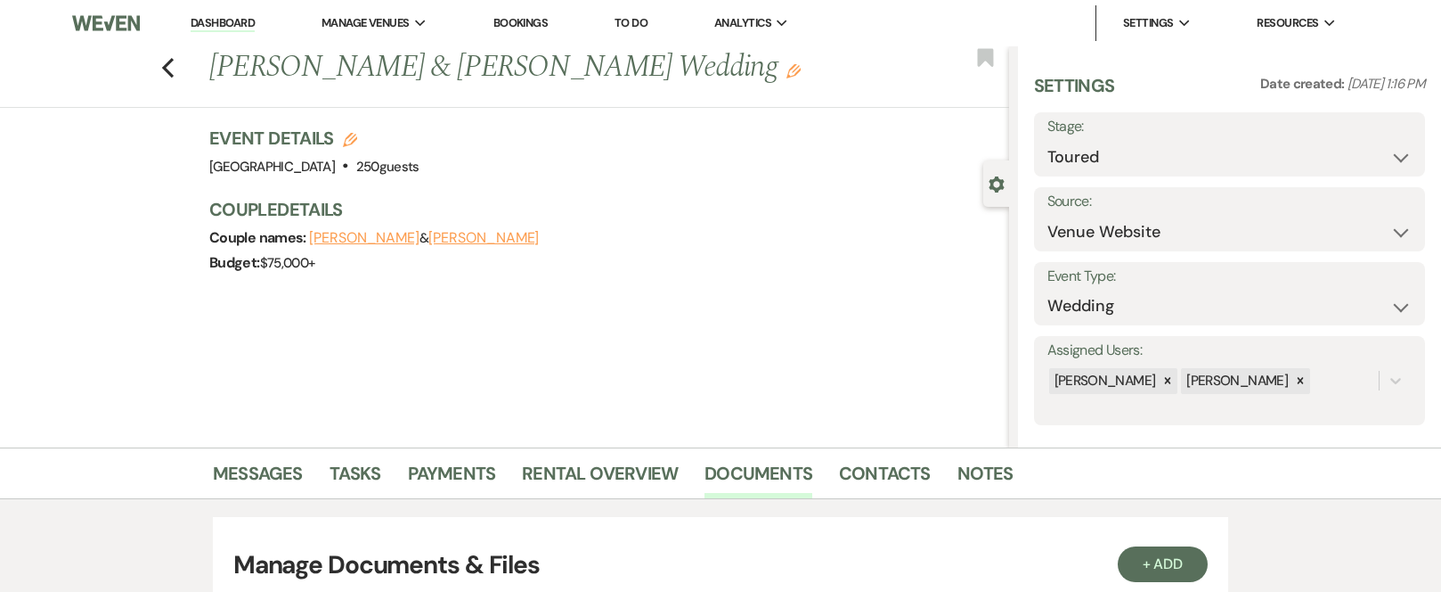
select select "5"
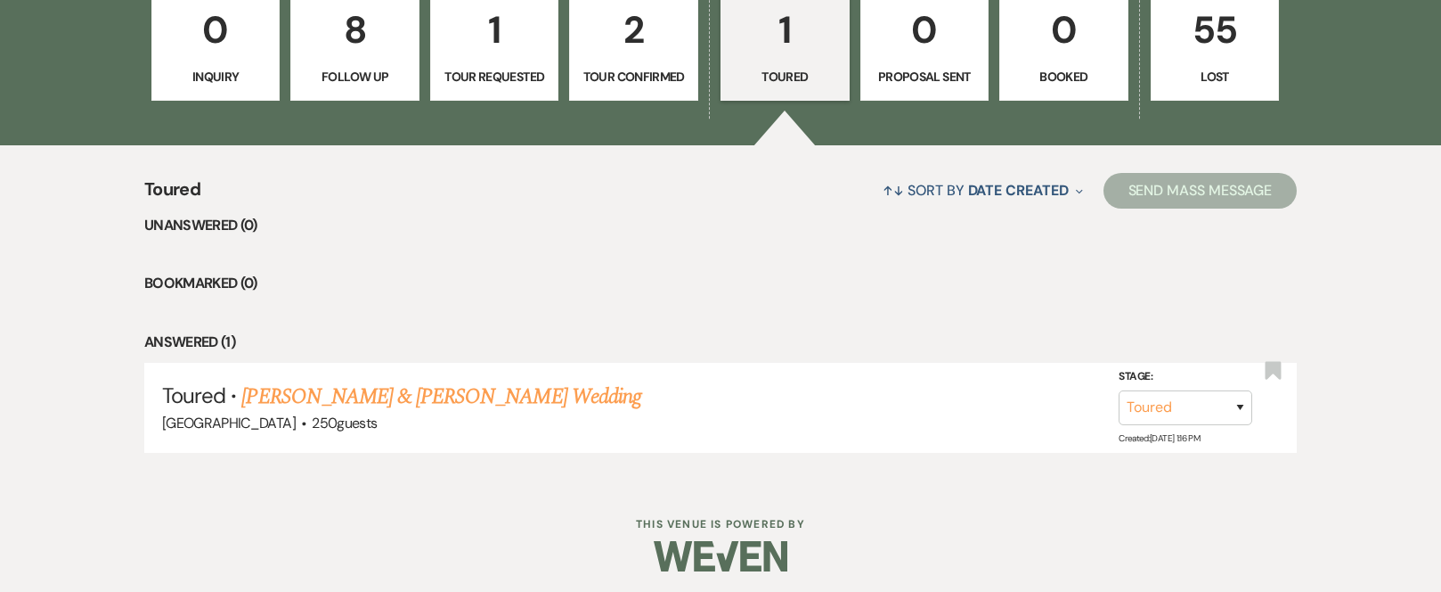
scroll to position [1587, 0]
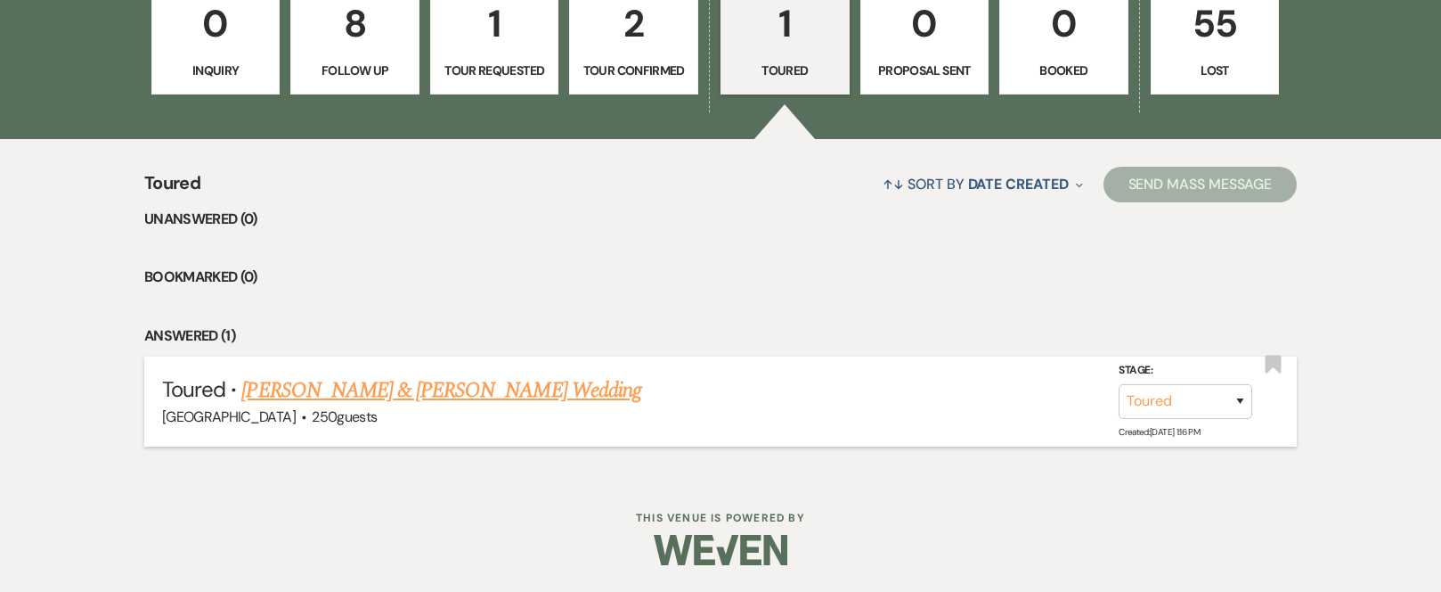
click at [489, 388] on link "[PERSON_NAME] & [PERSON_NAME] Wedding" at bounding box center [440, 390] width 399 height 32
select select "5"
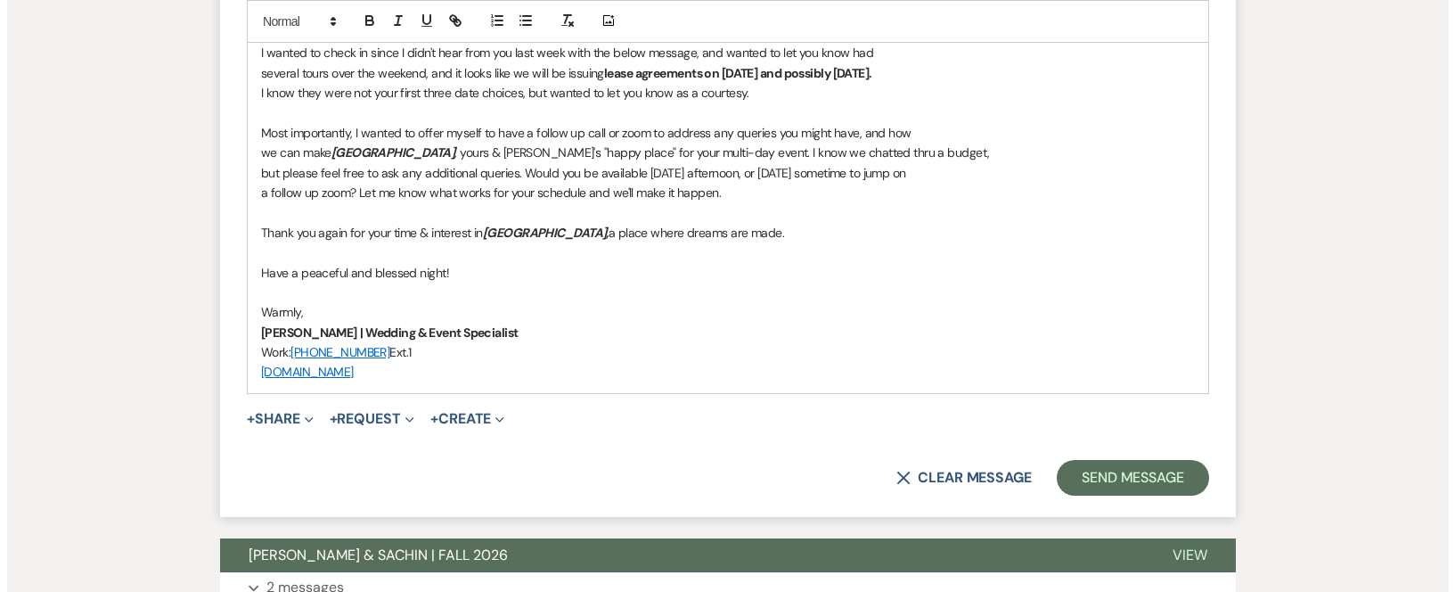
scroll to position [1440, 0]
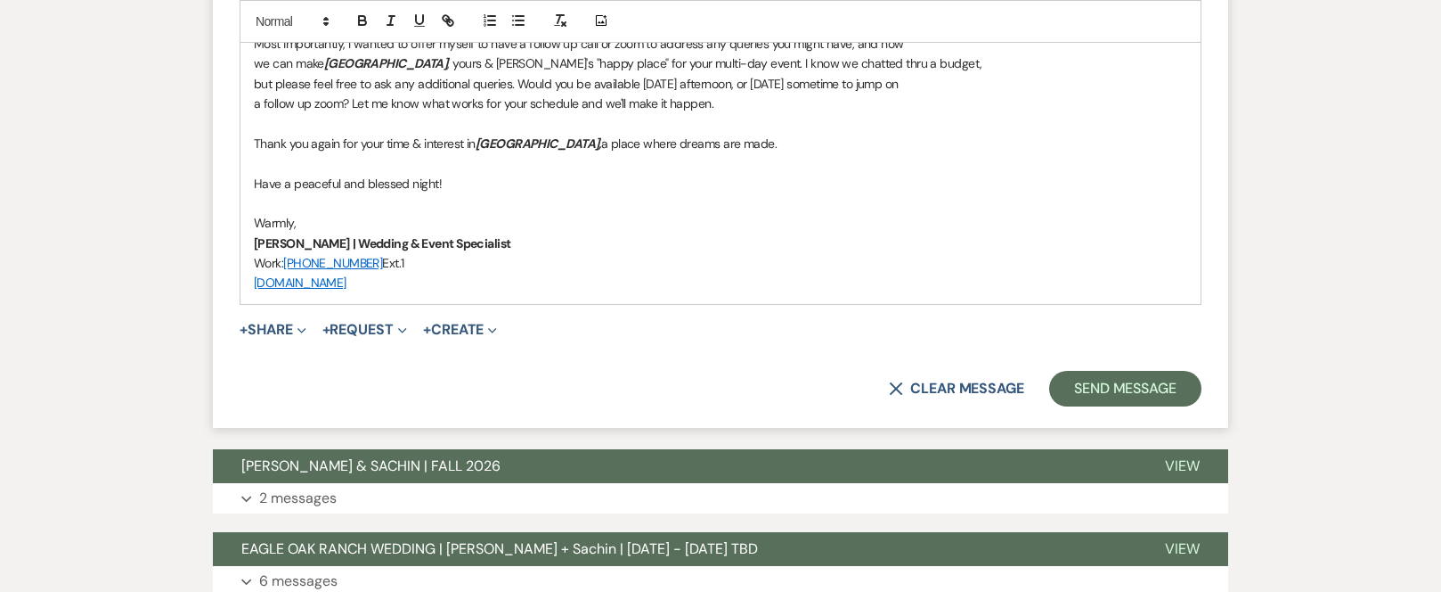
click at [465, 287] on p "[DOMAIN_NAME]" at bounding box center [721, 283] width 934 height 20
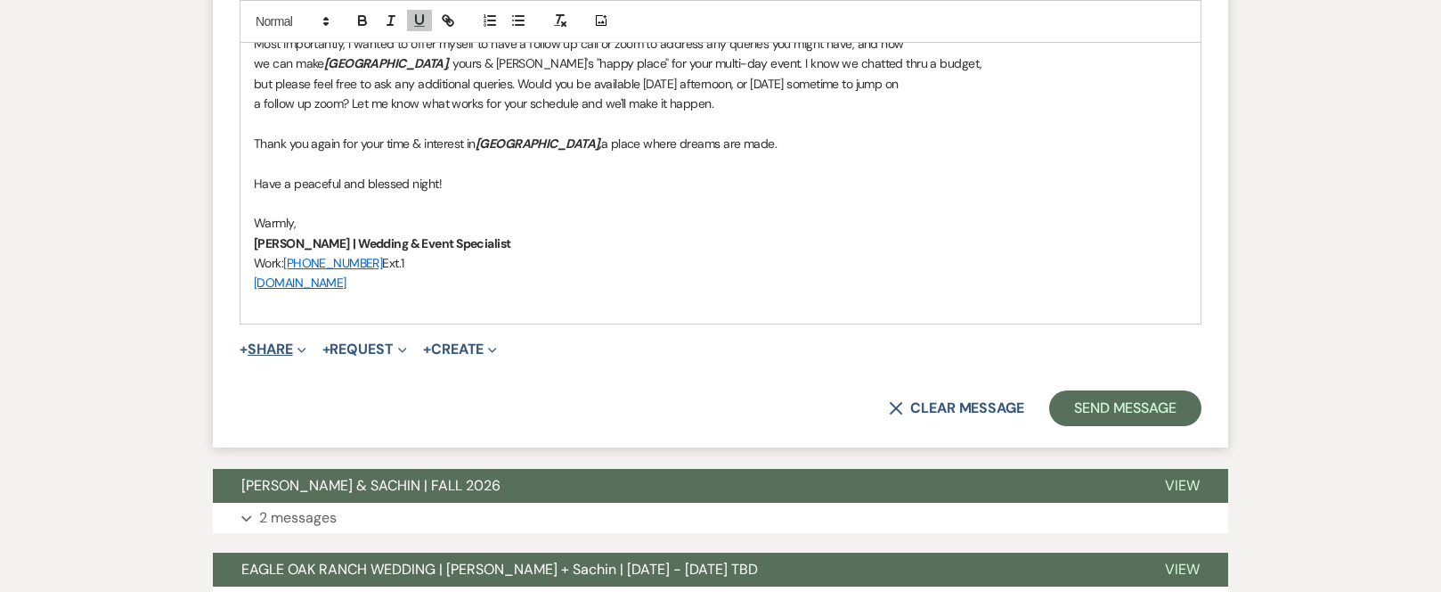
click at [263, 345] on button "+ Share Expand" at bounding box center [273, 349] width 67 height 14
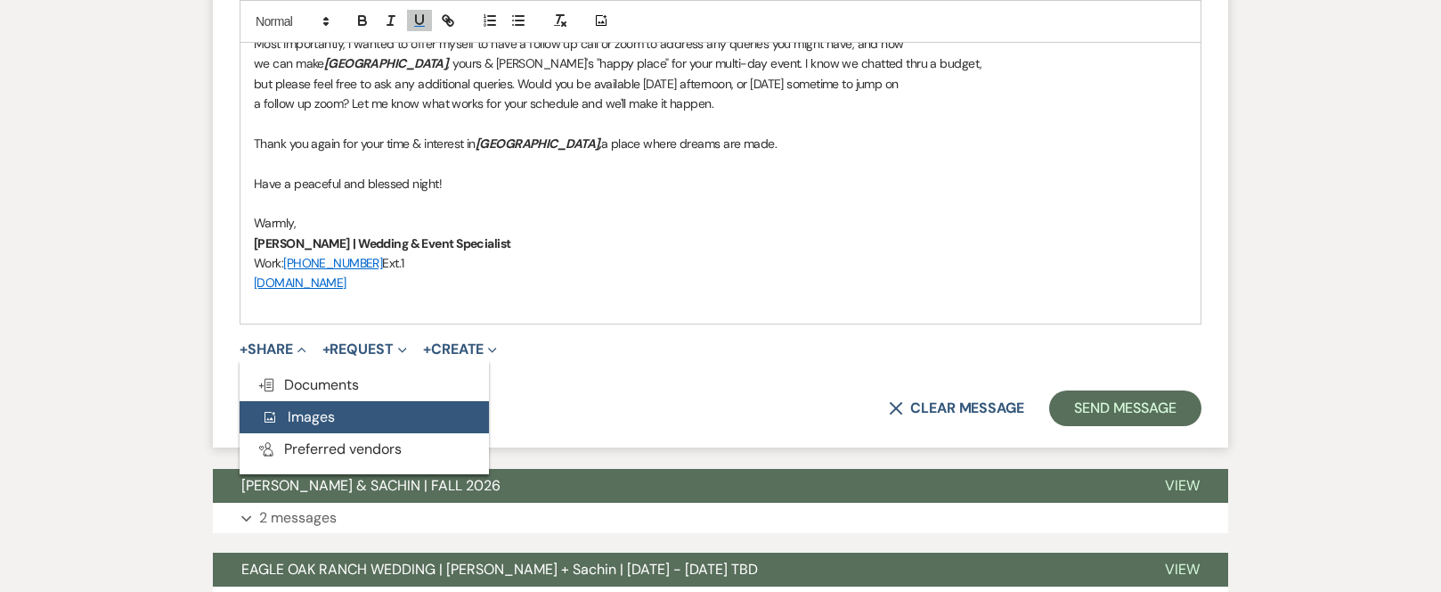
click at [334, 414] on button "Add Photo Images" at bounding box center [364, 417] width 249 height 32
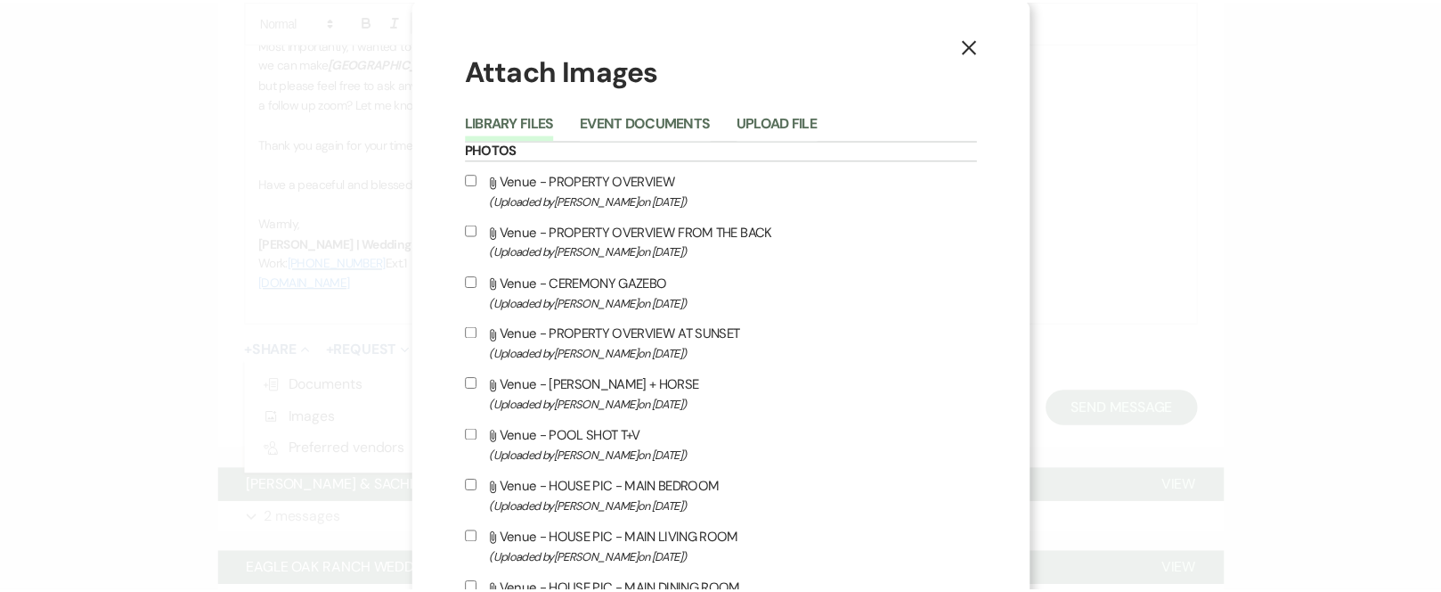
scroll to position [0, 0]
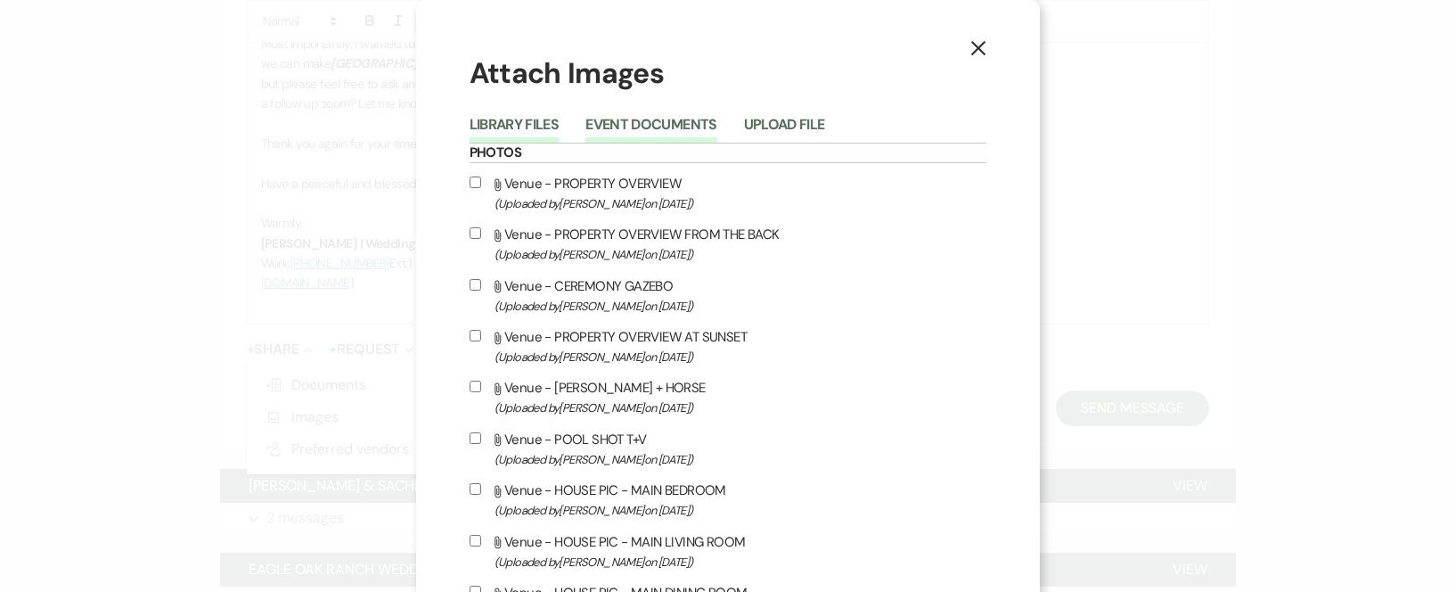
click at [673, 120] on button "Event Documents" at bounding box center [650, 130] width 131 height 25
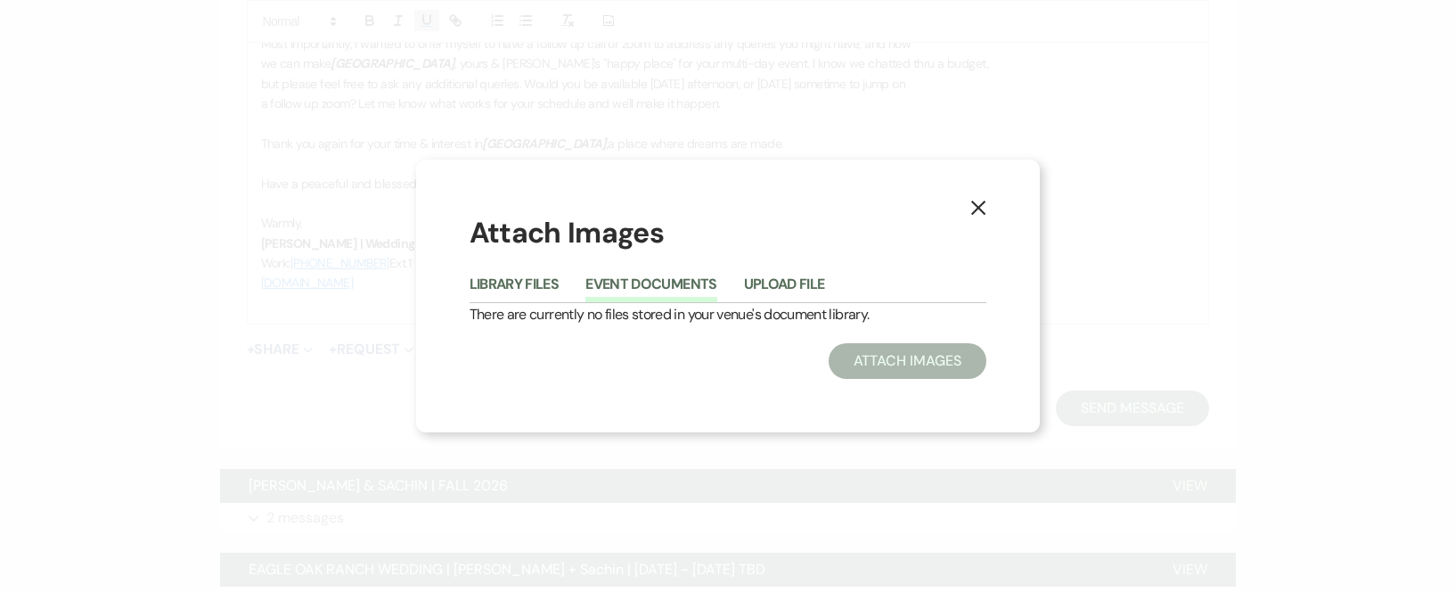
click at [980, 209] on use "button" at bounding box center [977, 207] width 14 height 14
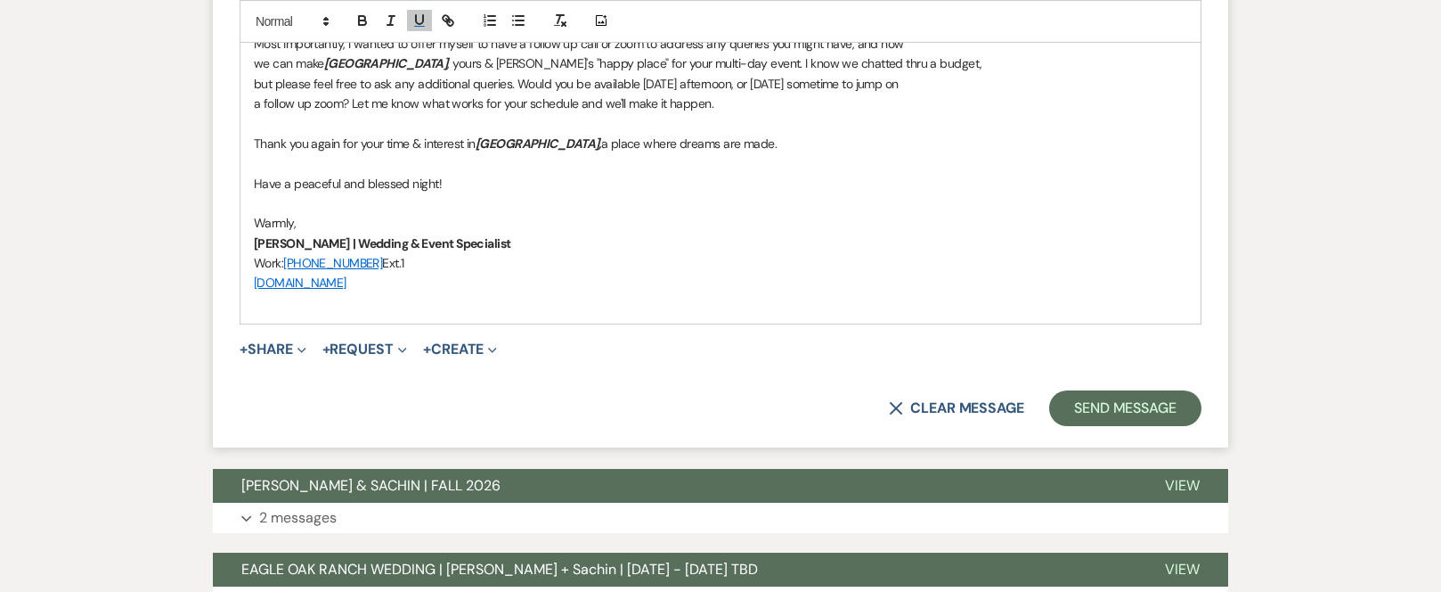
click at [413, 299] on p "﻿" at bounding box center [721, 303] width 934 height 20
click at [332, 302] on p "﻿" at bounding box center [721, 303] width 934 height 20
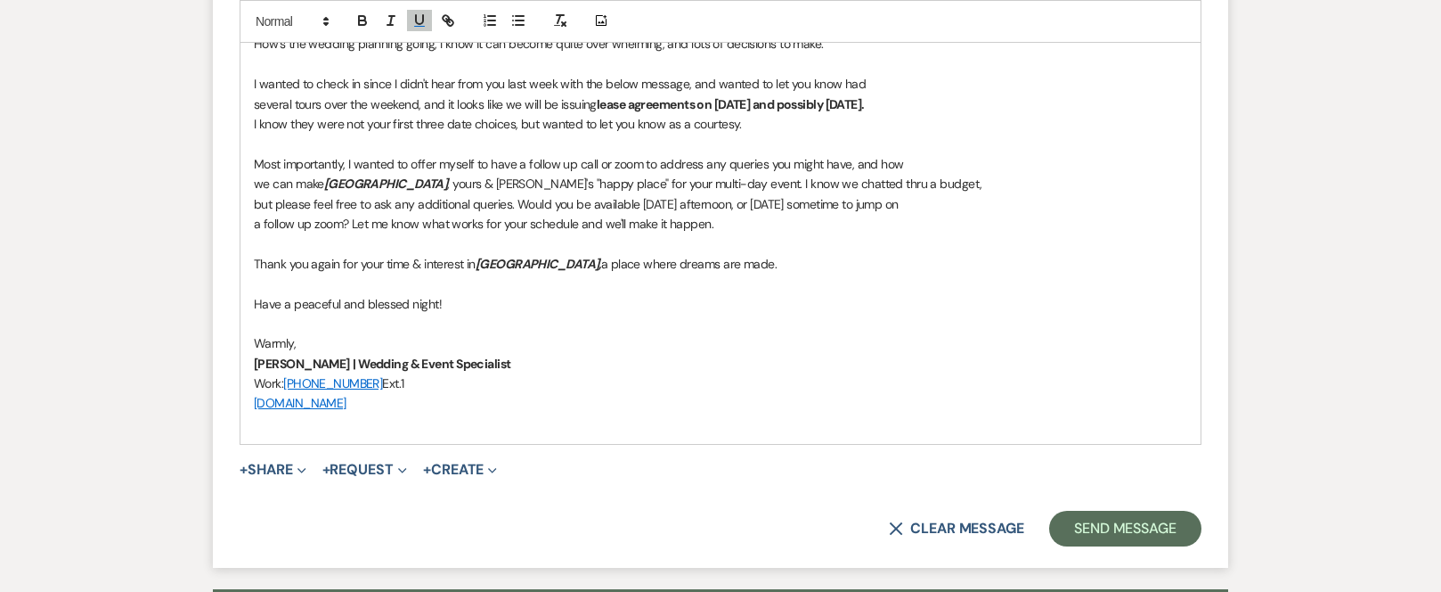
scroll to position [1350, 0]
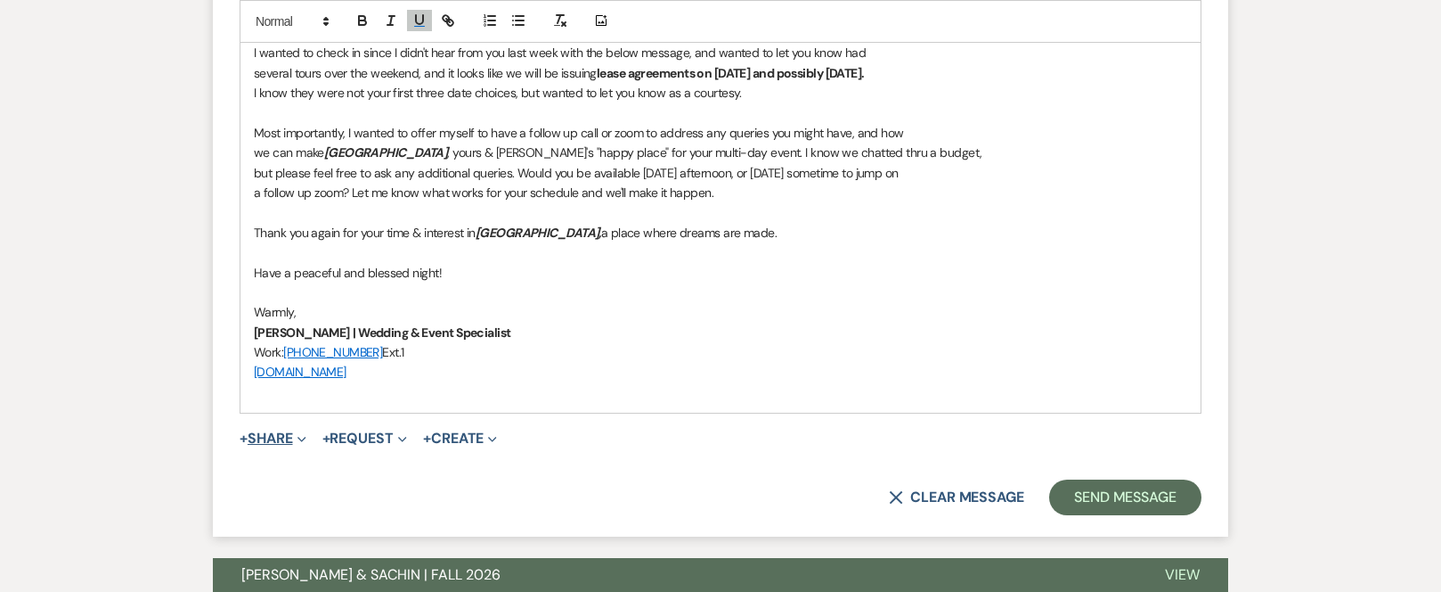
click at [274, 439] on button "+ Share Expand" at bounding box center [273, 438] width 67 height 14
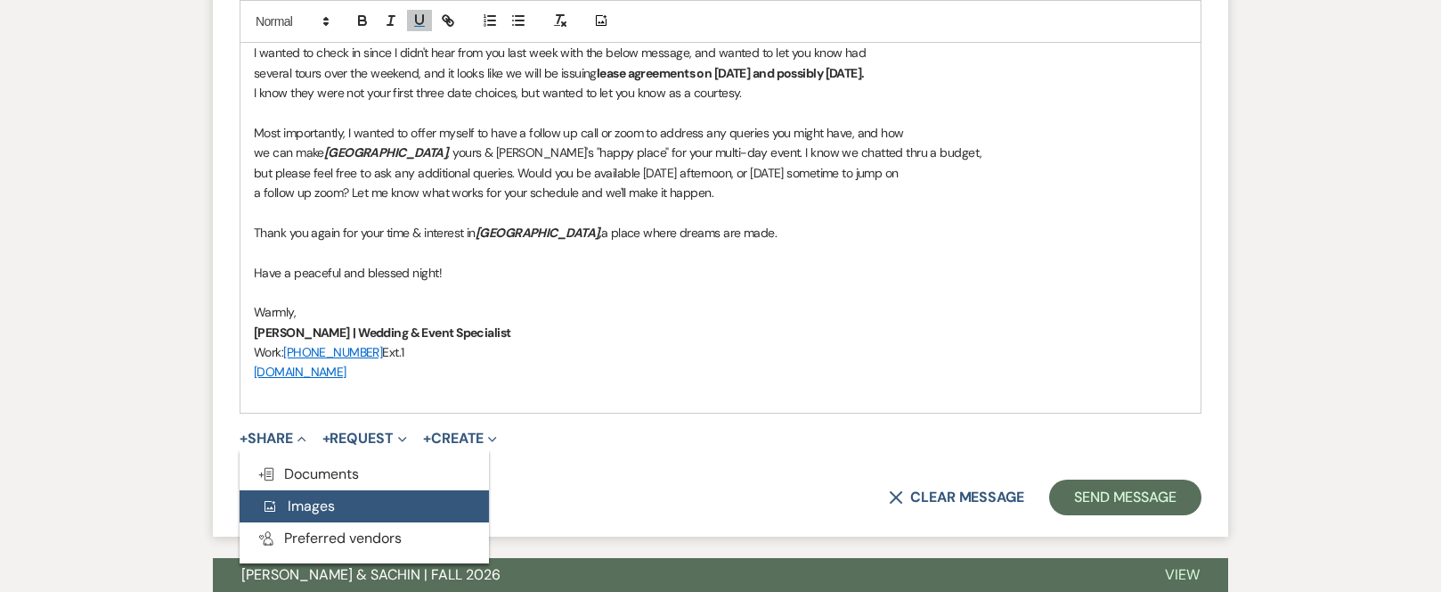
click at [311, 508] on span "Add Photo Images" at bounding box center [298, 505] width 74 height 19
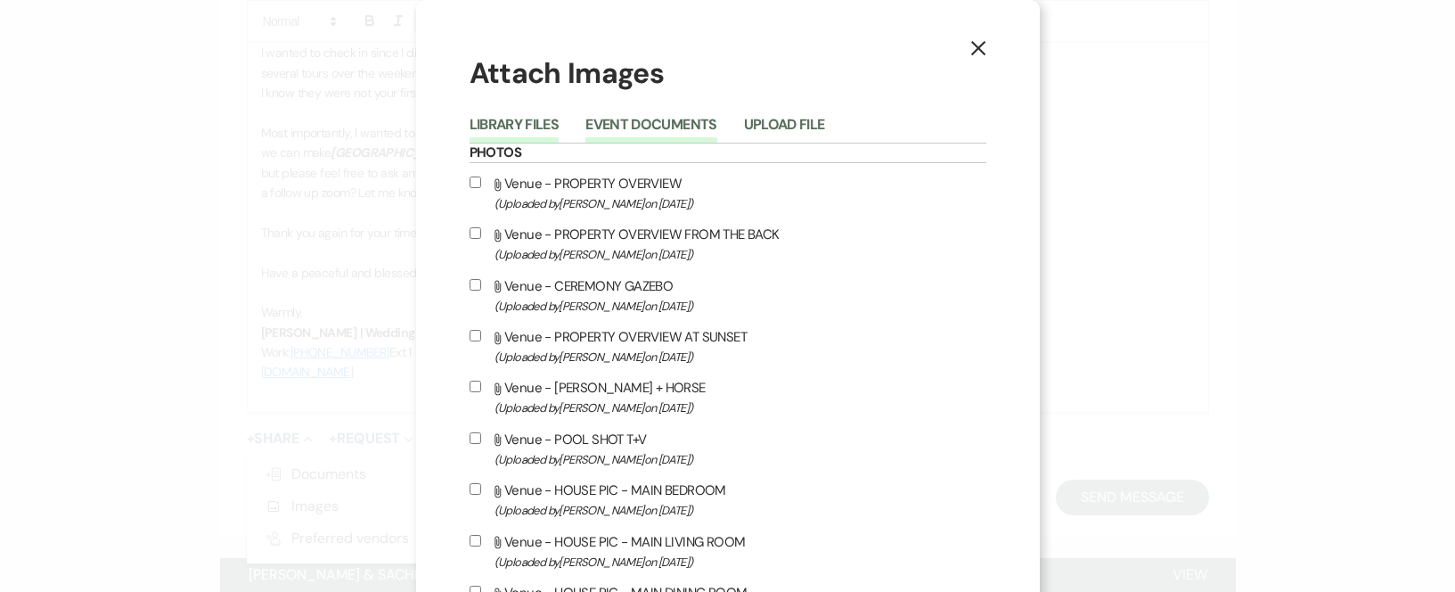
click at [652, 123] on button "Event Documents" at bounding box center [650, 130] width 131 height 25
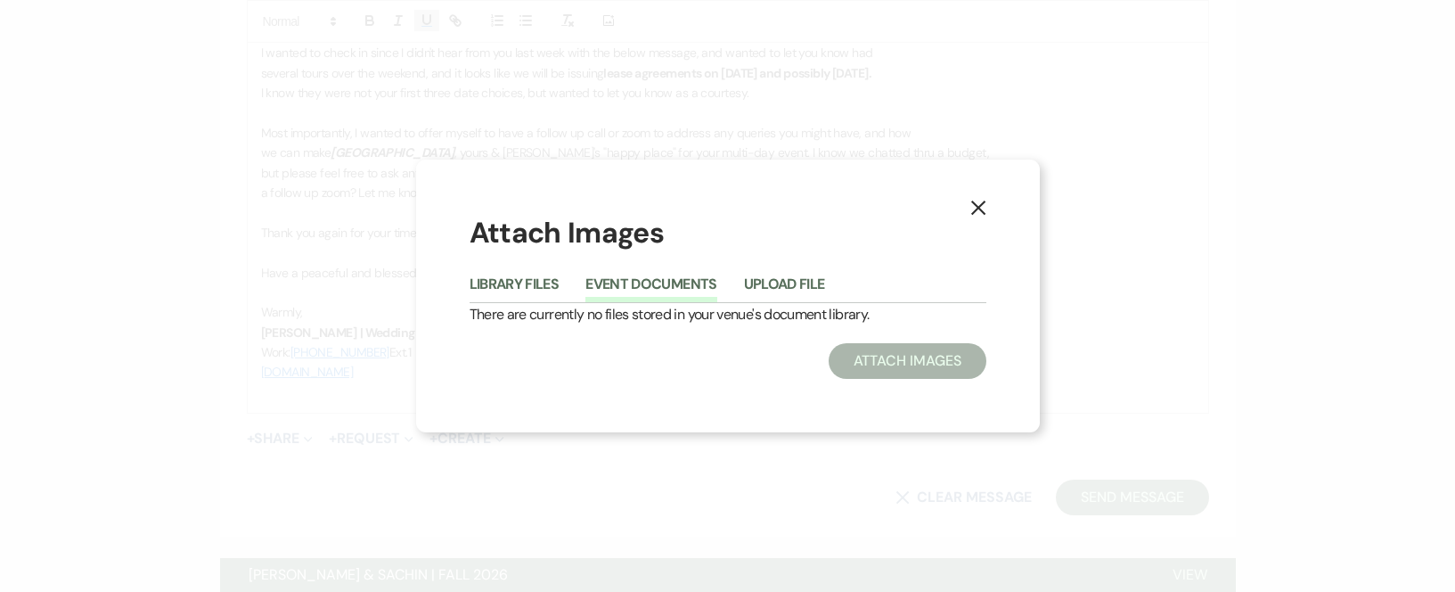
click at [975, 211] on use "button" at bounding box center [977, 207] width 14 height 14
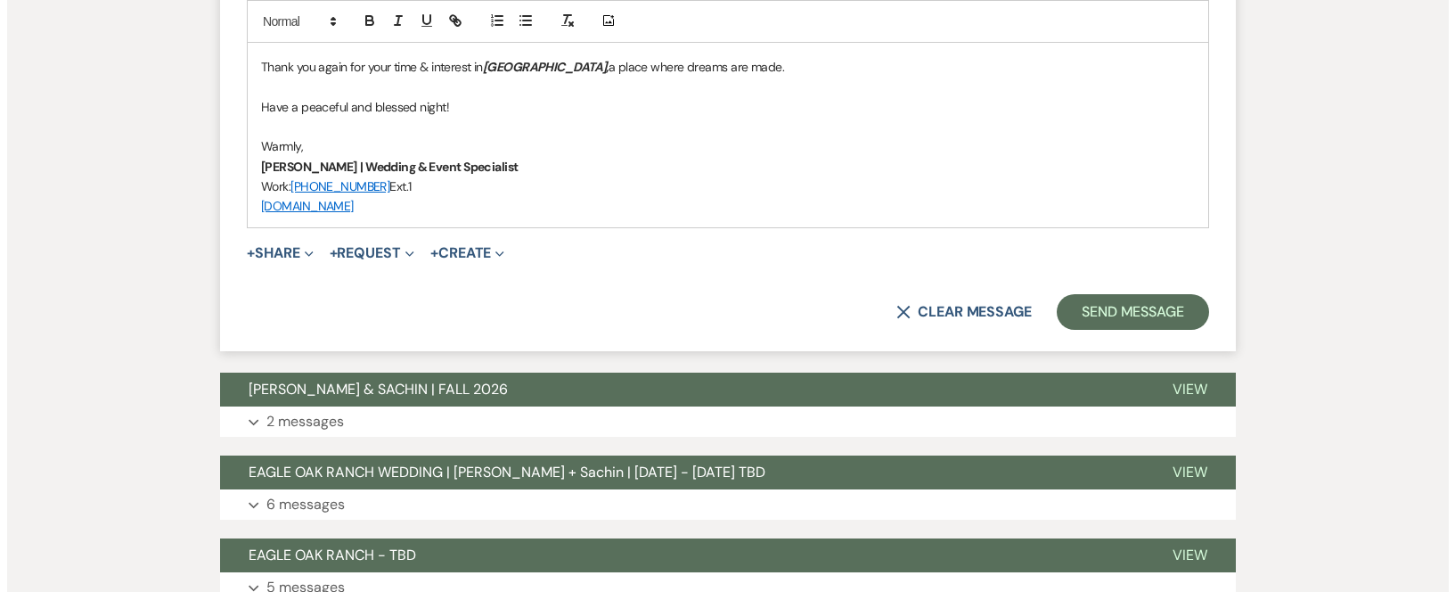
scroll to position [1529, 0]
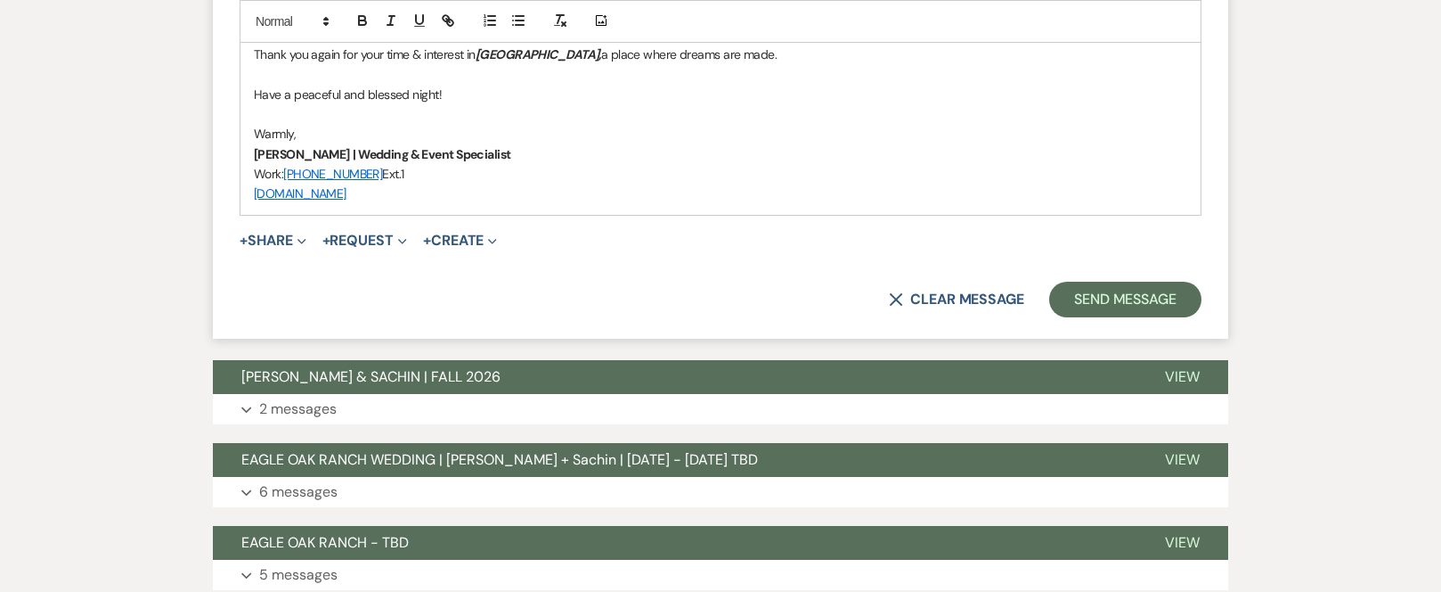
click at [412, 194] on p "[DOMAIN_NAME]" at bounding box center [721, 194] width 934 height 20
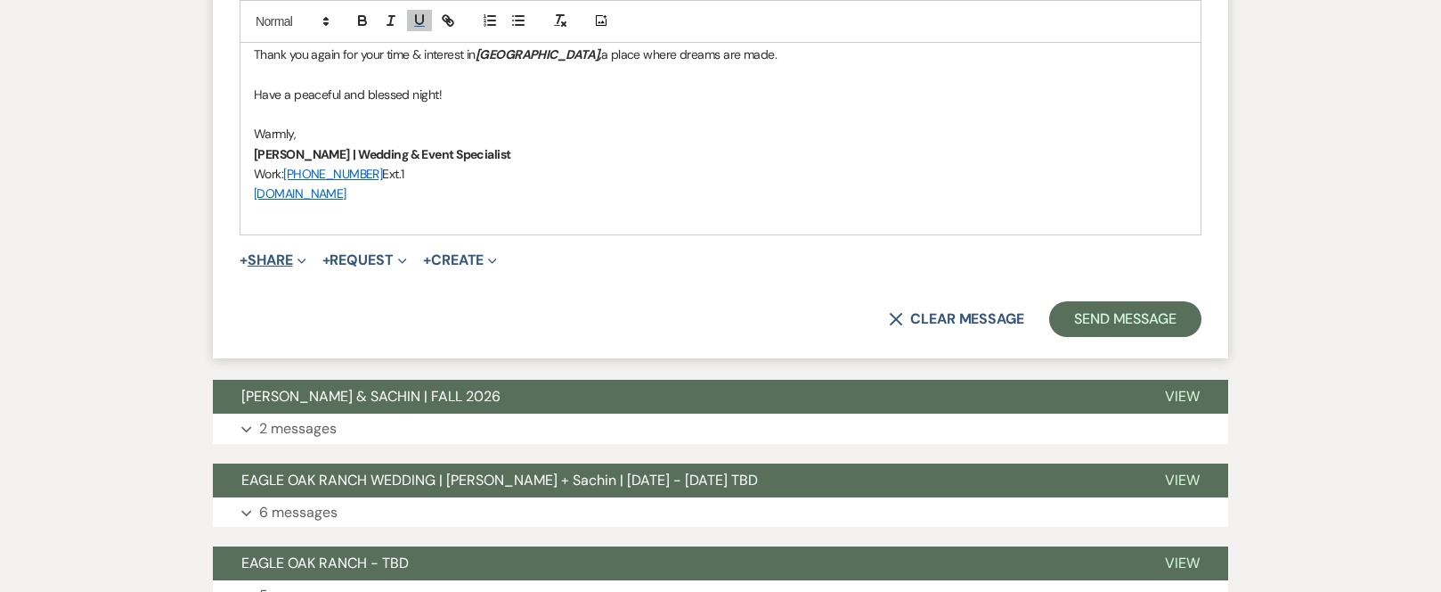
click at [248, 259] on span "+" at bounding box center [244, 260] width 8 height 14
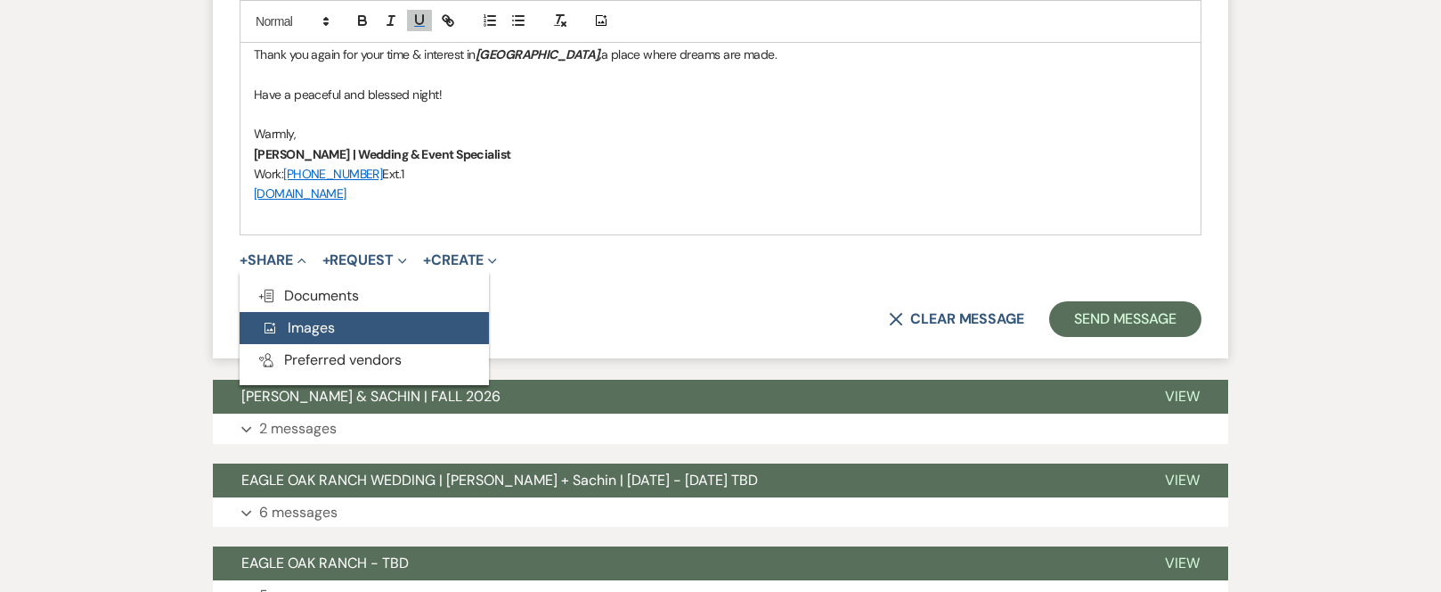
click at [316, 321] on span "Add Photo Images" at bounding box center [298, 327] width 74 height 19
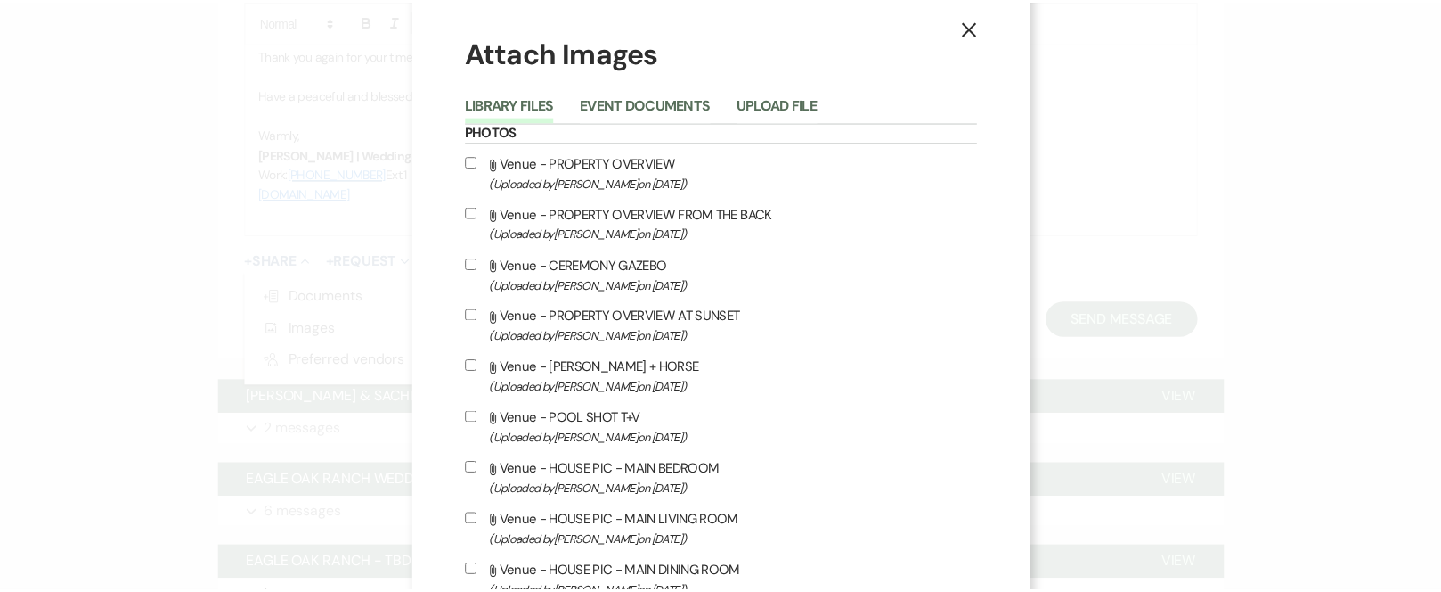
scroll to position [0, 0]
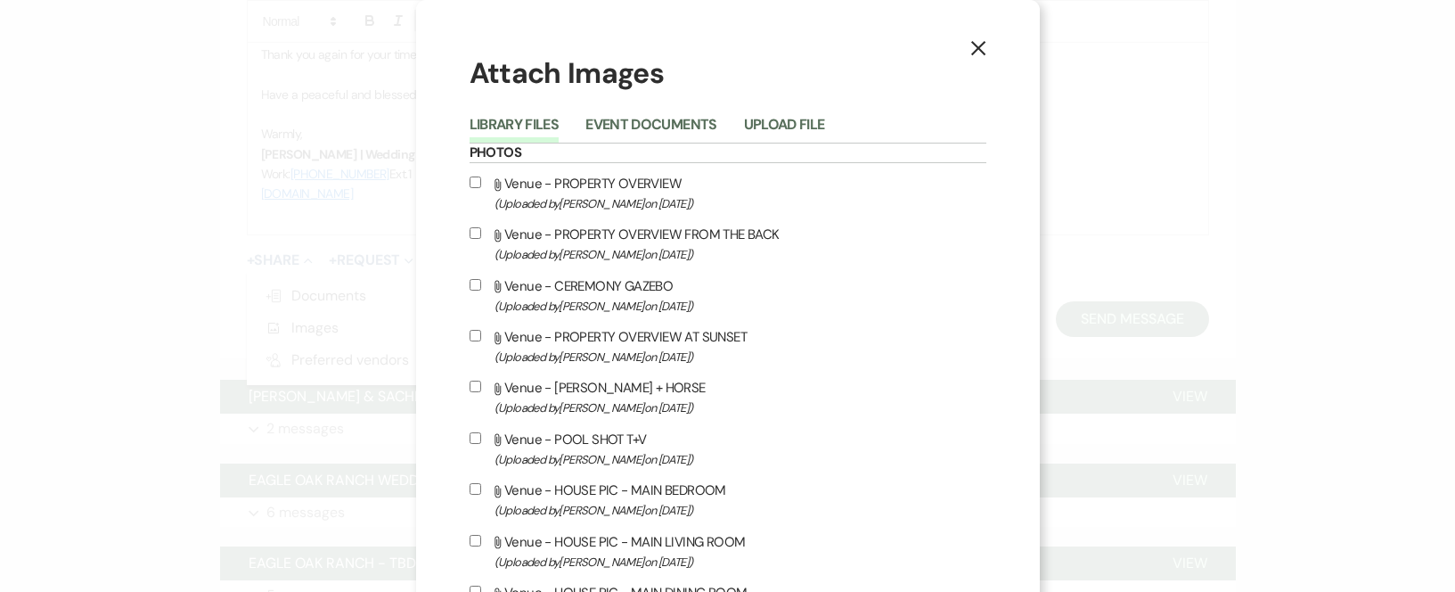
click at [469, 179] on input "Attach File Venue - PROPERTY OVERVIEW (Uploaded by [PERSON_NAME] on [DATE] )" at bounding box center [475, 182] width 12 height 12
checkbox input "true"
click at [976, 47] on icon "X" at bounding box center [978, 48] width 16 height 16
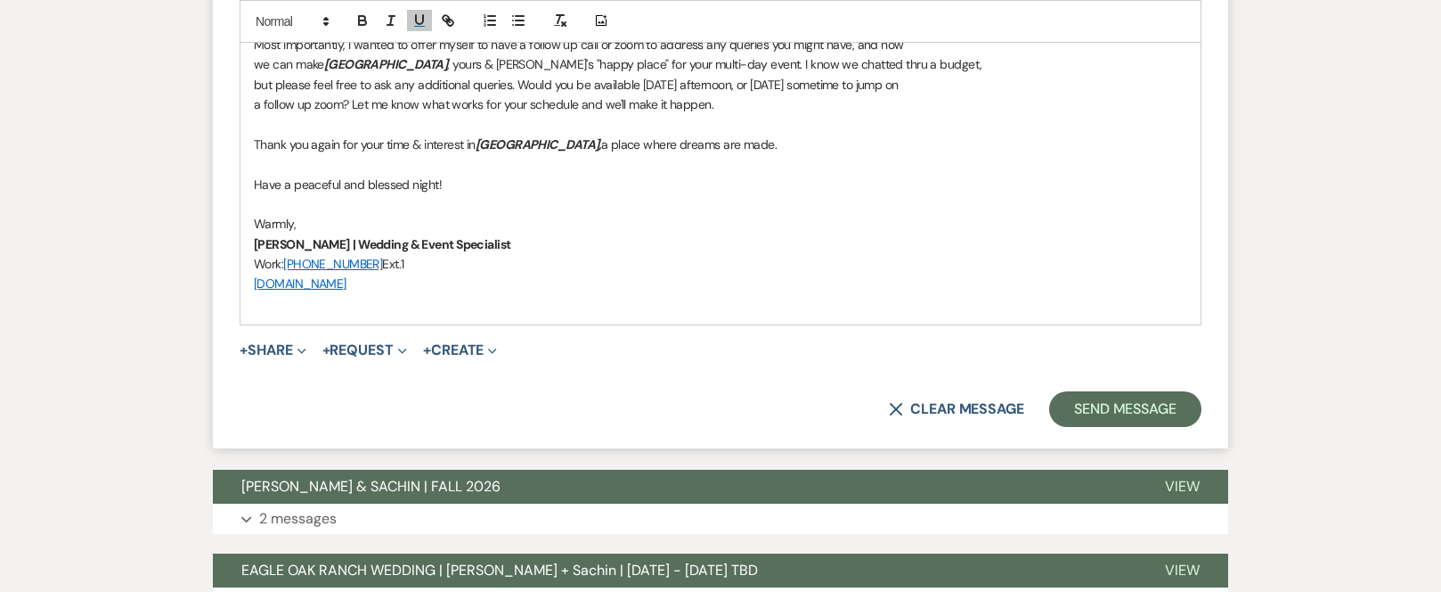
scroll to position [1440, 0]
click at [311, 298] on p "﻿" at bounding box center [721, 303] width 934 height 20
click at [265, 301] on p "﻿" at bounding box center [721, 303] width 934 height 20
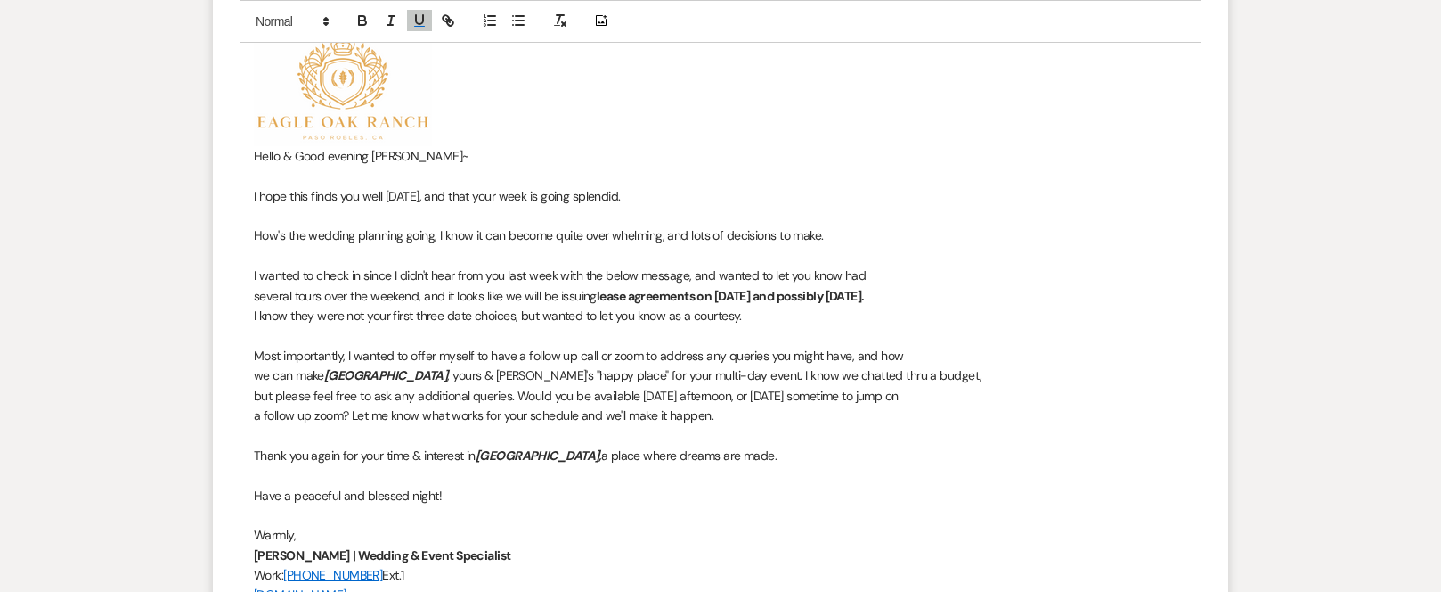
scroll to position [1083, 0]
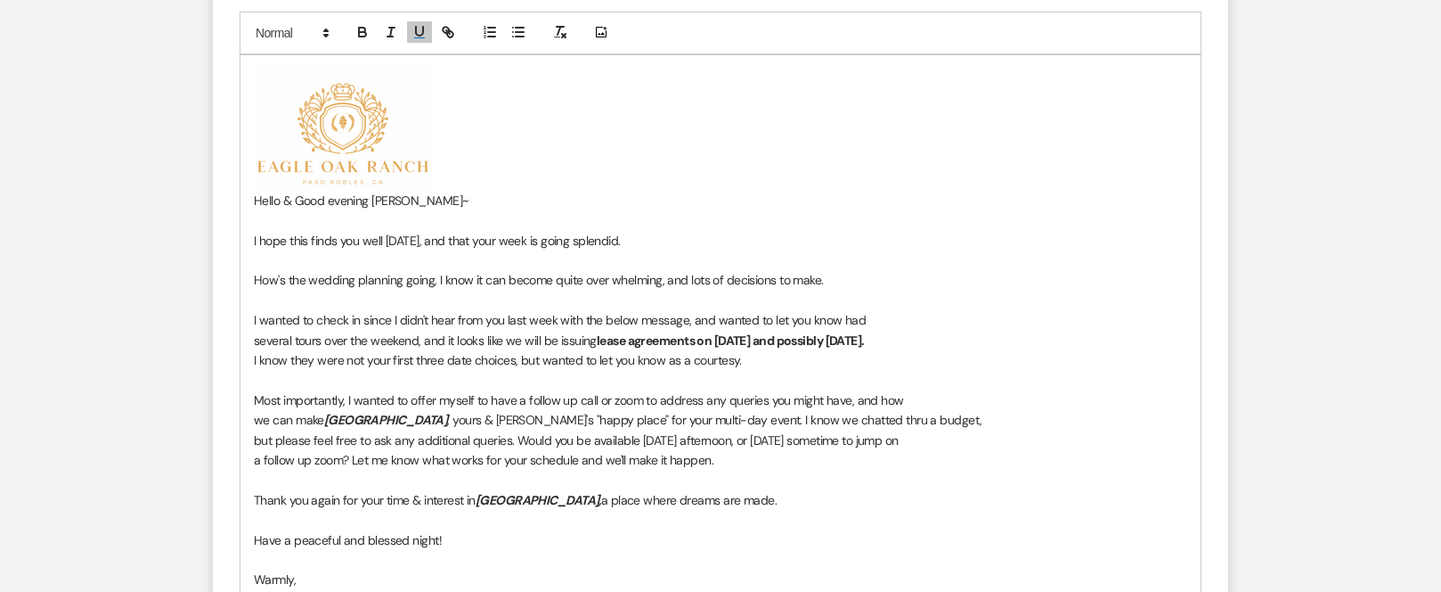
click at [437, 179] on p "﻿ ﻿" at bounding box center [721, 128] width 934 height 125
click at [489, 182] on p "﻿ ﻿" at bounding box center [721, 128] width 934 height 125
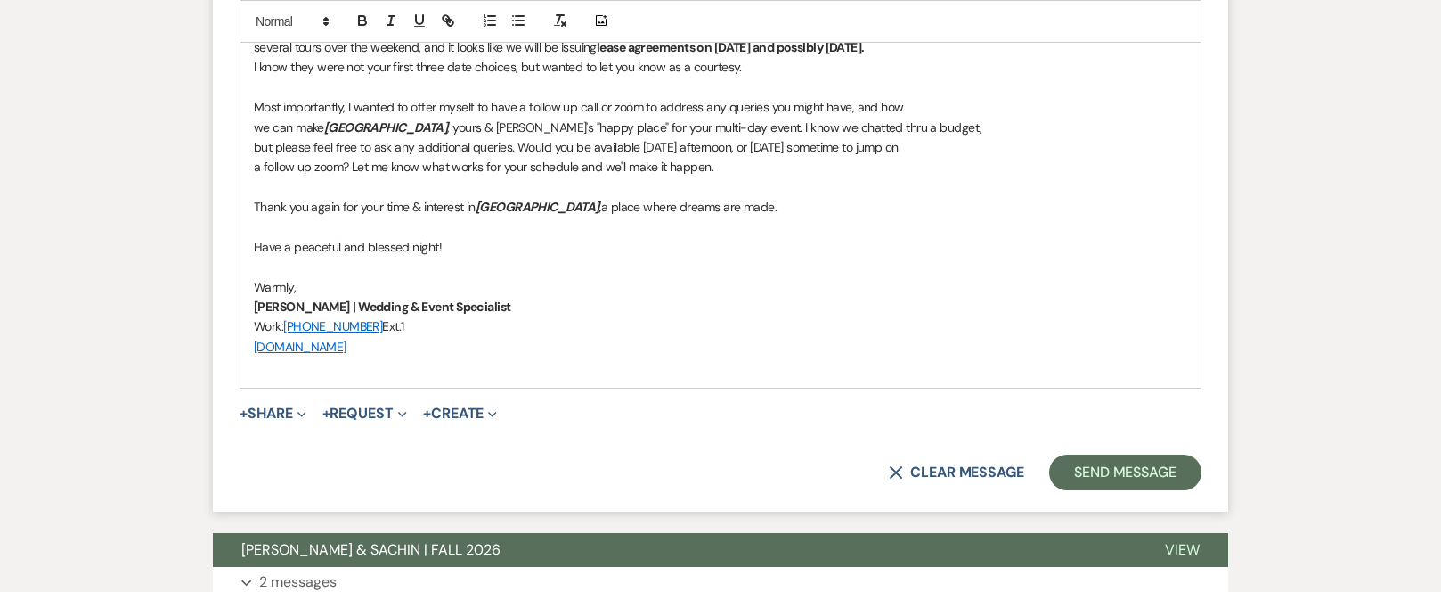
scroll to position [1440, 0]
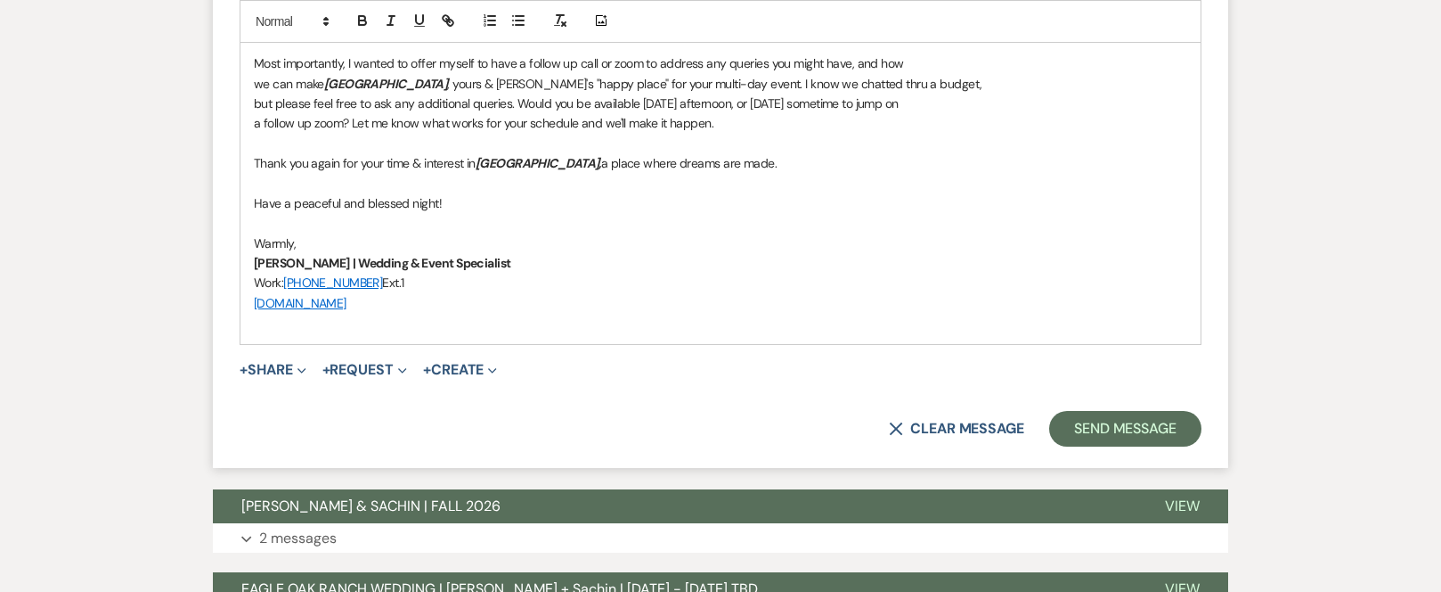
click at [267, 327] on p at bounding box center [721, 323] width 934 height 20
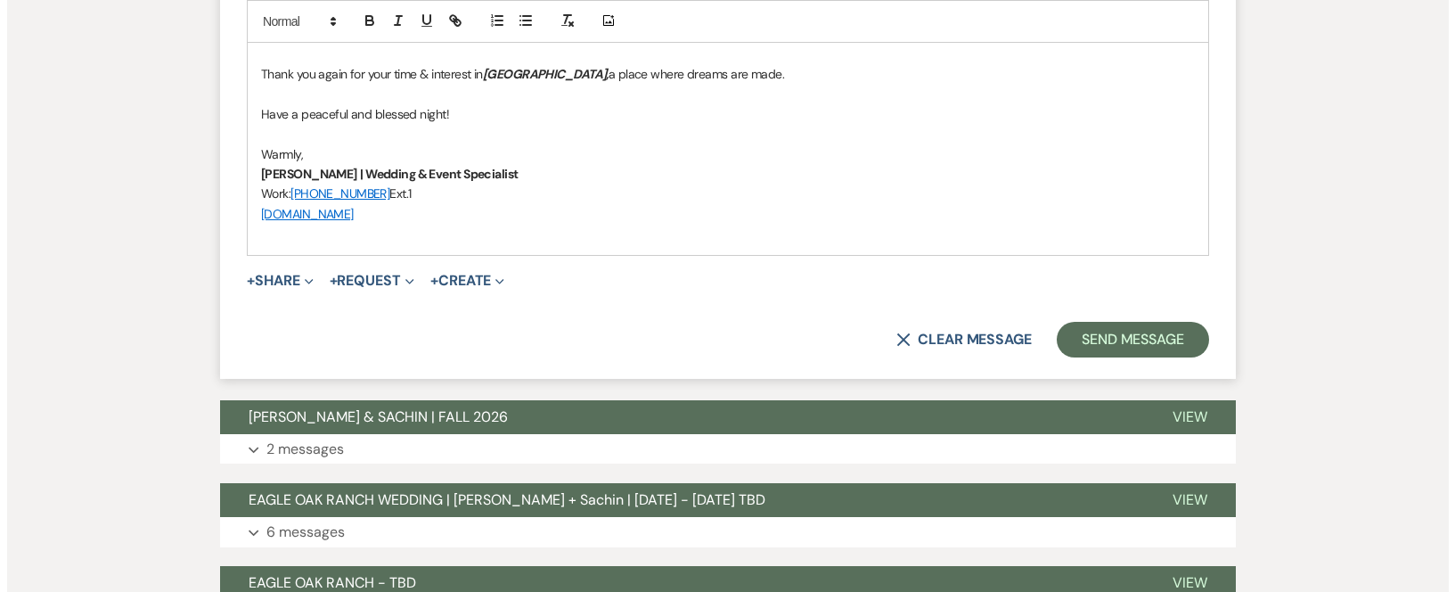
scroll to position [1618, 0]
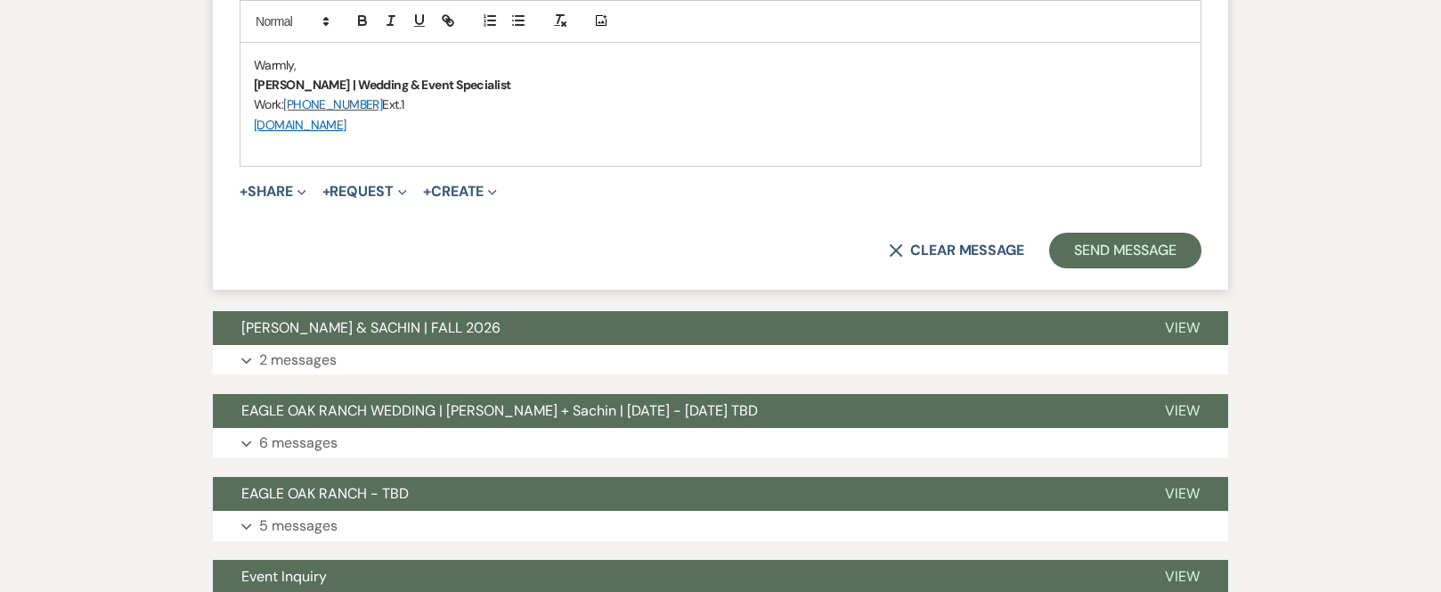
click at [387, 150] on p at bounding box center [721, 145] width 934 height 20
click at [244, 194] on span "+" at bounding box center [244, 191] width 8 height 14
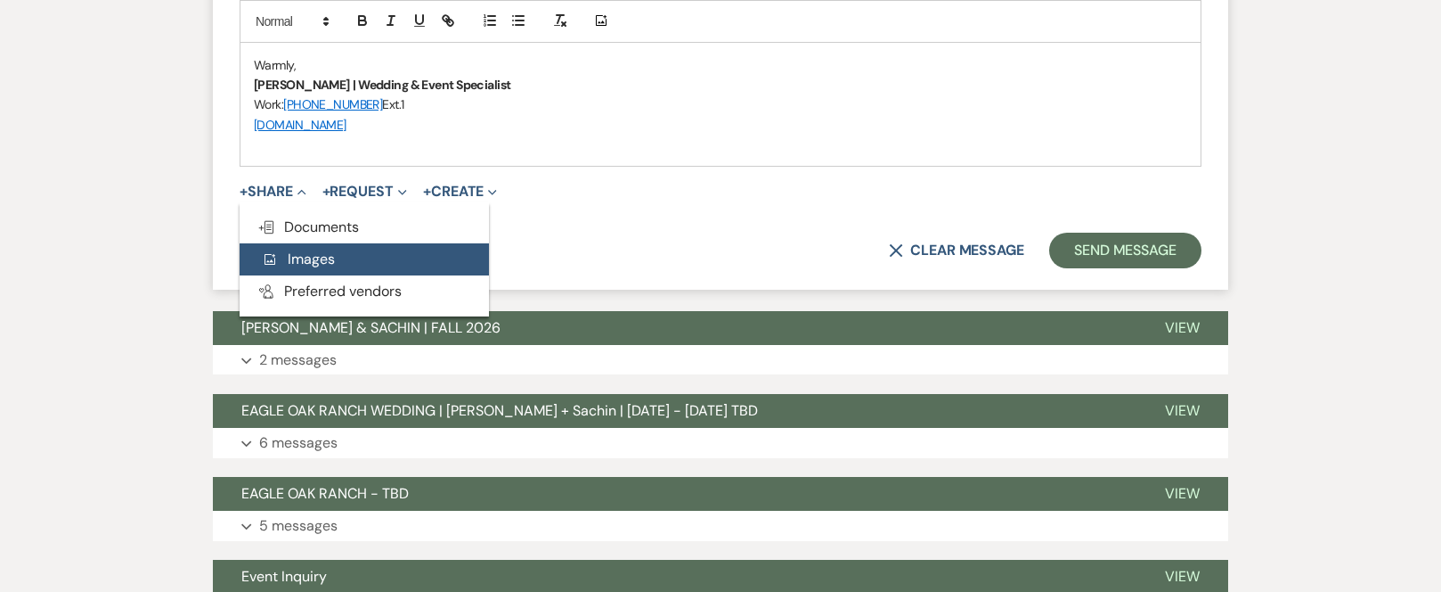
click at [338, 255] on button "Add Photo Images" at bounding box center [364, 259] width 249 height 32
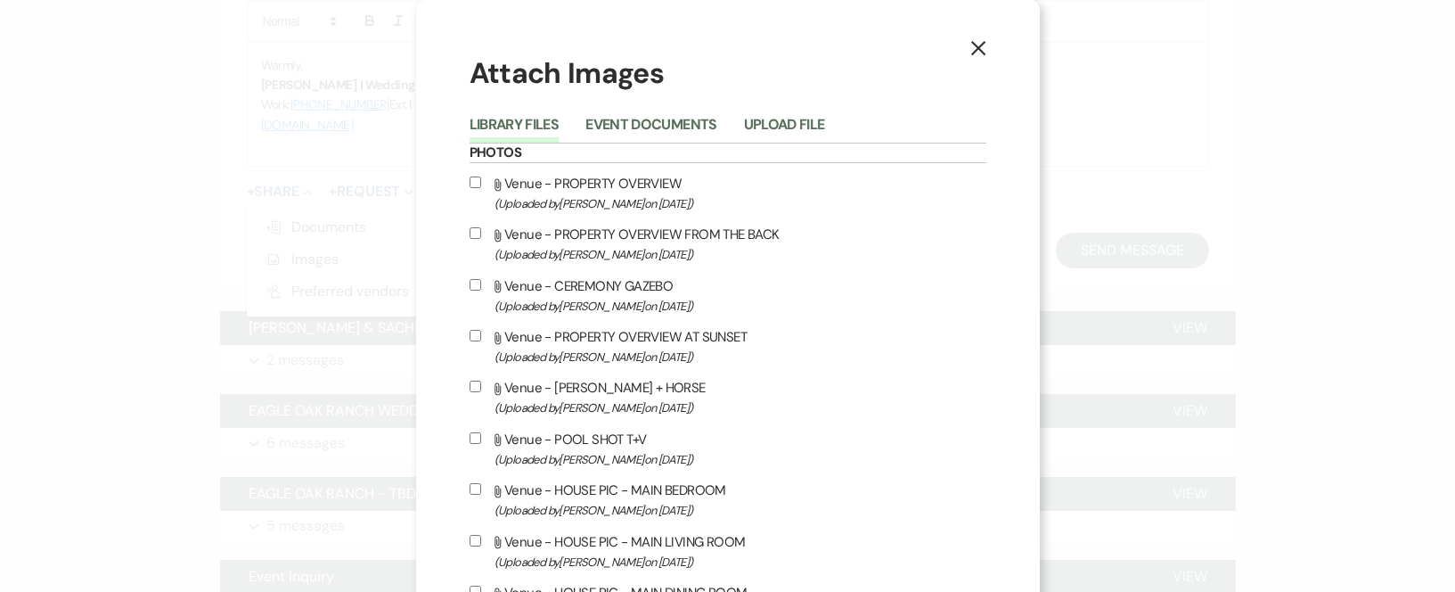
click at [469, 182] on input "Attach File Venue - PROPERTY OVERVIEW (Uploaded by [PERSON_NAME] on [DATE] )" at bounding box center [475, 182] width 12 height 12
checkbox input "true"
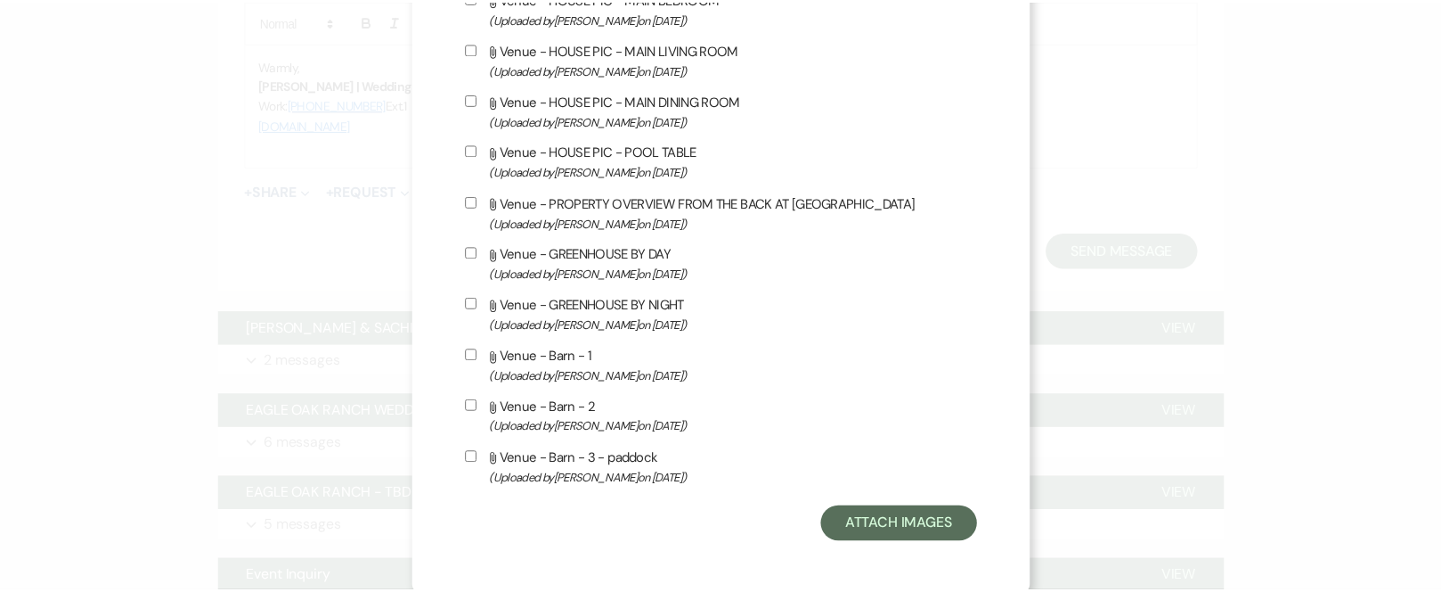
scroll to position [496, 0]
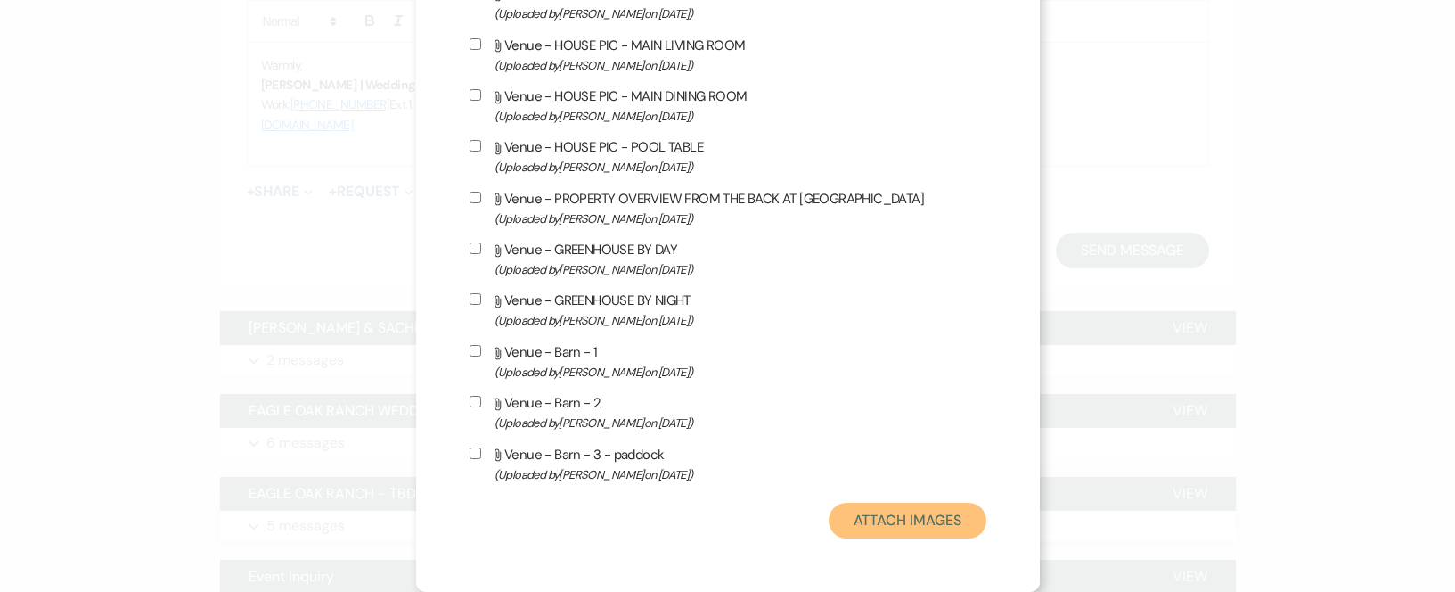
click at [881, 523] on button "Attach Images" at bounding box center [907, 520] width 158 height 36
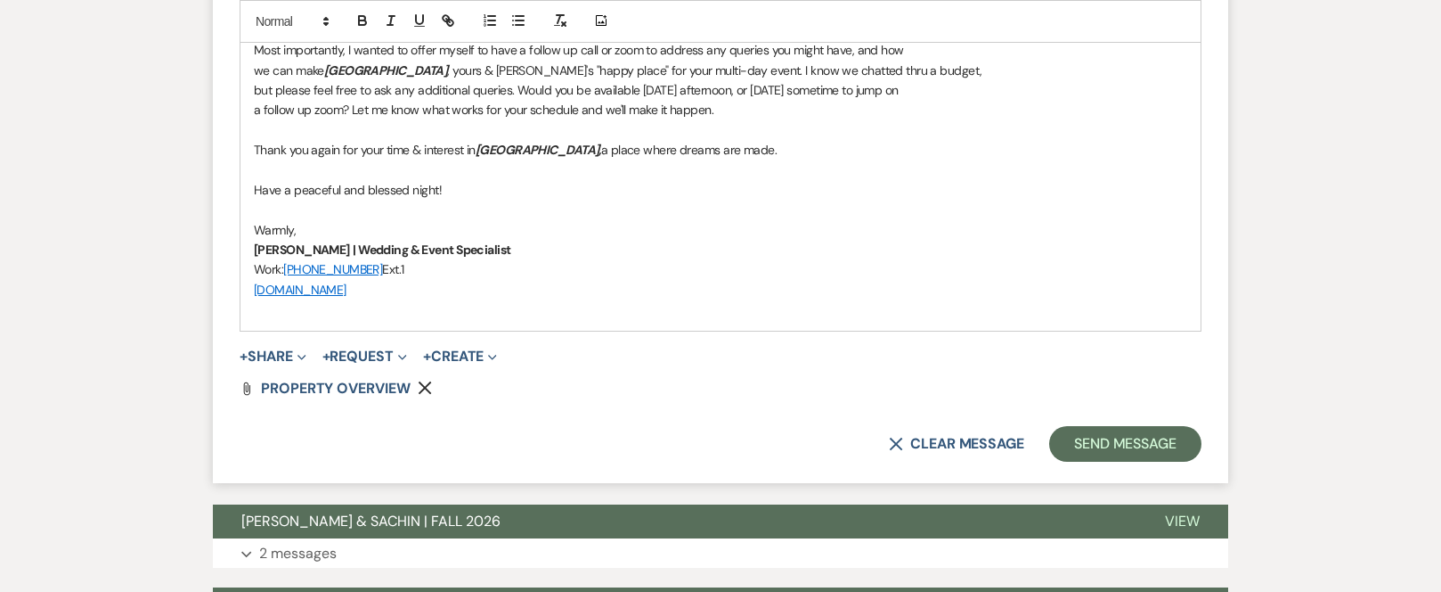
scroll to position [1440, 0]
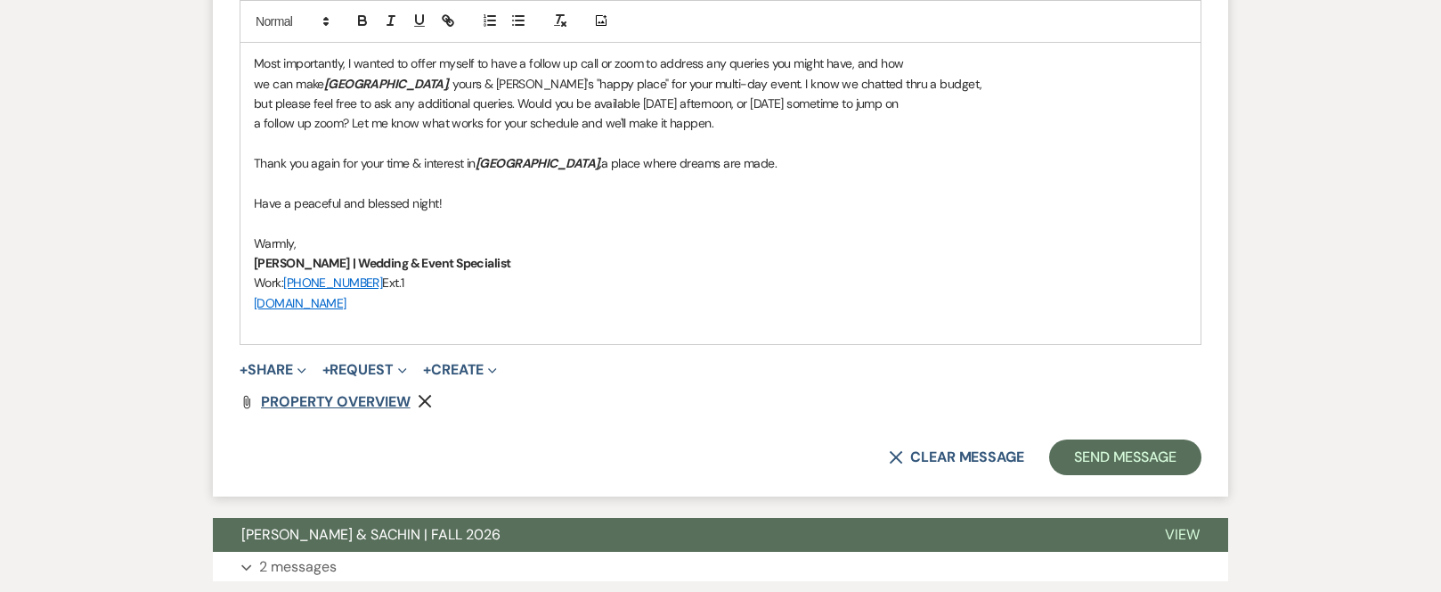
click at [350, 404] on span "PROPERTY OVERVIEW" at bounding box center [336, 401] width 150 height 19
click at [1141, 460] on button "Send Message" at bounding box center [1125, 457] width 152 height 36
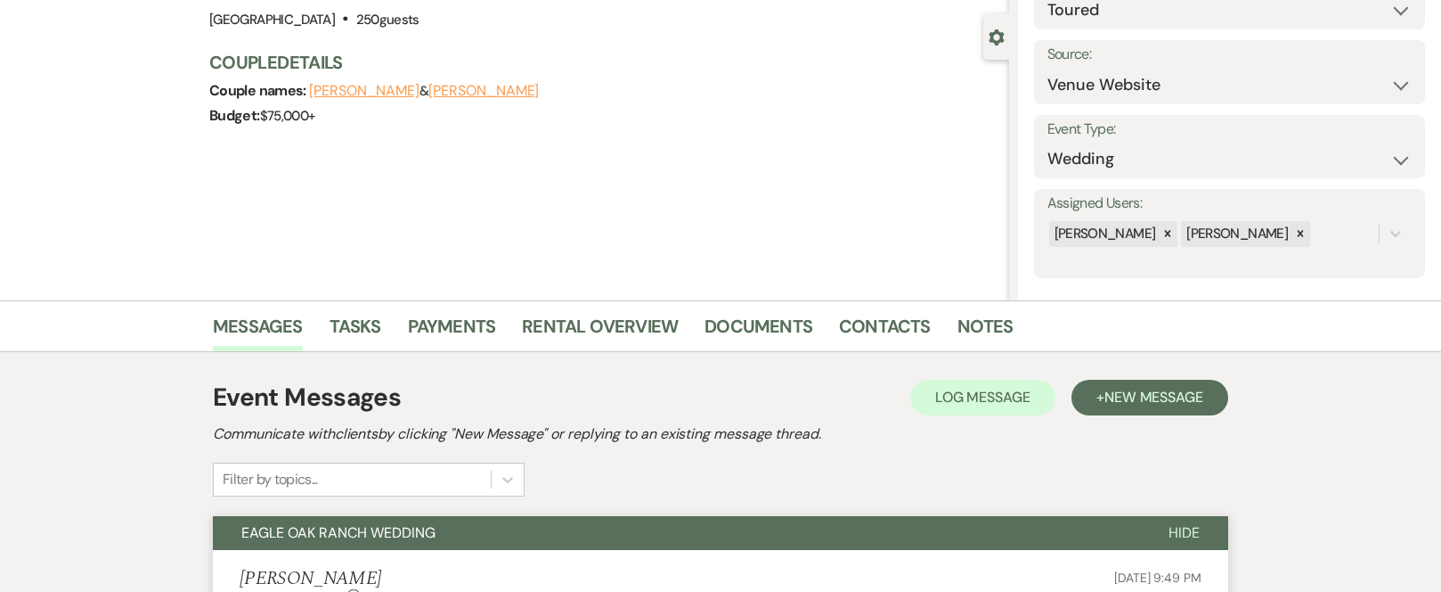
scroll to position [0, 0]
